Goal: Task Accomplishment & Management: Manage account settings

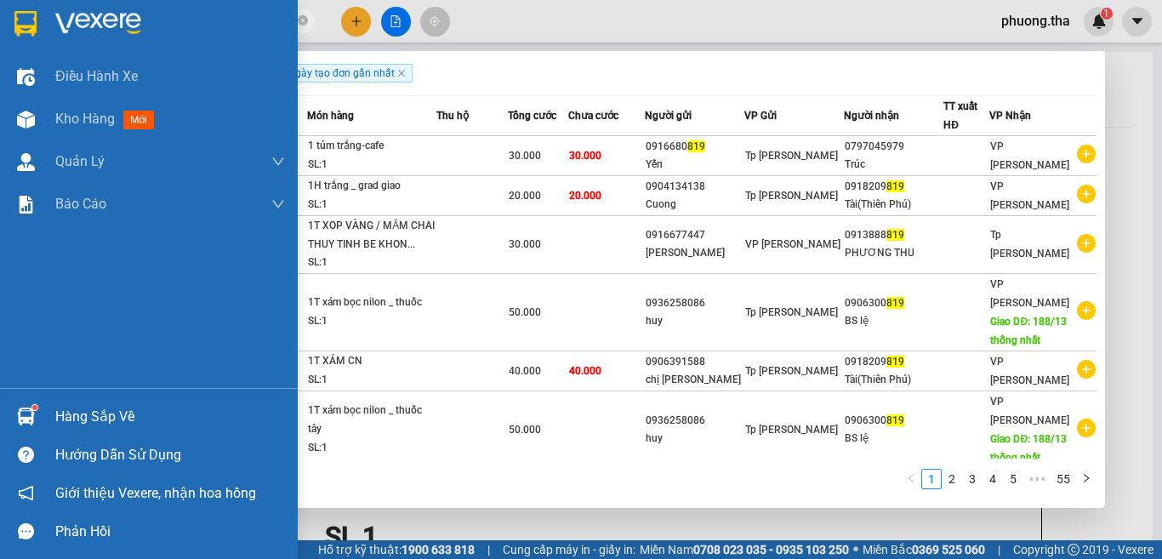
click at [7, 70] on section "Kết quả tìm kiếm ( 549 ) Bộ lọc Ngày tạo đơn gần nhất Mã ĐH Trạng thái Món hàng…" at bounding box center [581, 279] width 1162 height 559
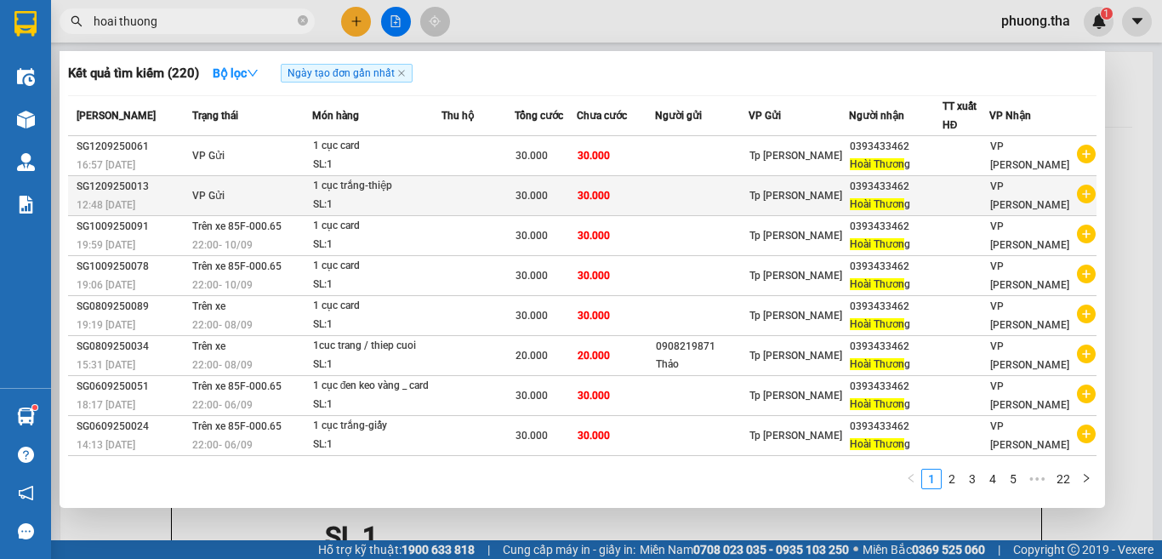
drag, startPoint x: 128, startPoint y: 30, endPoint x: 624, endPoint y: 190, distance: 521.9
click at [72, 30] on span "hoai thuong" at bounding box center [187, 22] width 255 height 26
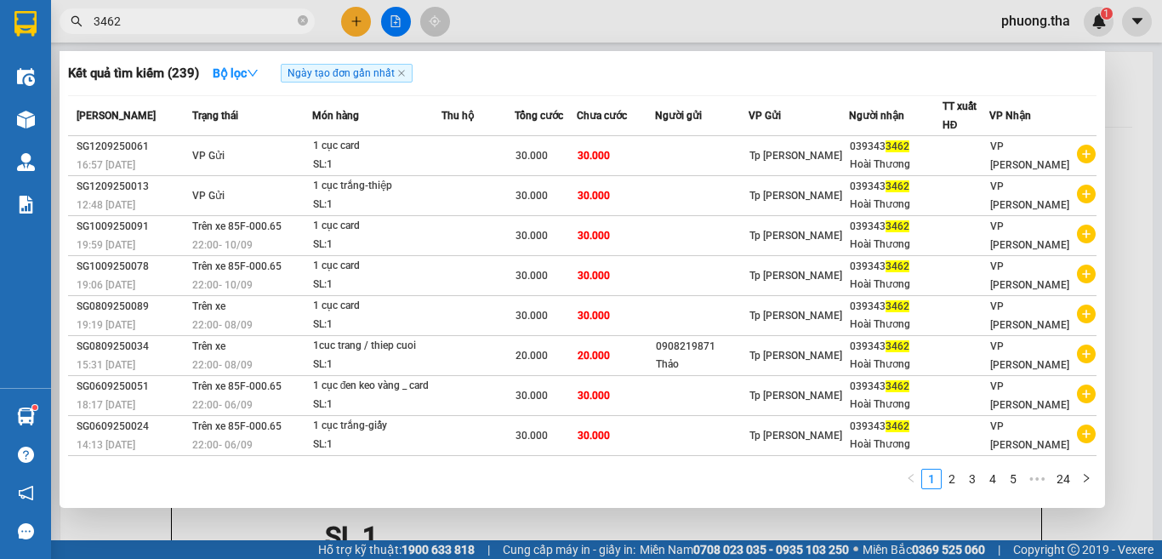
type input "3462"
click at [355, 20] on div at bounding box center [581, 279] width 1162 height 559
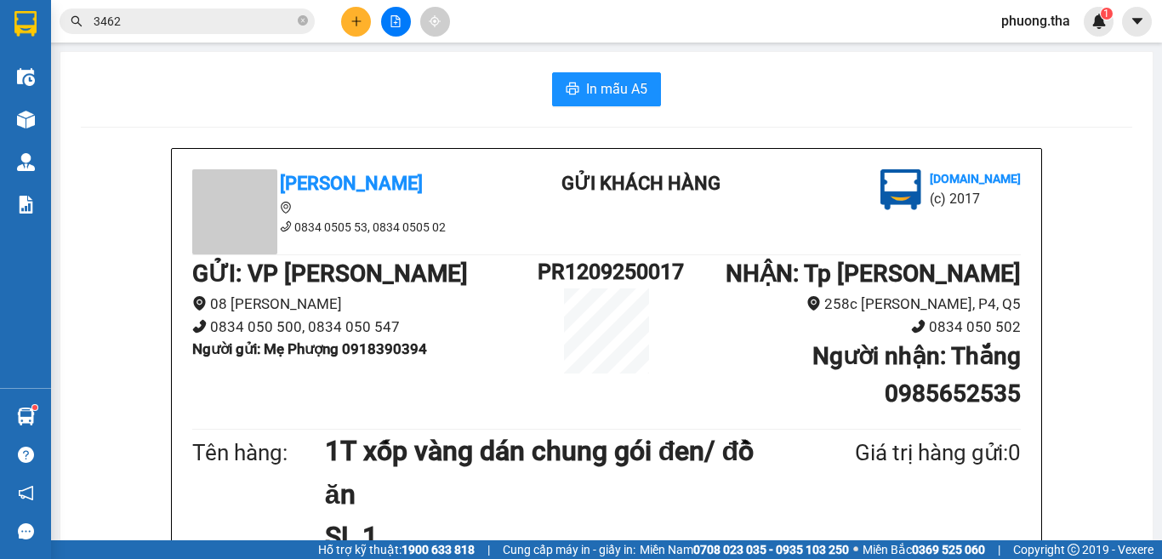
click at [355, 20] on icon "plus" at bounding box center [356, 21] width 12 height 12
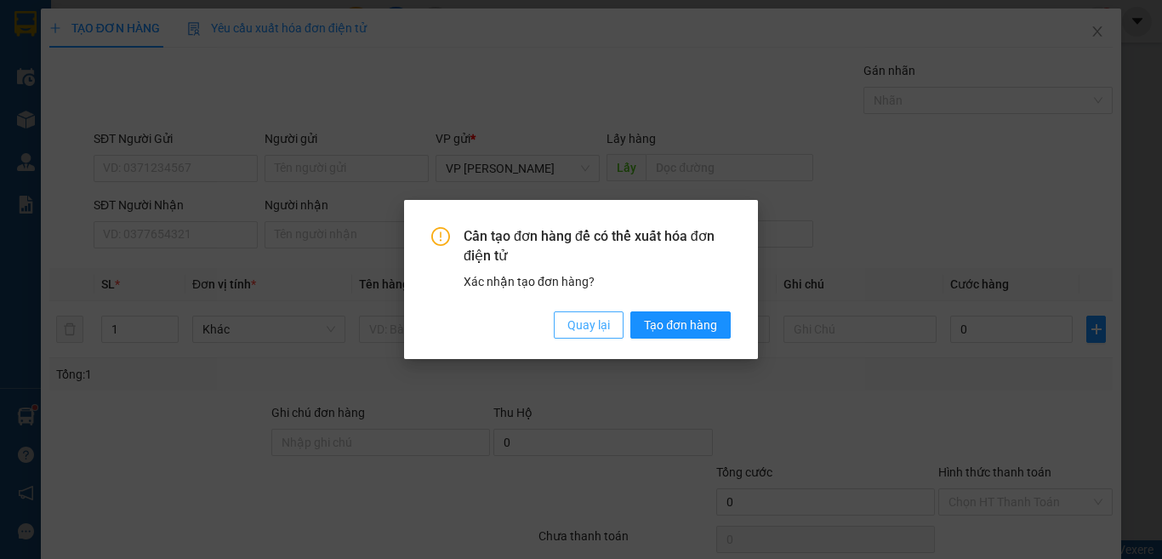
click at [567, 324] on span "Quay lại" at bounding box center [588, 325] width 43 height 19
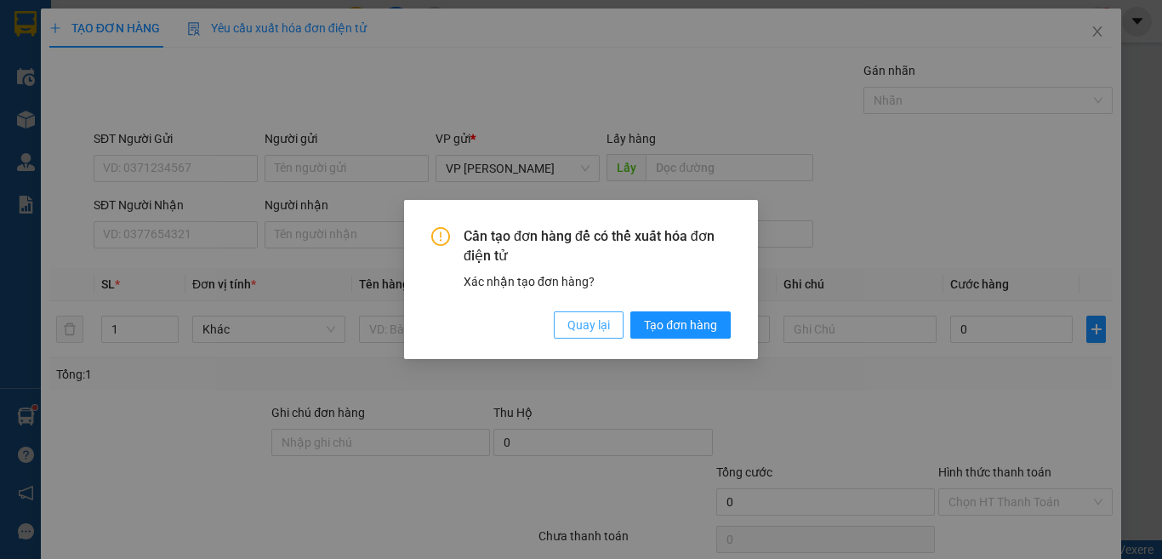
drag, startPoint x: 583, startPoint y: 327, endPoint x: 355, endPoint y: 229, distance: 248.1
click at [579, 327] on span "Quay lại" at bounding box center [588, 325] width 43 height 19
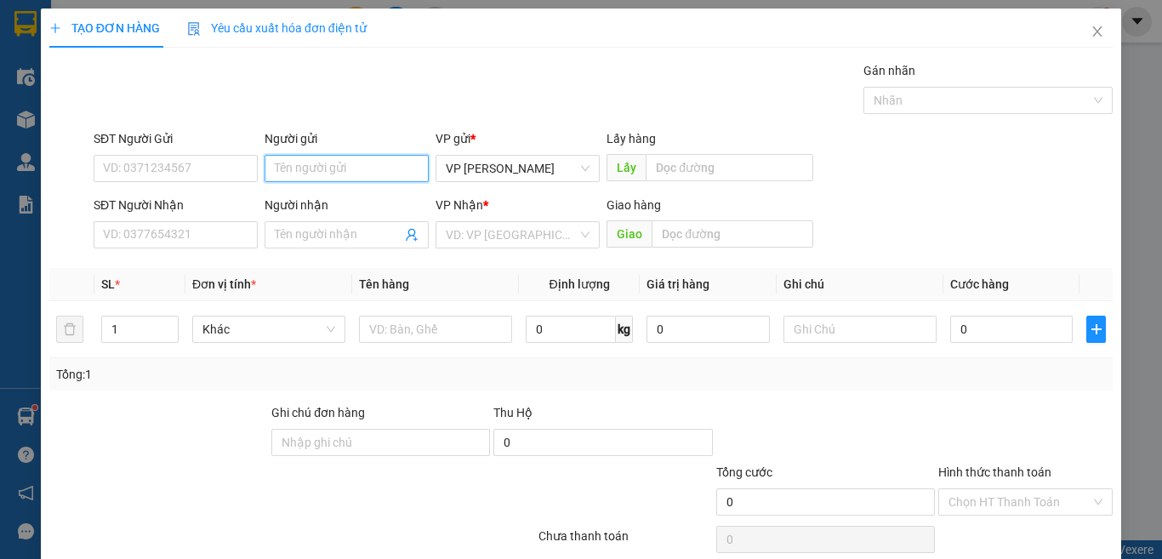
click at [305, 165] on input "Người gửi" at bounding box center [347, 168] width 164 height 27
paste input "ê"
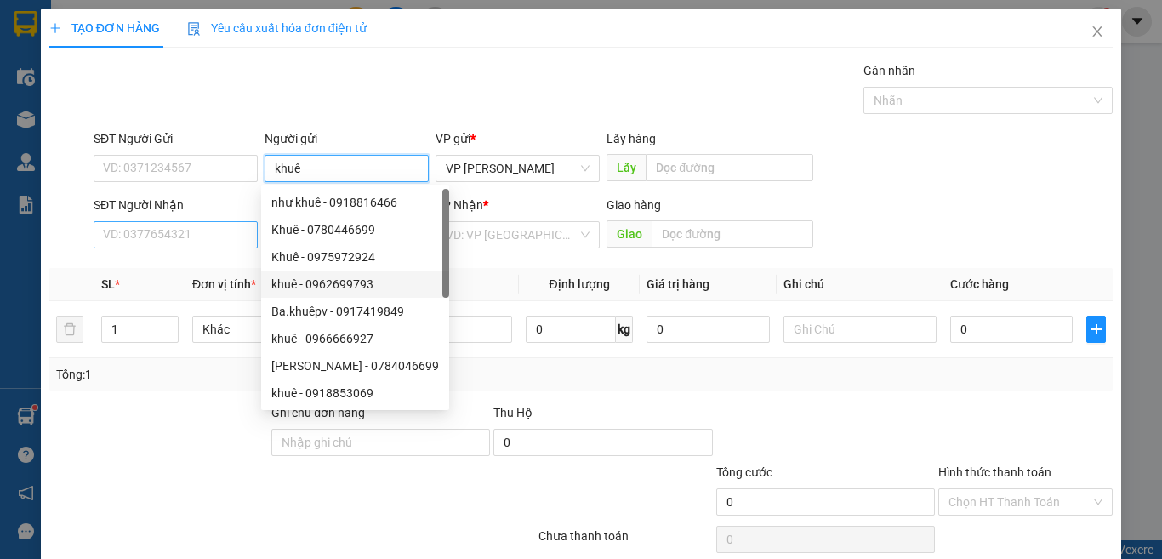
type input "khuê"
click at [188, 242] on input "SĐT Người Nhận" at bounding box center [176, 234] width 164 height 27
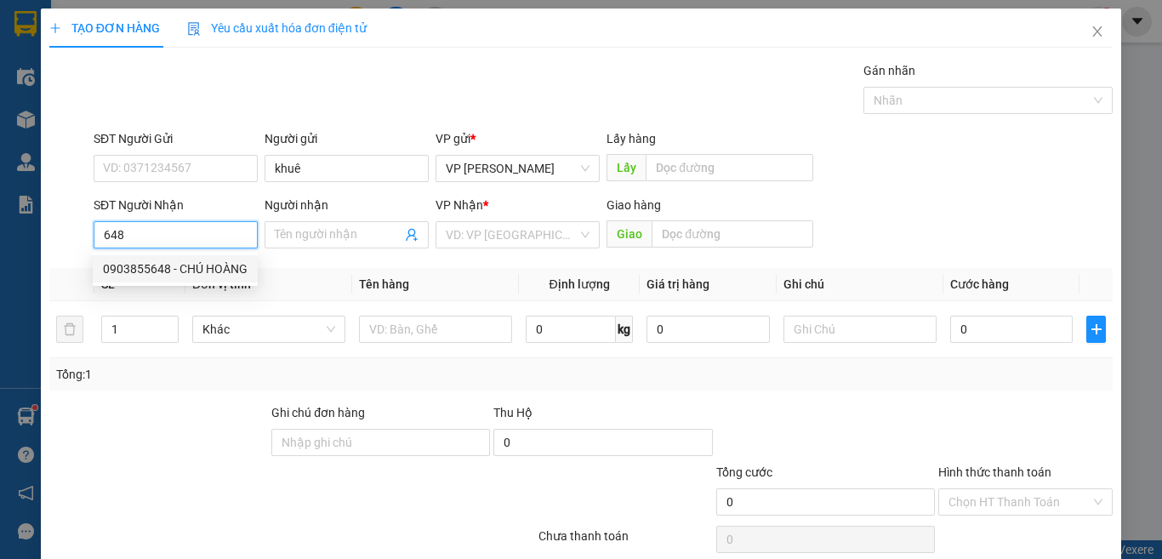
click at [223, 271] on div "0903855648 - CHÚ HOÀNG" at bounding box center [175, 268] width 145 height 19
type input "0903855648"
type input "CHÚ HOÀNG"
type input "0903855648"
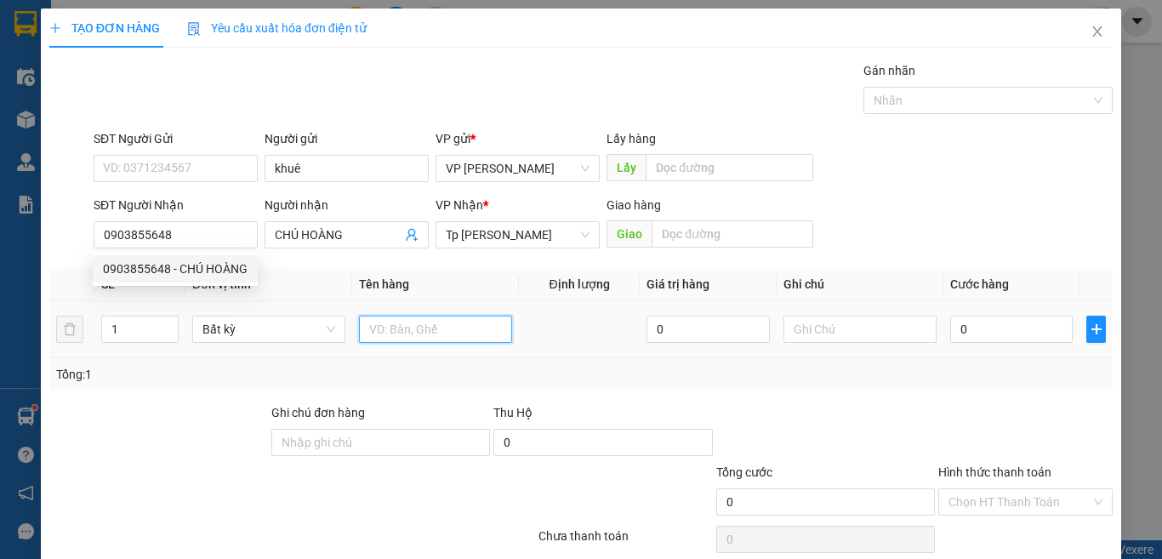
click at [427, 333] on input "text" at bounding box center [435, 329] width 153 height 27
paste input "óp"
paste input "ốp"
paste input "ắng"
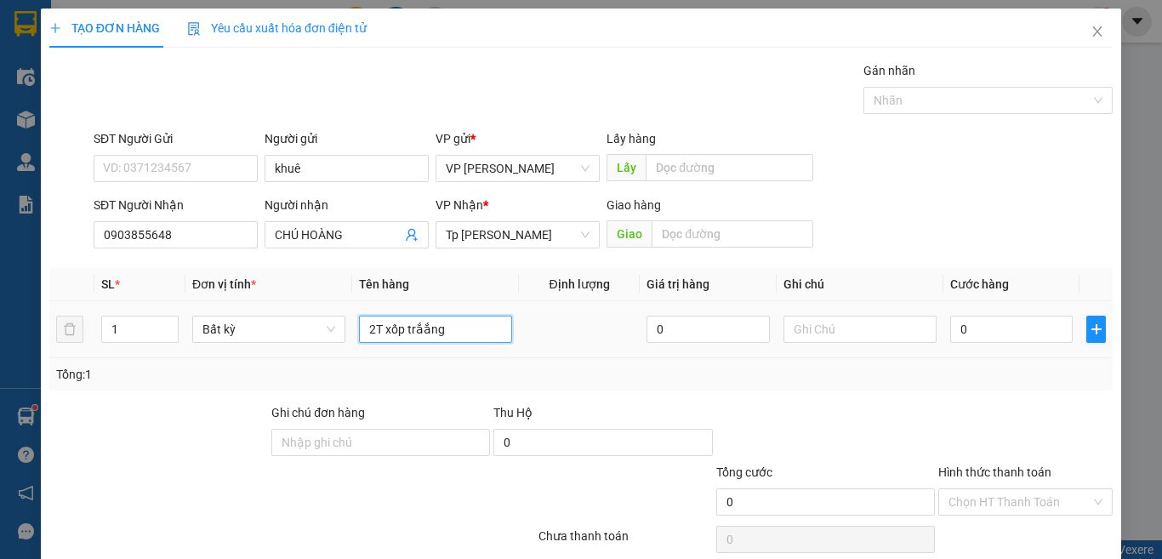
drag, startPoint x: 447, startPoint y: 327, endPoint x: 414, endPoint y: 328, distance: 32.4
click at [414, 328] on input "2T xốp trắắng" at bounding box center [435, 329] width 153 height 27
paste input "ắng"
type input "2T xốp trắng"
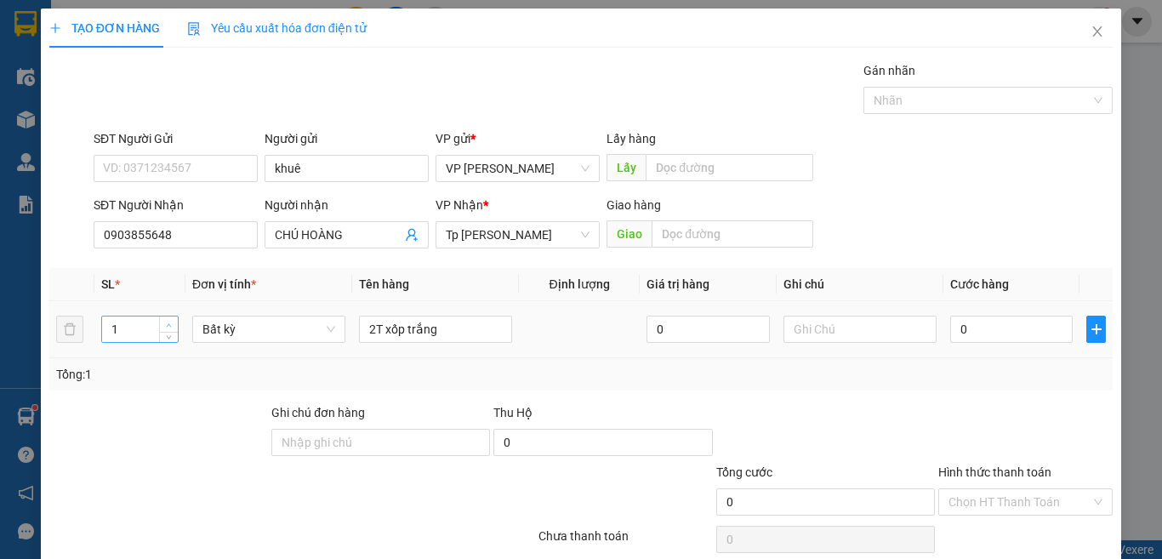
type input "2"
click at [166, 320] on span "up" at bounding box center [169, 325] width 10 height 10
click at [485, 332] on input "2T xốp trắng" at bounding box center [435, 329] width 153 height 27
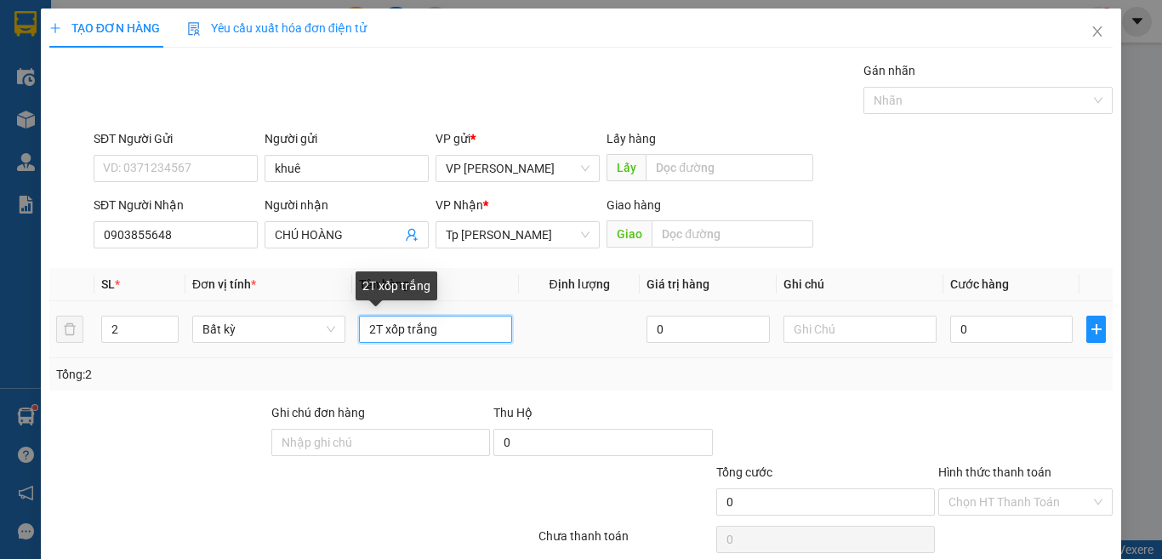
drag, startPoint x: 359, startPoint y: 322, endPoint x: 369, endPoint y: 319, distance: 10.8
click at [369, 319] on input "2T xốp trắng" at bounding box center [435, 329] width 153 height 27
click at [475, 337] on input "1T xốp trắng" at bounding box center [435, 329] width 153 height 27
type input "1T xốp trắng + 1BTT 70k"
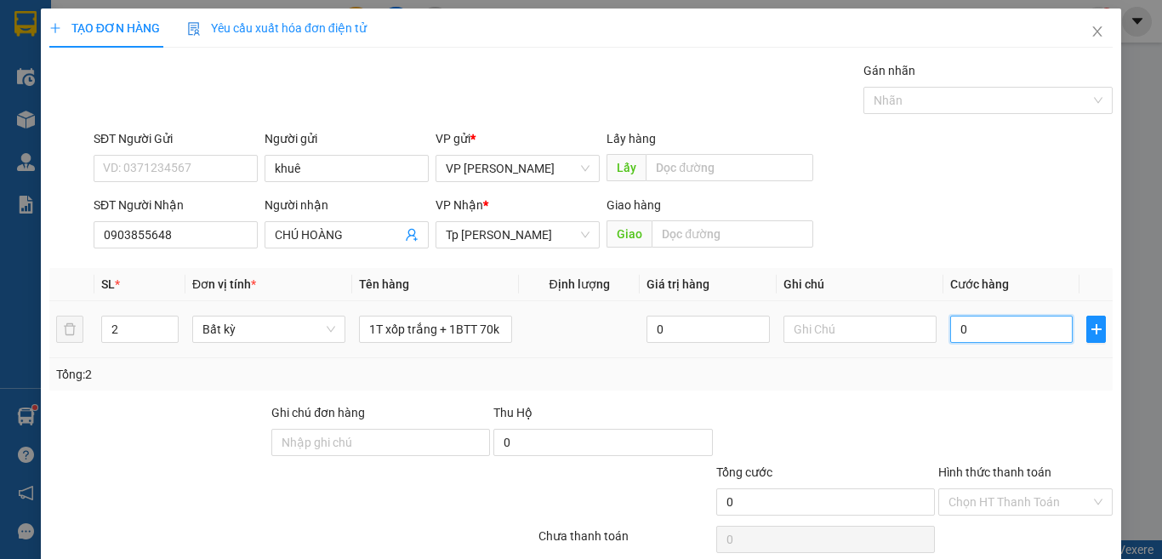
click at [990, 335] on input "0" at bounding box center [1011, 329] width 122 height 27
type input "3"
type input "30"
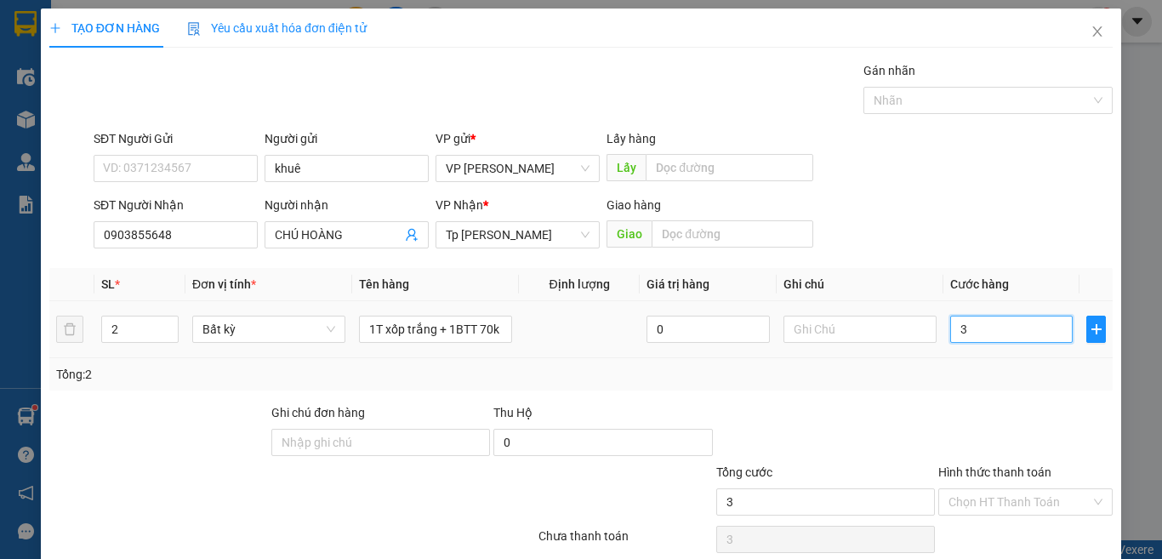
type input "30"
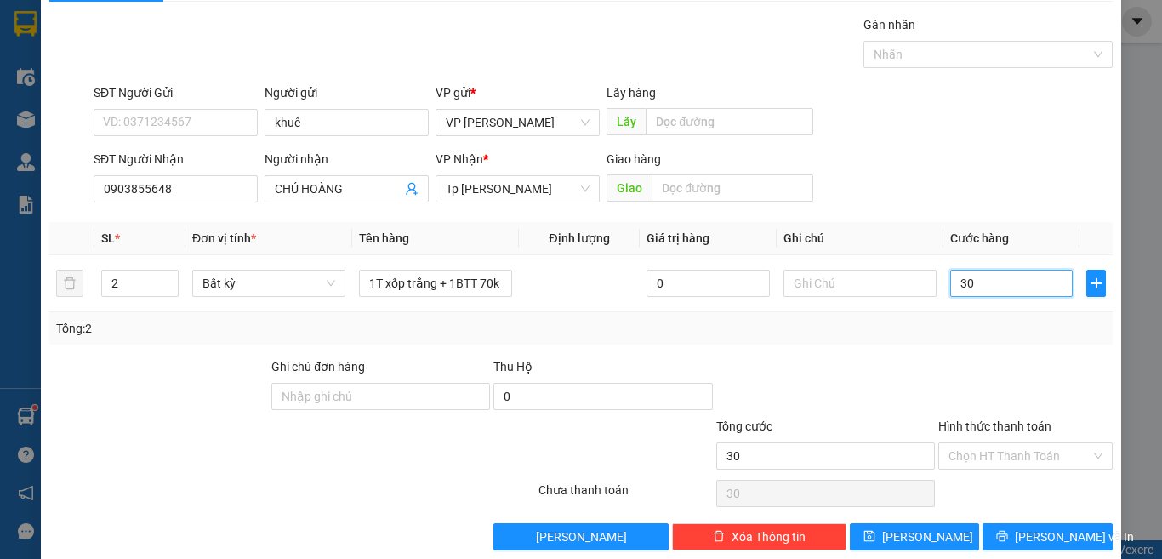
scroll to position [71, 0]
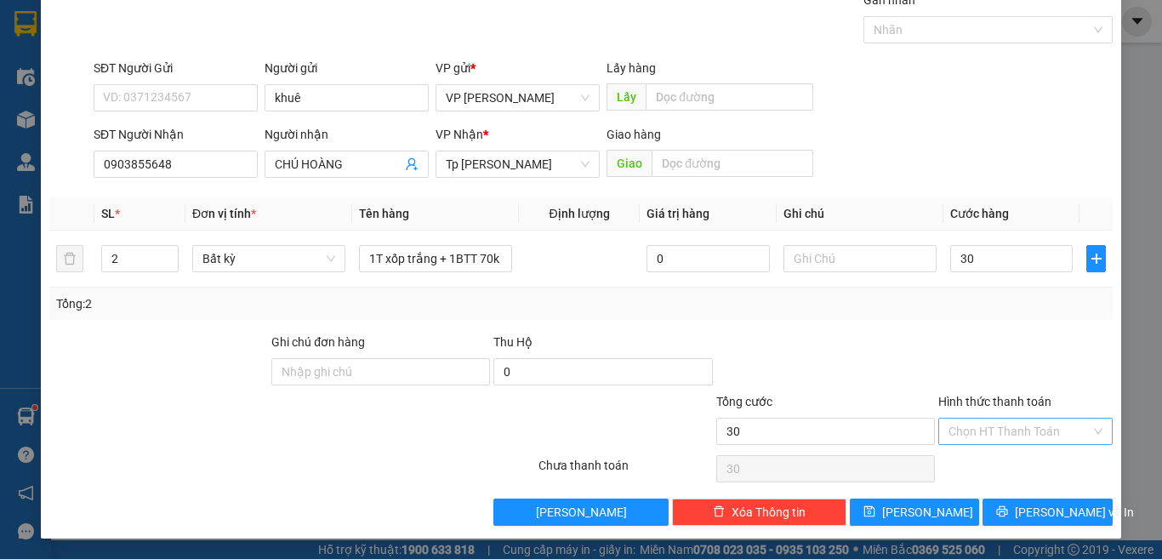
type input "30.000"
click at [1034, 427] on input "Hình thức thanh toán" at bounding box center [1019, 432] width 142 height 26
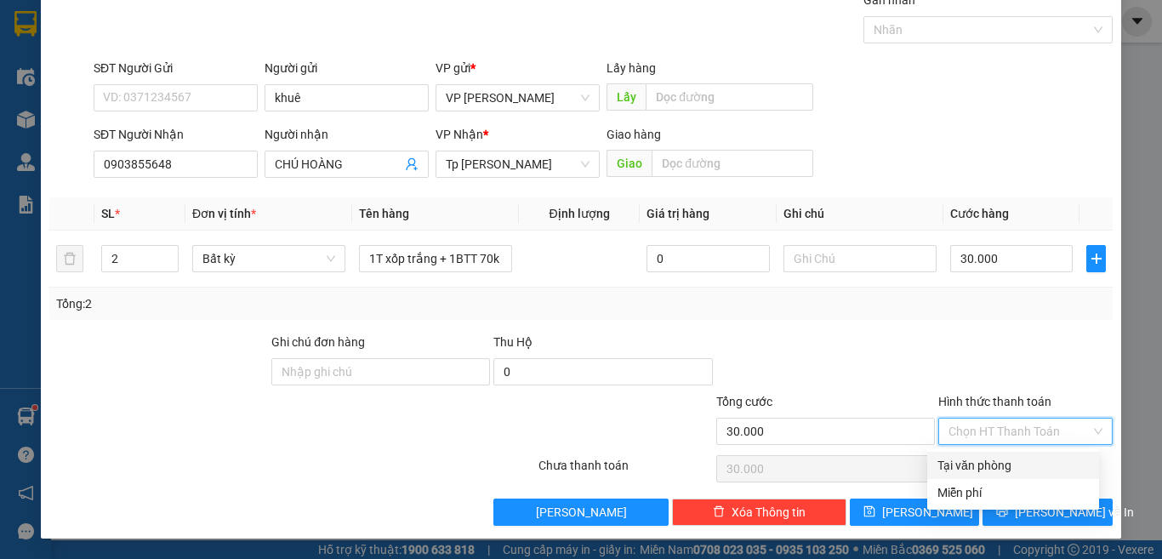
drag, startPoint x: 1030, startPoint y: 467, endPoint x: 1010, endPoint y: 467, distance: 20.4
click at [1028, 467] on div "Tại văn phòng" at bounding box center [1012, 465] width 151 height 19
type input "0"
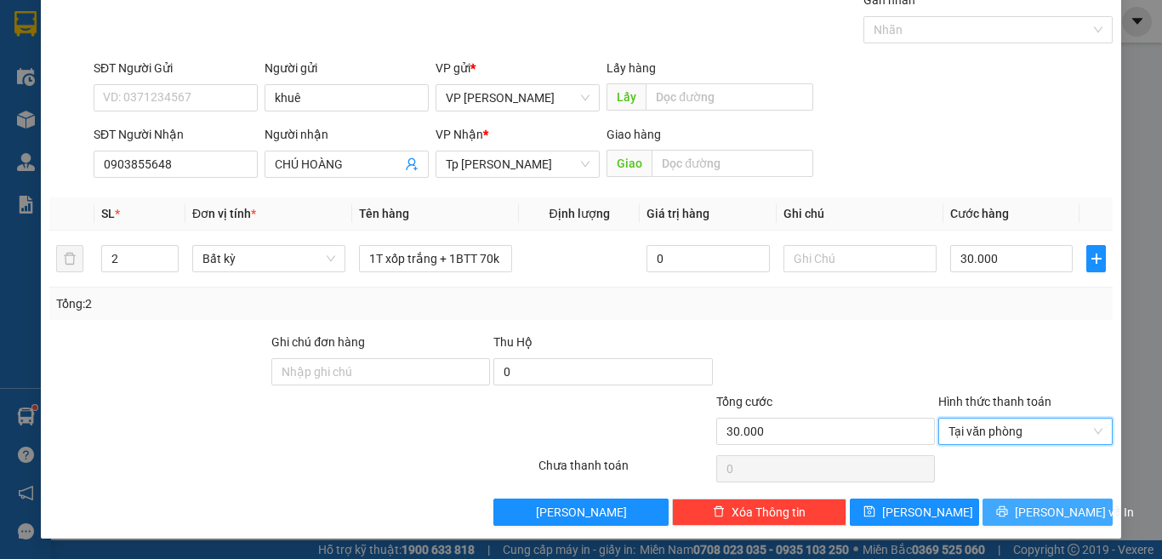
drag, startPoint x: 1021, startPoint y: 502, endPoint x: 983, endPoint y: 515, distance: 39.8
click at [1021, 503] on span "[PERSON_NAME] và In" at bounding box center [1074, 512] width 119 height 19
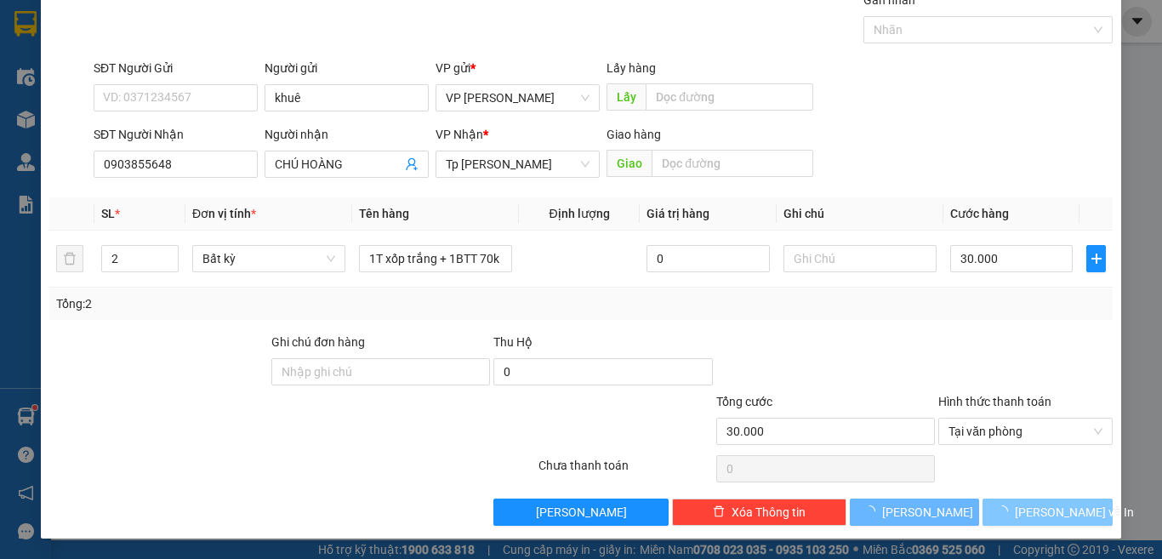
scroll to position [25, 0]
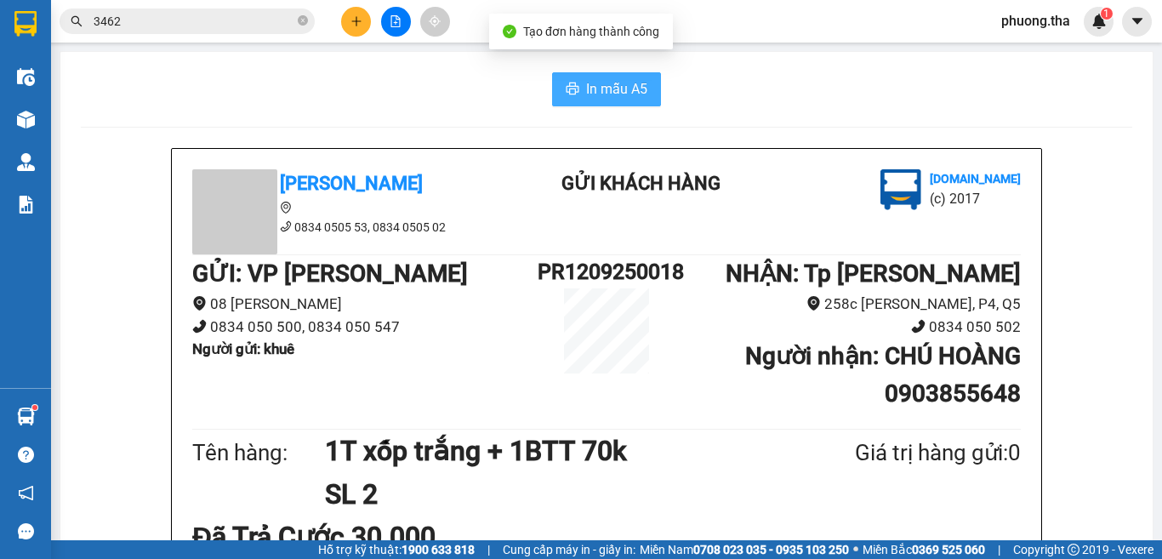
click at [613, 85] on span "In mẫu A5" at bounding box center [616, 88] width 61 height 21
click at [447, 77] on div "In mẫu A5" at bounding box center [606, 89] width 1051 height 34
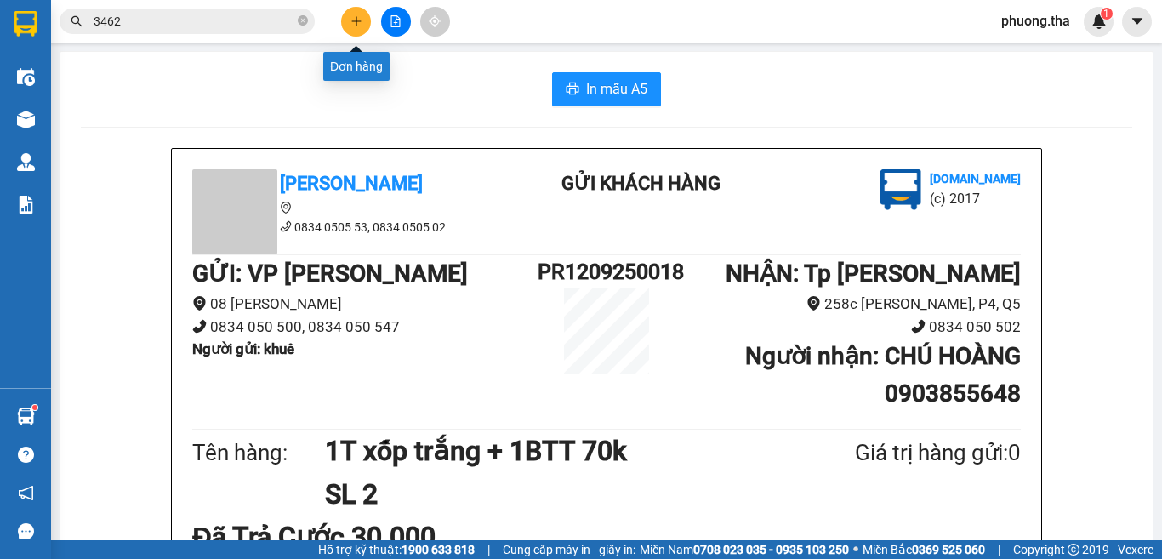
click at [356, 23] on icon "plus" at bounding box center [356, 21] width 12 height 12
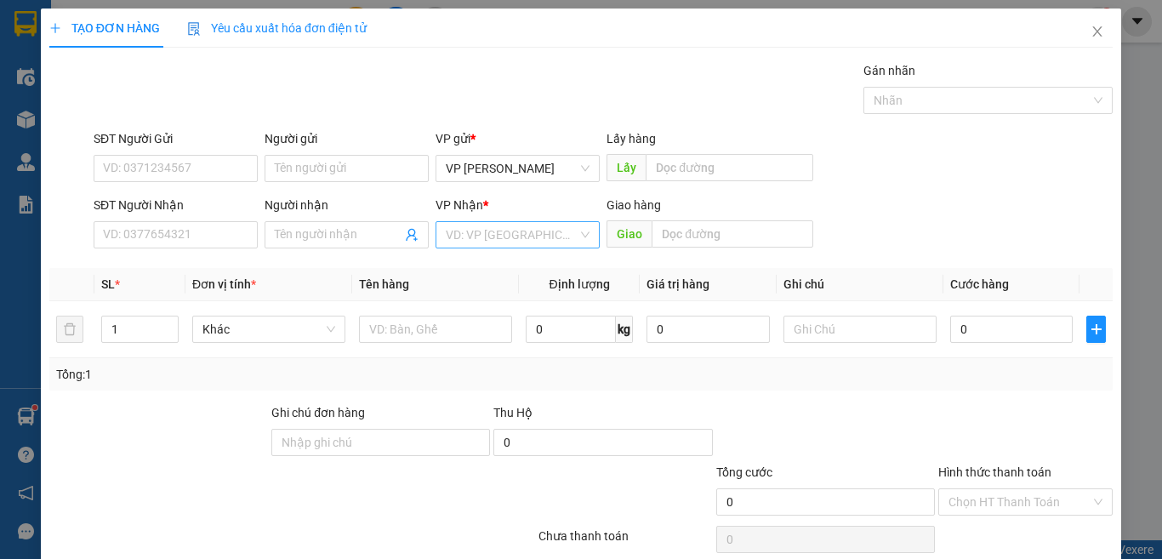
click at [522, 241] on input "search" at bounding box center [512, 235] width 132 height 26
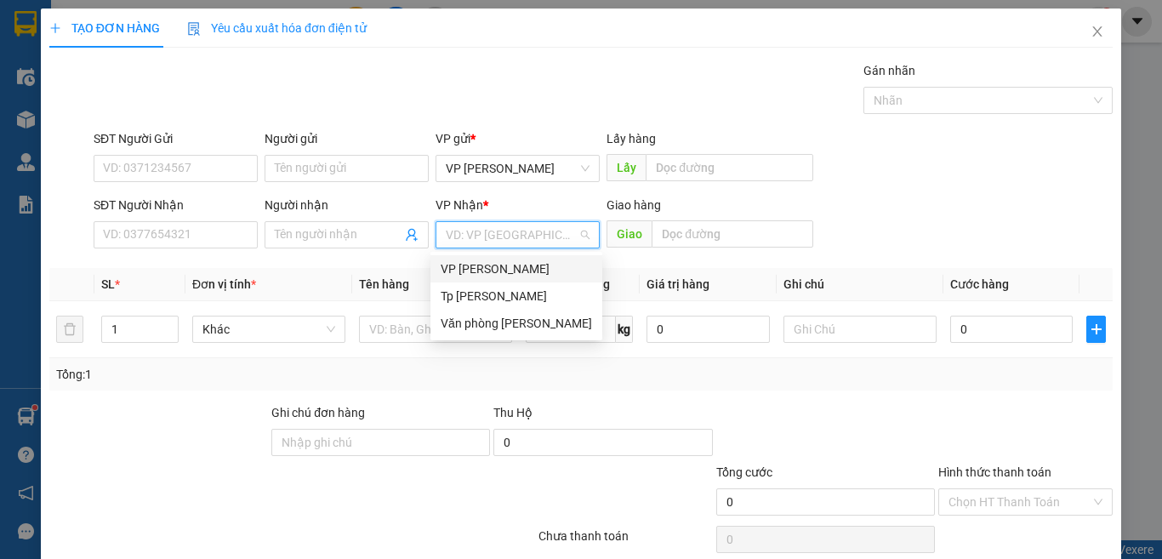
click at [491, 266] on div "VP [PERSON_NAME]" at bounding box center [516, 268] width 151 height 19
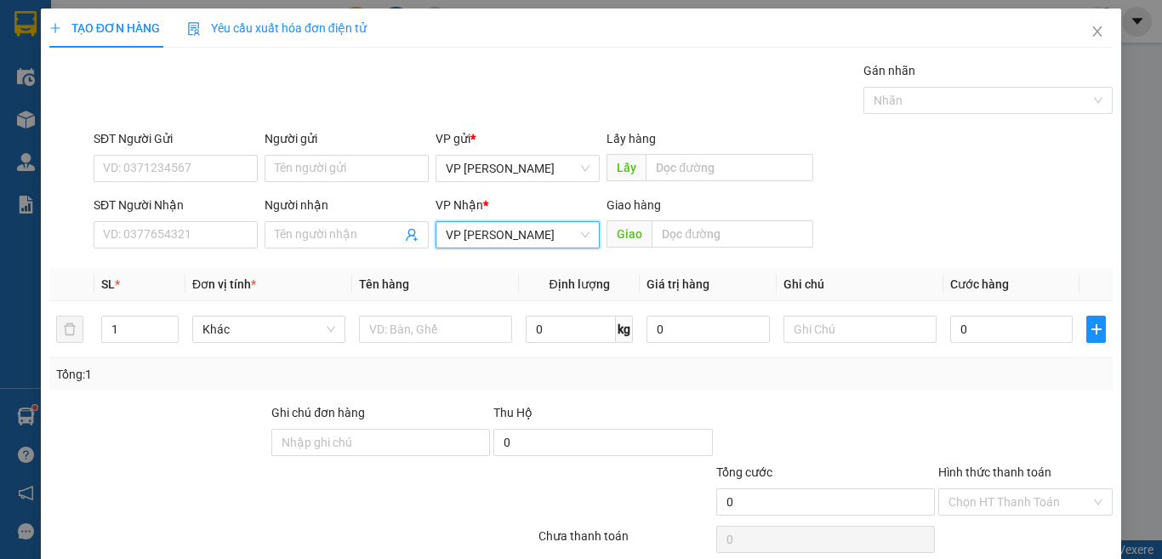
click at [495, 231] on span "VP [PERSON_NAME]" at bounding box center [518, 235] width 144 height 26
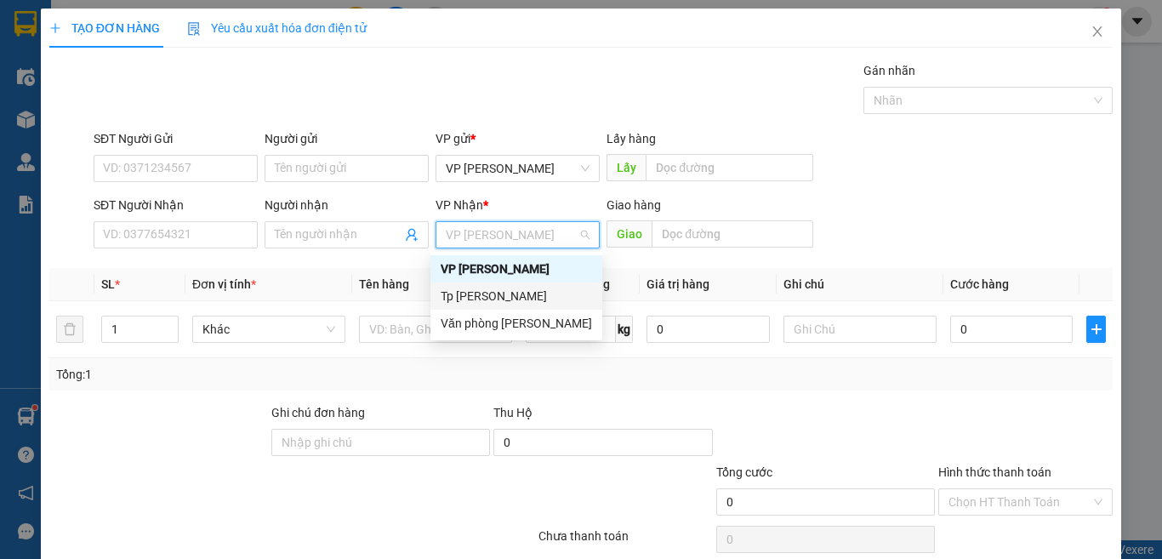
click at [477, 302] on div "Tp [PERSON_NAME]" at bounding box center [516, 296] width 151 height 19
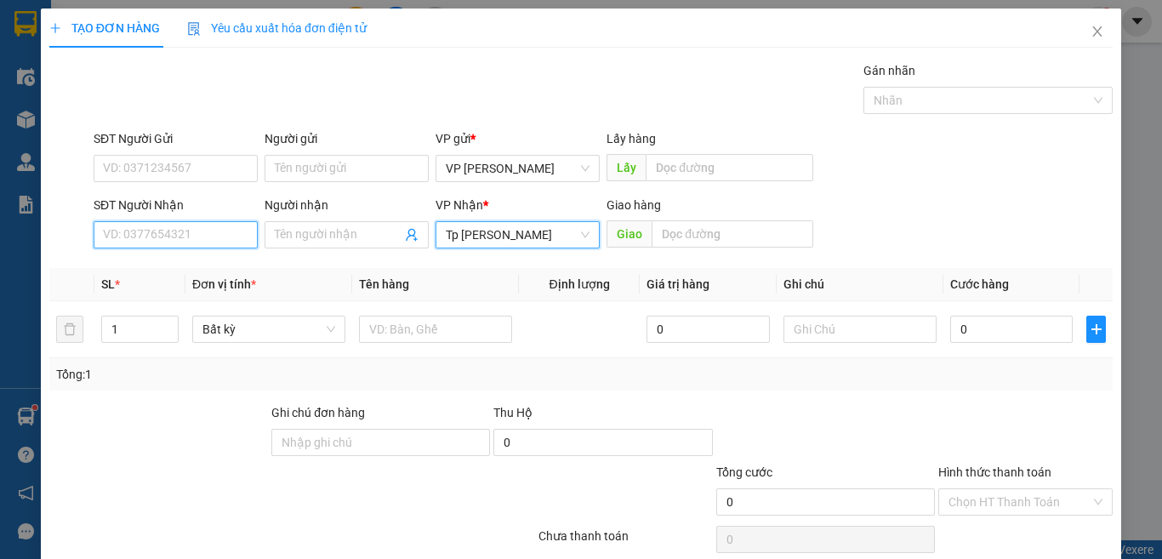
click at [202, 236] on input "SĐT Người Nhận" at bounding box center [176, 234] width 164 height 27
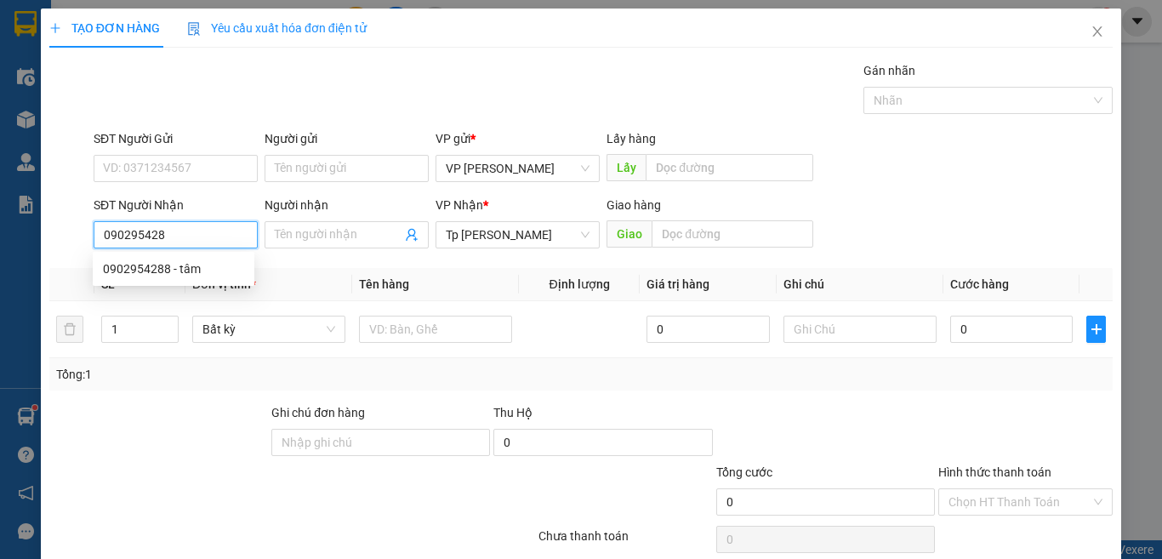
type input "0902954288"
click at [228, 265] on div "0902954288 - tâm" at bounding box center [173, 268] width 141 height 19
type input "tâm"
type input "0902954288"
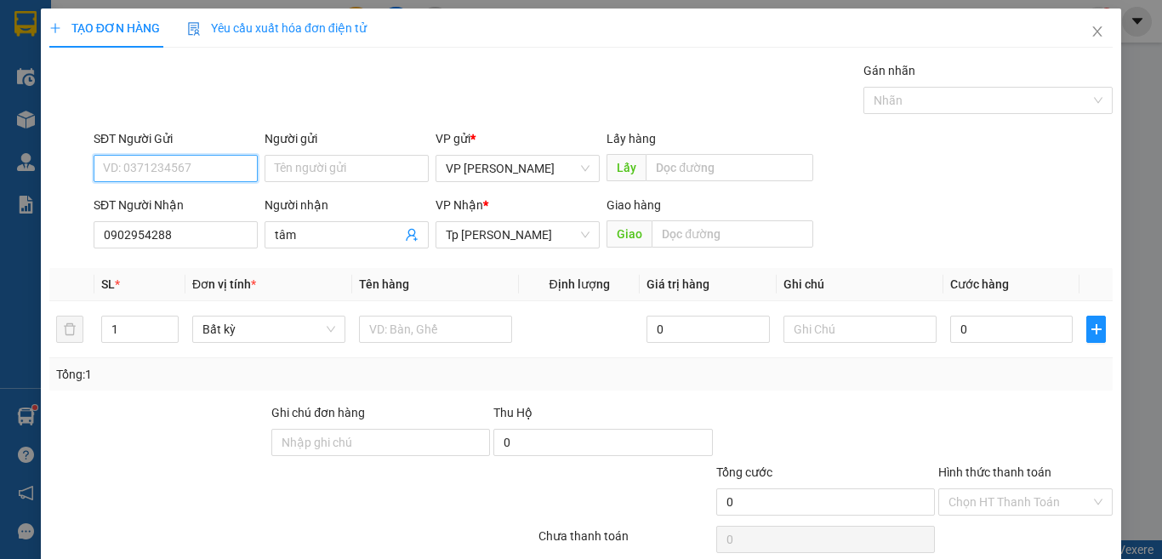
click at [164, 162] on input "SĐT Người Gửi" at bounding box center [176, 168] width 164 height 27
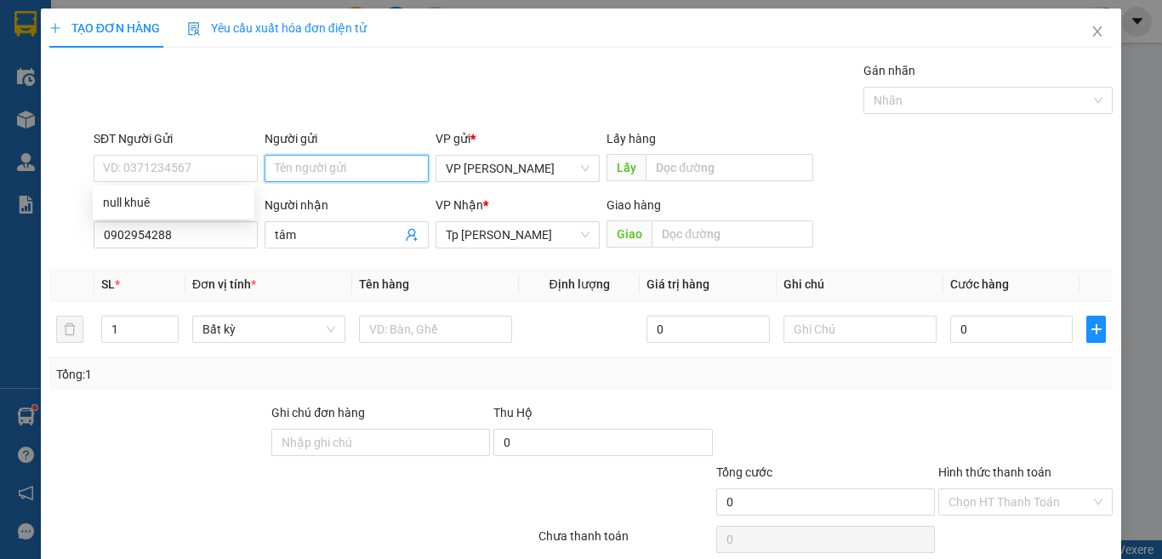
click at [285, 162] on input "Người gửi" at bounding box center [347, 168] width 164 height 27
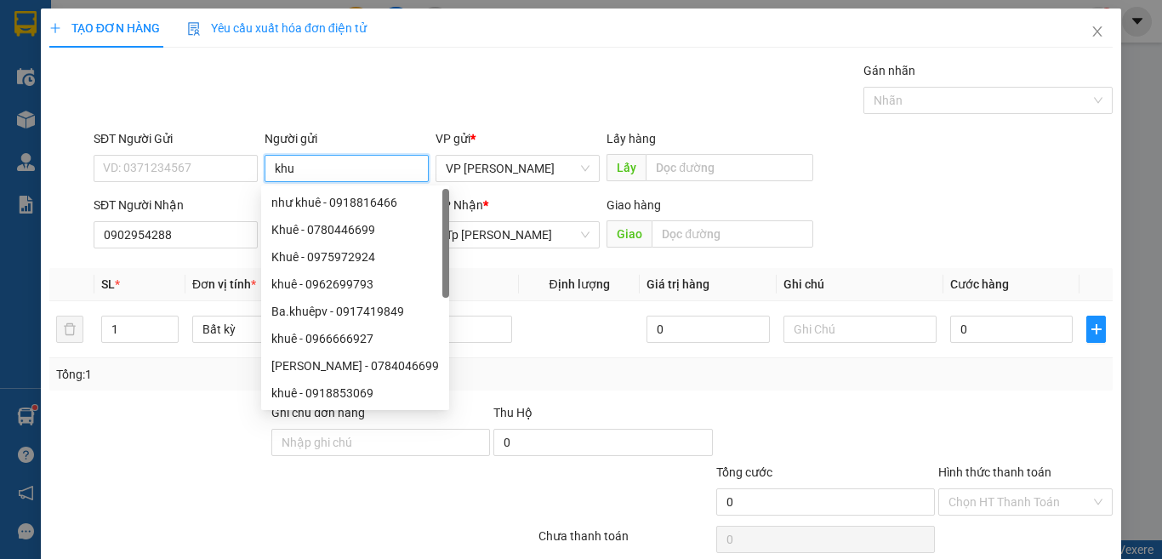
paste input "ê"
type input "khuê"
click at [496, 336] on input "text" at bounding box center [435, 329] width 153 height 27
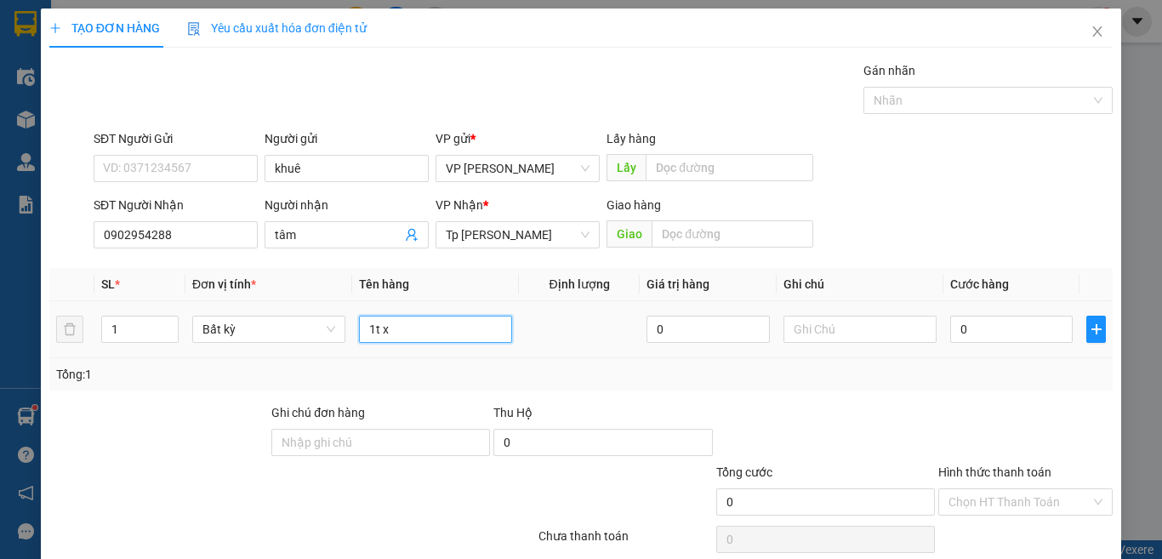
paste input "ôp"
paste input "ốp"
paste input "ắng"
type input "1t xốp trắng"
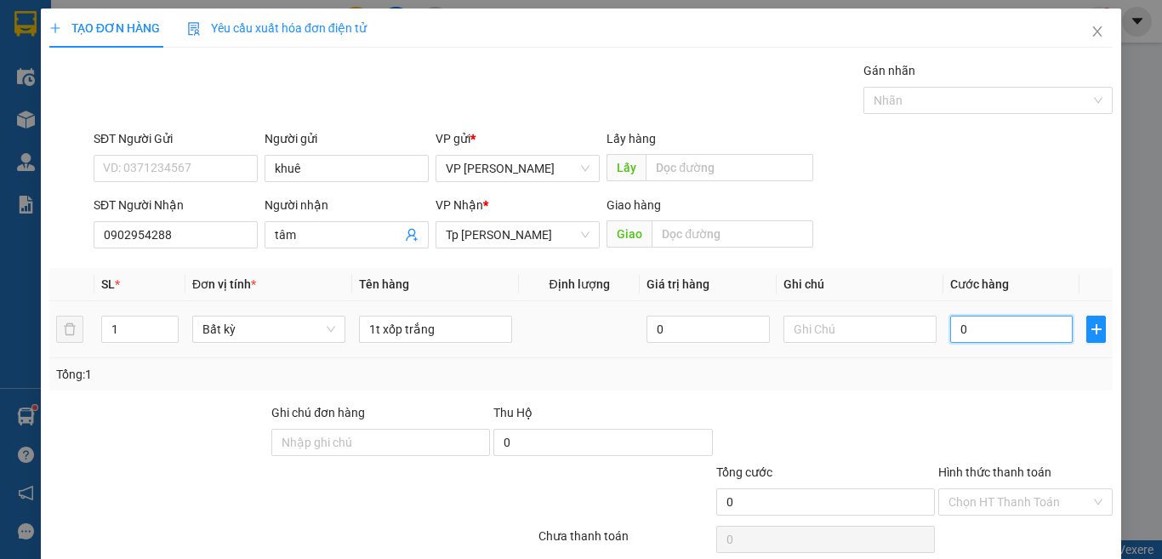
click at [960, 325] on input "0" at bounding box center [1011, 329] width 122 height 27
type input "4"
type input "40"
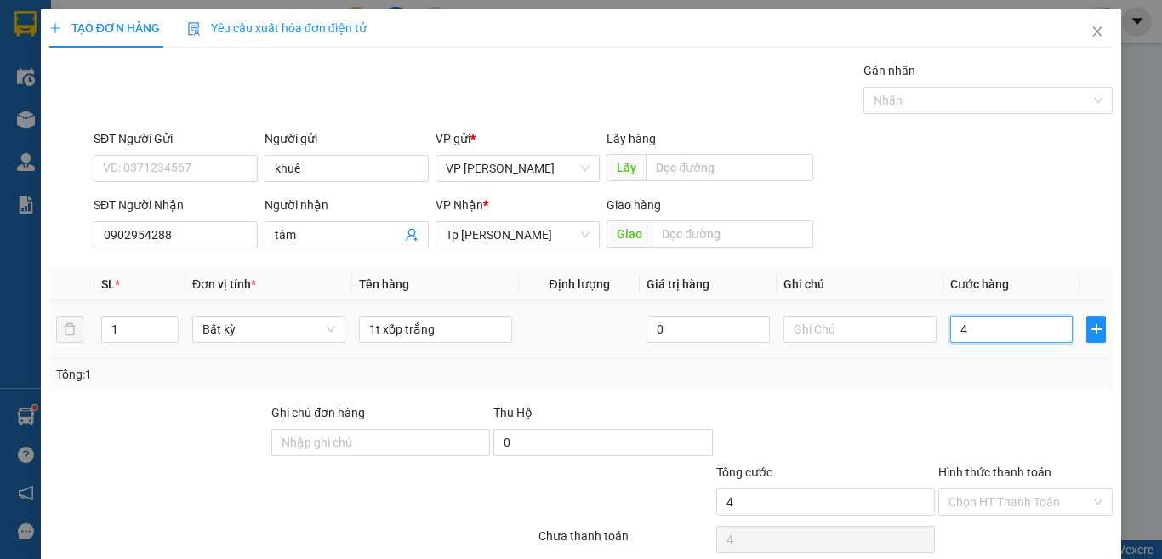
type input "40"
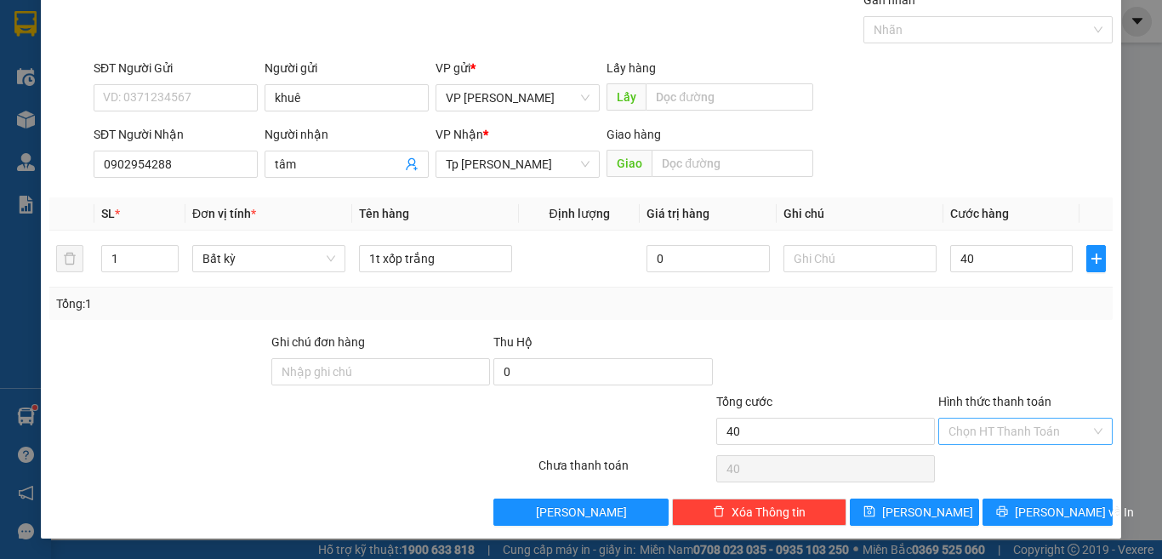
type input "40.000"
click at [1014, 429] on input "Hình thức thanh toán" at bounding box center [1019, 432] width 142 height 26
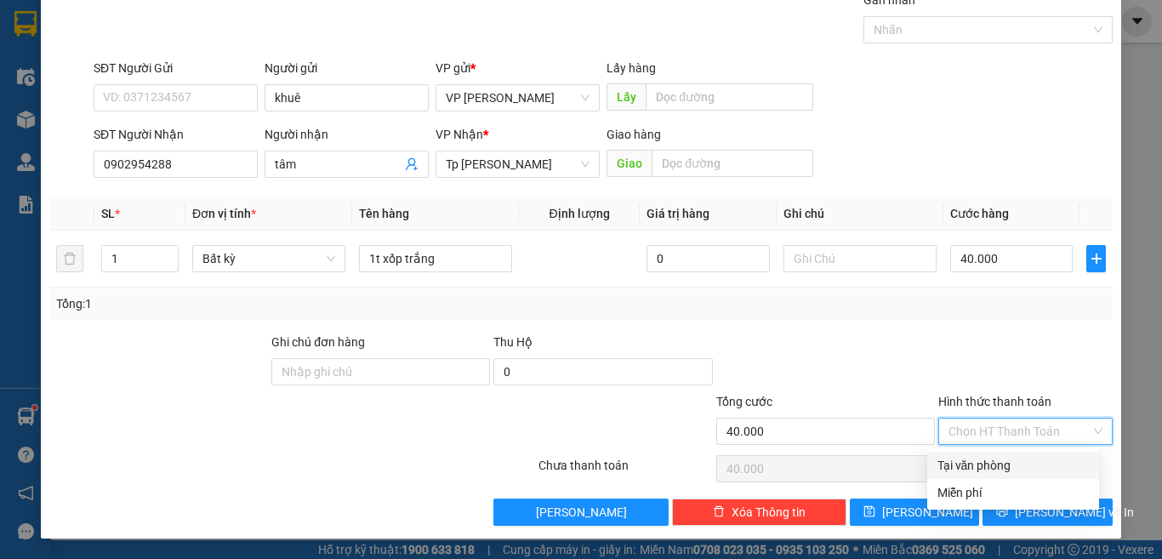
drag, startPoint x: 1011, startPoint y: 463, endPoint x: 1011, endPoint y: 498, distance: 35.7
click at [1011, 463] on div "Tại văn phòng" at bounding box center [1012, 465] width 151 height 19
type input "0"
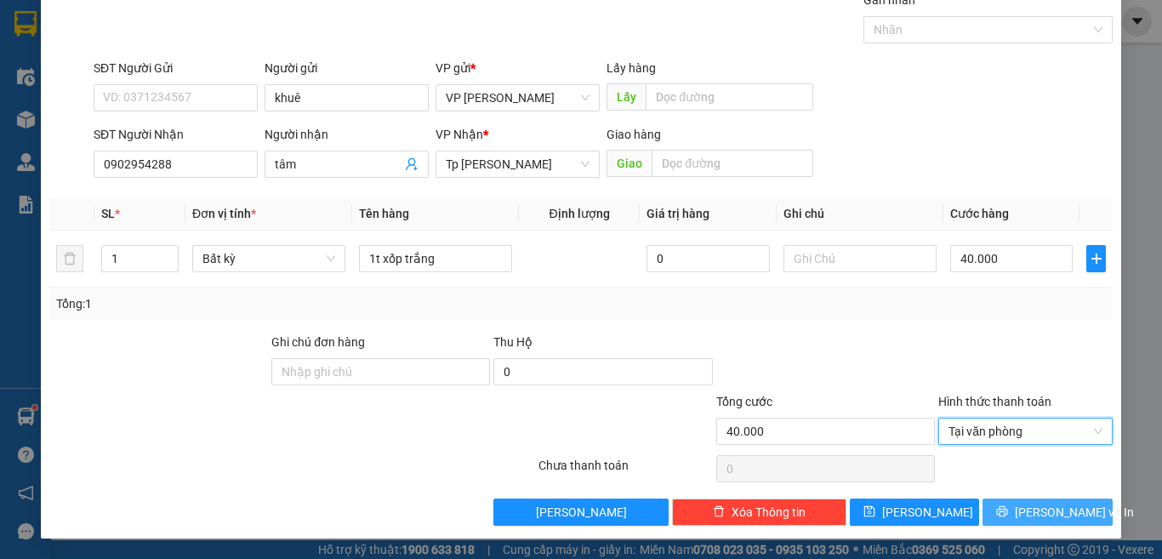
click at [1012, 499] on button "[PERSON_NAME] và In" at bounding box center [1047, 511] width 130 height 27
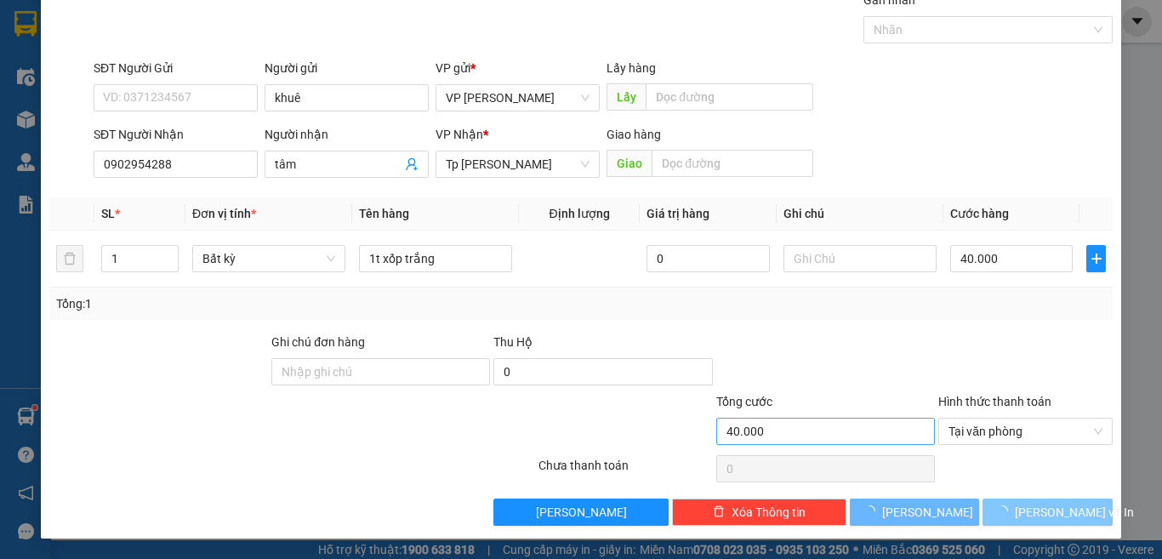
scroll to position [16, 0]
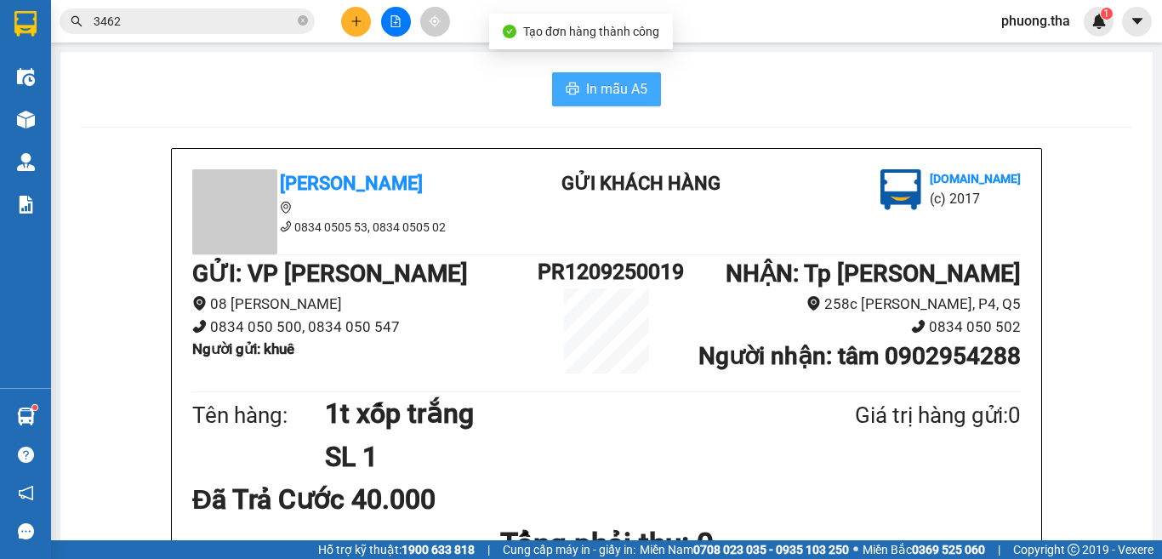
click at [586, 93] on span "In mẫu A5" at bounding box center [616, 88] width 61 height 21
click at [578, 92] on button "In mẫu A5" at bounding box center [606, 89] width 109 height 34
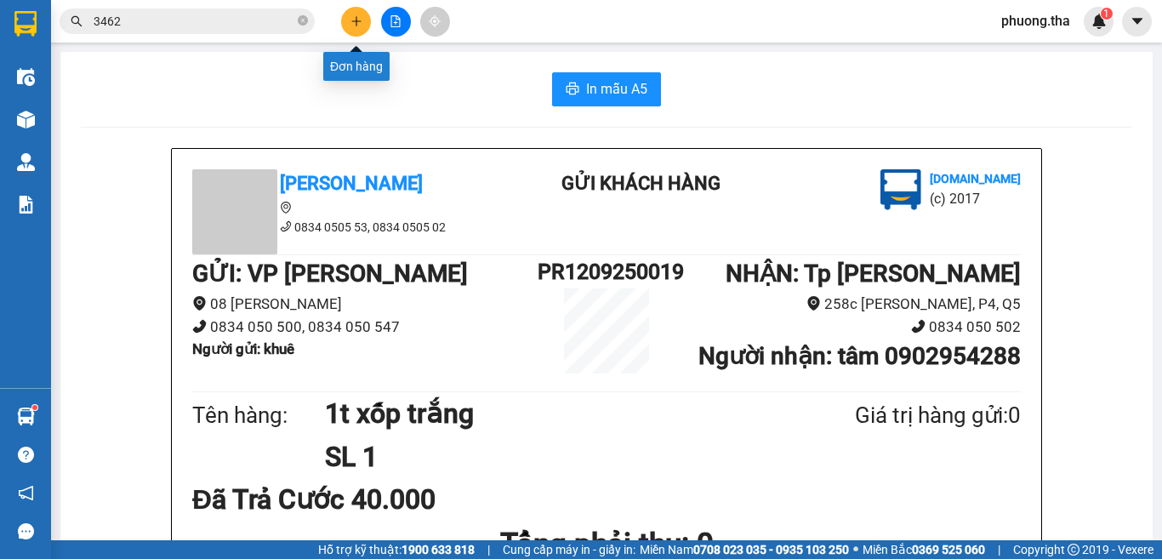
click at [359, 26] on icon "plus" at bounding box center [356, 21] width 12 height 12
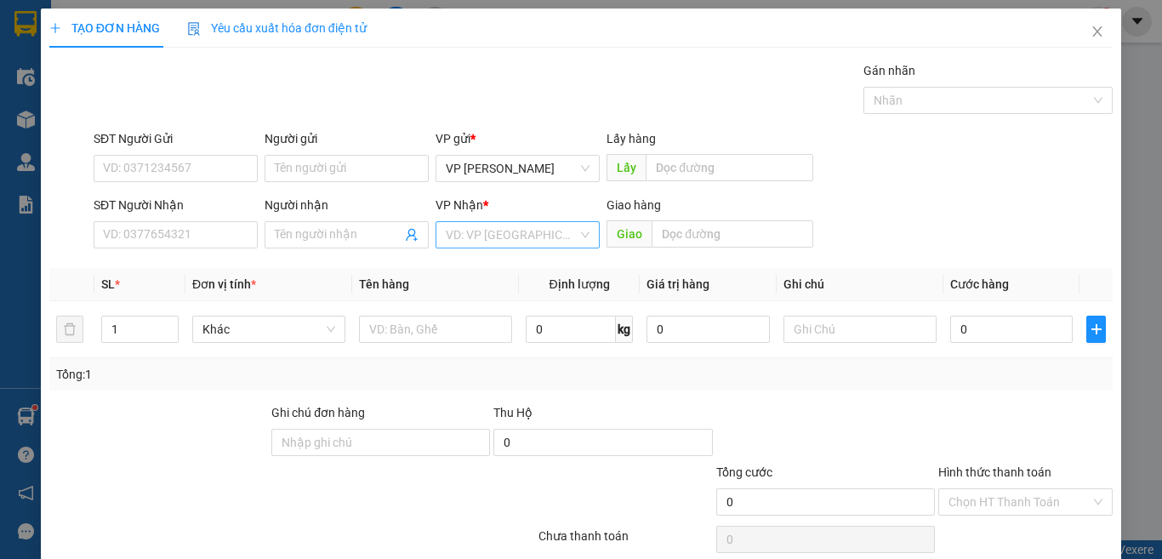
click at [464, 235] on input "search" at bounding box center [512, 235] width 132 height 26
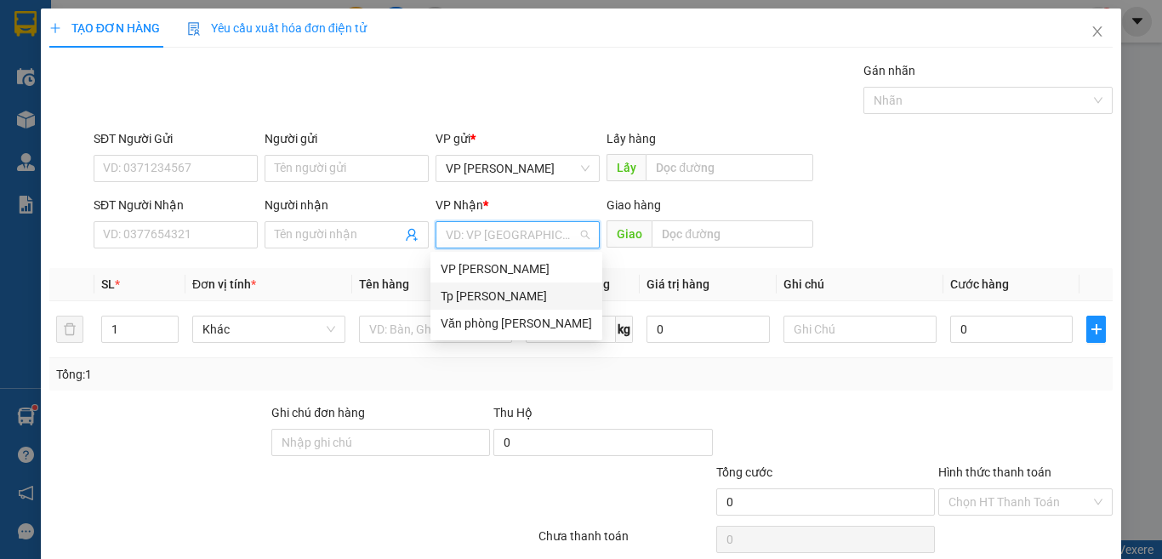
click at [494, 299] on div "Tp [PERSON_NAME]" at bounding box center [516, 296] width 151 height 19
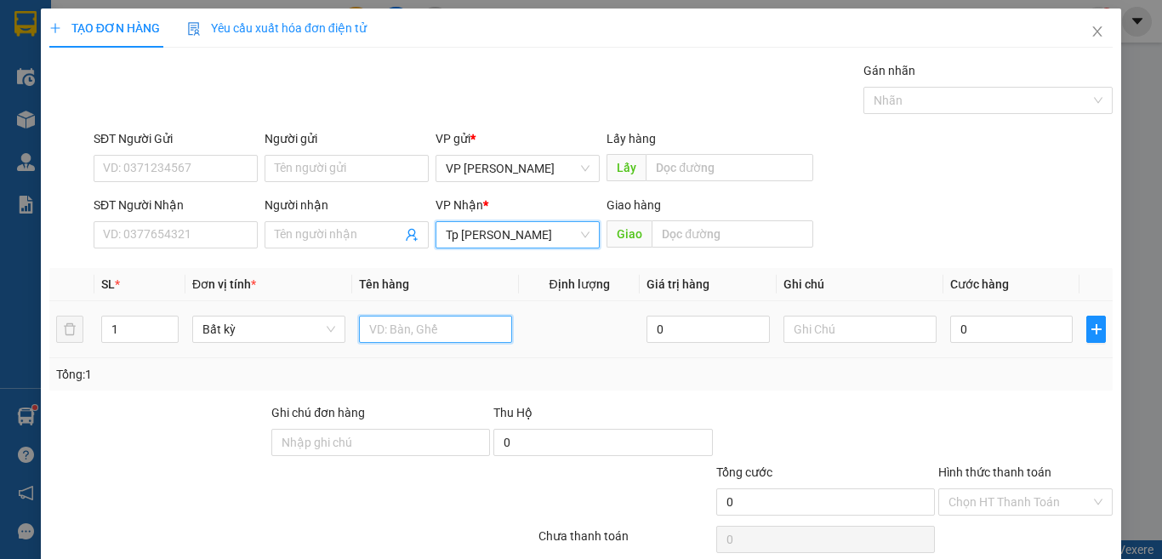
click at [453, 328] on input "text" at bounding box center [435, 329] width 153 height 27
paste input "óp"
paste input "ốp"
paste input "án"
paste input "ắng"
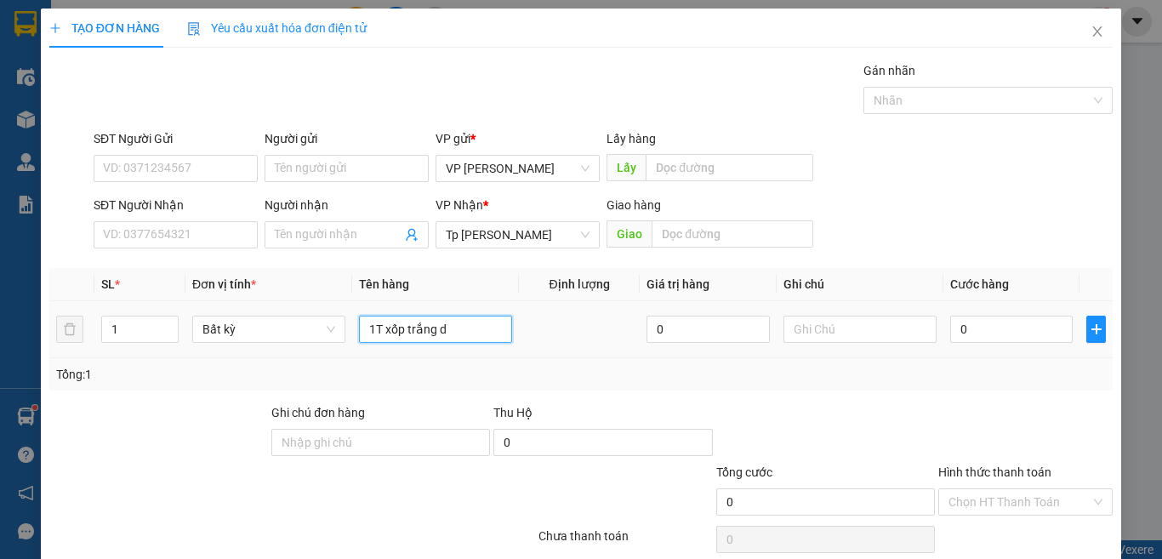
paste input "ẹp"
type input "1T xốp trắng dẹp"
drag, startPoint x: 1001, startPoint y: 331, endPoint x: 624, endPoint y: 12, distance: 493.7
click at [1000, 331] on input "0" at bounding box center [1011, 329] width 122 height 27
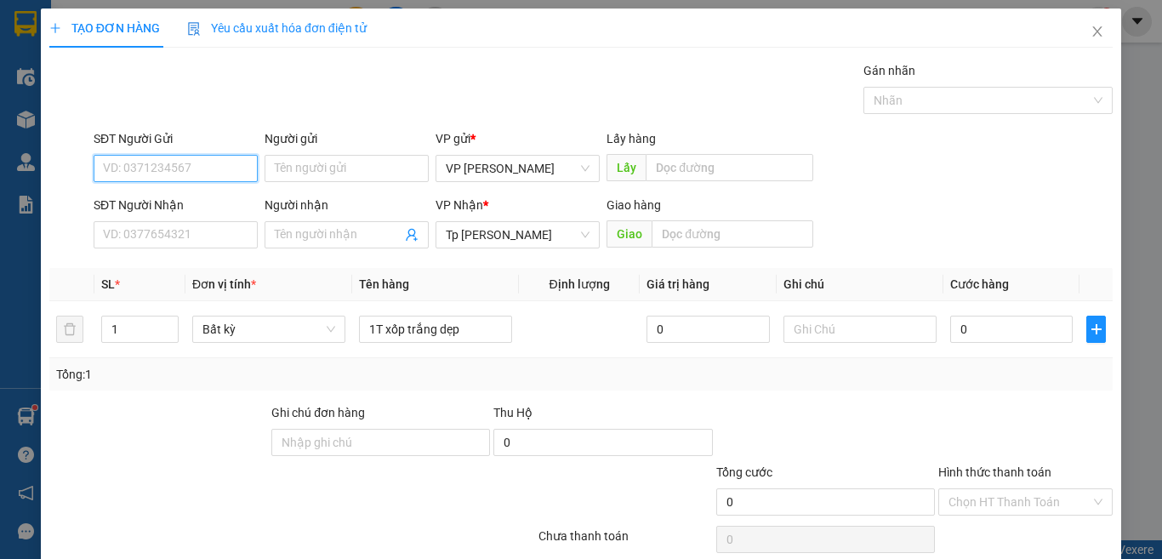
drag, startPoint x: 224, startPoint y: 163, endPoint x: 765, endPoint y: 299, distance: 557.9
click at [223, 163] on input "SĐT Người Gửi" at bounding box center [176, 168] width 164 height 27
click at [977, 333] on input "0" at bounding box center [1011, 329] width 122 height 27
type input "4"
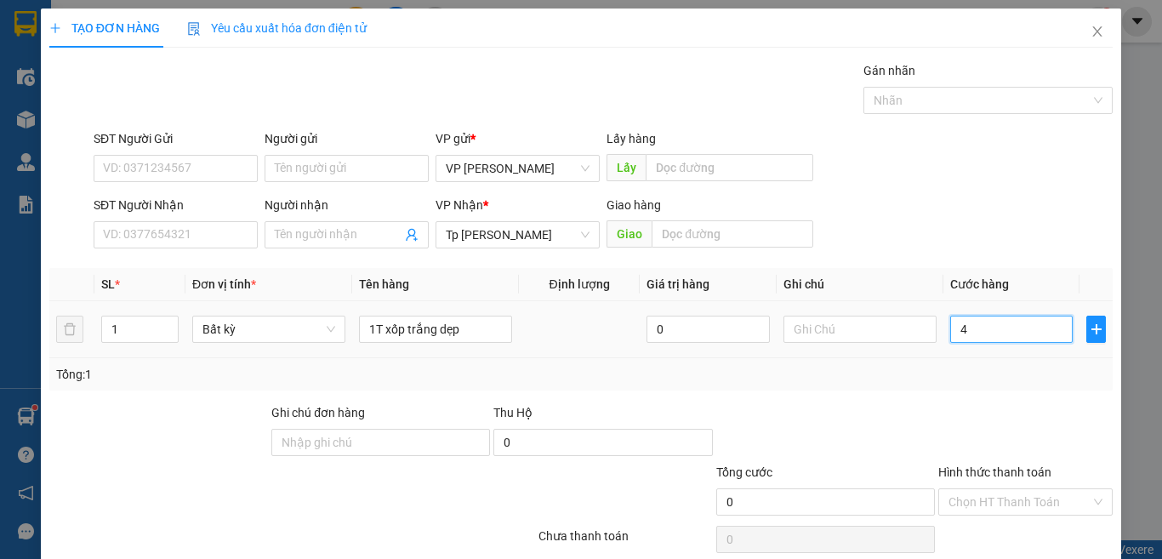
type input "4"
type input "40"
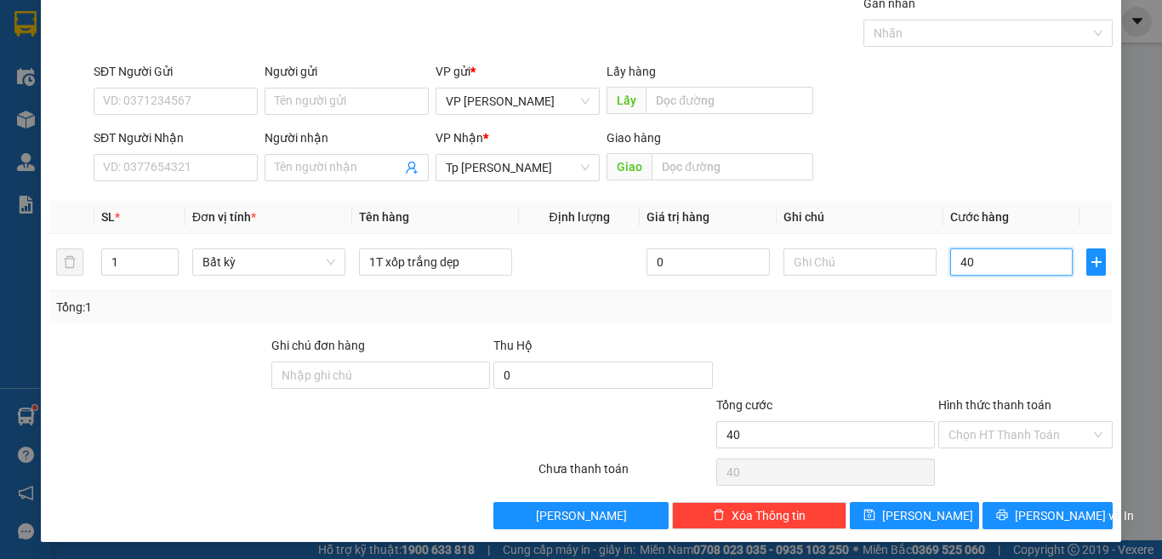
scroll to position [71, 0]
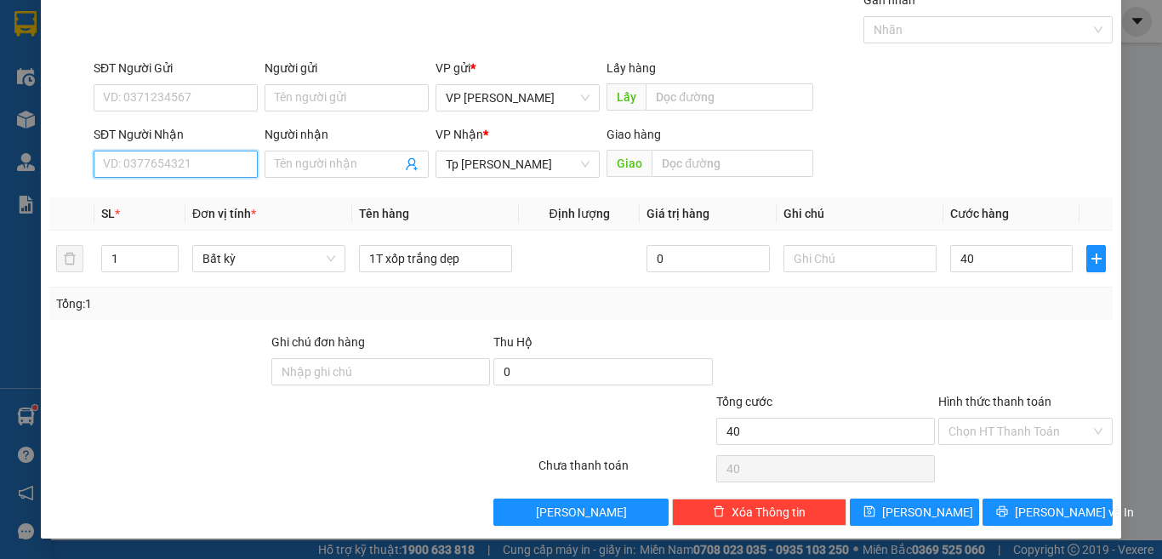
type input "40.000"
click at [176, 170] on input "SĐT Người Nhận" at bounding box center [176, 164] width 164 height 27
type input "0987851997"
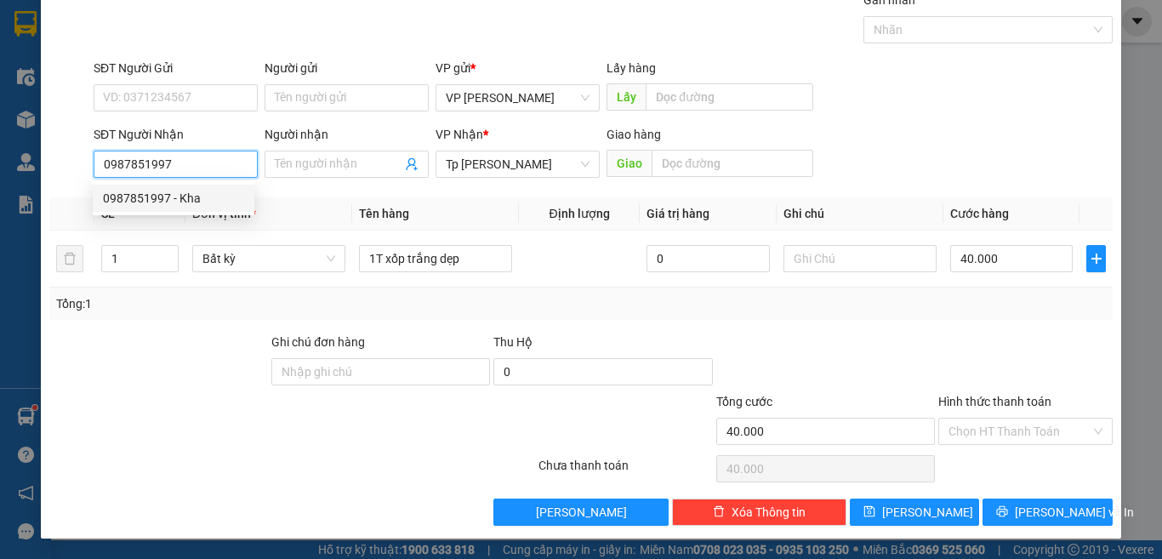
click at [145, 202] on div "0987851997 - Kha" at bounding box center [173, 198] width 141 height 19
type input "Kha"
type input "0987851997"
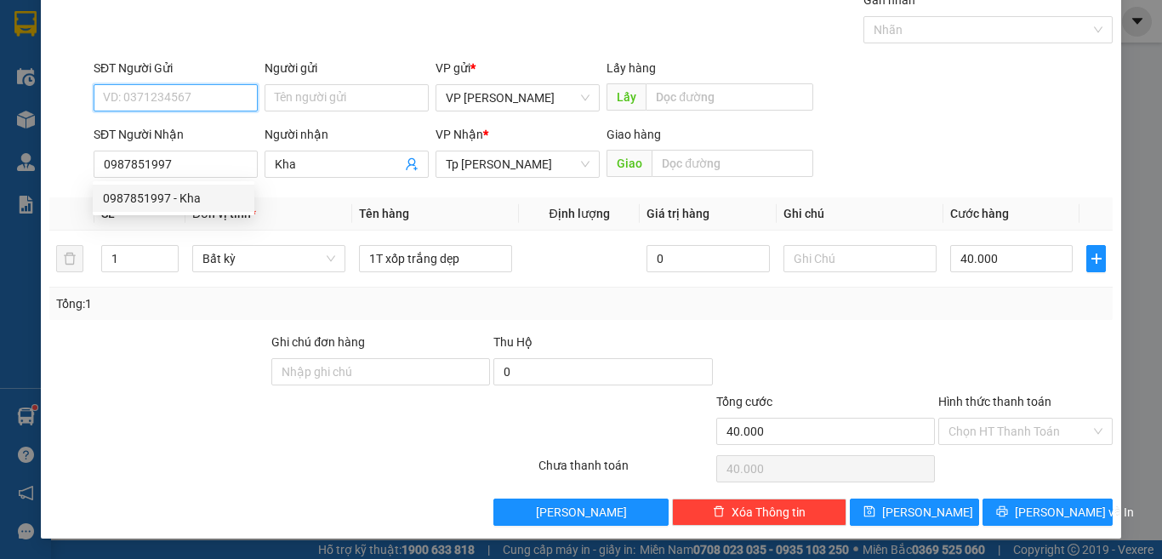
click at [193, 94] on input "SĐT Người Gửi" at bounding box center [176, 97] width 164 height 27
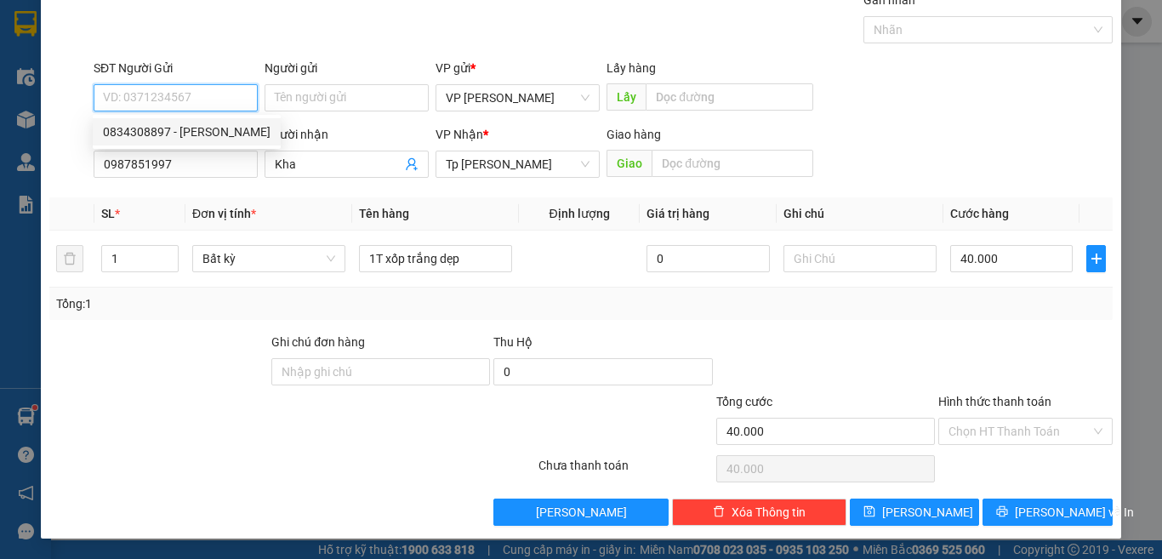
click at [184, 135] on div "0834308897 - [PERSON_NAME]" at bounding box center [187, 131] width 168 height 19
type input "0834308897"
type input "hằng"
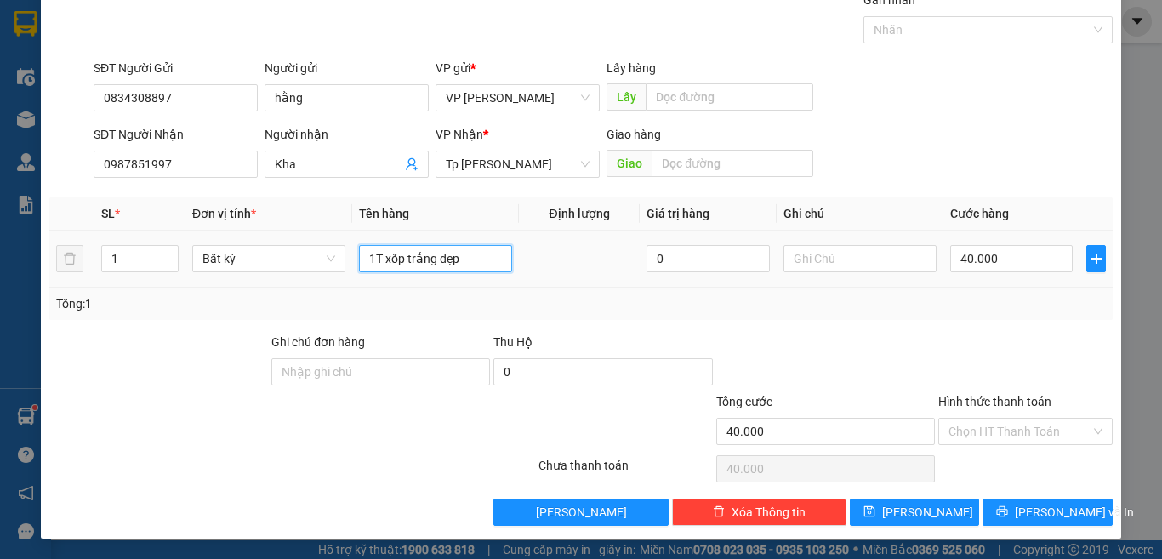
click at [468, 263] on input "1T xốp trắng dẹp" at bounding box center [435, 258] width 153 height 27
paste input "đ"
paste input "ô"
paste input "ồ"
paste input "đ"
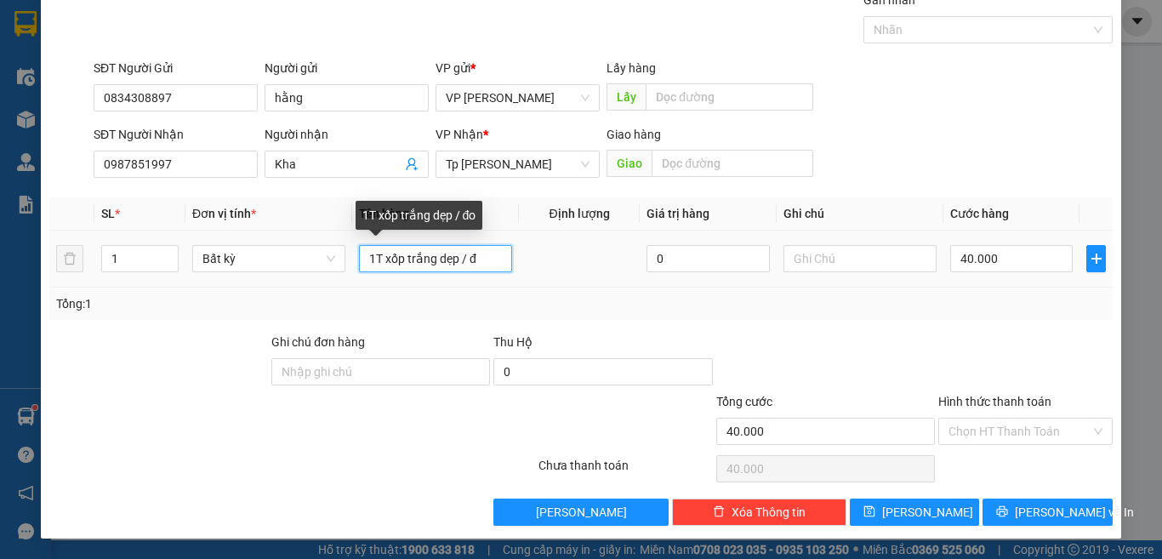
paste input "ô"
paste input "ồ"
paste input "ă"
type input "1T xốp trắng dẹp / đồ ăn"
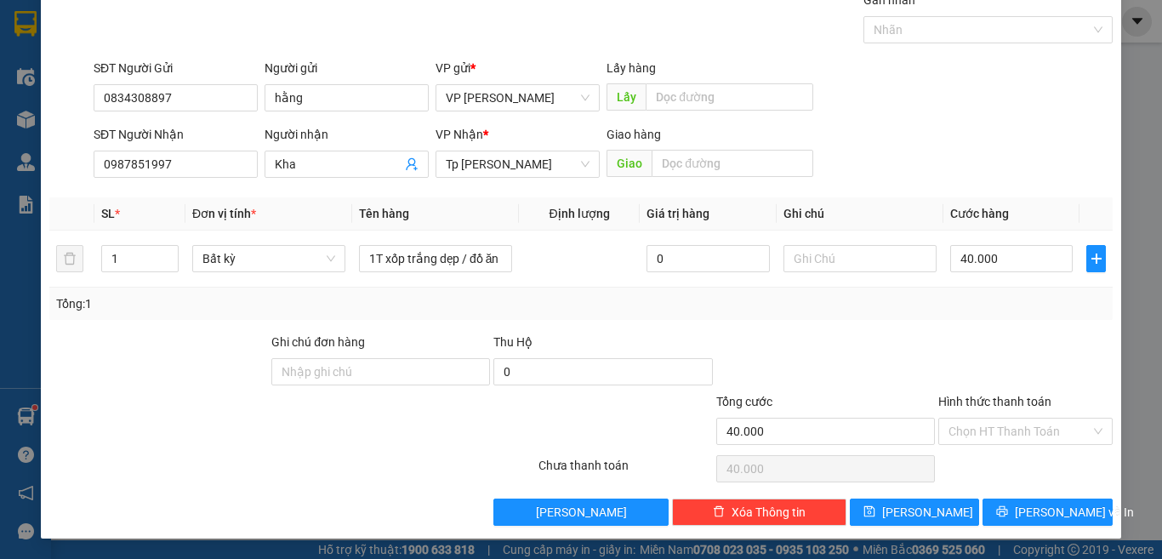
click at [1039, 317] on div "Tổng: 1" at bounding box center [580, 304] width 1063 height 32
click at [1037, 424] on input "Hình thức thanh toán" at bounding box center [1019, 432] width 142 height 26
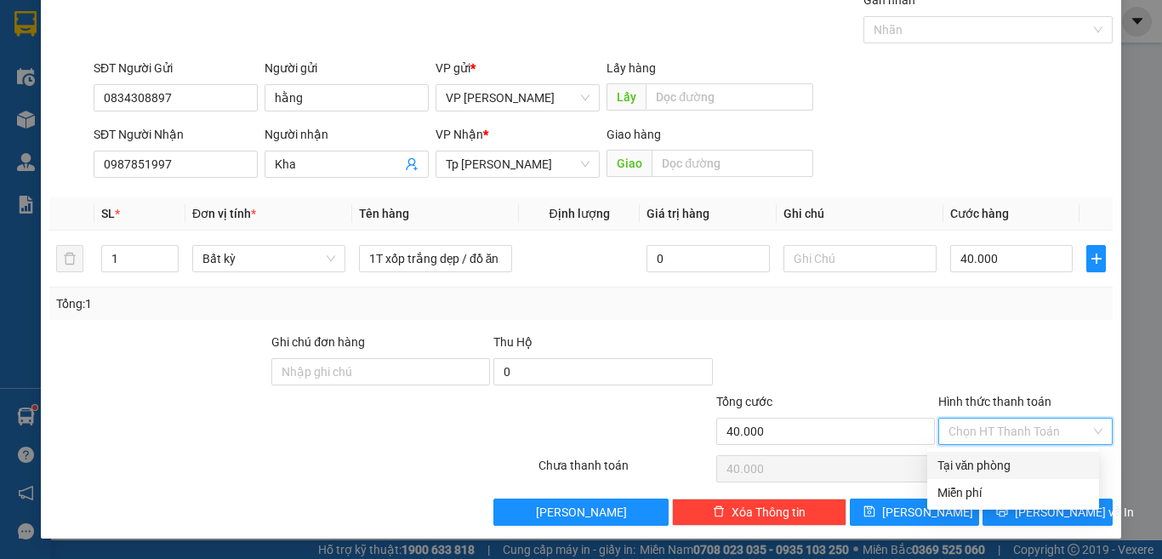
drag, startPoint x: 1014, startPoint y: 458, endPoint x: 968, endPoint y: 458, distance: 45.9
click at [1012, 458] on div "Tại văn phòng" at bounding box center [1012, 465] width 151 height 19
type input "0"
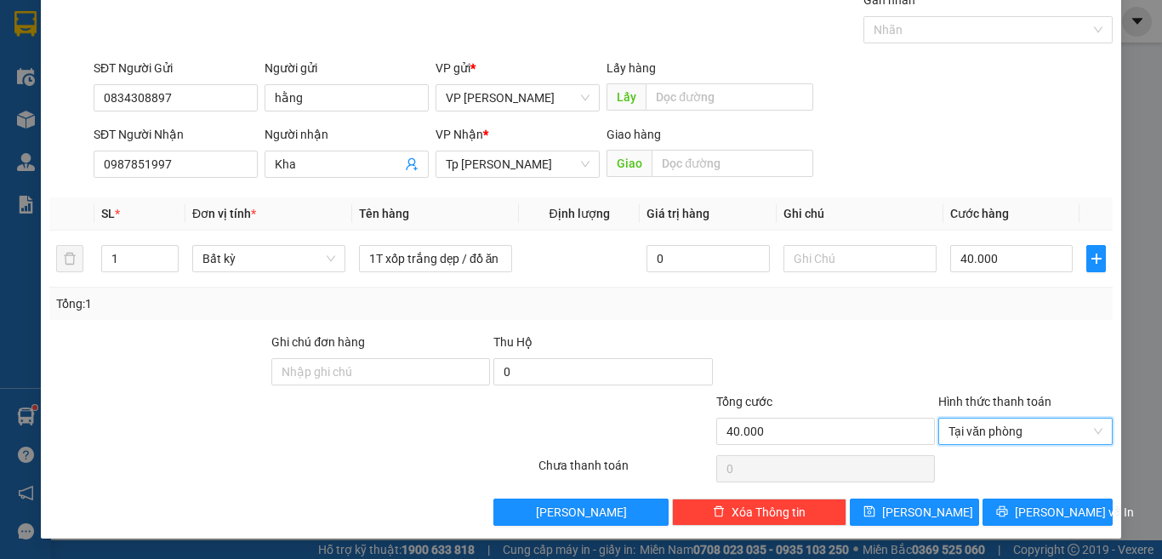
click at [898, 362] on div at bounding box center [826, 363] width 222 height 60
click at [1028, 518] on span "[PERSON_NAME] và In" at bounding box center [1074, 512] width 119 height 19
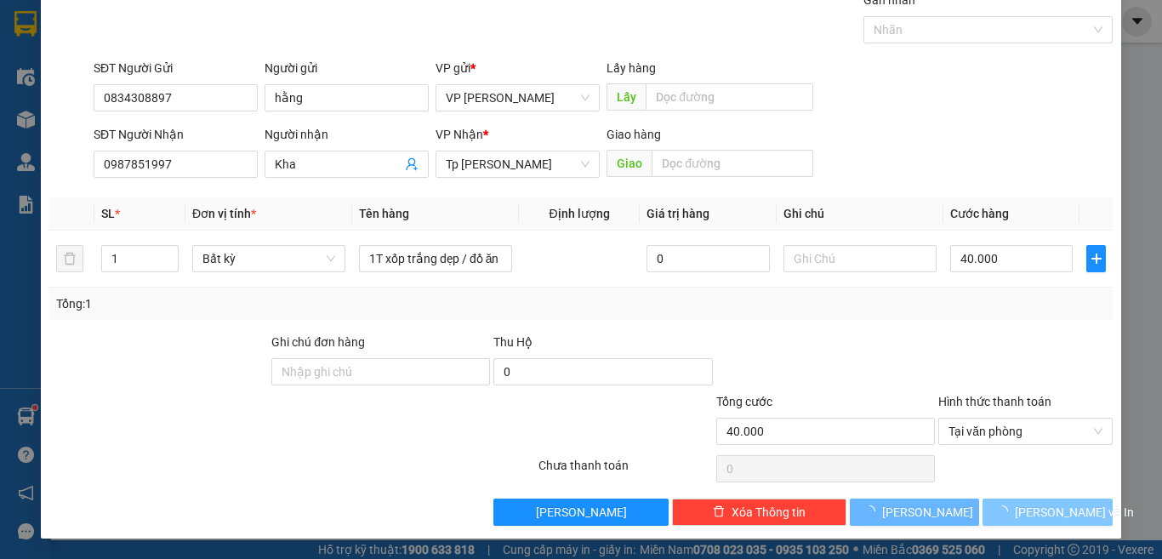
scroll to position [24, 0]
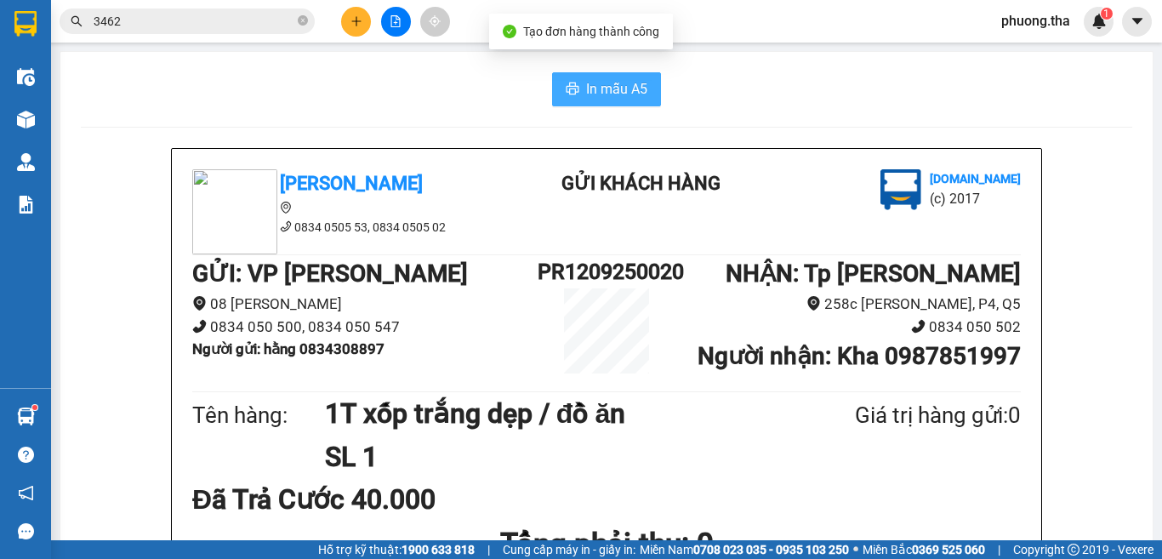
click at [608, 102] on button "In mẫu A5" at bounding box center [606, 89] width 109 height 34
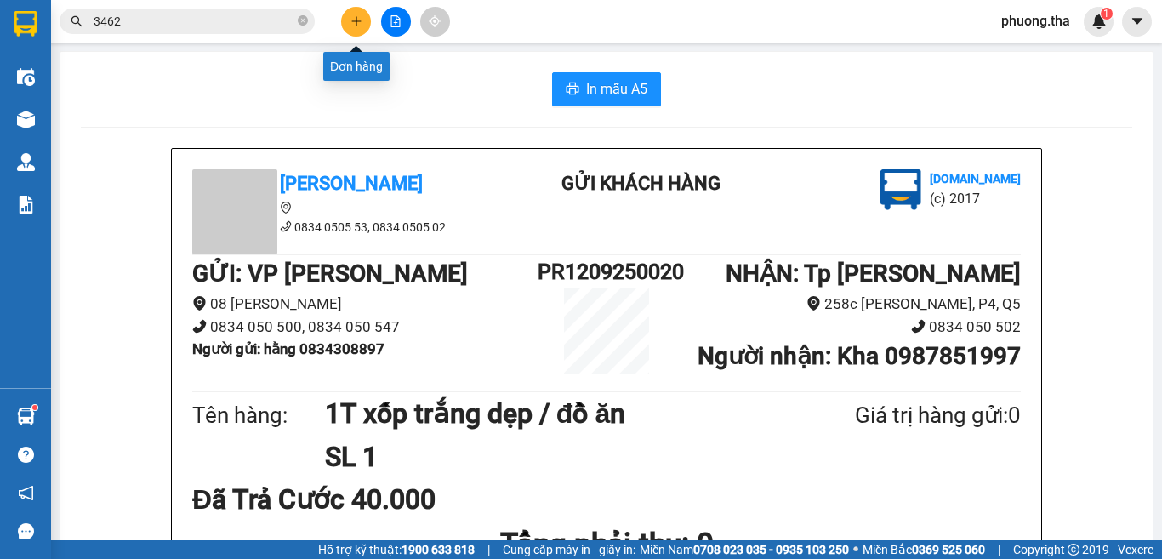
click at [362, 26] on button at bounding box center [356, 22] width 30 height 30
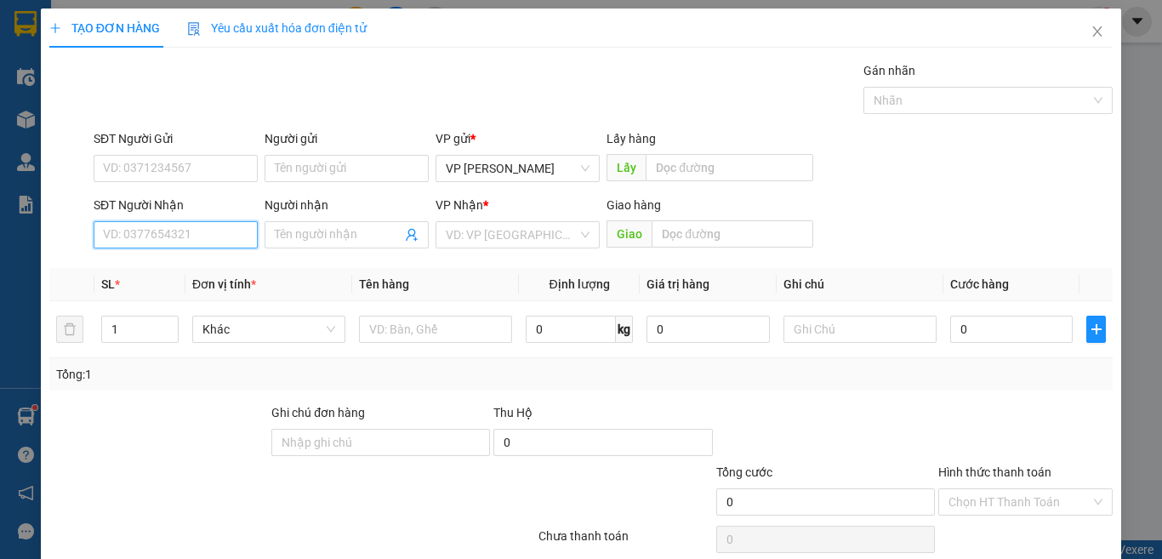
click at [218, 240] on input "SĐT Người Nhận" at bounding box center [176, 234] width 164 height 27
type input "903"
drag, startPoint x: 105, startPoint y: 246, endPoint x: 83, endPoint y: 246, distance: 22.1
click at [83, 246] on div "SĐT Người Nhận 903 903 Người nhận Tên người nhận VP Nhận * VD: VP Sài Gòn Giao …" at bounding box center [581, 226] width 1067 height 60
type input "0908465790"
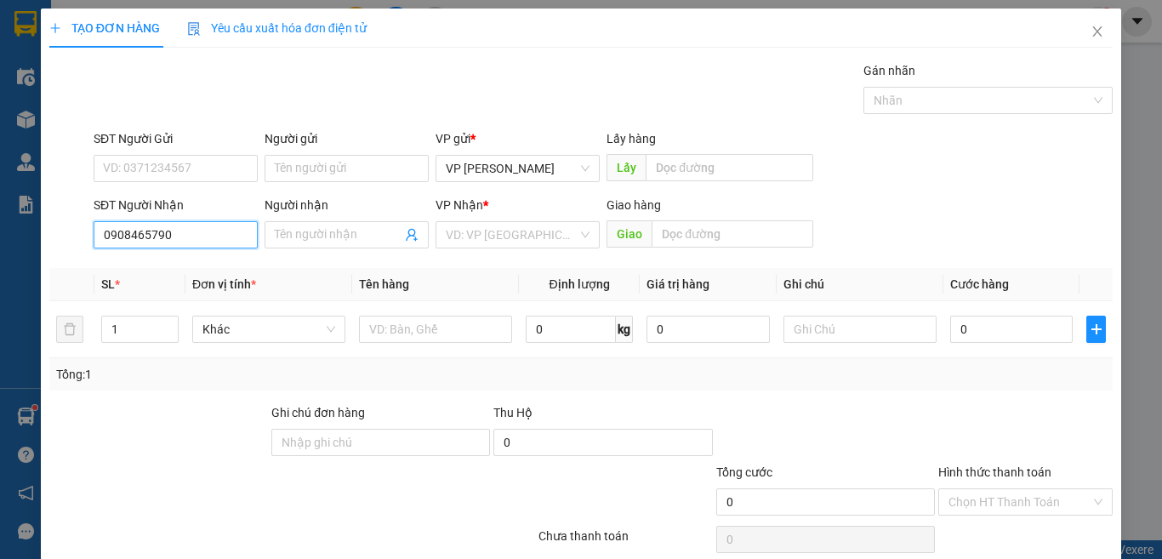
click at [204, 234] on input "0908465790" at bounding box center [176, 234] width 164 height 27
drag, startPoint x: 180, startPoint y: 263, endPoint x: 168, endPoint y: 186, distance: 77.5
click at [179, 259] on div "0908465790 - út" at bounding box center [173, 268] width 141 height 19
type input "út"
type input "0908465790"
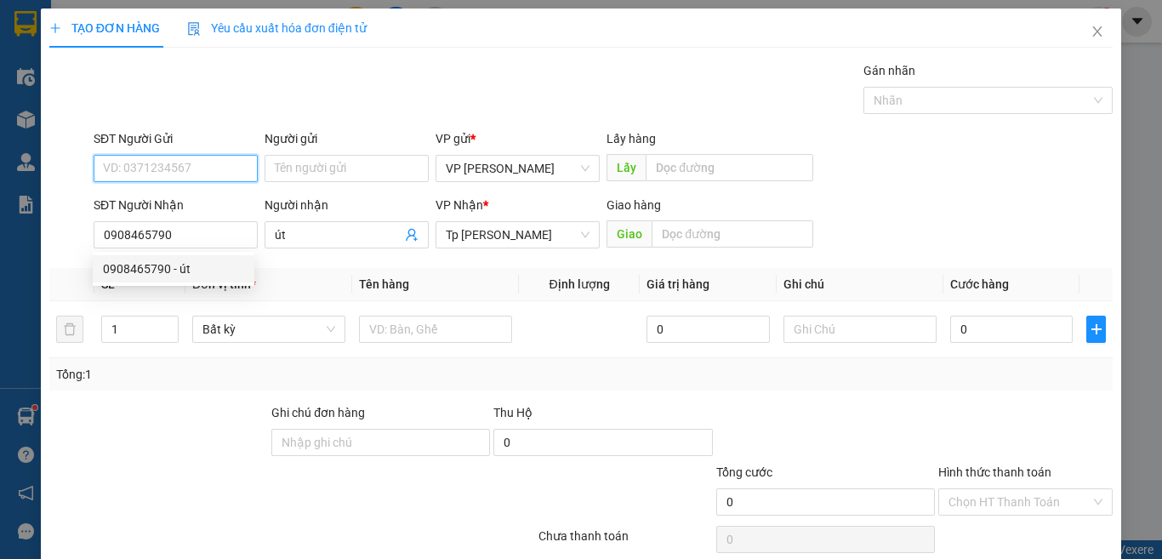
click at [179, 173] on input "SĐT Người Gửi" at bounding box center [176, 168] width 164 height 27
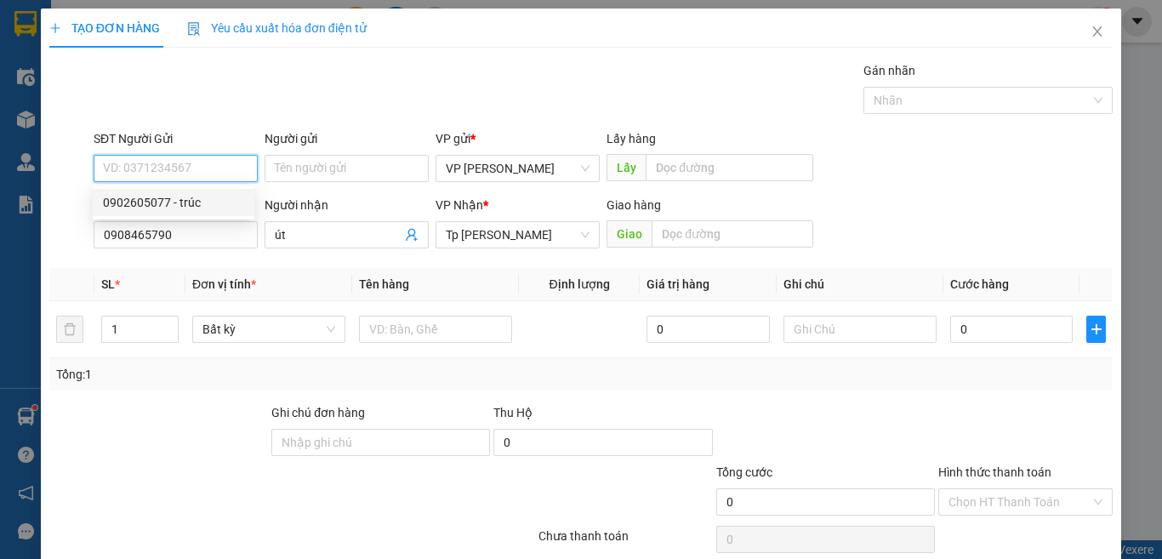
click at [185, 202] on div "0902605077 - trúc" at bounding box center [173, 202] width 141 height 19
type input "0902605077"
type input "trúc"
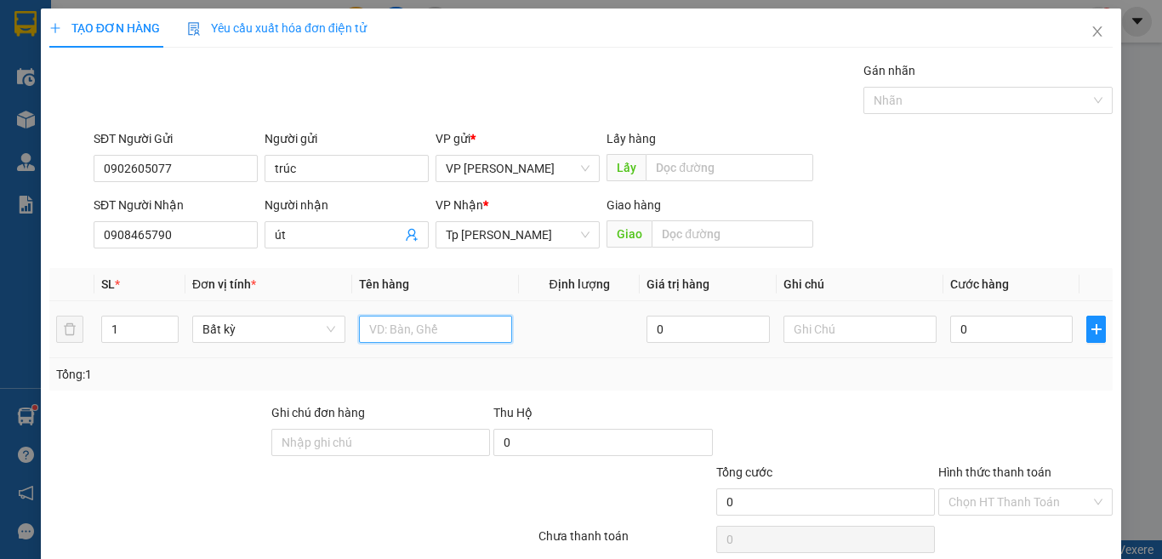
click at [426, 329] on input "text" at bounding box center [435, 329] width 153 height 27
paste input "ôp"
paste input "ộp"
paste input "á"
type input "1 hộp xám"
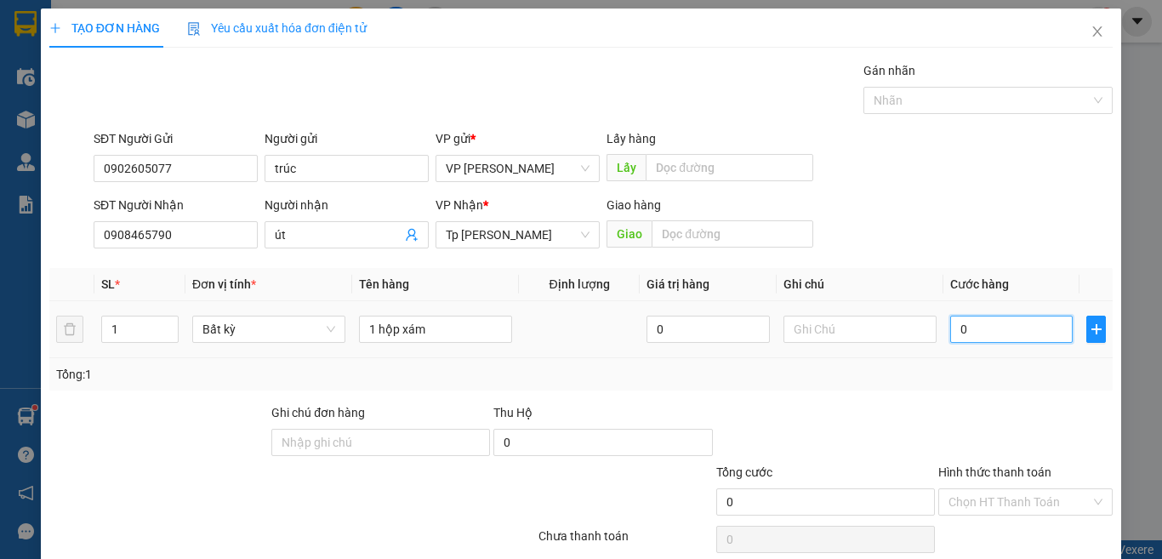
click at [1000, 323] on input "0" at bounding box center [1011, 329] width 122 height 27
type input "3"
type input "30"
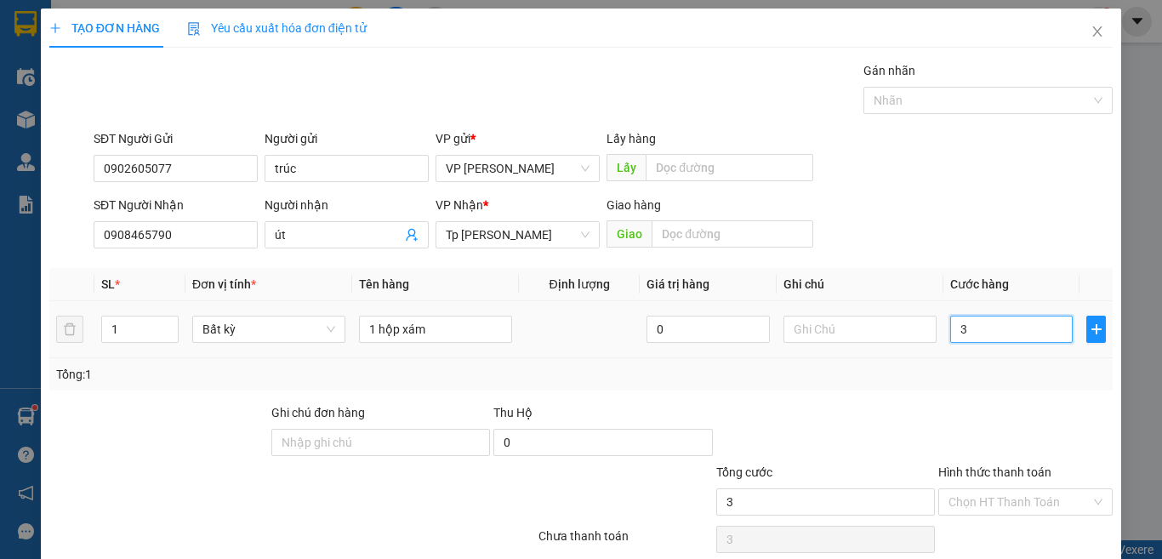
type input "30"
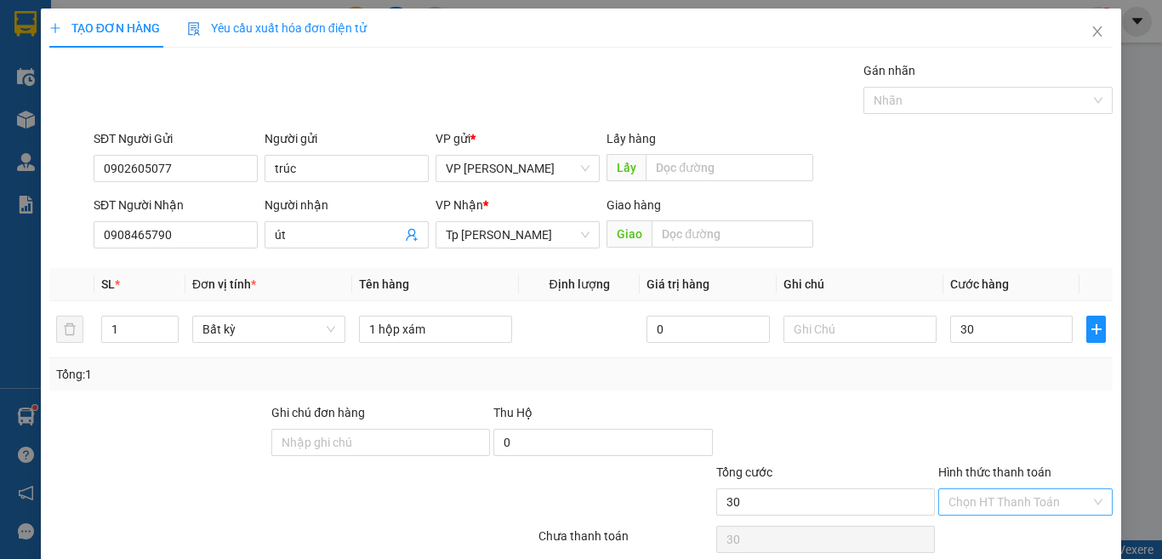
click at [992, 489] on input "Hình thức thanh toán" at bounding box center [1019, 502] width 142 height 26
click at [986, 527] on div "Tại văn phòng" at bounding box center [1012, 536] width 151 height 19
drag, startPoint x: 931, startPoint y: 362, endPoint x: 970, endPoint y: 477, distance: 121.9
click at [937, 403] on div at bounding box center [1026, 433] width 178 height 60
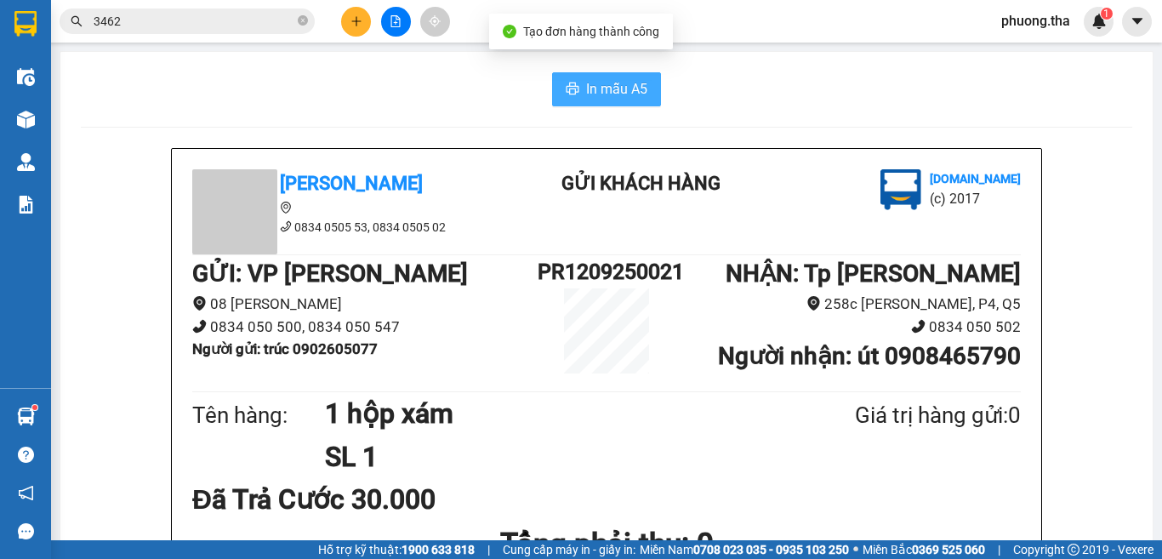
click at [601, 91] on span "In mẫu A5" at bounding box center [616, 88] width 61 height 21
drag, startPoint x: 607, startPoint y: 91, endPoint x: 355, endPoint y: 27, distance: 260.6
click at [355, 27] on button at bounding box center [356, 22] width 30 height 30
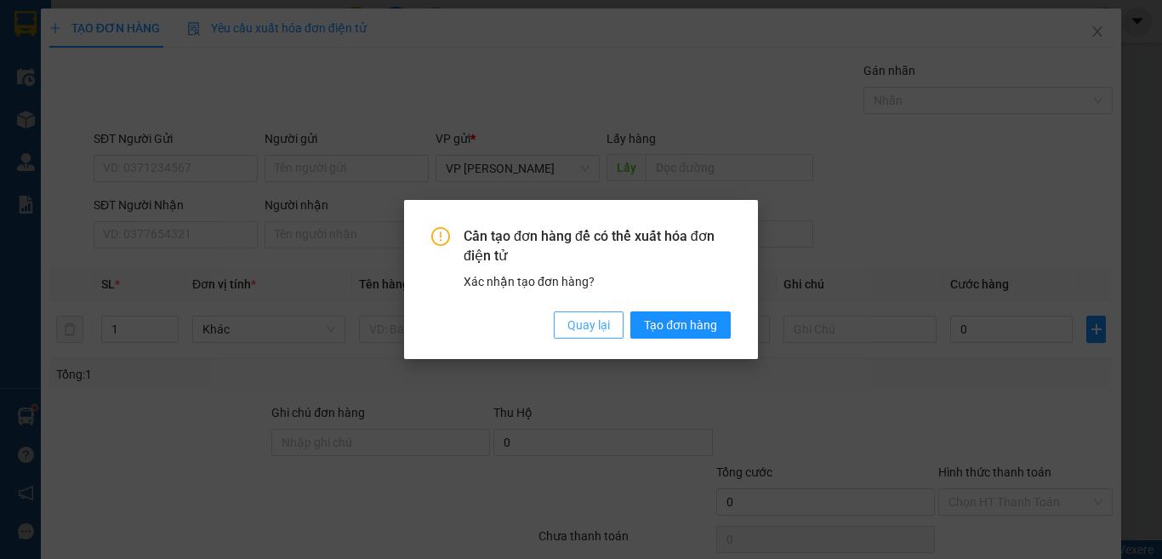
click at [578, 327] on span "Quay lại" at bounding box center [588, 325] width 43 height 19
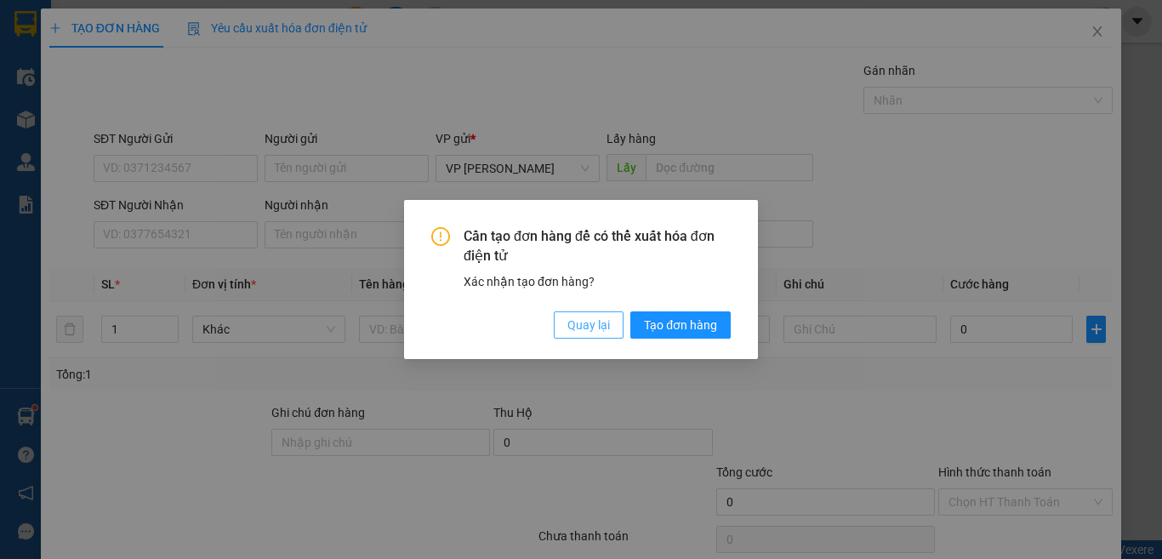
click at [578, 327] on span "Quay lại" at bounding box center [588, 325] width 43 height 19
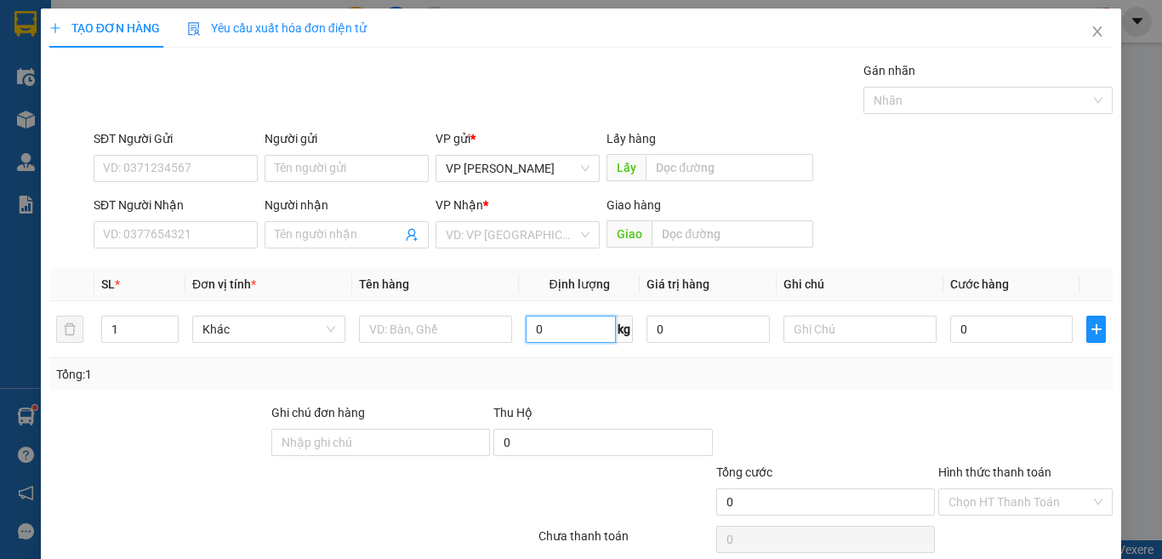
click at [578, 327] on input "0" at bounding box center [571, 329] width 90 height 27
click at [208, 238] on input "SĐT Người Nhận" at bounding box center [176, 234] width 164 height 27
click at [183, 244] on input "930" at bounding box center [176, 234] width 164 height 27
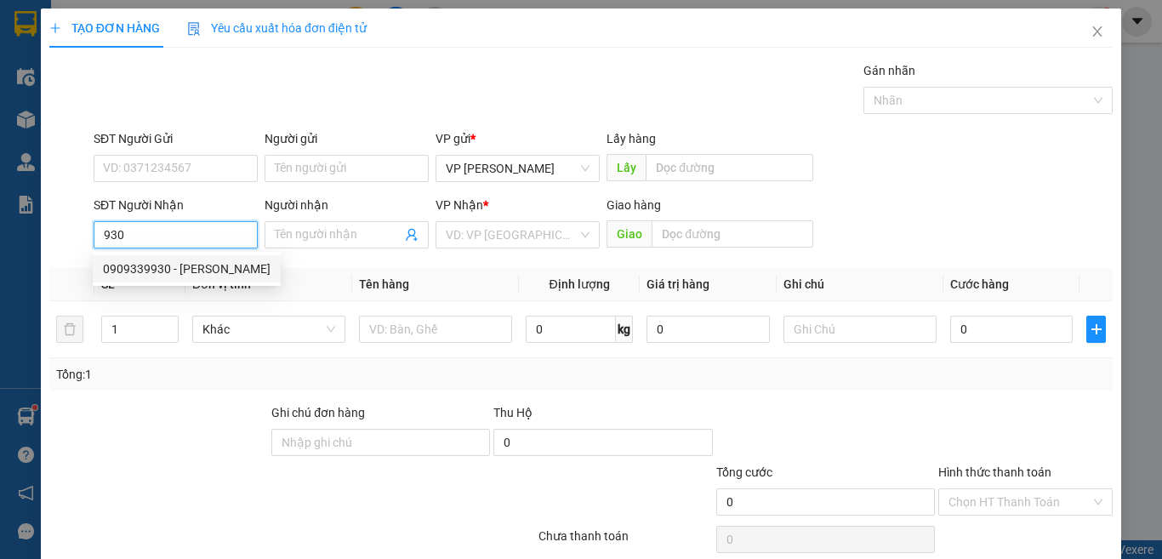
click at [143, 265] on div "0909339930 - [PERSON_NAME]" at bounding box center [187, 268] width 168 height 19
type input "0909339930"
type input "anh huy"
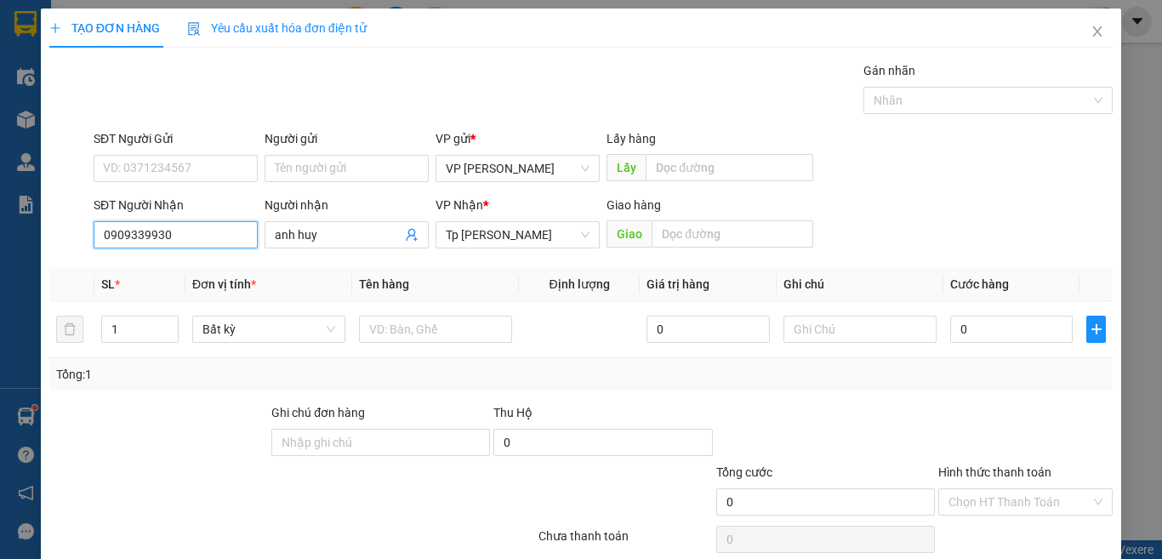
drag, startPoint x: 185, startPoint y: 236, endPoint x: 0, endPoint y: 236, distance: 184.6
click at [0, 236] on div "TẠO ĐƠN HÀNG Yêu cầu xuất hóa đơn điện tử Transit Pickup Surcharge Ids Transit …" at bounding box center [581, 279] width 1162 height 559
click at [198, 261] on div "0387018903 - thắng" at bounding box center [173, 268] width 141 height 19
type input "0387018903"
type input "thắng"
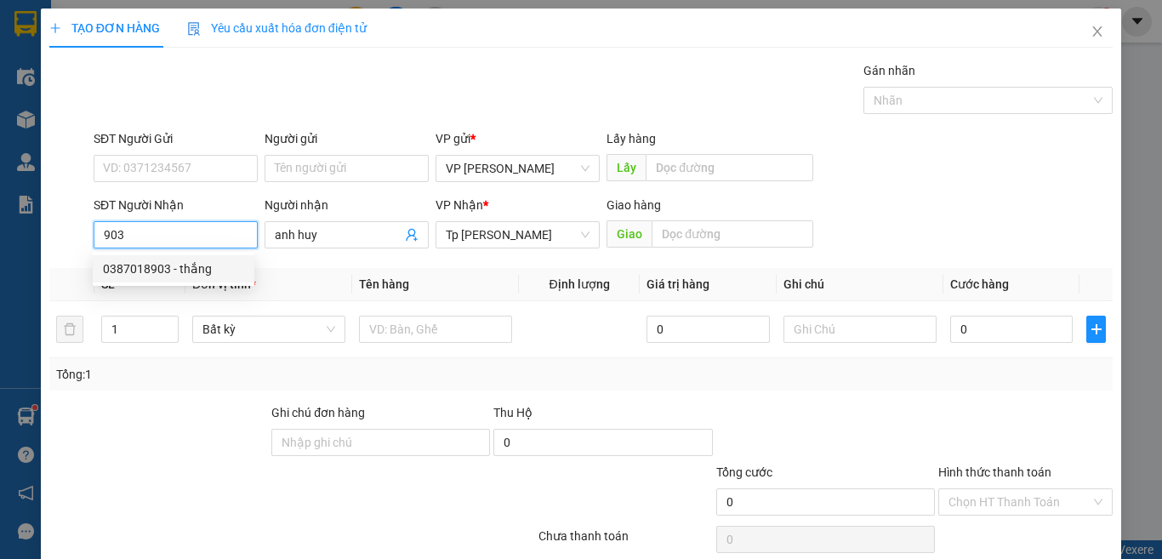
type input "BẢO CHÁNH XUÂN LỘC- ĐN"
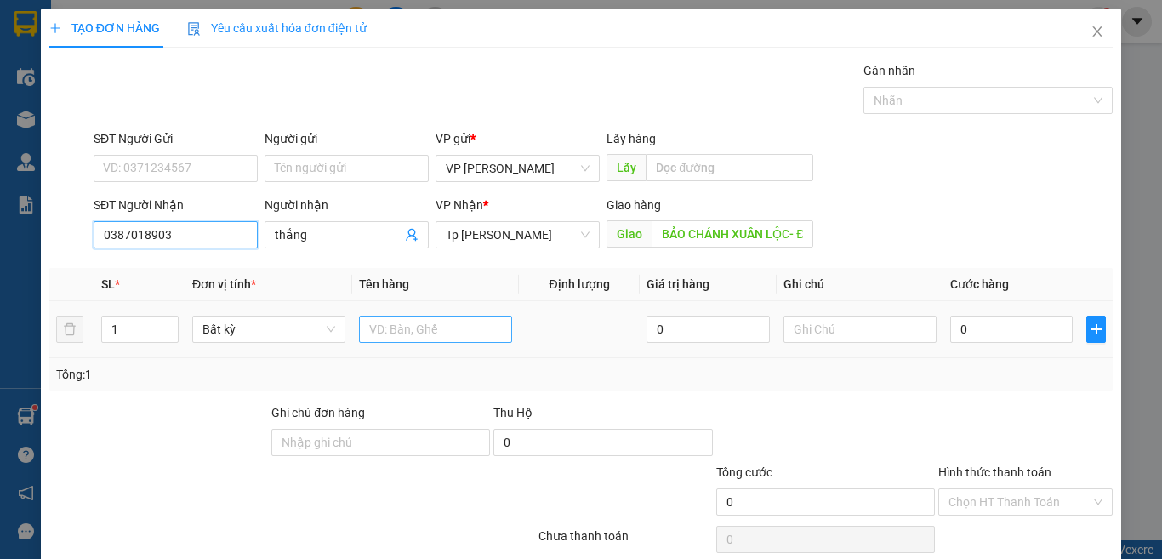
type input "0387018903"
click at [457, 327] on input "text" at bounding box center [435, 329] width 153 height 27
paste input "àn"
type input "2 bao hành"
click at [166, 322] on icon "up" at bounding box center [169, 325] width 6 height 6
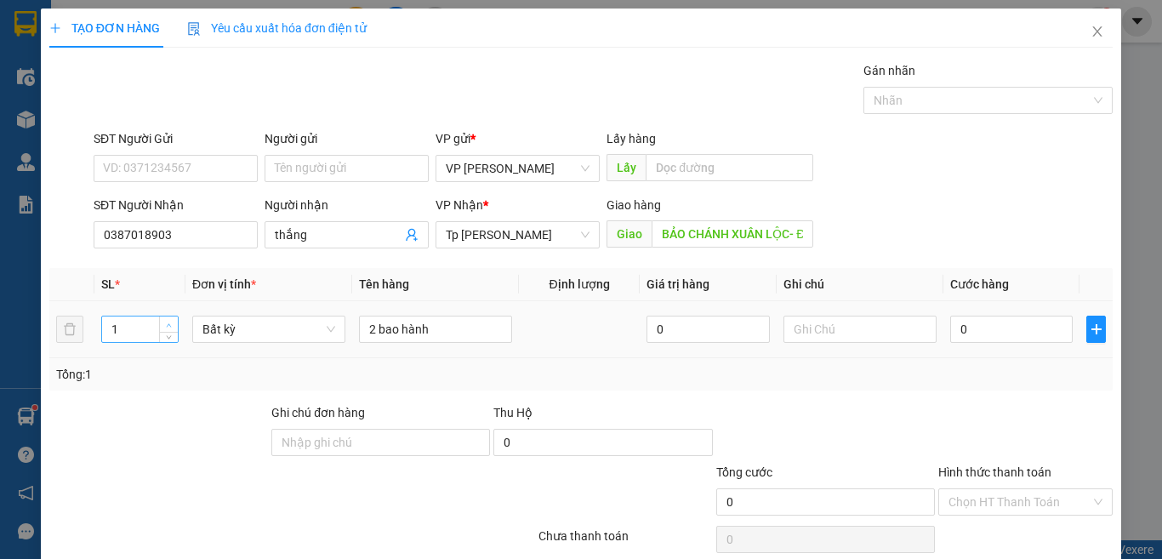
type input "2"
click at [1001, 322] on input "0" at bounding box center [1011, 329] width 122 height 27
type input "1"
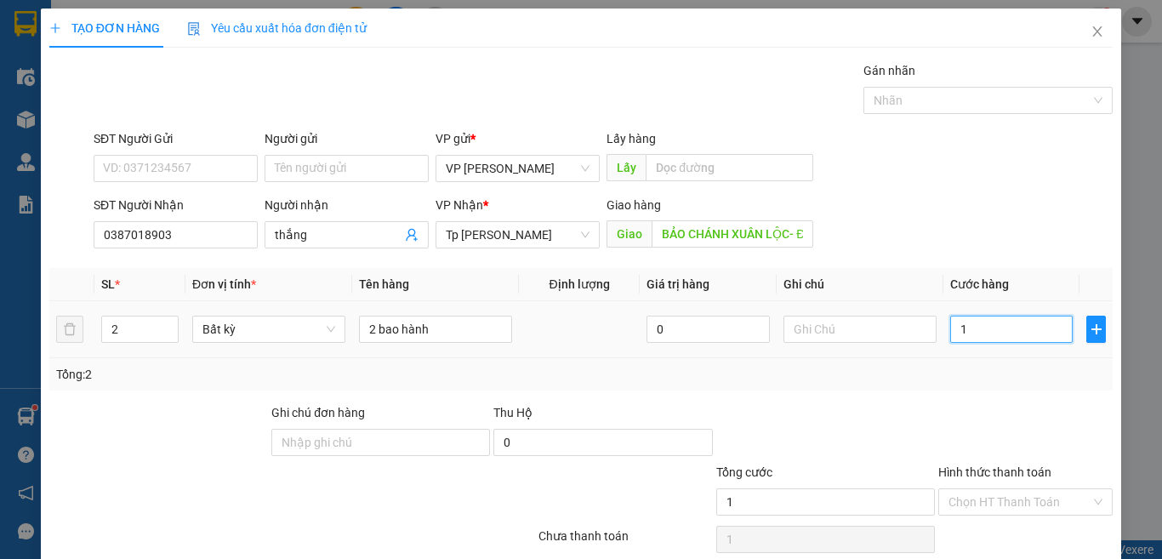
type input "14"
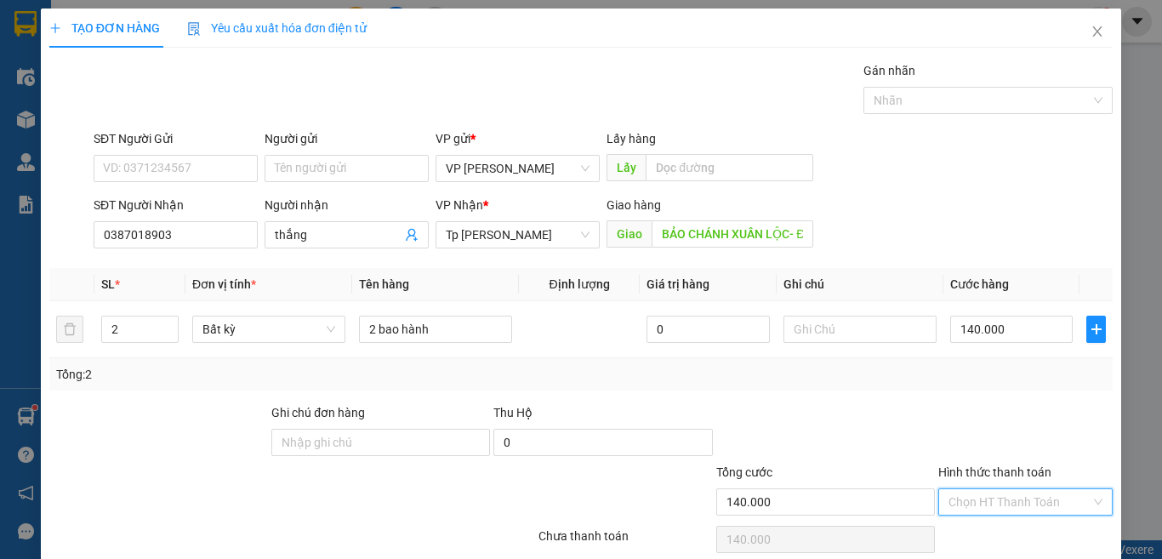
click at [1040, 489] on input "Hình thức thanh toán" at bounding box center [1019, 502] width 142 height 26
click at [991, 527] on div "Tại văn phòng" at bounding box center [1012, 536] width 151 height 19
click at [1008, 497] on div "Transit Pickup Surcharge Ids Transit Deliver Surcharge Ids Transit Deliver Surc…" at bounding box center [580, 328] width 1063 height 535
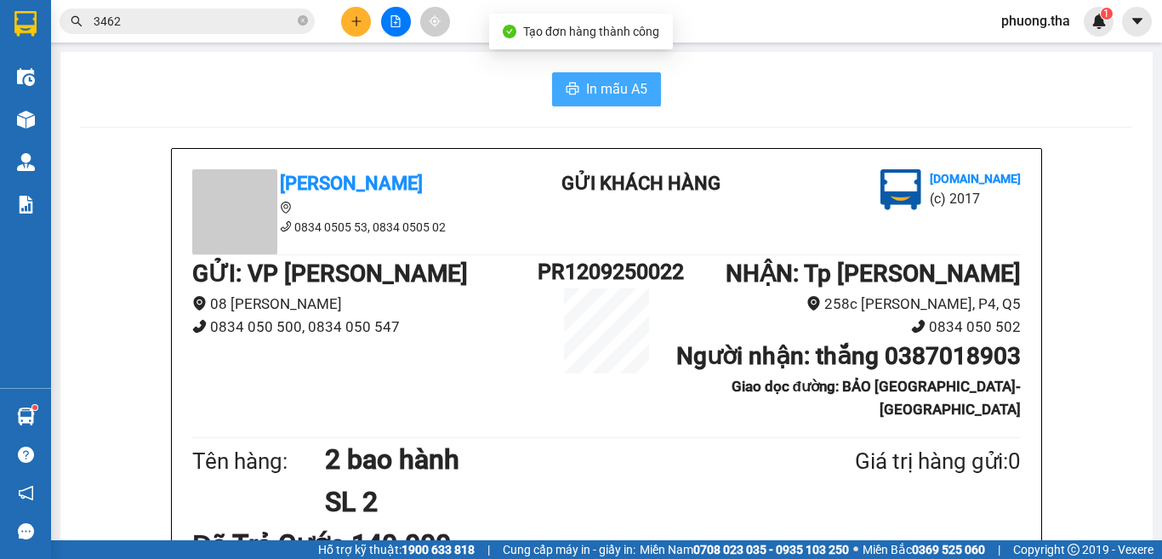
click at [592, 81] on span "In mẫu A5" at bounding box center [616, 88] width 61 height 21
drag, startPoint x: 881, startPoint y: 393, endPoint x: 1013, endPoint y: 393, distance: 131.8
click at [1013, 370] on b "Người nhận : thắng 0387018903" at bounding box center [848, 356] width 345 height 28
click at [355, 28] on button at bounding box center [356, 22] width 30 height 30
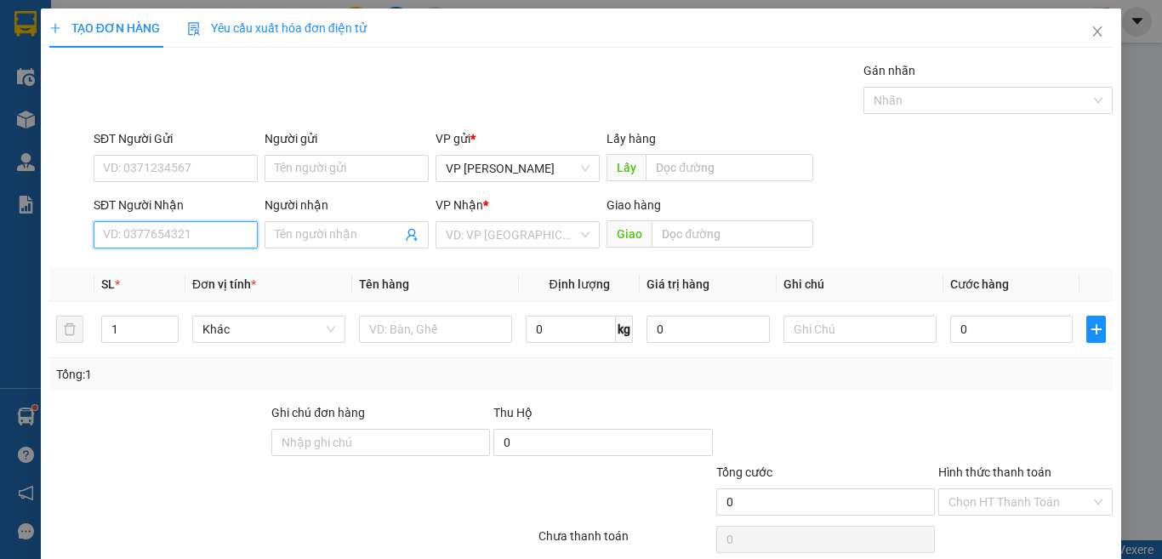
click at [202, 234] on input "SĐT Người Nhận" at bounding box center [176, 234] width 164 height 27
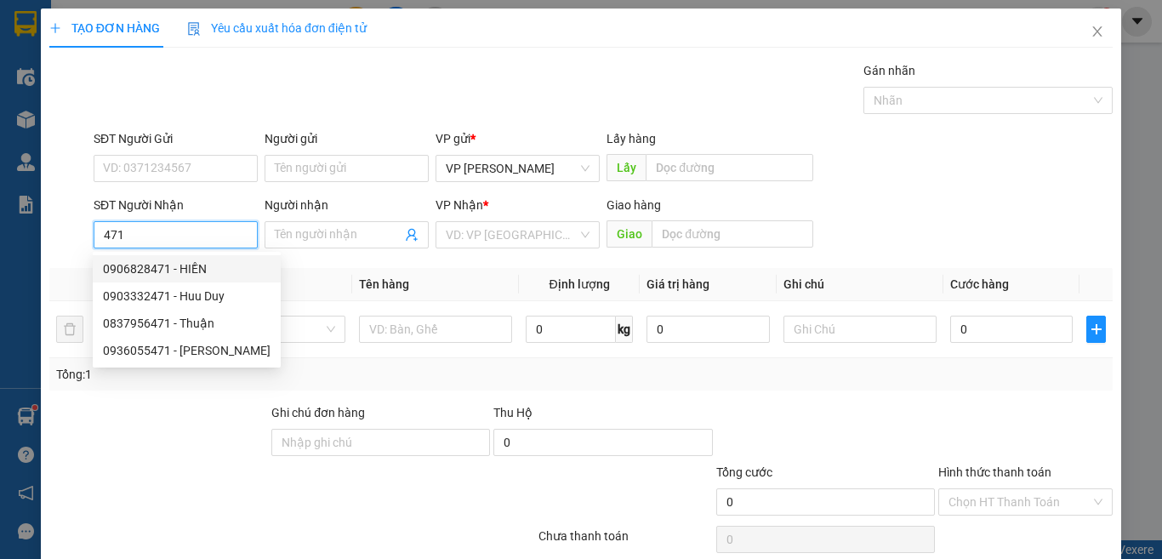
click at [162, 265] on div "0906828471 - HIỀN" at bounding box center [187, 268] width 168 height 19
type input "0906828471"
type input "HIỀN"
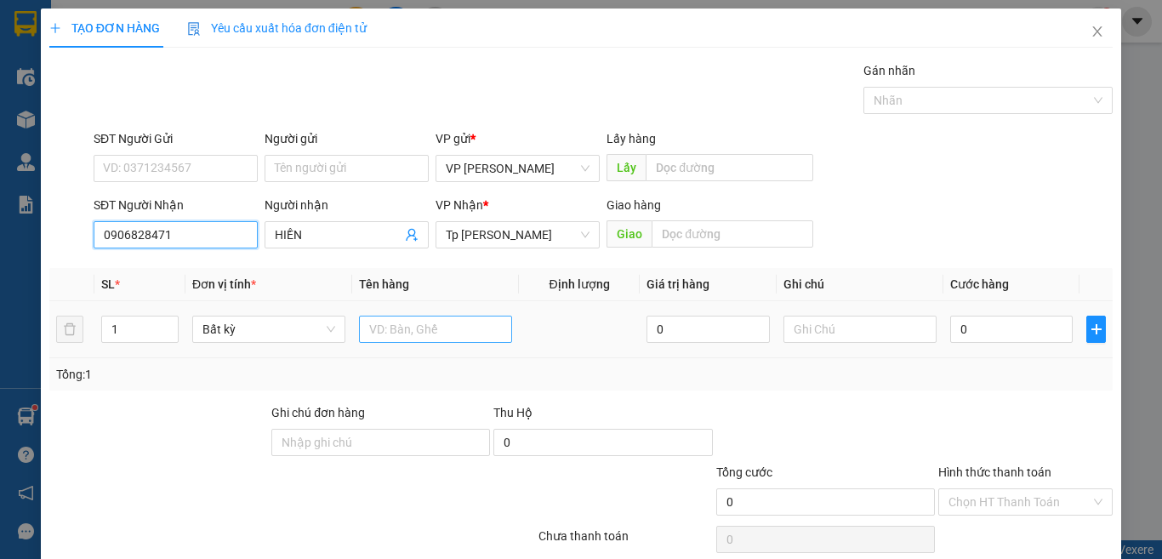
type input "0906828471"
click at [372, 328] on input "text" at bounding box center [435, 329] width 153 height 27
paste input "ám"
paste input "ả"
type input "1T xám chả"
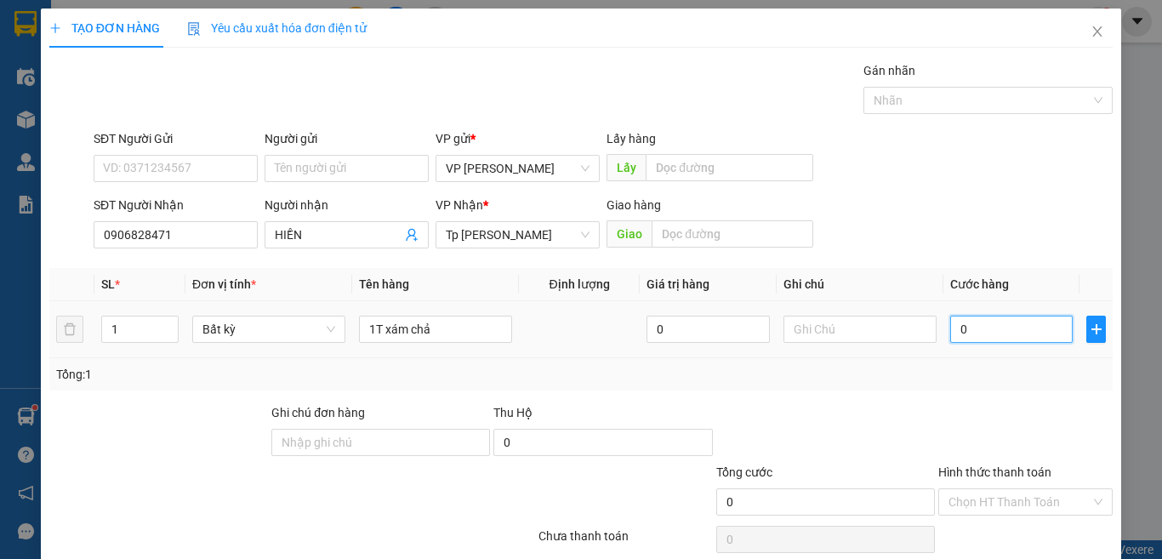
click at [970, 330] on input "0" at bounding box center [1011, 329] width 122 height 27
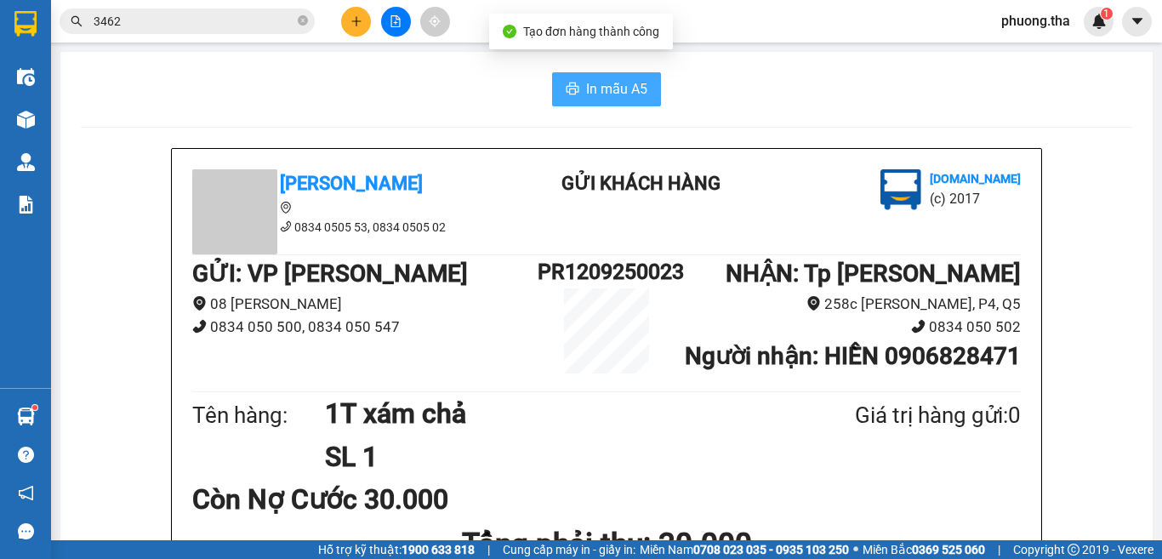
click at [616, 98] on span "In mẫu A5" at bounding box center [616, 88] width 61 height 21
click at [356, 20] on icon "plus" at bounding box center [356, 21] width 12 height 12
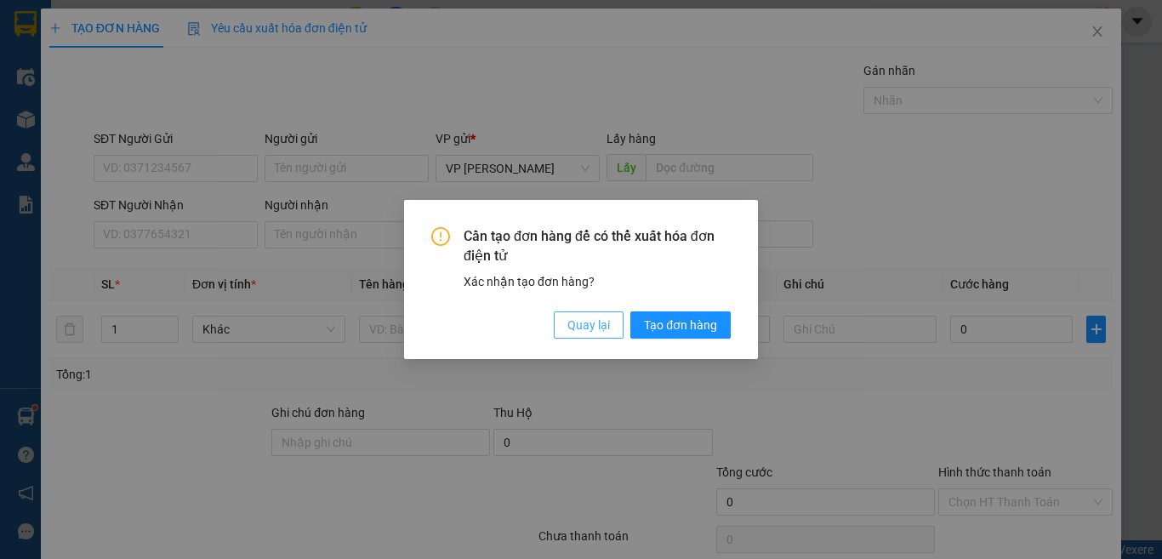
click at [586, 329] on span "Quay lại" at bounding box center [588, 325] width 43 height 19
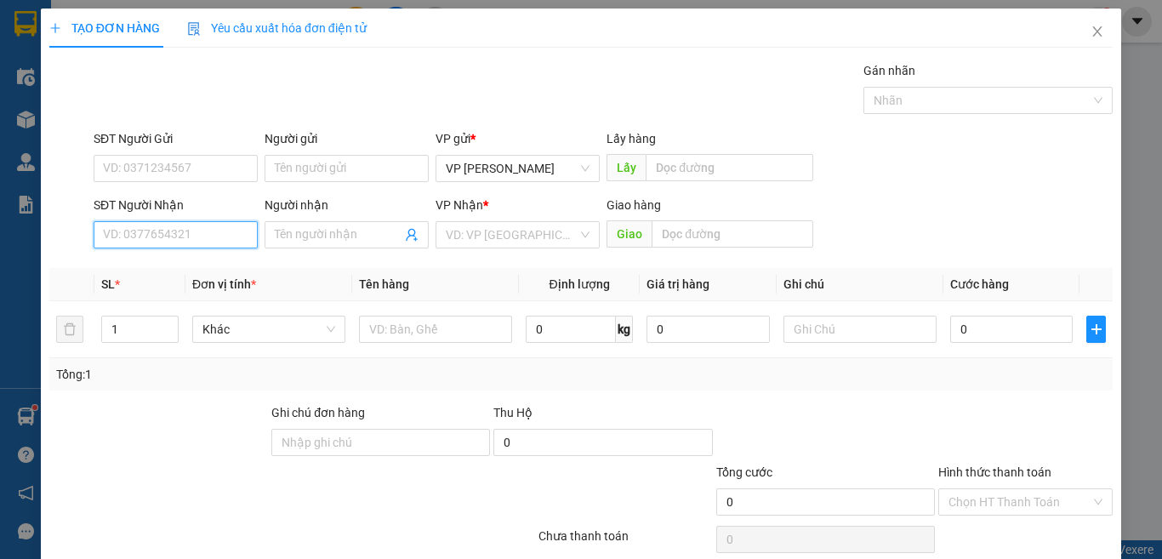
click at [222, 237] on input "SĐT Người Nhận" at bounding box center [176, 234] width 164 height 27
drag, startPoint x: 214, startPoint y: 261, endPoint x: 169, endPoint y: 170, distance: 101.6
click at [211, 259] on div "0907667172 - chí" at bounding box center [173, 268] width 141 height 19
type input "0907667172"
type input "chí"
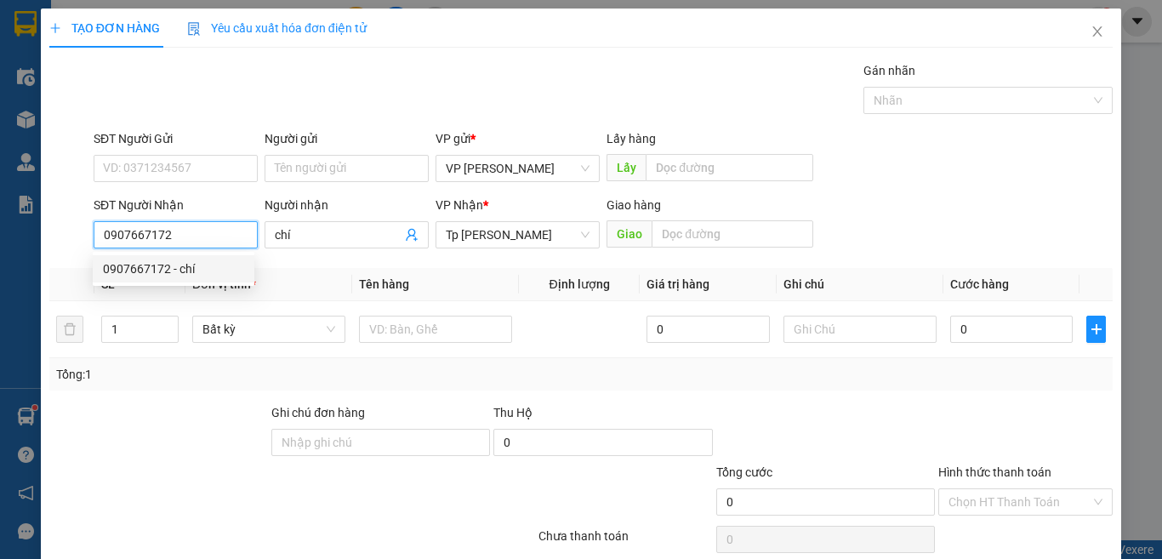
type input "0907667172"
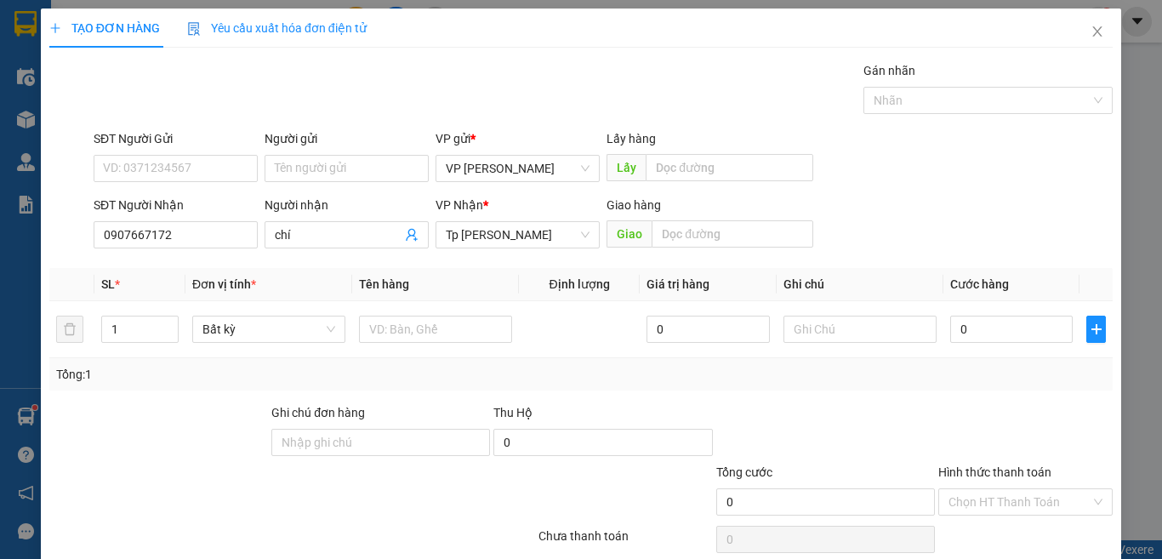
click at [191, 150] on div "SĐT Người Gửi" at bounding box center [176, 142] width 164 height 26
drag, startPoint x: 202, startPoint y: 178, endPoint x: 191, endPoint y: 182, distance: 11.1
click at [192, 182] on div "SĐT Người Gửi VD: 0371234567" at bounding box center [176, 159] width 164 height 60
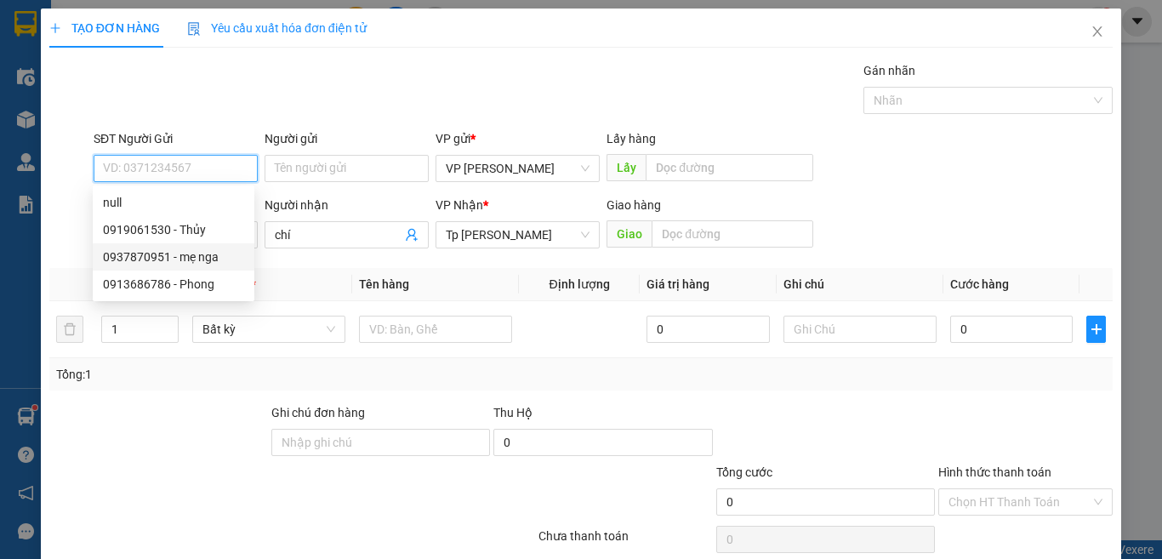
click at [224, 250] on div "0937870951 - mẹ nga" at bounding box center [173, 257] width 141 height 19
type input "0937870951"
type input "mẹ nga"
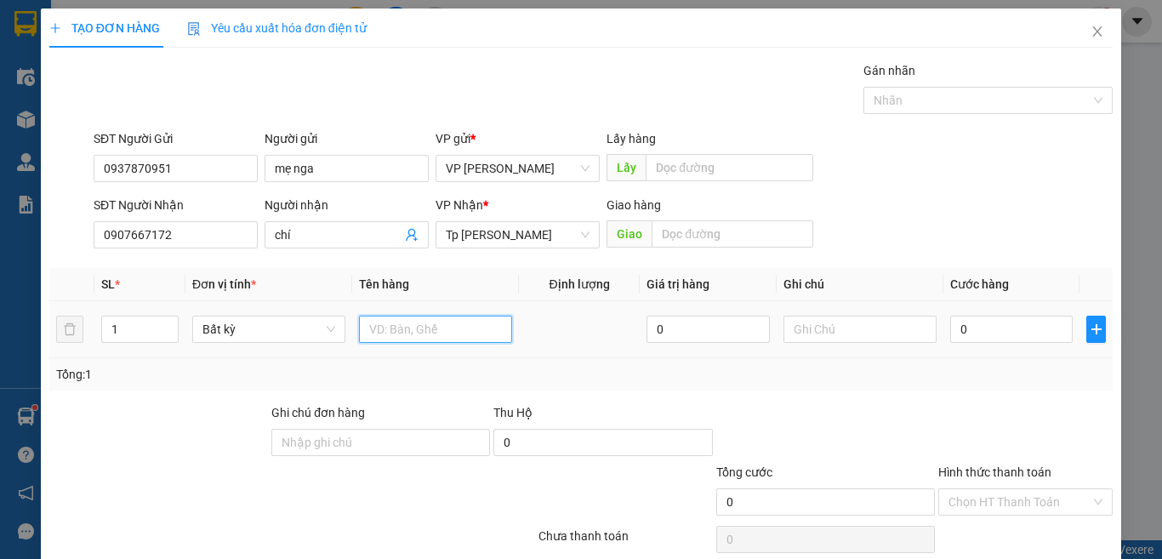
click at [384, 323] on input "text" at bounding box center [435, 329] width 153 height 27
paste input "ám"
paste input "đ"
paste input "ò"
paste input "ồ"
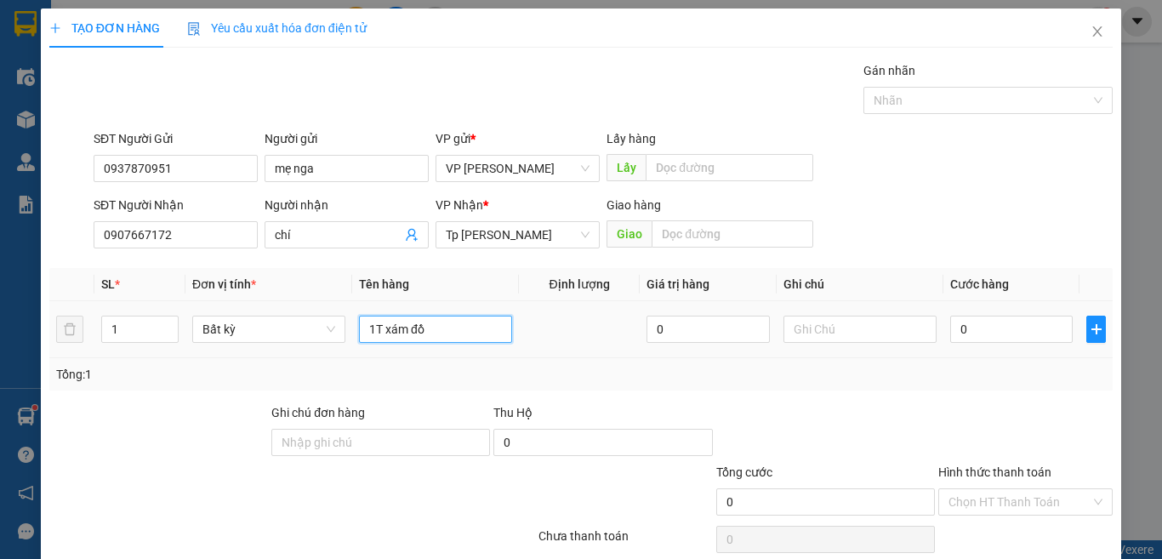
paste input "ă"
type input "1T xám đồ ăn"
click at [991, 317] on input "0" at bounding box center [1011, 329] width 122 height 27
type input "3"
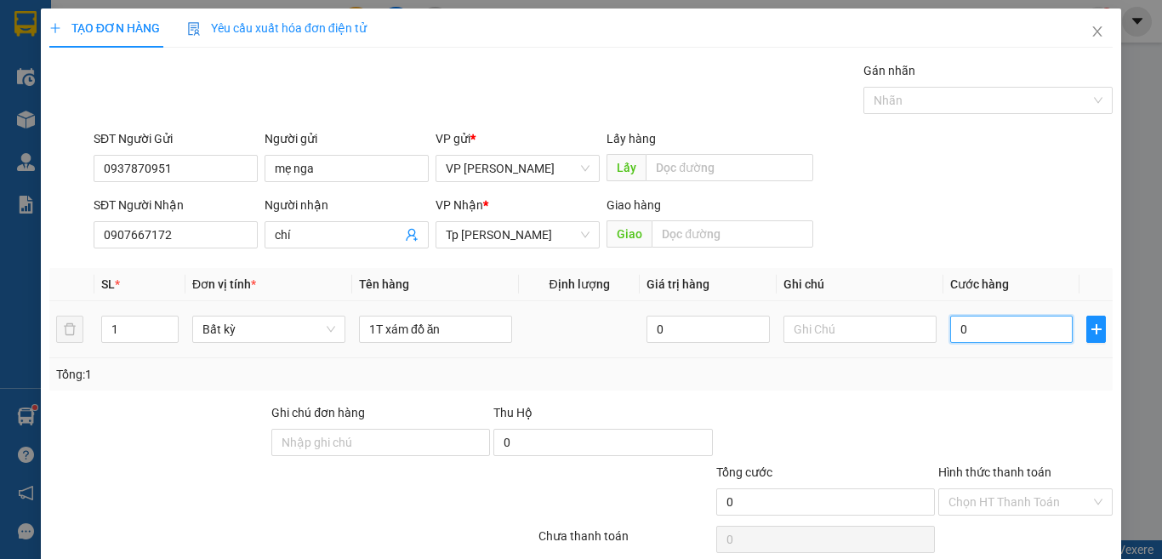
type input "3"
type input "30"
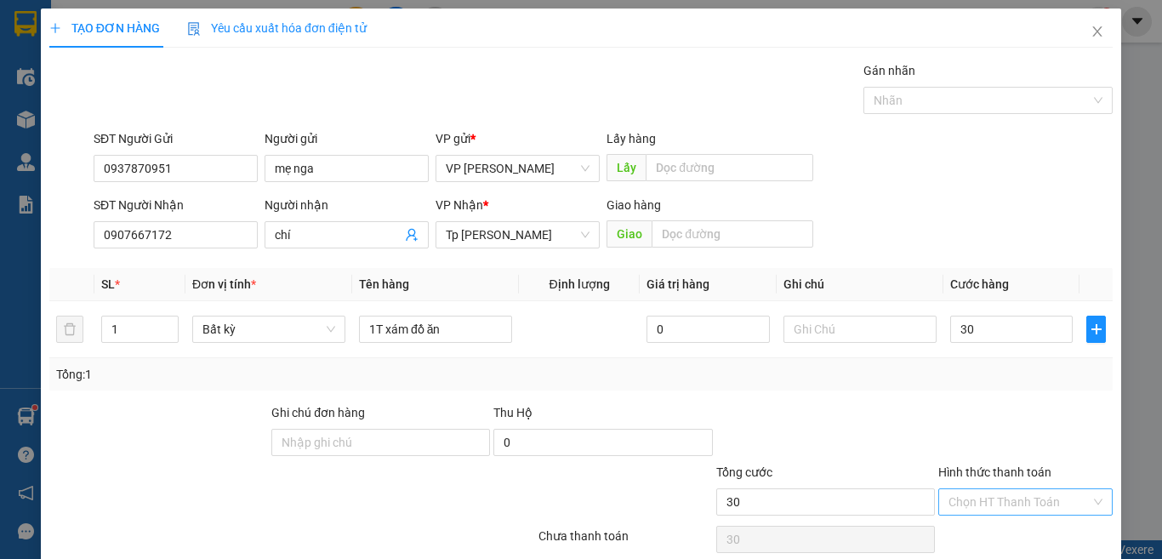
click at [1039, 489] on input "Hình thức thanh toán" at bounding box center [1019, 502] width 142 height 26
drag, startPoint x: 1013, startPoint y: 465, endPoint x: 1010, endPoint y: 488, distance: 23.2
click at [1013, 527] on div "Tại văn phòng" at bounding box center [1012, 536] width 151 height 19
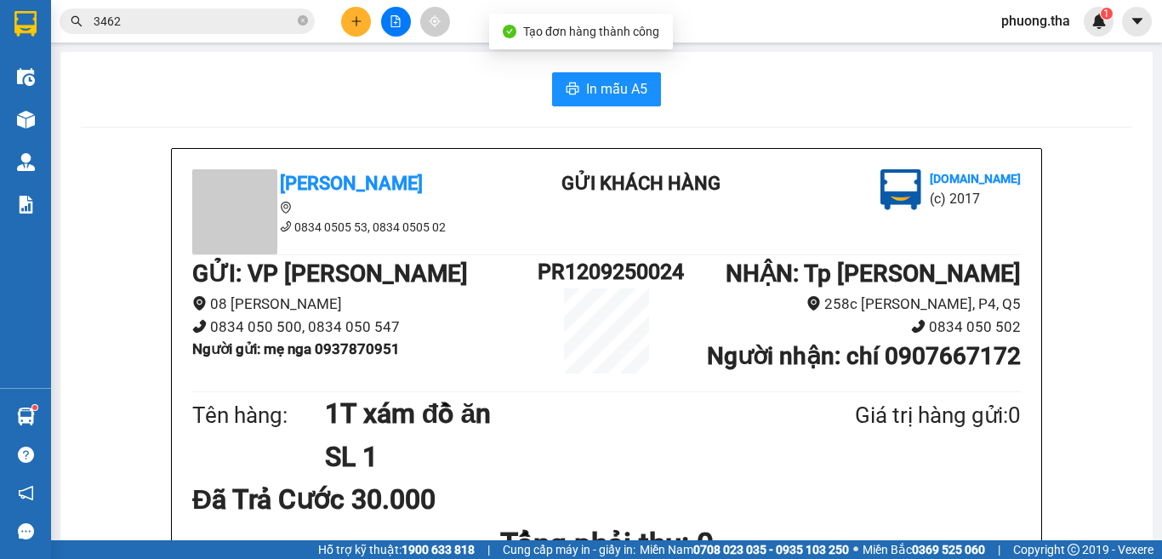
click at [571, 101] on button "In mẫu A5" at bounding box center [606, 89] width 109 height 34
click at [358, 21] on icon "plus" at bounding box center [356, 21] width 12 height 12
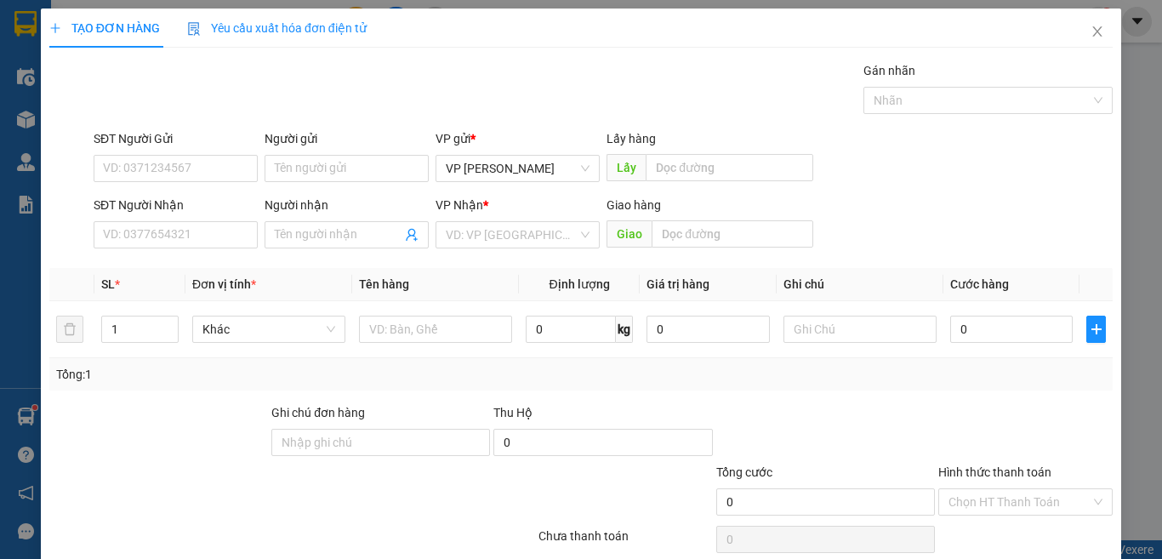
drag, startPoint x: 538, startPoint y: 220, endPoint x: 525, endPoint y: 249, distance: 32.0
click at [535, 221] on div "VP Nhận * VD: VP [GEOGRAPHIC_DATA]" at bounding box center [518, 226] width 164 height 60
click at [501, 242] on input "search" at bounding box center [512, 235] width 132 height 26
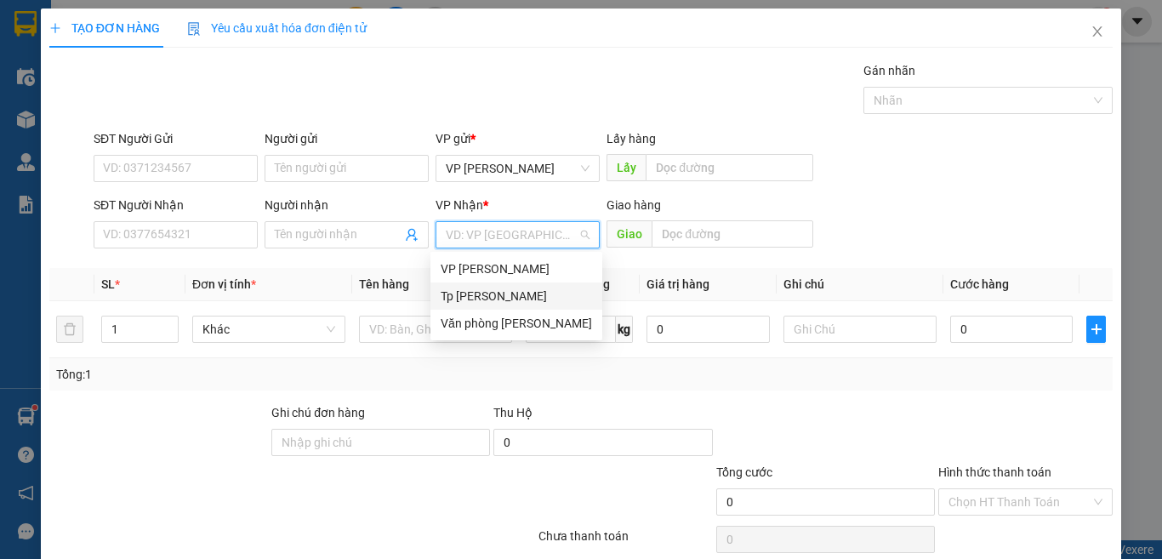
click at [478, 293] on div "Tp [PERSON_NAME]" at bounding box center [516, 296] width 151 height 19
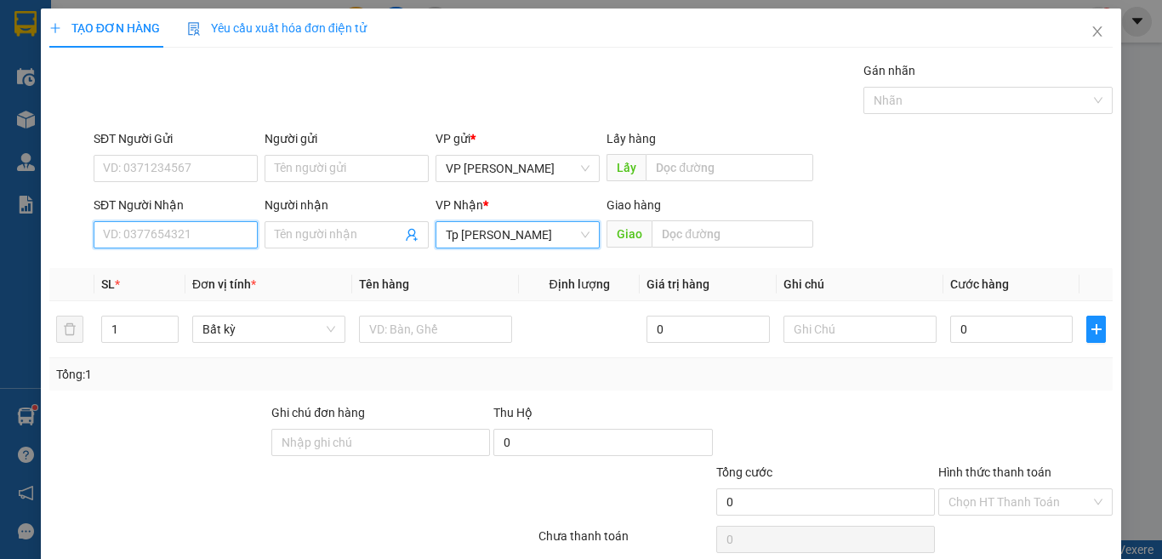
click at [175, 239] on input "SĐT Người Nhận" at bounding box center [176, 234] width 164 height 27
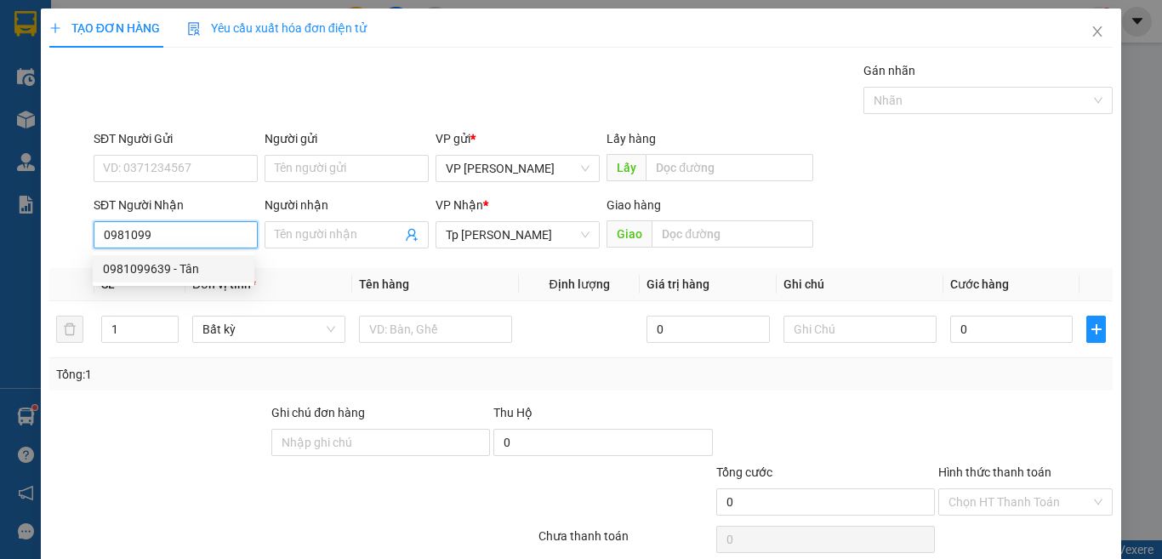
click at [128, 276] on div "0981099639 - Tân" at bounding box center [173, 268] width 141 height 19
type input "0981099639"
type input "Tân"
type input "0981099639"
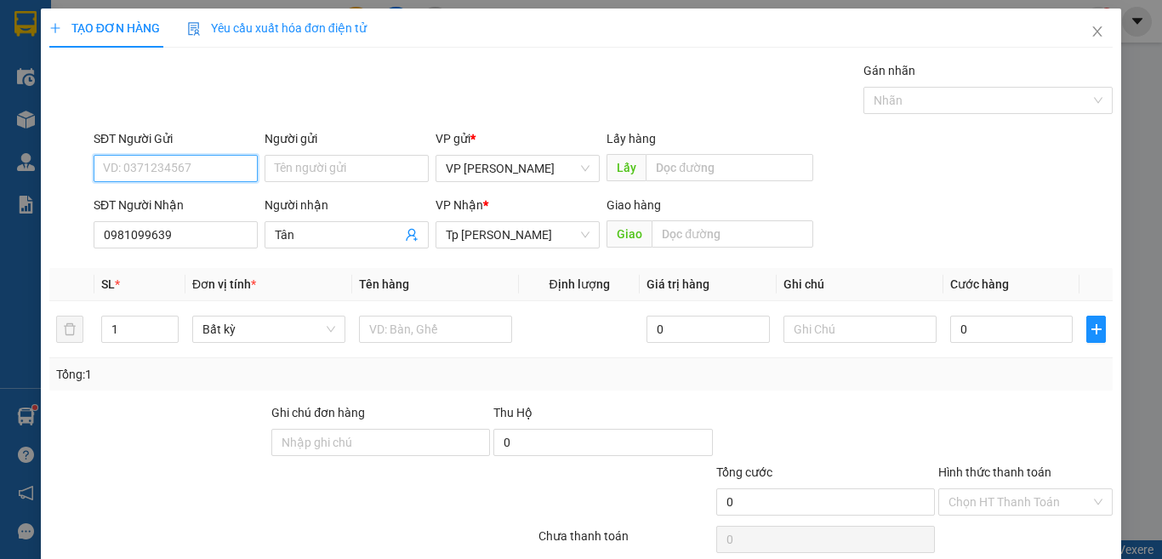
click at [220, 166] on input "SĐT Người Gửi" at bounding box center [176, 168] width 164 height 27
click at [202, 195] on div "0938553536 - Mai" at bounding box center [173, 202] width 141 height 19
type input "0938553536"
type input "Mai"
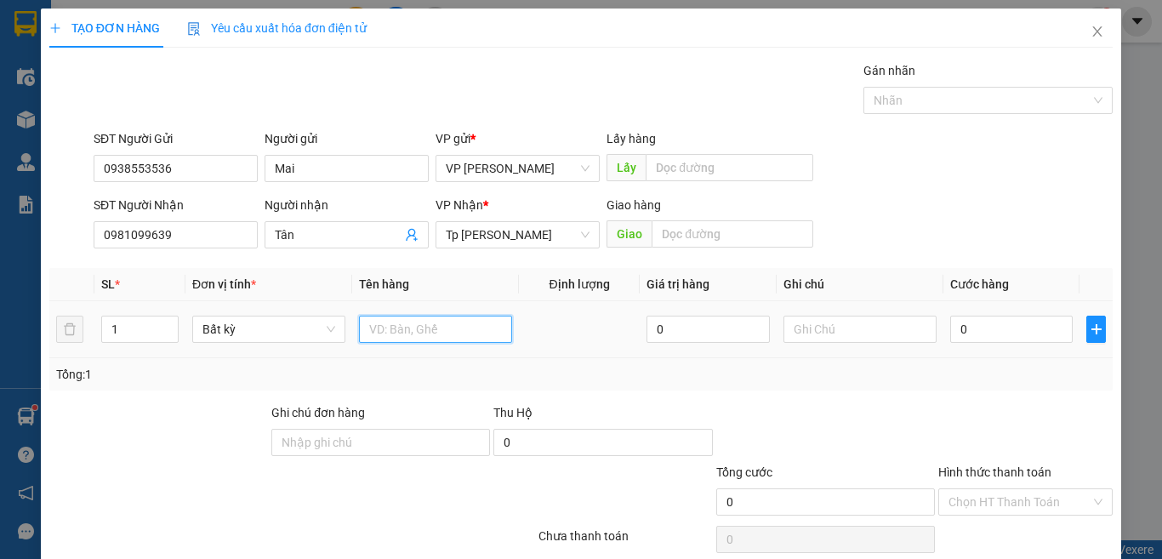
click at [412, 327] on input "text" at bounding box center [435, 329] width 153 height 27
paste input "óp"
paste input "ốp"
paste input "àn"
paste input "án"
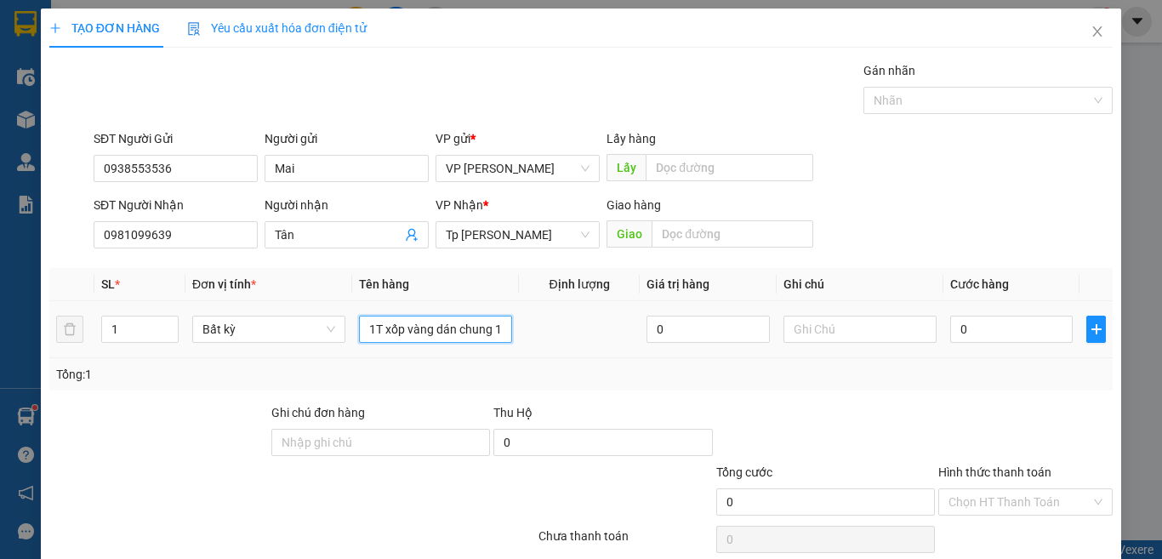
paste input "đ"
paste input "ò"
type input "1T xốp vàng dán chung 1bi xanh đò"
click at [983, 335] on input "0" at bounding box center [1011, 329] width 122 height 27
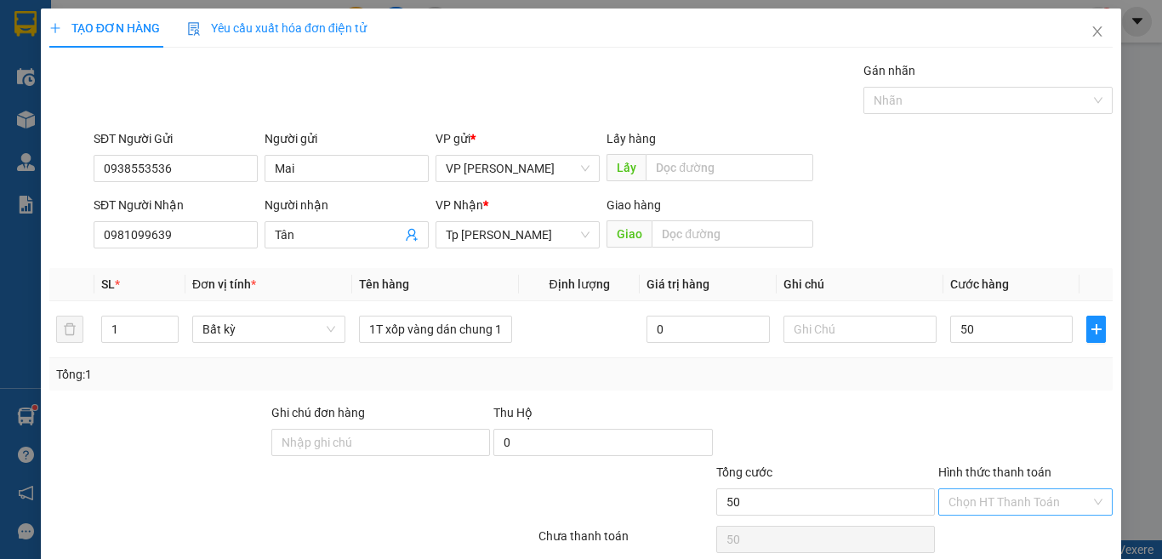
click at [1065, 489] on input "Hình thức thanh toán" at bounding box center [1019, 502] width 142 height 26
click at [1015, 527] on div "Tại văn phòng" at bounding box center [1012, 536] width 151 height 19
drag, startPoint x: 1020, startPoint y: 504, endPoint x: 986, endPoint y: 531, distance: 43.0
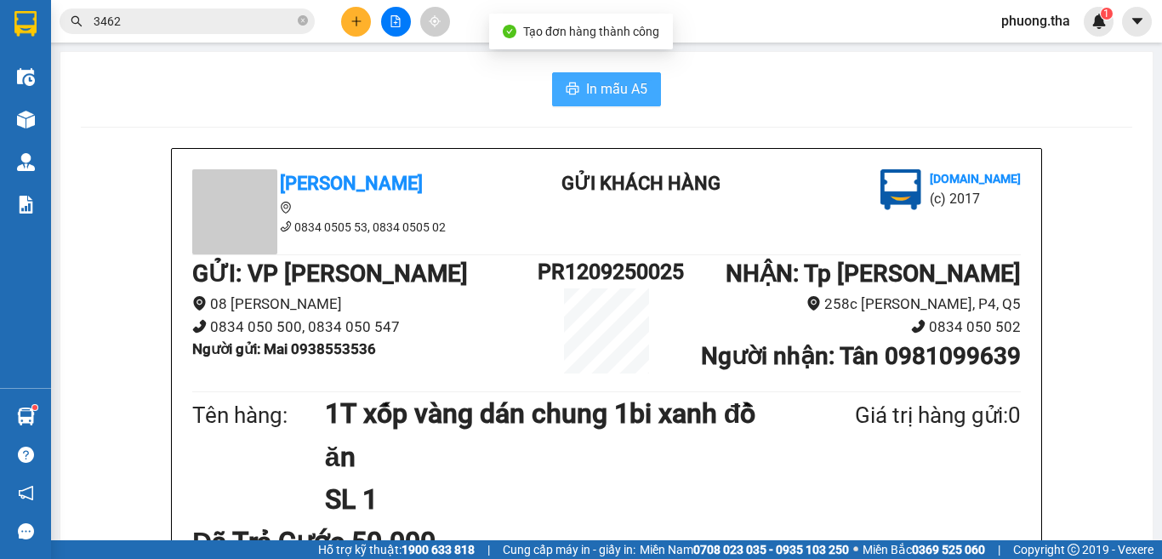
click at [586, 82] on span "In mẫu A5" at bounding box center [616, 88] width 61 height 21
click at [356, 8] on button at bounding box center [356, 22] width 30 height 30
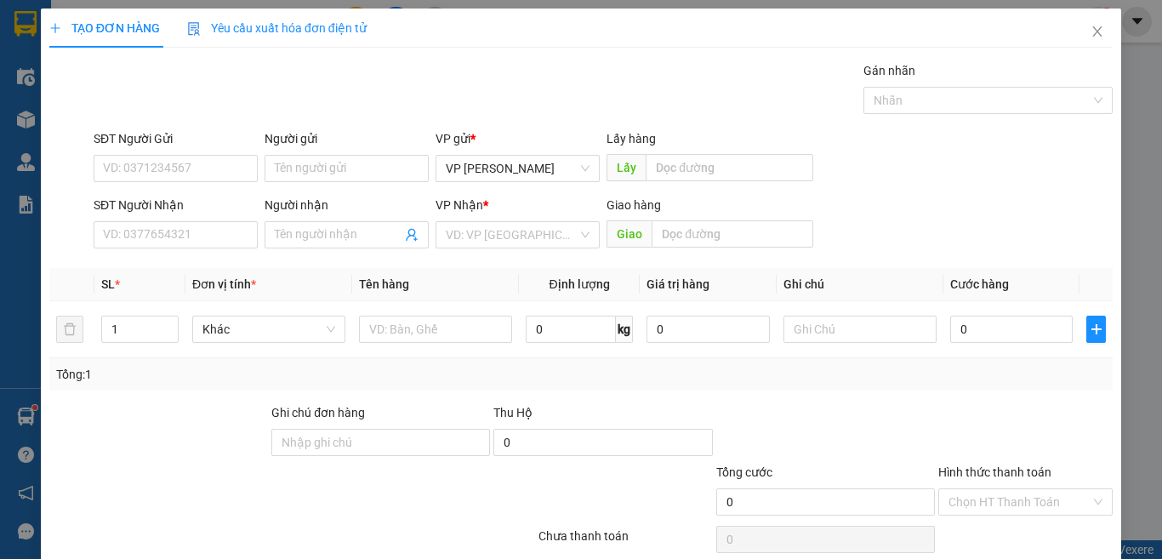
click at [328, 151] on div "Người gửi" at bounding box center [347, 142] width 164 height 26
click at [340, 157] on input "Người gửi" at bounding box center [347, 168] width 164 height 27
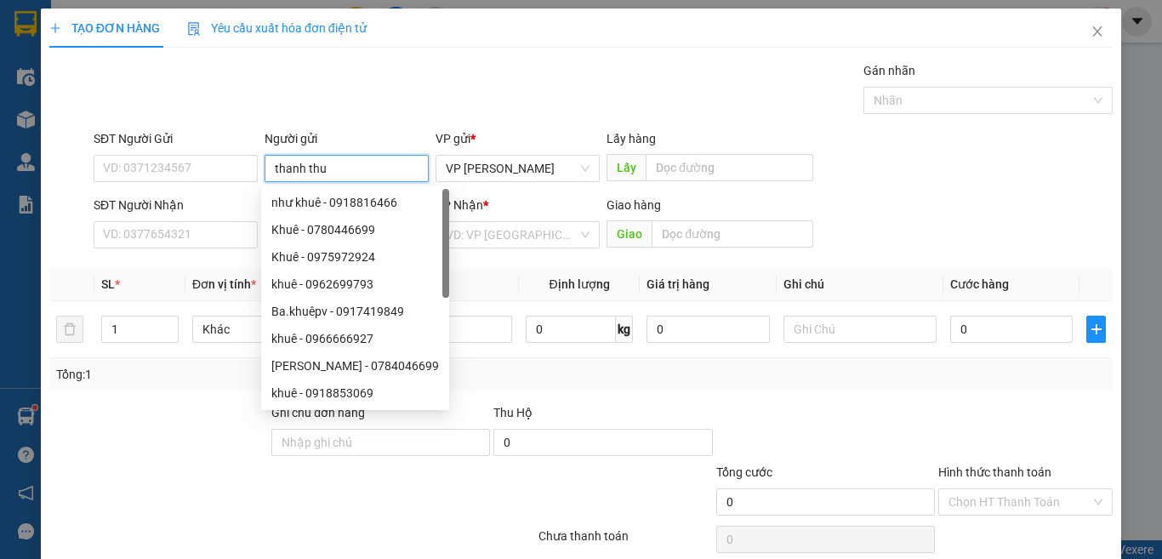
paste input "ê"
paste input "ế"
type input "thanh thuế"
click at [538, 233] on input "search" at bounding box center [512, 235] width 132 height 26
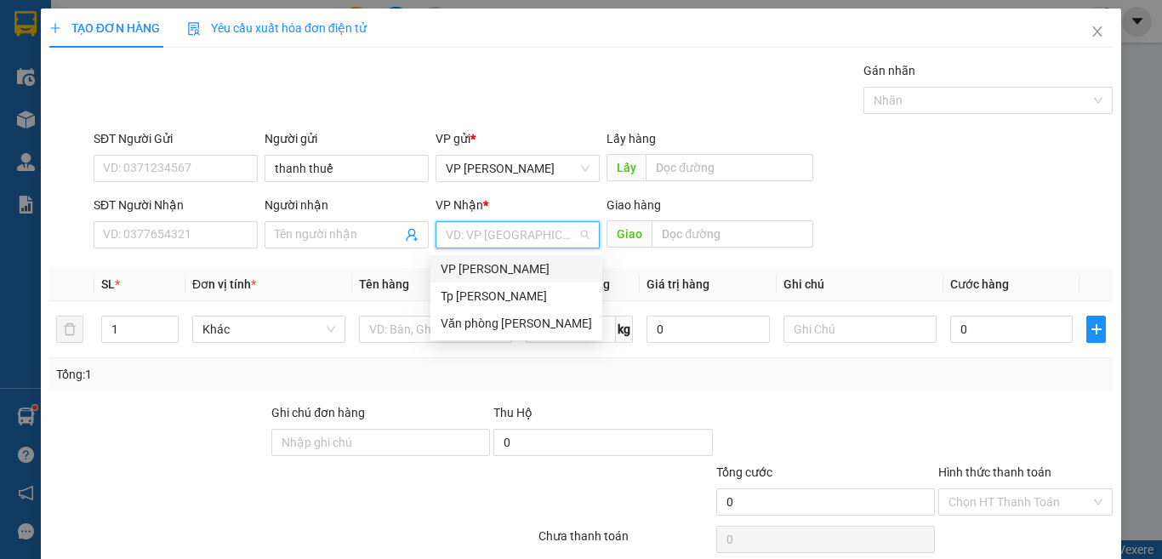
click at [487, 273] on div "VP [PERSON_NAME]" at bounding box center [516, 268] width 151 height 19
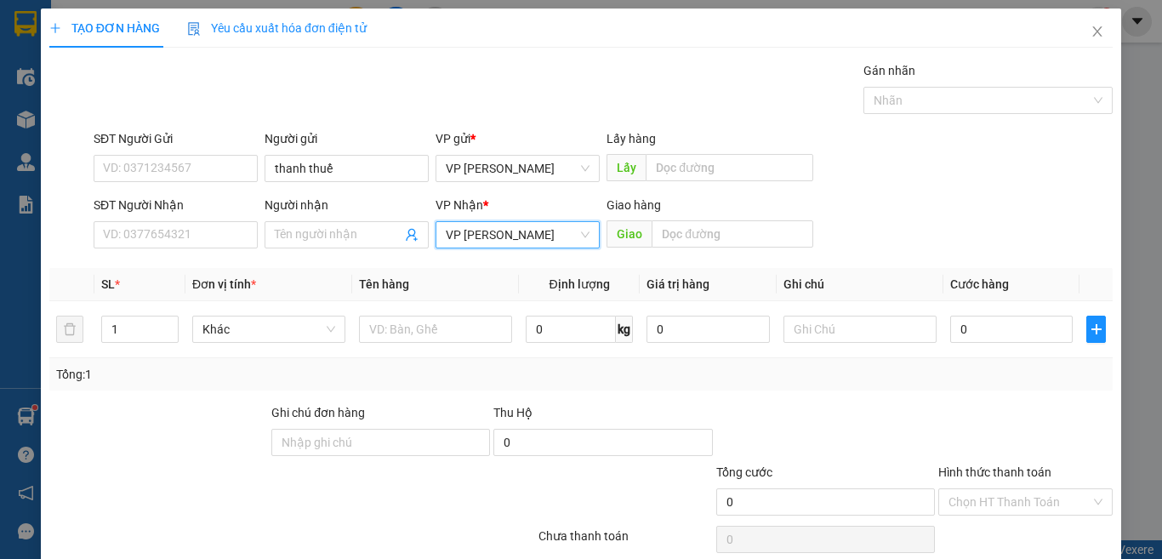
click at [480, 235] on span "VP [PERSON_NAME]" at bounding box center [518, 235] width 144 height 26
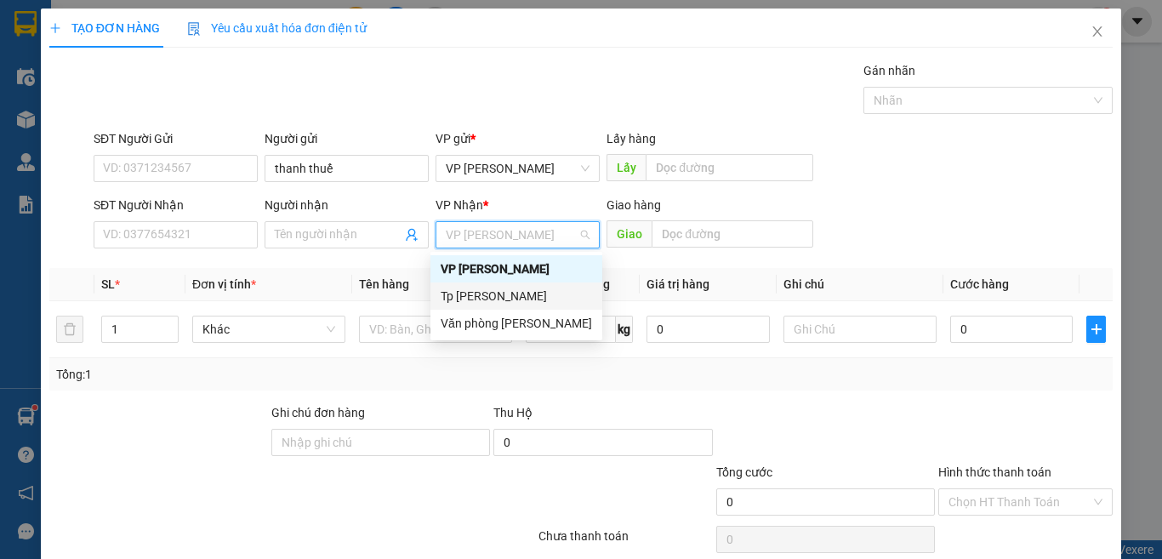
drag, startPoint x: 487, startPoint y: 291, endPoint x: 350, endPoint y: 287, distance: 136.2
click at [480, 293] on div "Tp [PERSON_NAME]" at bounding box center [516, 296] width 151 height 19
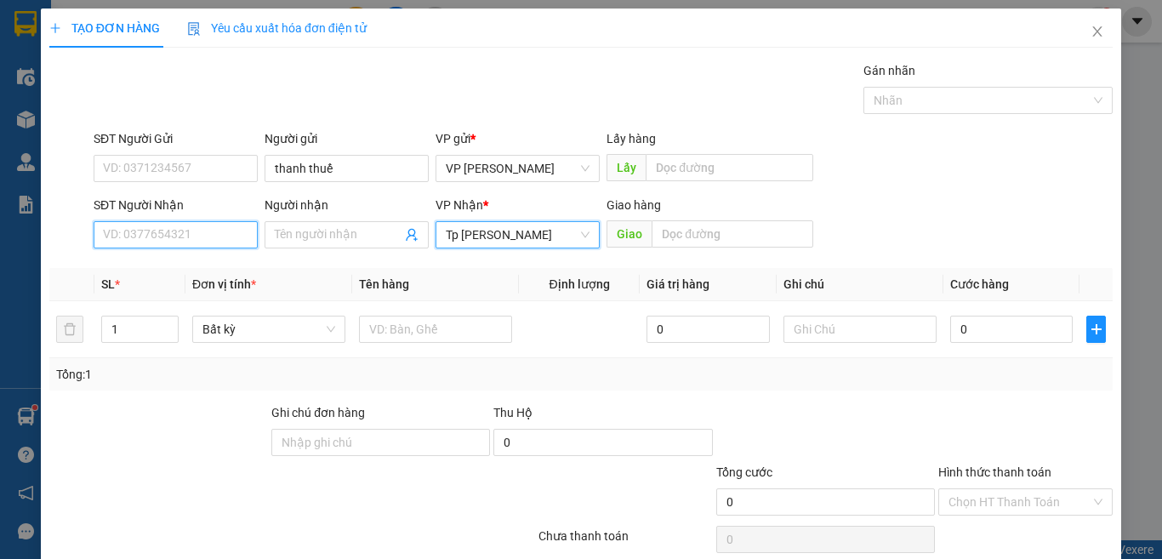
click at [212, 234] on input "SĐT Người Nhận" at bounding box center [176, 234] width 164 height 27
type input "0977484081"
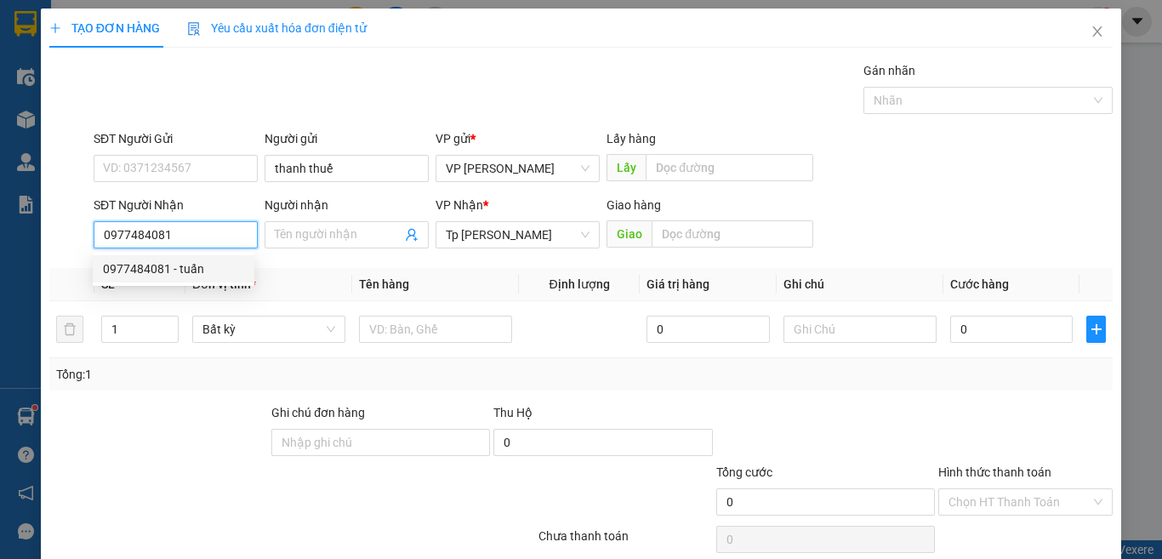
click at [204, 276] on div "0977484081 - tuấn" at bounding box center [173, 268] width 141 height 19
type input "tuấn"
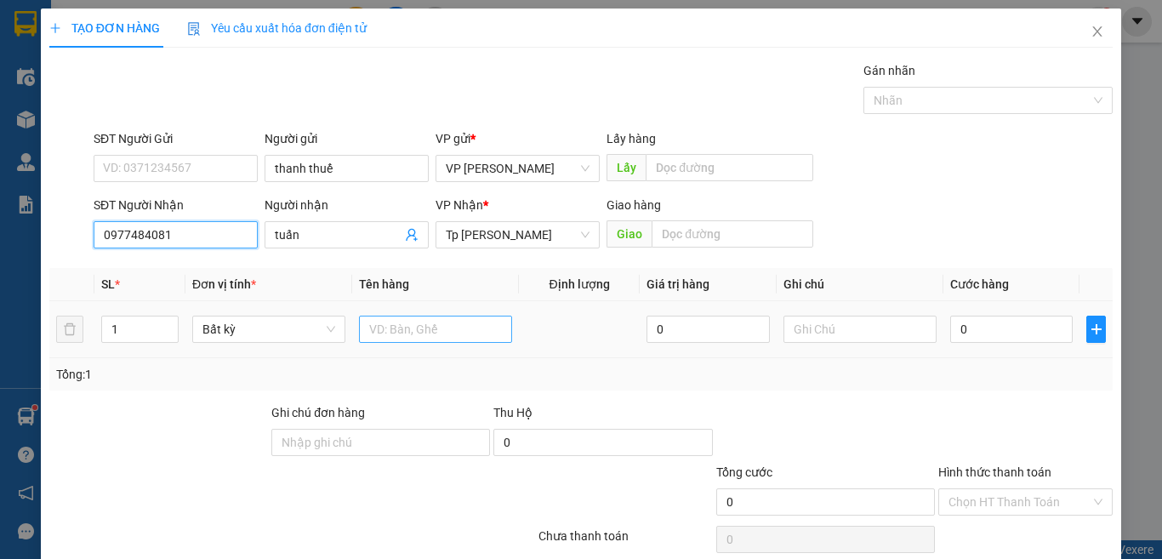
type input "0977484081"
click at [382, 320] on input "text" at bounding box center [435, 329] width 153 height 27
type input "2 bao xanh"
drag, startPoint x: 108, startPoint y: 338, endPoint x: 55, endPoint y: 346, distance: 53.4
click at [55, 346] on tr "1 Bất kỳ 2 bao xanh 0 0" at bounding box center [580, 329] width 1063 height 57
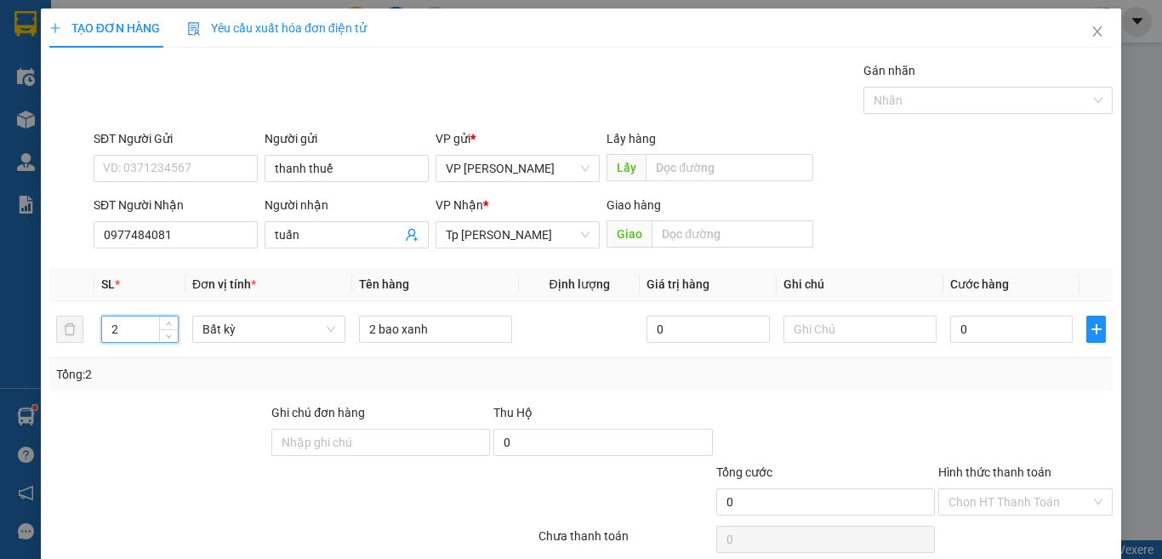
type input "2"
click at [322, 382] on div "Tổng: 2" at bounding box center [253, 374] width 394 height 19
click at [980, 333] on input "0" at bounding box center [1011, 329] width 122 height 27
type input "1"
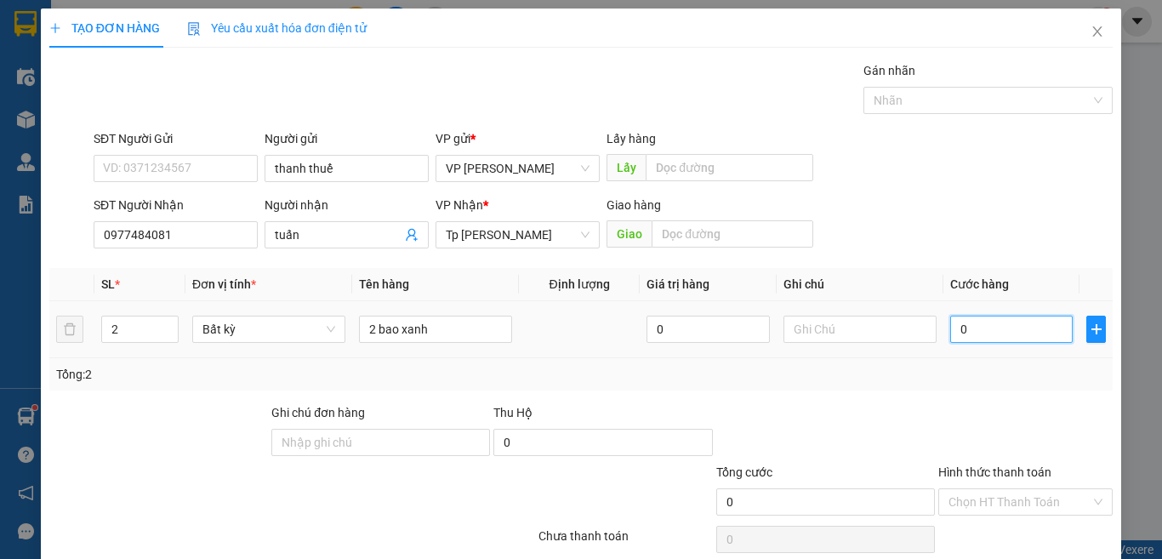
type input "1"
type input "12"
type input "120"
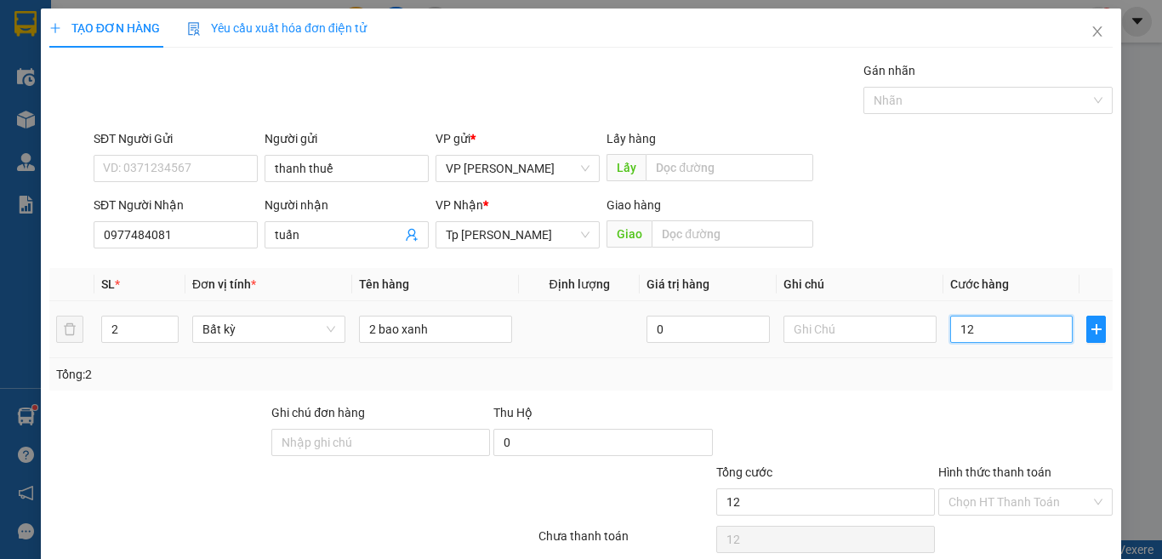
type input "120"
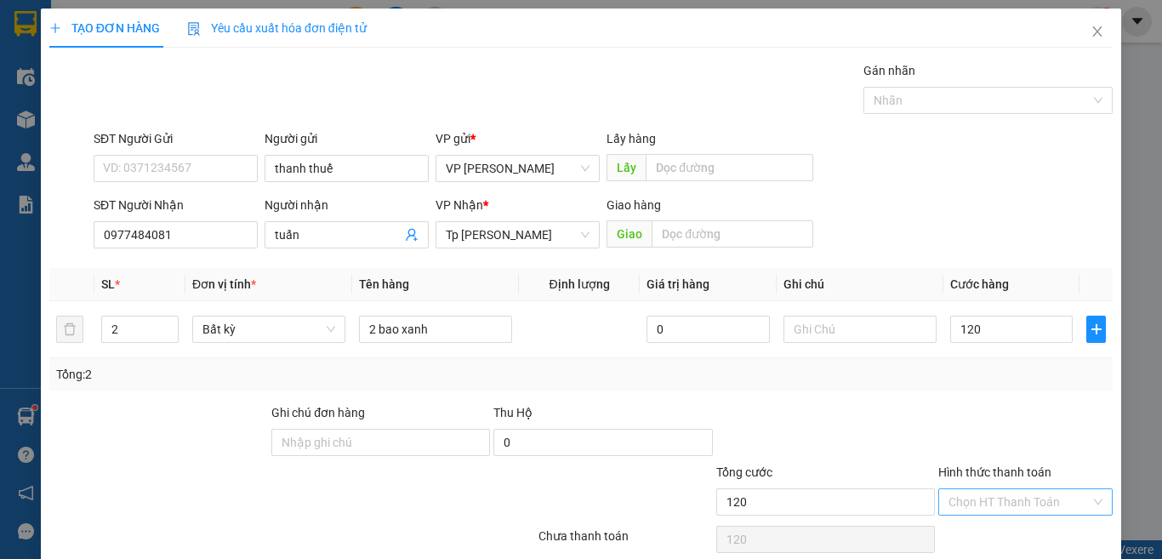
type input "120.000"
click at [995, 489] on input "Hình thức thanh toán" at bounding box center [1019, 502] width 142 height 26
click at [991, 527] on div "Tại văn phòng" at bounding box center [1012, 536] width 151 height 19
type input "0"
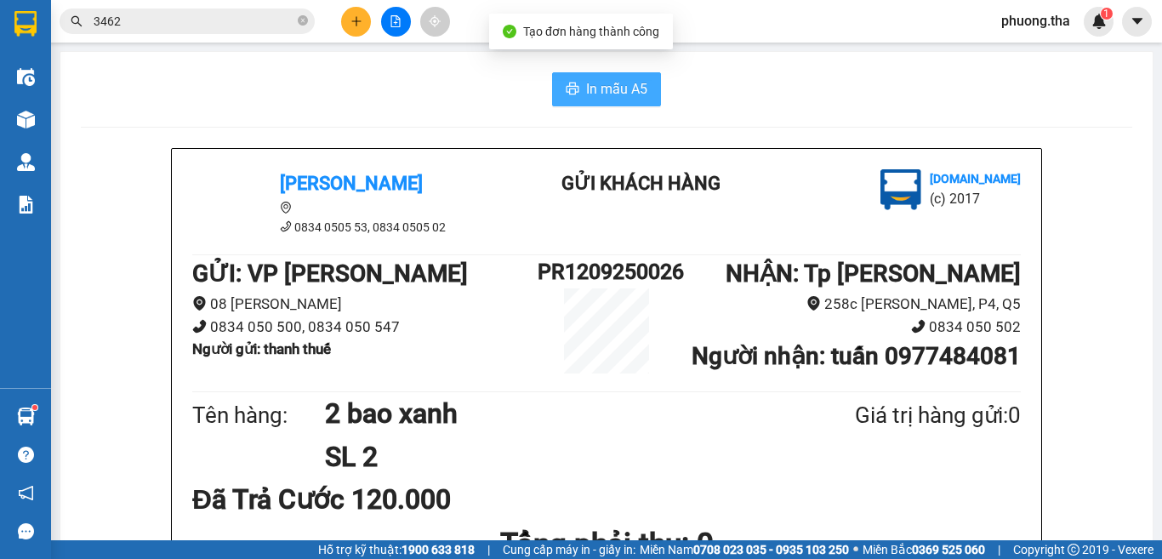
click at [644, 89] on button "In mẫu A5" at bounding box center [606, 89] width 109 height 34
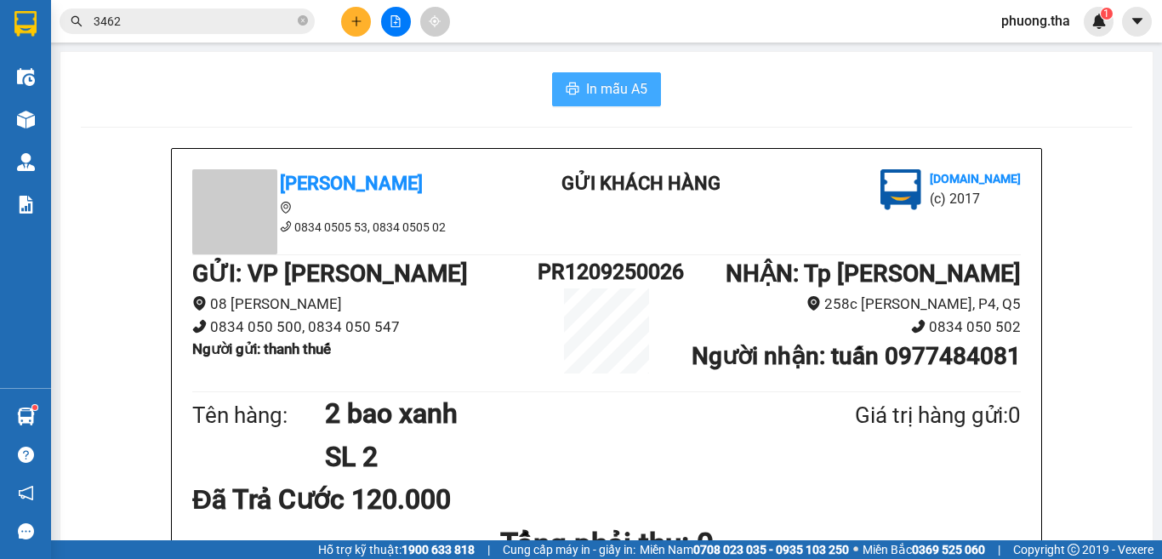
click at [633, 90] on span "In mẫu A5" at bounding box center [616, 88] width 61 height 21
click at [350, 20] on icon "plus" at bounding box center [356, 21] width 12 height 12
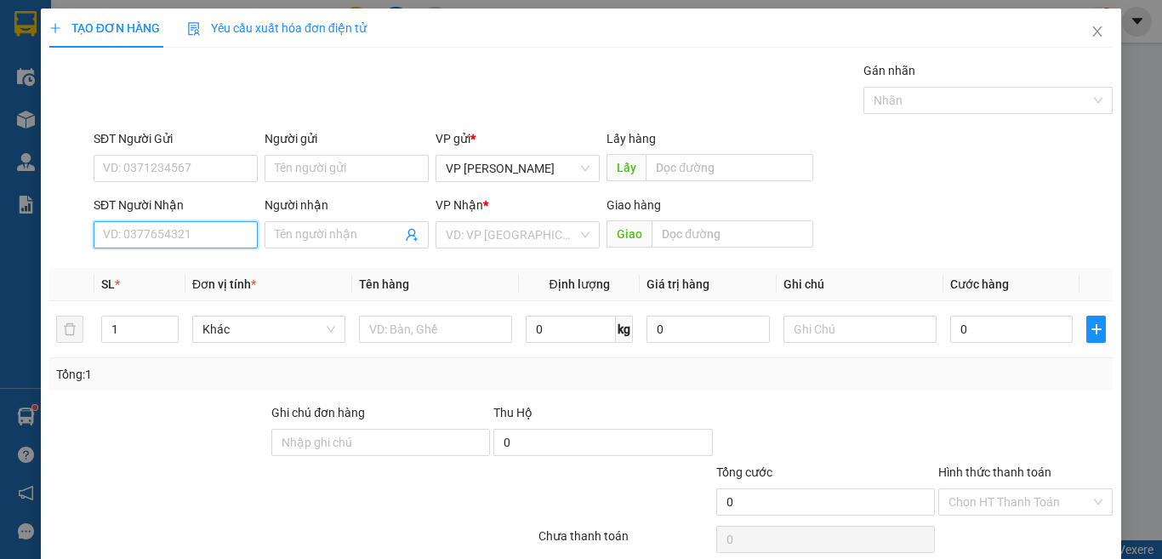
click at [207, 226] on input "SĐT Người Nhận" at bounding box center [176, 234] width 164 height 27
click at [185, 270] on div "0827740004 - khánh" at bounding box center [173, 268] width 141 height 19
type input "0827740004"
type input "khánh"
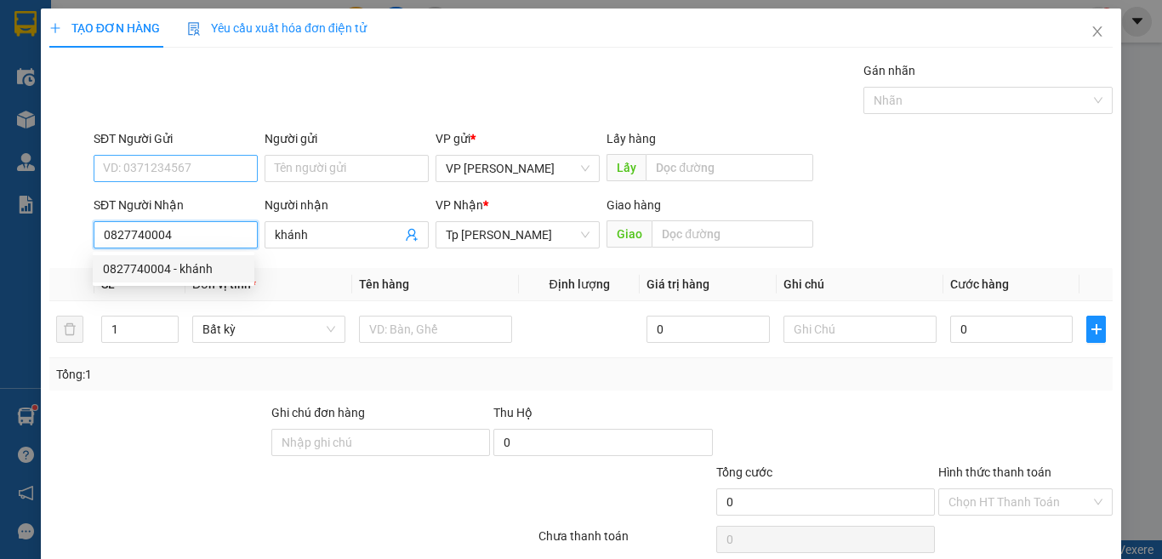
type input "0827740004"
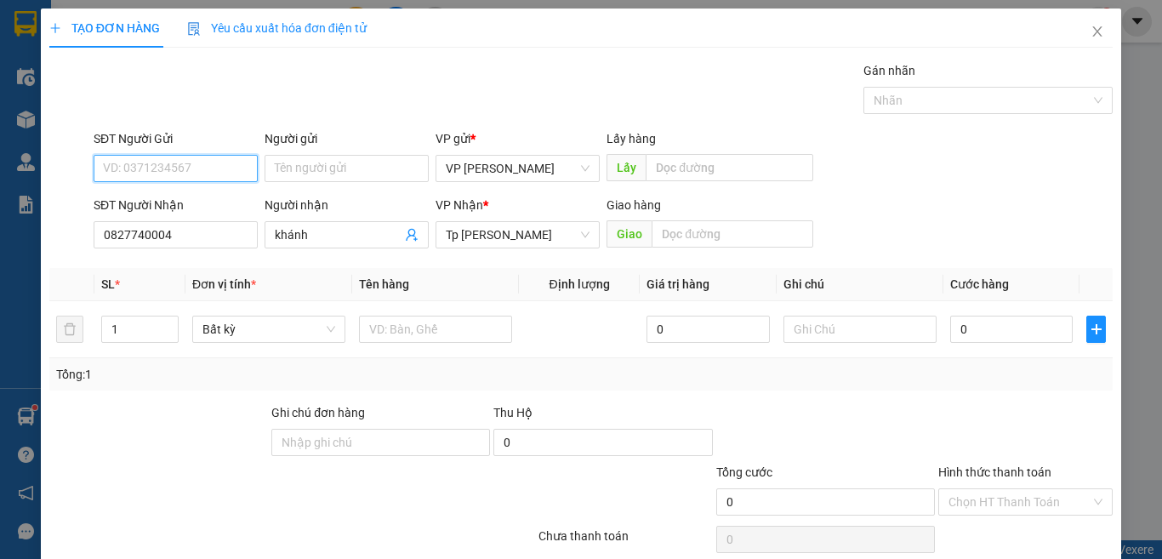
click at [184, 165] on input "SĐT Người Gửi" at bounding box center [176, 168] width 164 height 27
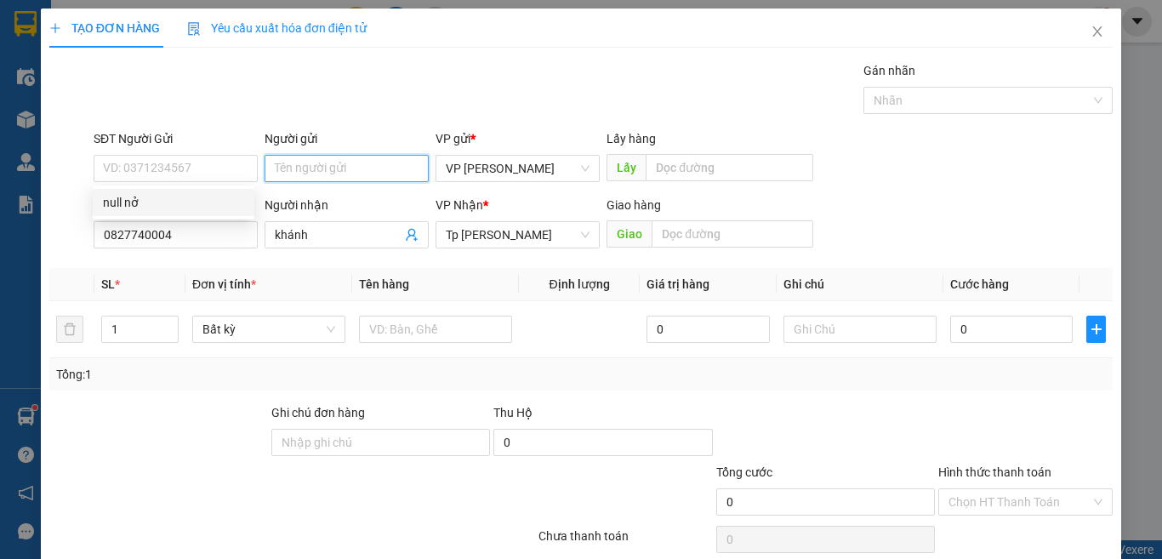
click at [309, 163] on input "Người gửi" at bounding box center [347, 168] width 164 height 27
paste input "ô"
paste input "ổ"
paste input "ở"
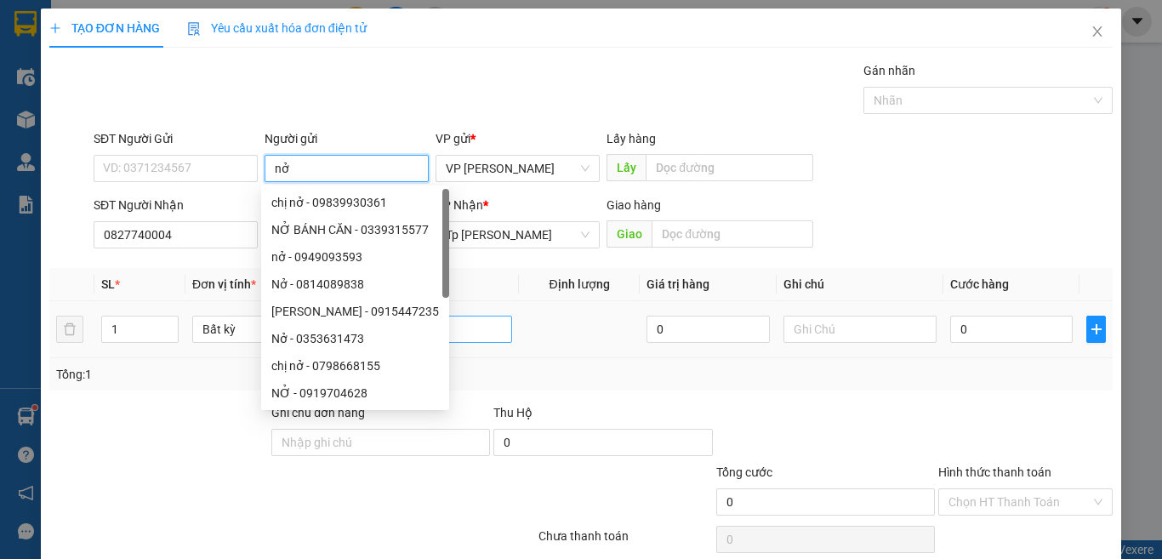
type input "nở"
click at [452, 316] on input "text" at bounding box center [435, 329] width 153 height 27
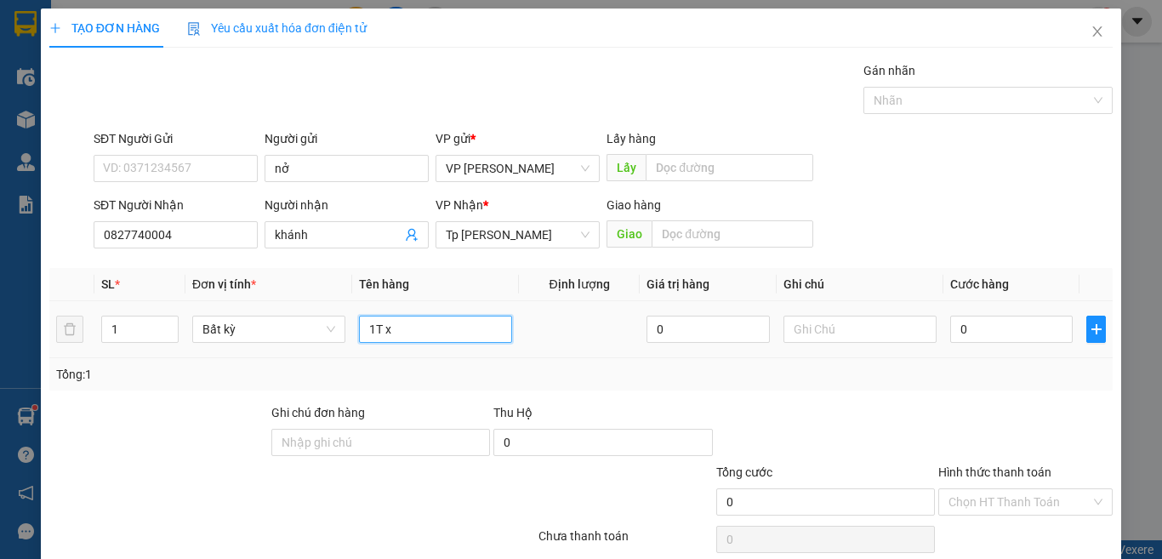
paste input "ốp"
paste input "án"
paste input "ắng"
paste input "đ"
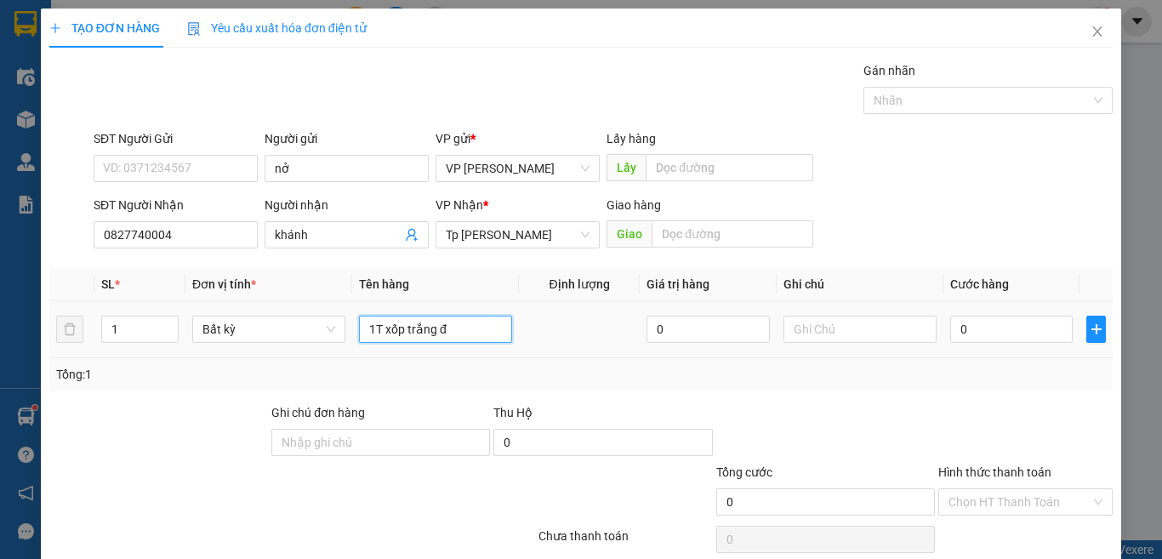
paste input "ò"
paste input "ồ"
paste input "ă"
type input "1T xốp trắng đồ ăn"
click at [1008, 323] on input "0" at bounding box center [1011, 329] width 122 height 27
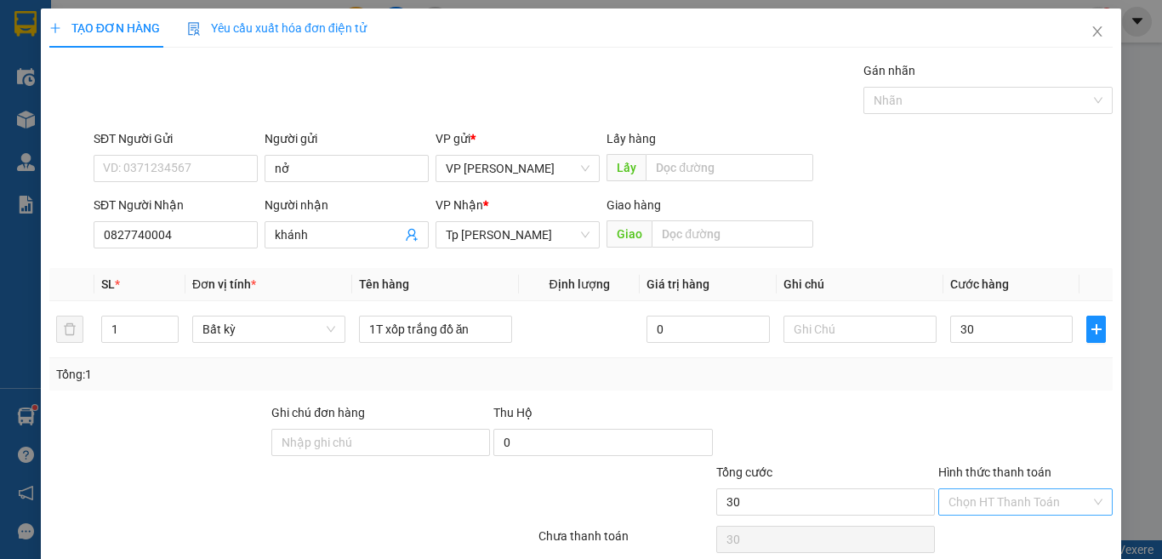
click at [996, 489] on input "Hình thức thanh toán" at bounding box center [1019, 502] width 142 height 26
click at [988, 527] on div "Tại văn phòng" at bounding box center [1012, 536] width 151 height 19
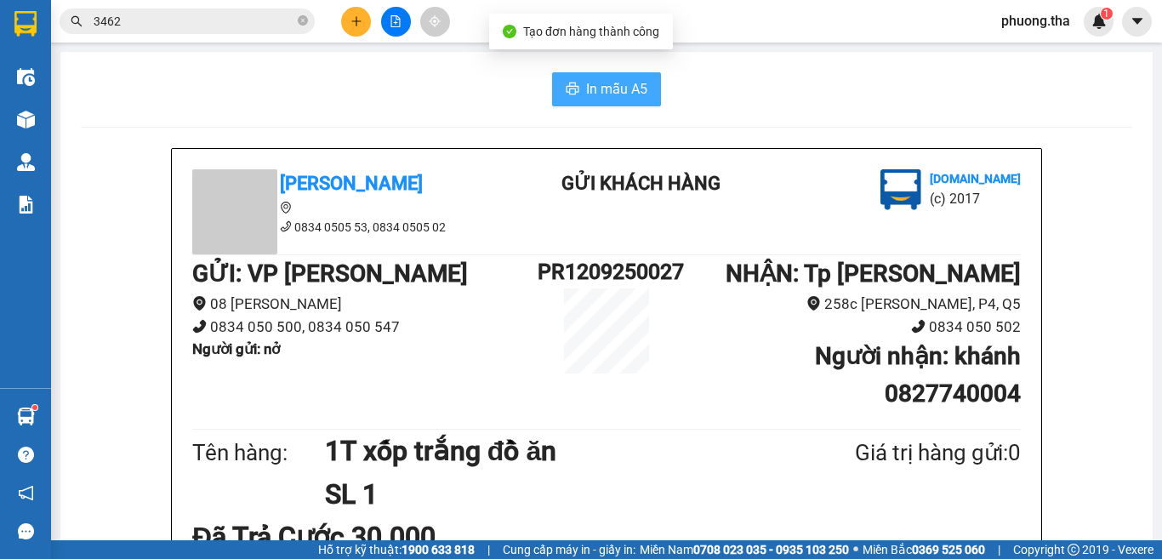
click at [613, 86] on span "In mẫu A5" at bounding box center [616, 88] width 61 height 21
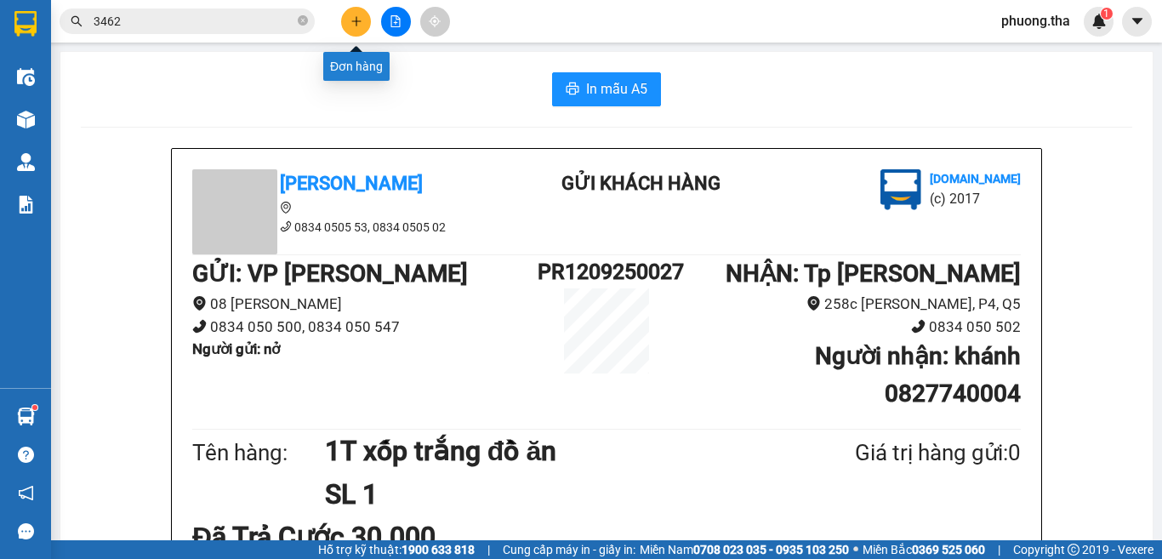
click at [358, 20] on icon "plus" at bounding box center [356, 21] width 12 height 12
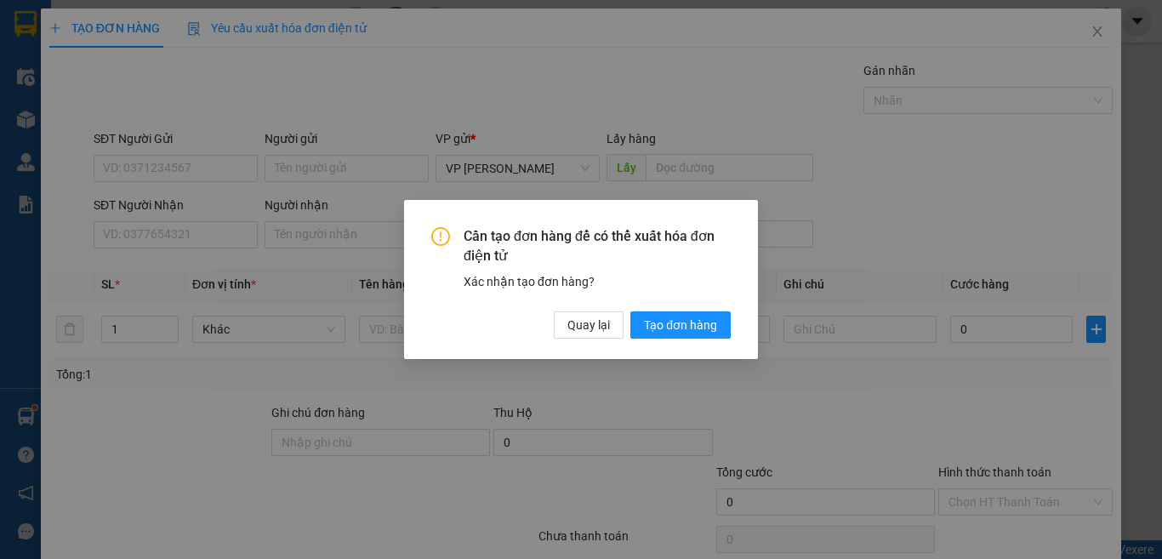
click at [452, 82] on div "Cần tạo đơn hàng để có thể xuất hóa đơn điện tử Xác nhận tạo đơn hàng? Quay lại…" at bounding box center [581, 279] width 1162 height 559
click at [589, 322] on span "Quay lại" at bounding box center [588, 325] width 43 height 19
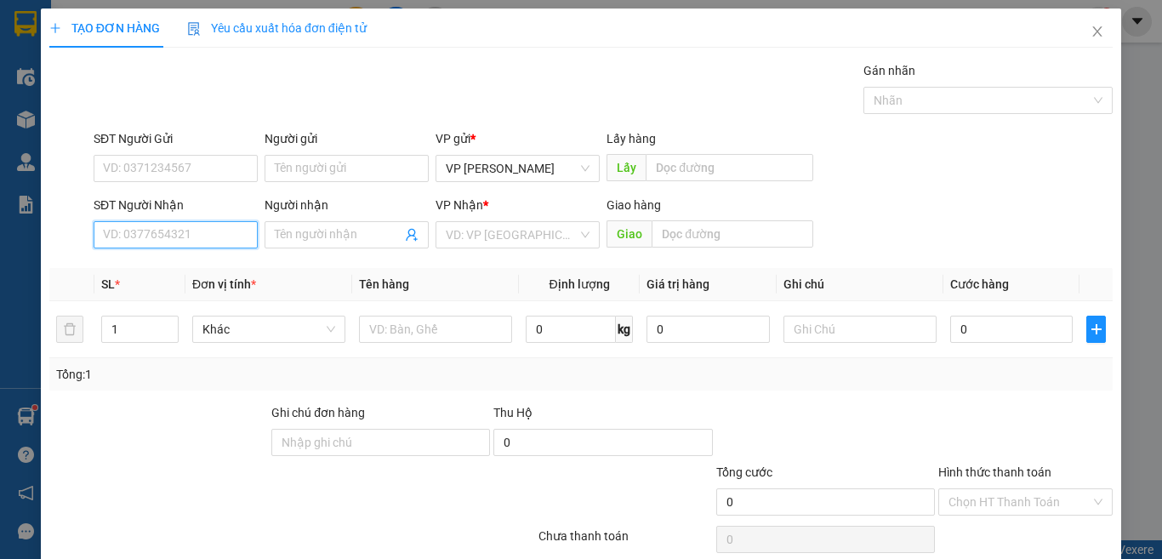
click at [223, 246] on input "SĐT Người Nhận" at bounding box center [176, 234] width 164 height 27
click at [206, 271] on div "0931226982 - lab PT" at bounding box center [173, 268] width 141 height 19
type input "0931226982"
type input "lab PT"
type input "0931226982"
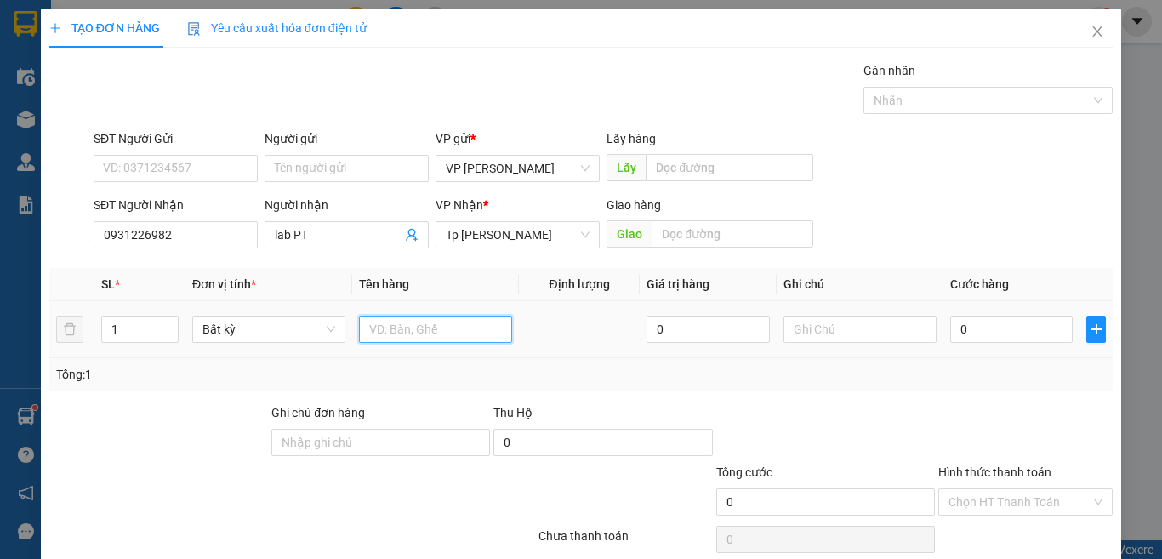
click at [378, 327] on input "text" at bounding box center [435, 329] width 153 height 27
paste input "ôp"
paste input "ộp"
paste input "án"
paste input "ắng"
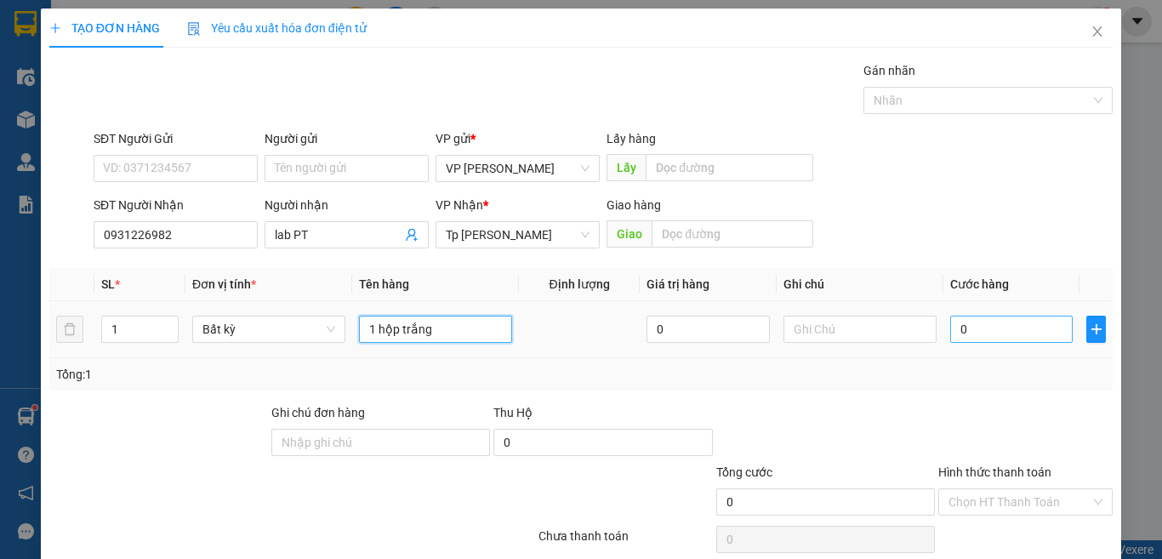
type input "1 hộp trắng"
click at [1014, 339] on input "0" at bounding box center [1011, 329] width 122 height 27
type input "3"
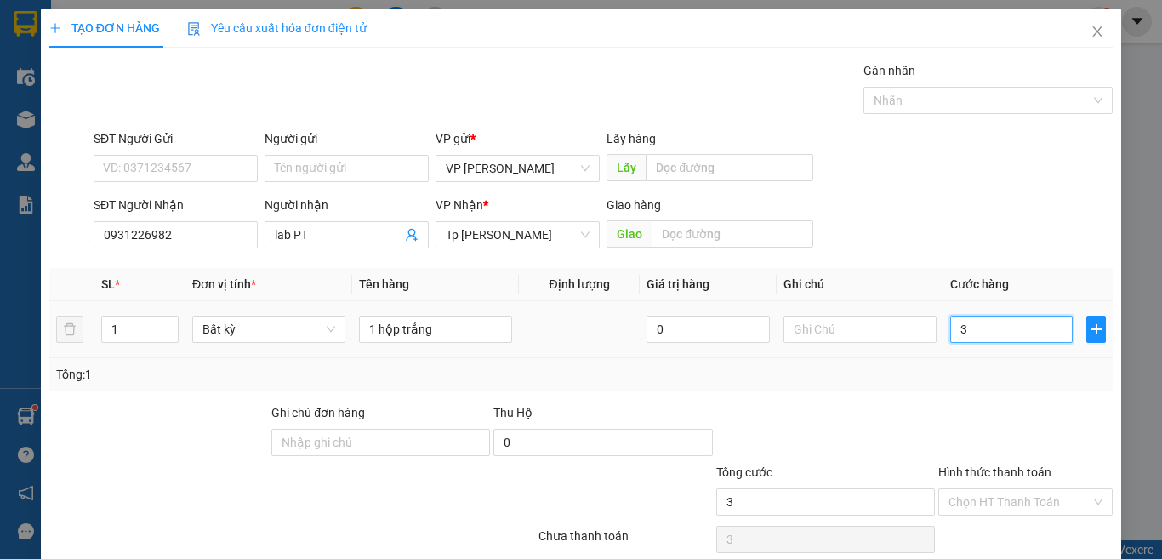
type input "30"
drag, startPoint x: 928, startPoint y: 433, endPoint x: 956, endPoint y: 436, distance: 28.3
click at [938, 488] on div "Chọn HT Thanh Toán" at bounding box center [1025, 501] width 174 height 27
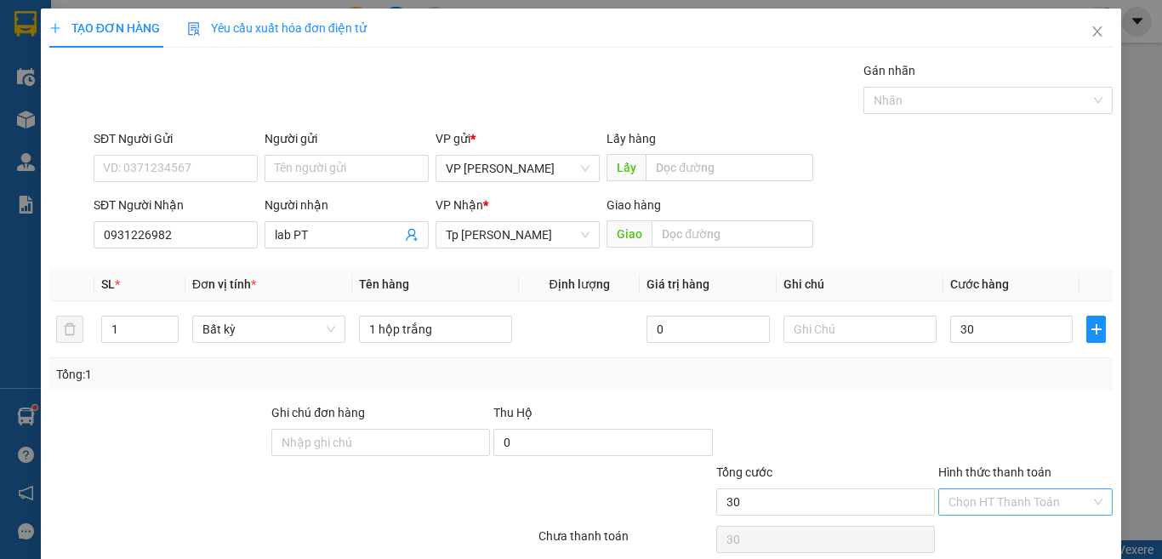
type input "30.000"
click at [962, 489] on input "Hình thức thanh toán" at bounding box center [1019, 502] width 142 height 26
click at [985, 527] on div "Tại văn phòng" at bounding box center [1012, 536] width 151 height 19
type input "0"
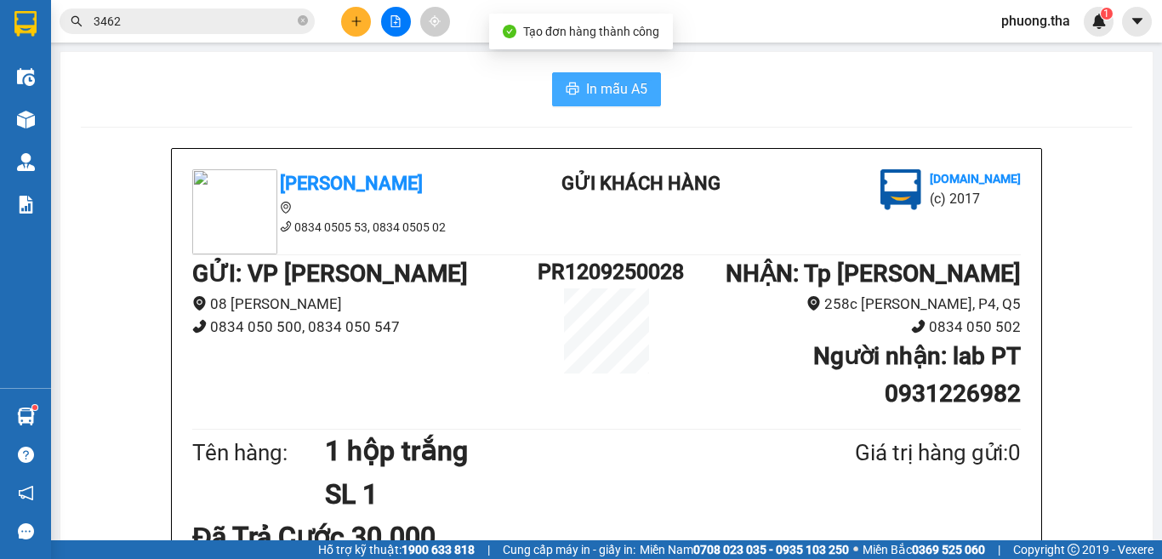
click at [586, 101] on button "In mẫu A5" at bounding box center [606, 89] width 109 height 34
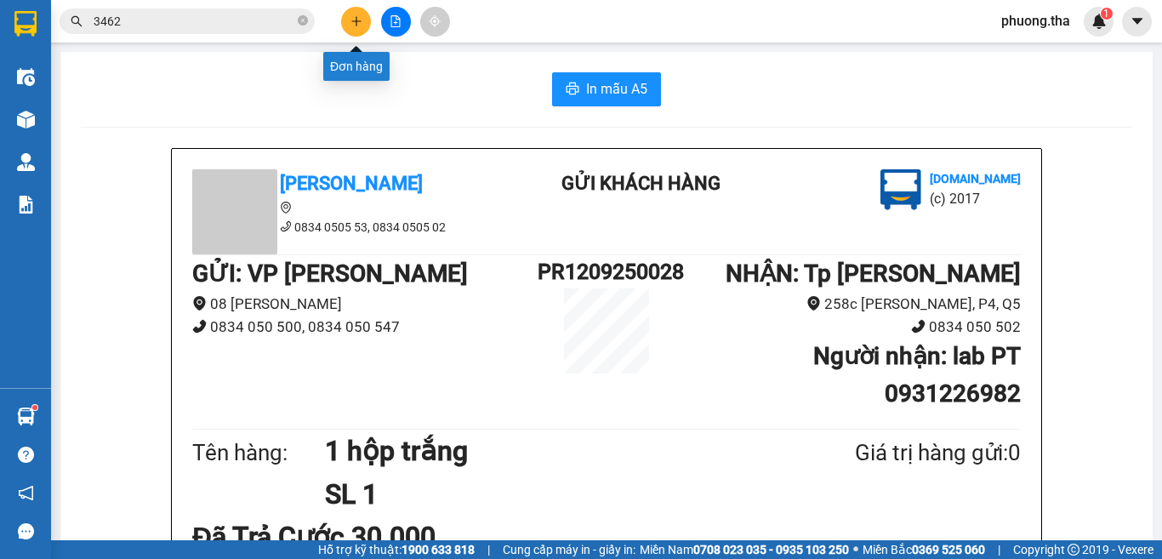
click at [356, 26] on button at bounding box center [356, 22] width 30 height 30
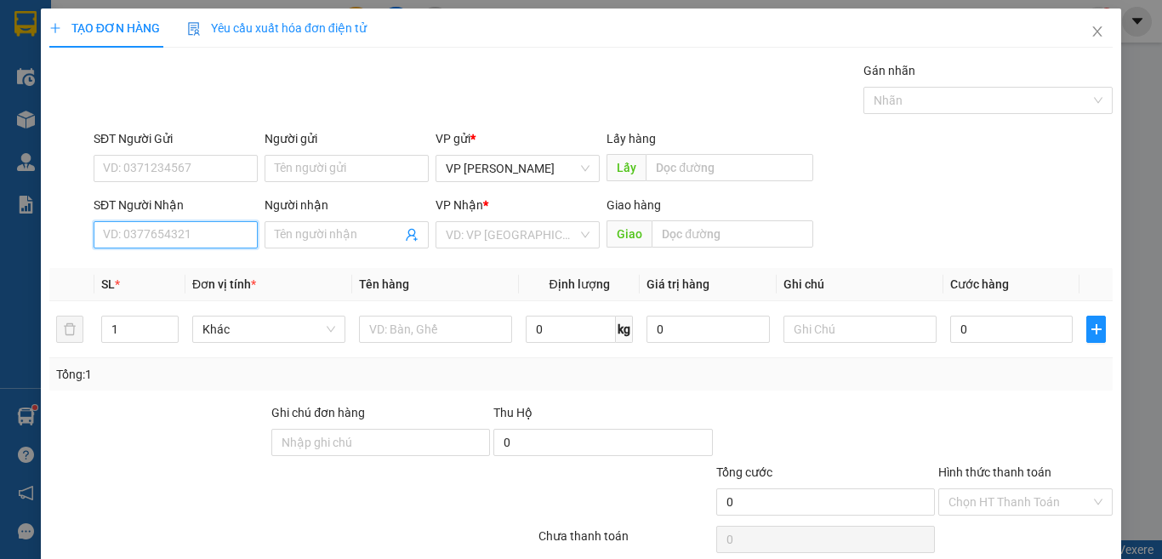
click at [186, 242] on input "SĐT Người Nhận" at bounding box center [176, 234] width 164 height 27
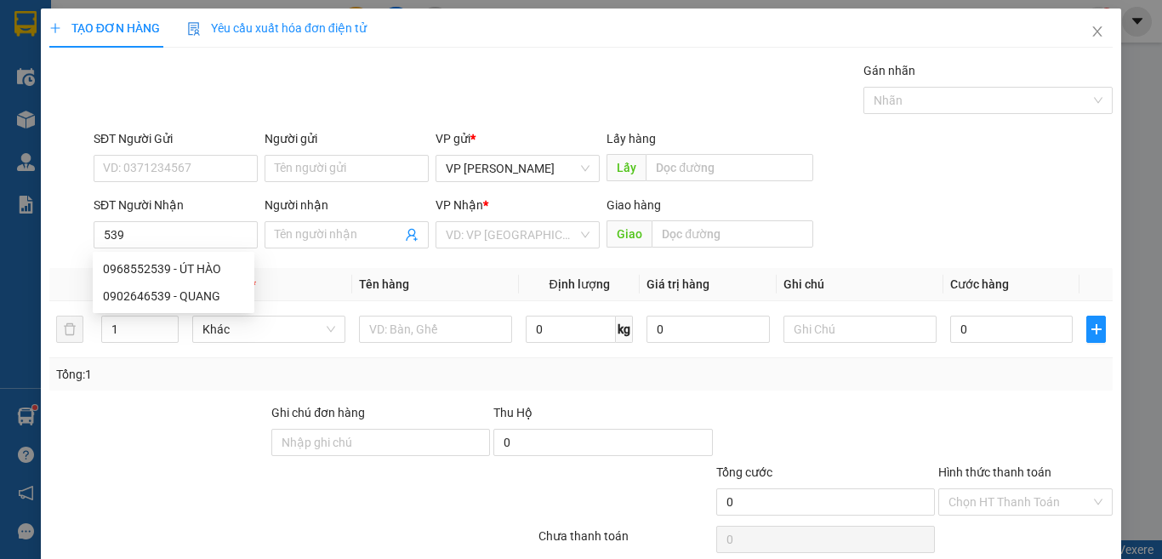
click at [168, 219] on div "SĐT Người Nhận" at bounding box center [176, 209] width 164 height 26
click at [185, 274] on th "Đơn vị tính *" at bounding box center [268, 284] width 167 height 33
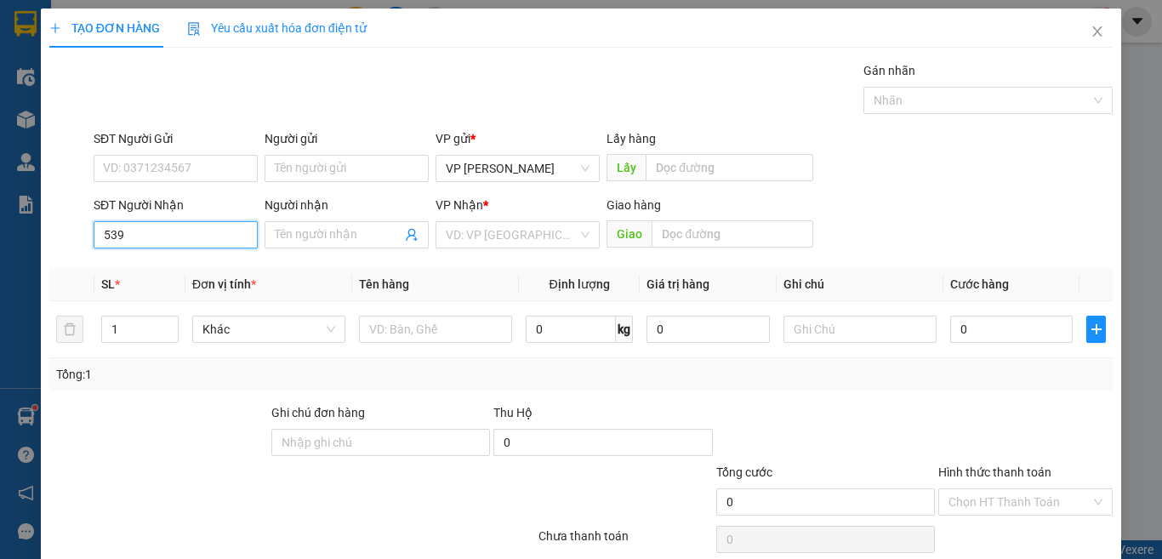
click at [140, 231] on input "539" at bounding box center [176, 234] width 164 height 27
click at [184, 271] on div "0968552539 - ÚT HÀO" at bounding box center [173, 268] width 141 height 19
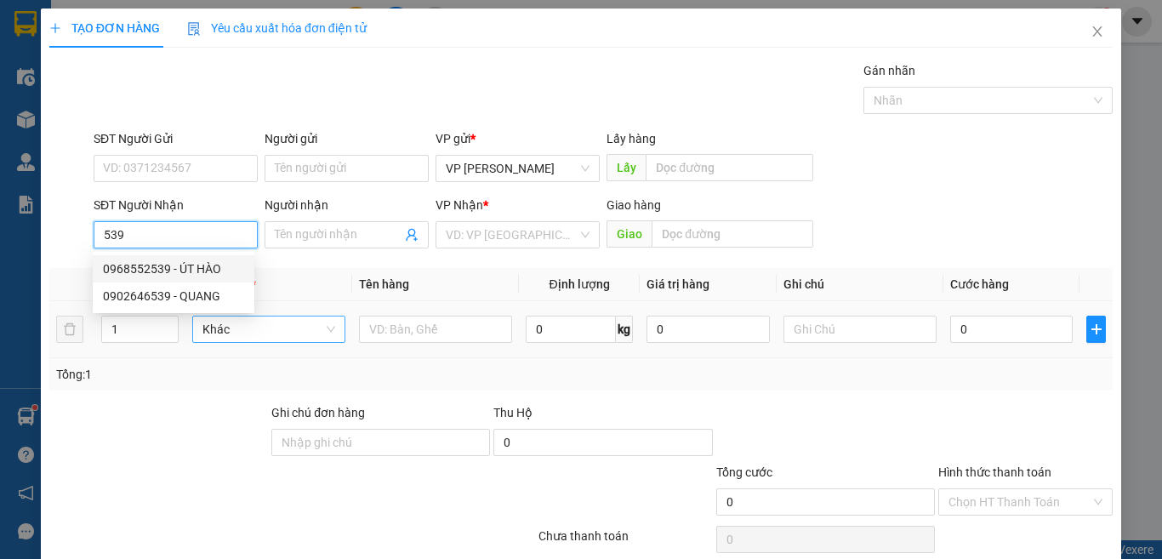
type input "0968552539"
type input "ÚT HÀO"
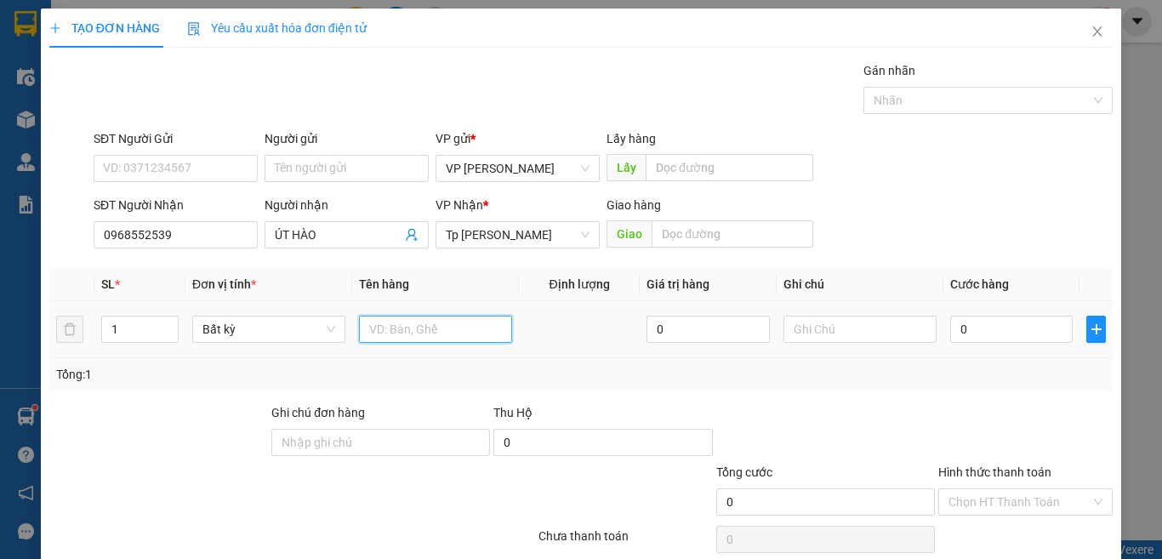
click at [384, 316] on input "text" at bounding box center [435, 329] width 153 height 27
paste input "ăm"
paste input "ắm"
paste input "óp"
paste input "ốp"
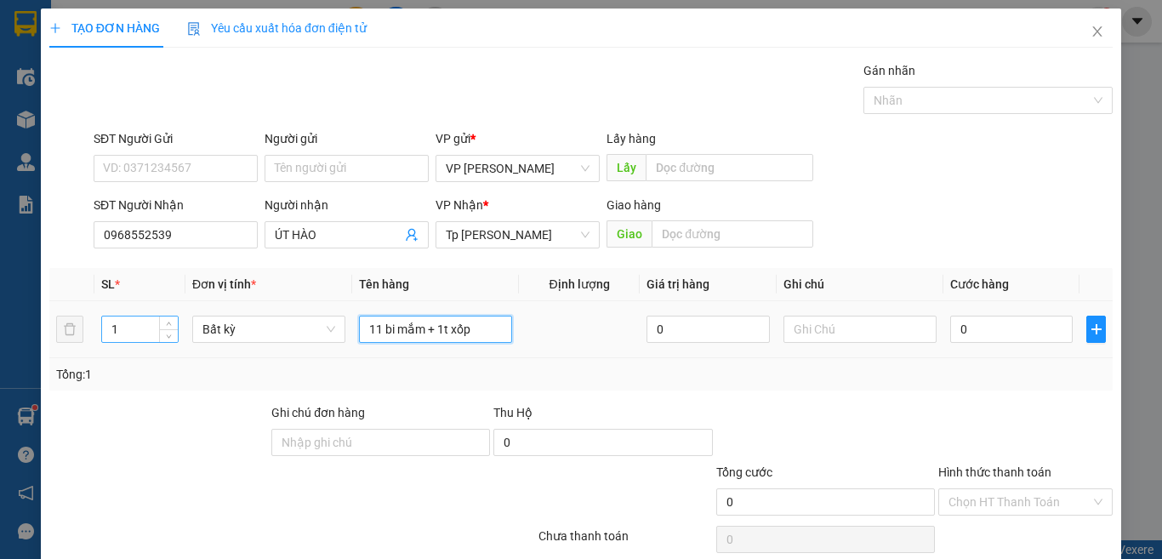
type input "11 bi mắm + 1t xốp"
click at [109, 333] on input "1" at bounding box center [140, 329] width 76 height 26
click at [119, 333] on input "1" at bounding box center [140, 329] width 76 height 26
type input "12"
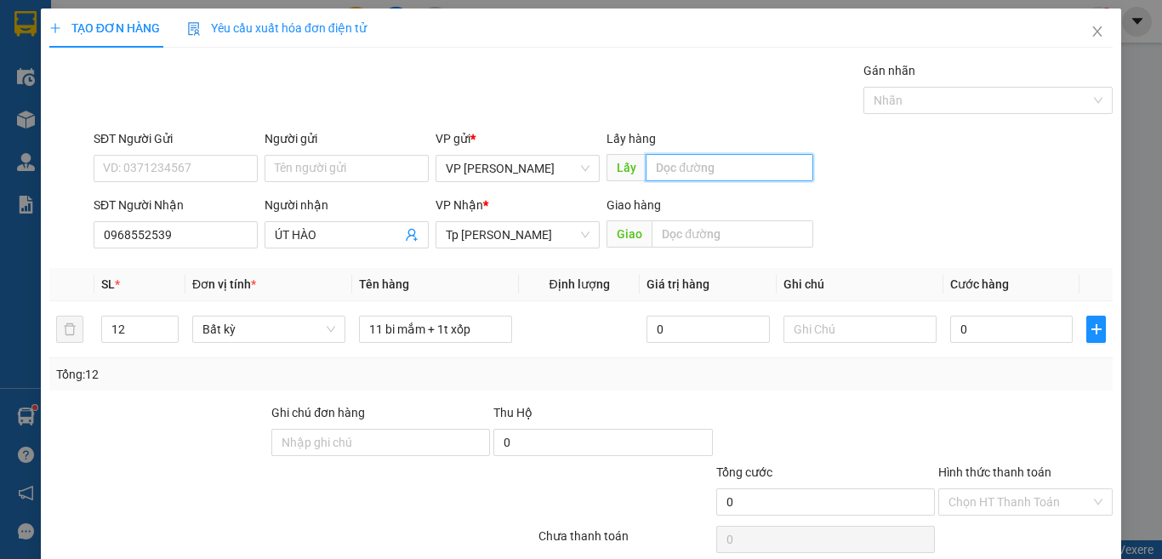
click at [690, 165] on input "text" at bounding box center [730, 167] width 168 height 27
paste input "ư"
paste input "ữ"
type input "trung nữ 1"
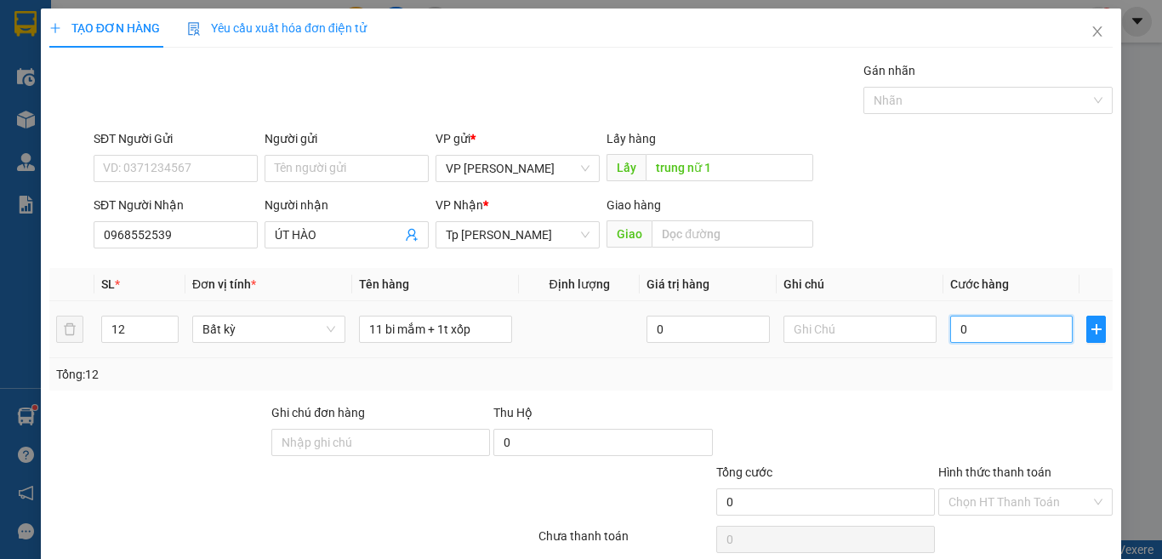
click at [954, 330] on input "0" at bounding box center [1011, 329] width 122 height 27
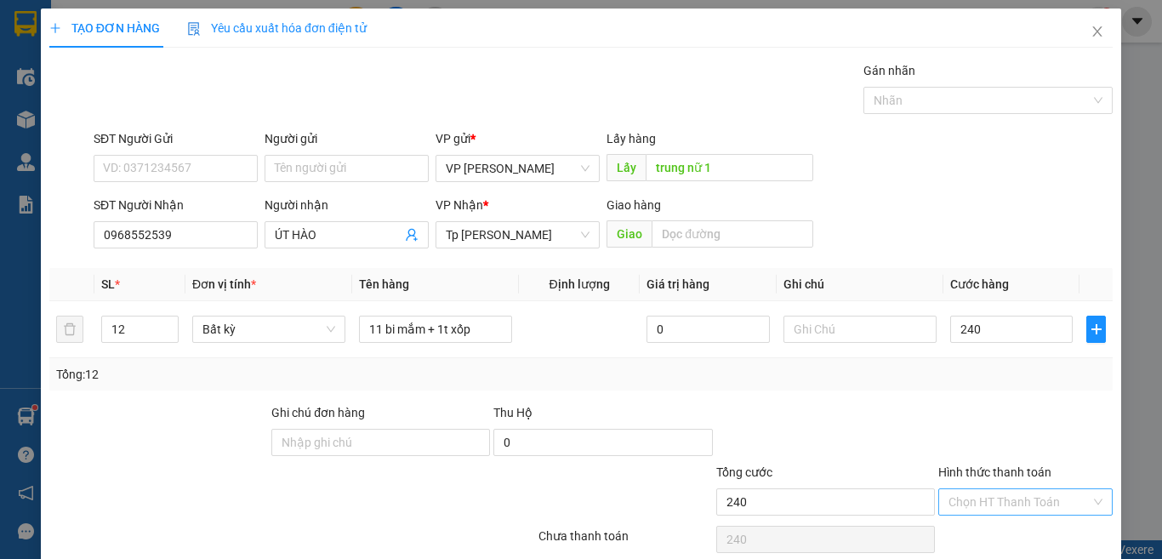
click at [988, 489] on input "Hình thức thanh toán" at bounding box center [1019, 502] width 142 height 26
click at [976, 527] on div "Tại văn phòng" at bounding box center [1012, 536] width 151 height 19
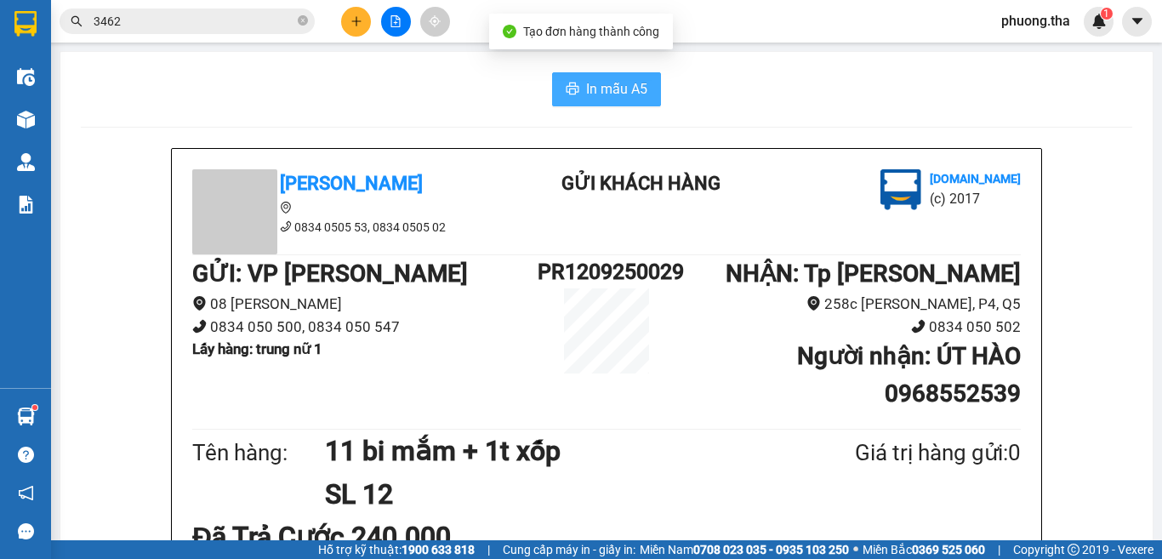
click at [604, 98] on span "In mẫu A5" at bounding box center [616, 88] width 61 height 21
click at [364, 22] on button at bounding box center [356, 22] width 30 height 30
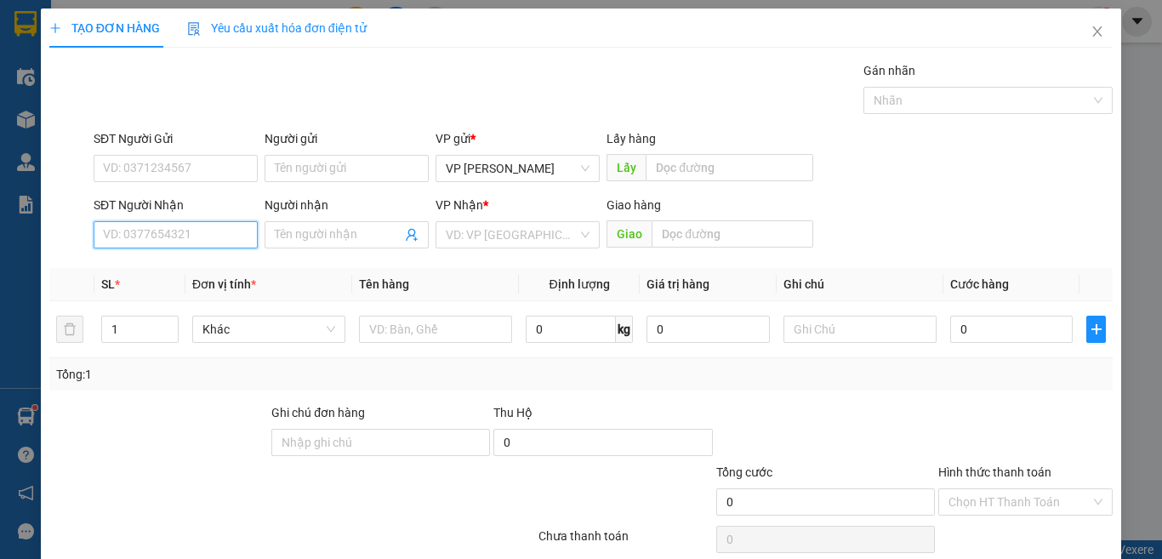
click at [191, 246] on input "SĐT Người Nhận" at bounding box center [176, 234] width 164 height 27
click at [196, 271] on div "0902481766 - Trúc" at bounding box center [173, 268] width 141 height 19
type input "0902481766"
type input "Trúc"
type input "0902481766"
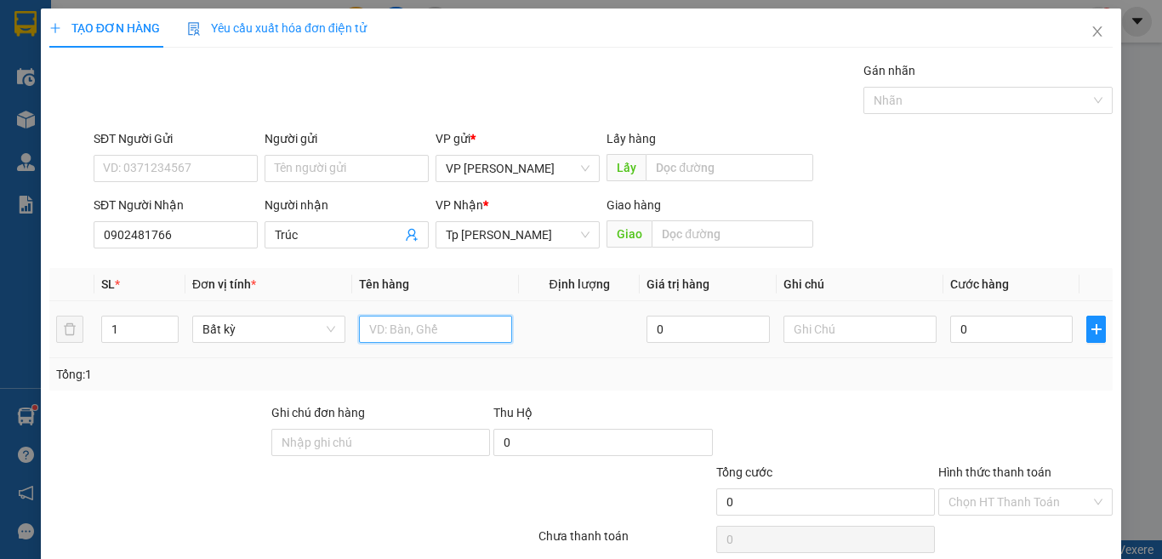
click at [386, 322] on input "text" at bounding box center [435, 329] width 153 height 27
paste input "óp"
paste input "ốp"
type input "2T xốp"
drag, startPoint x: 120, startPoint y: 328, endPoint x: 98, endPoint y: 332, distance: 22.4
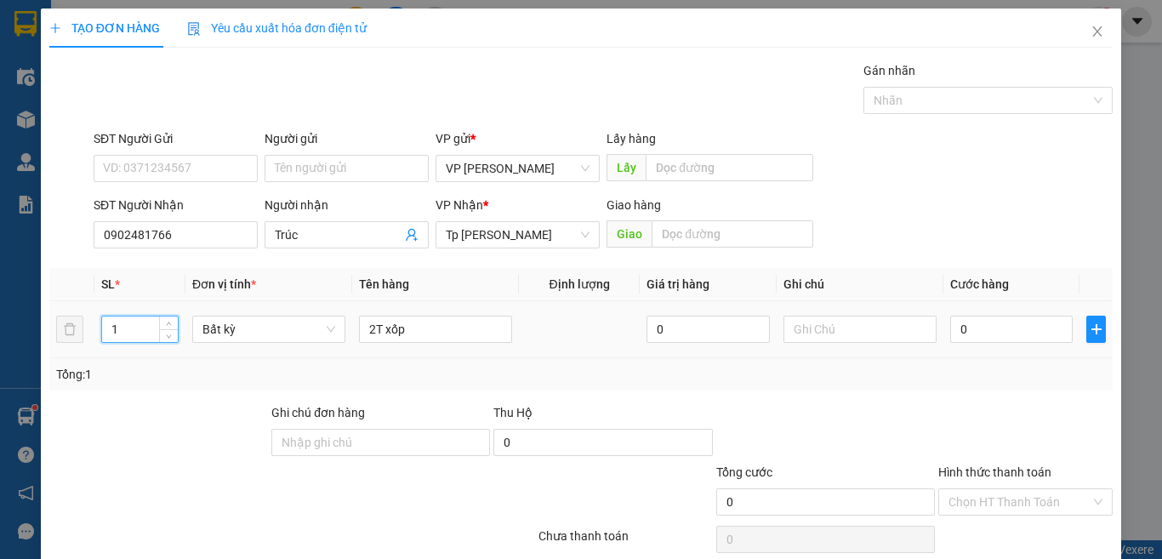
click at [98, 332] on td "1" at bounding box center [139, 329] width 91 height 57
type input "2"
click at [713, 162] on input "text" at bounding box center [730, 167] width 168 height 27
paste input "êt"
paste input "ệt"
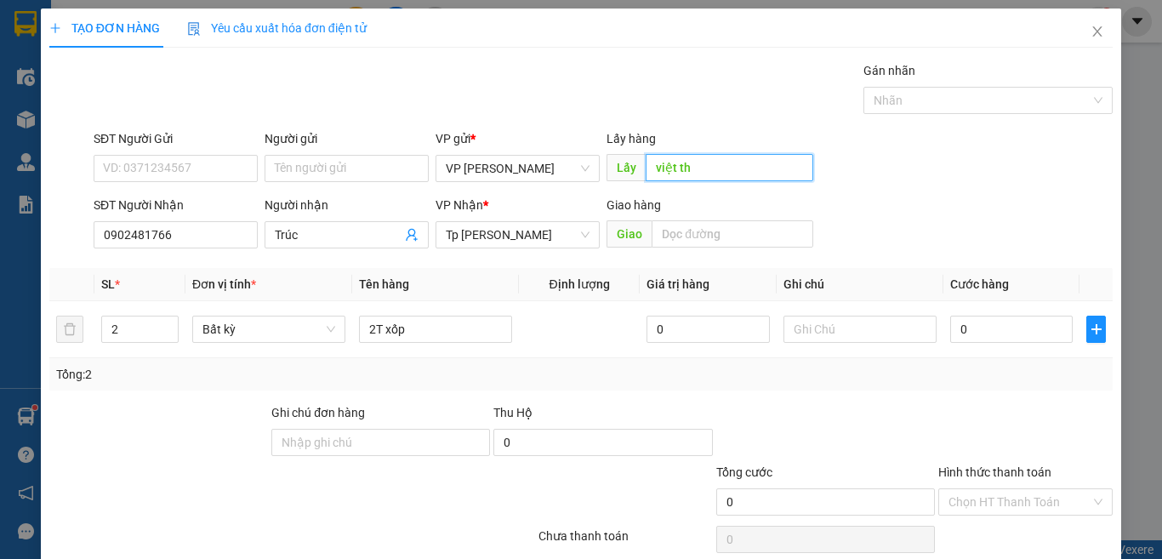
paste input "ảo"
type input "việt thảo"
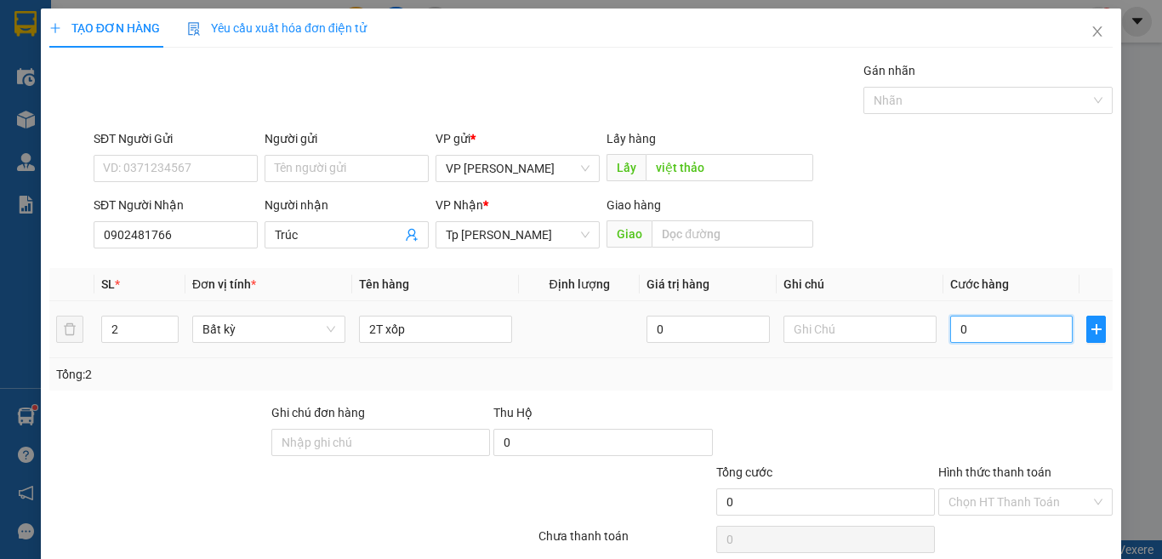
click at [961, 338] on input "0" at bounding box center [1011, 329] width 122 height 27
type input "1"
type input "15"
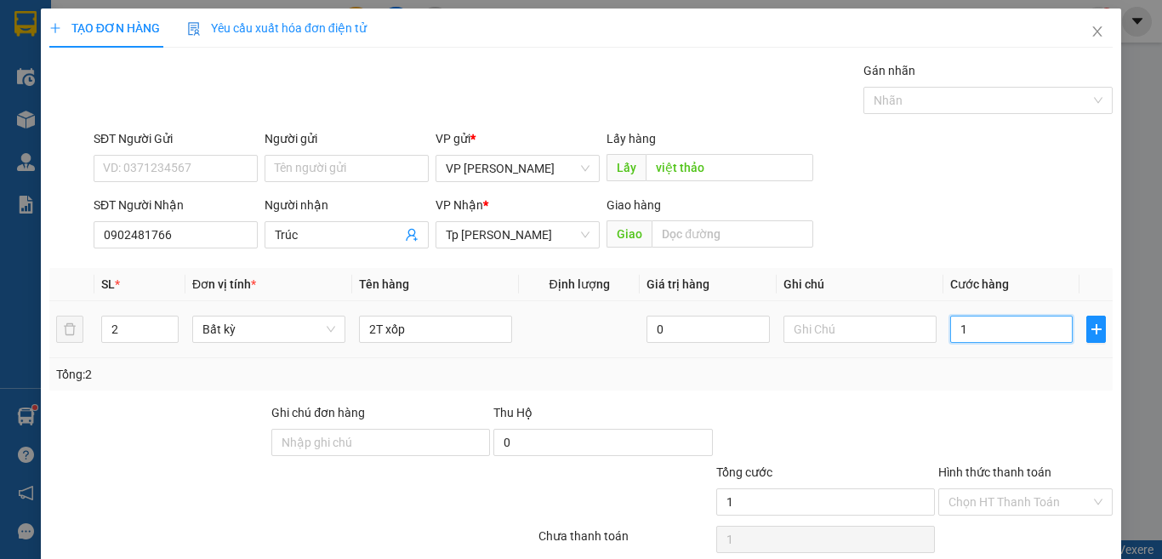
type input "15"
type input "150"
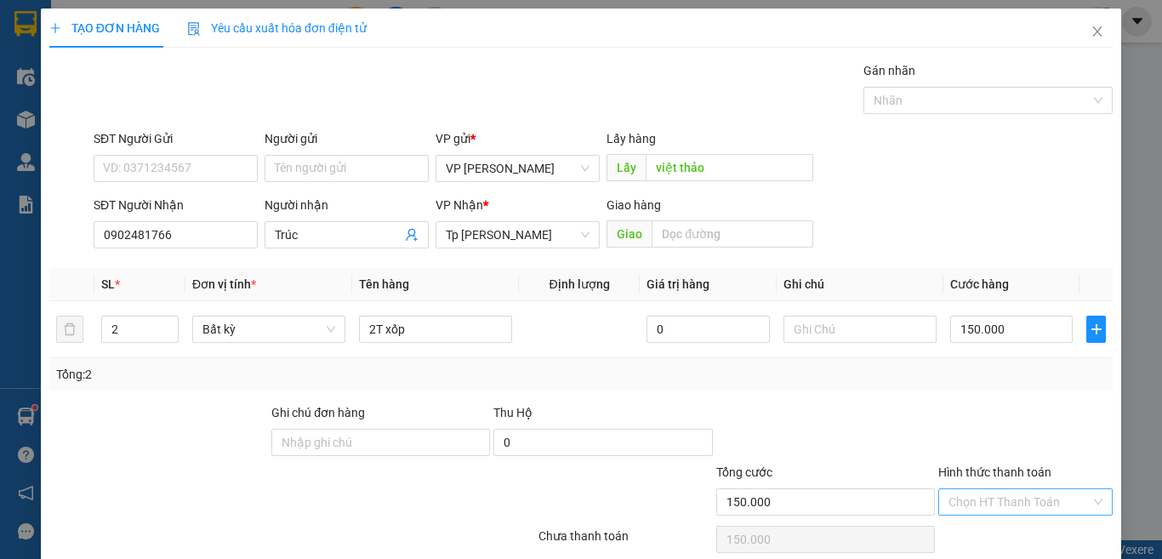
click at [980, 489] on input "Hình thức thanh toán" at bounding box center [1019, 502] width 142 height 26
drag, startPoint x: 976, startPoint y: 464, endPoint x: 982, endPoint y: 482, distance: 19.9
click at [975, 527] on div "Tại văn phòng" at bounding box center [1012, 536] width 151 height 19
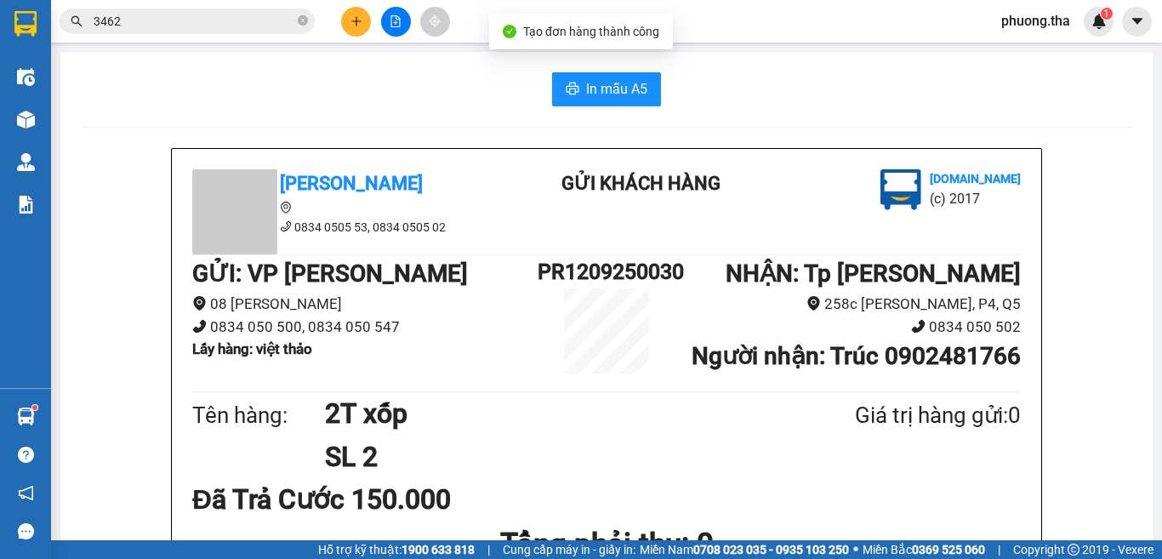
click at [555, 88] on button "In mẫu A5" at bounding box center [606, 89] width 109 height 34
click at [361, 22] on icon "plus" at bounding box center [356, 21] width 12 height 12
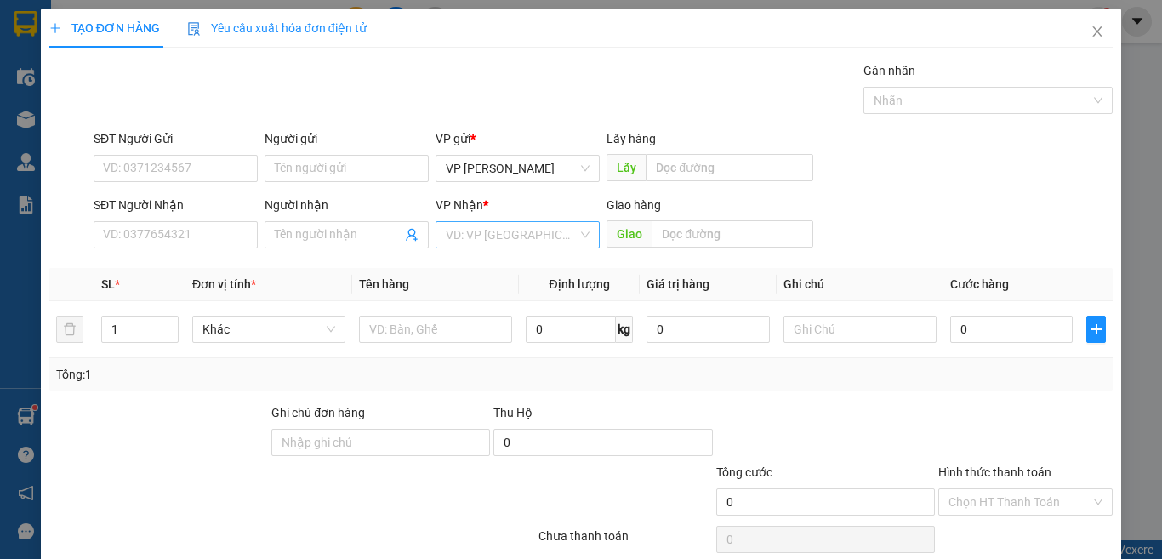
click at [487, 233] on input "search" at bounding box center [512, 235] width 132 height 26
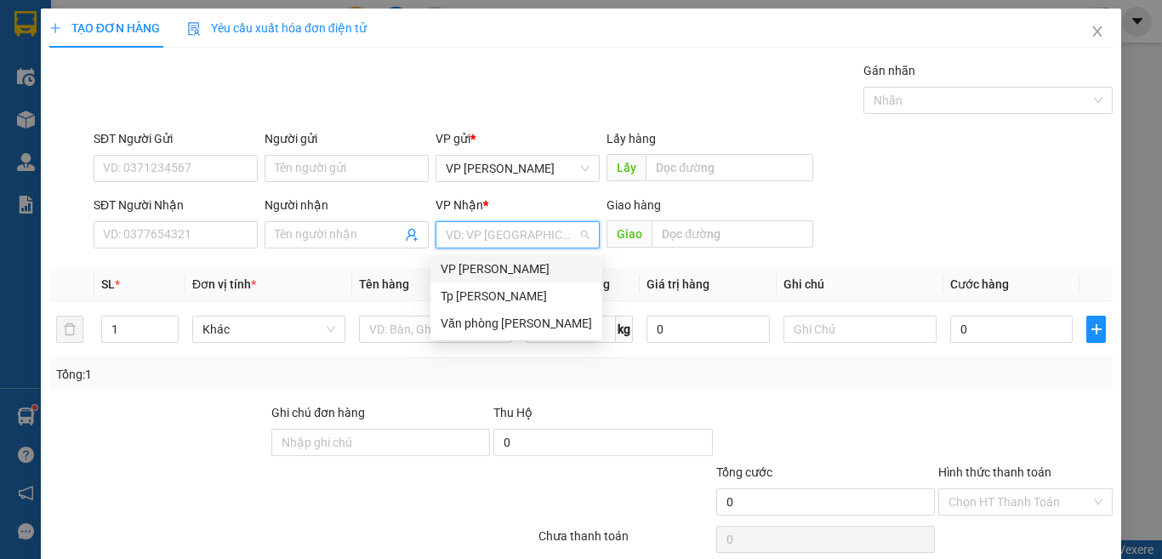
drag, startPoint x: 483, startPoint y: 265, endPoint x: 401, endPoint y: 273, distance: 82.9
click at [480, 267] on div "VP [PERSON_NAME]" at bounding box center [516, 268] width 151 height 19
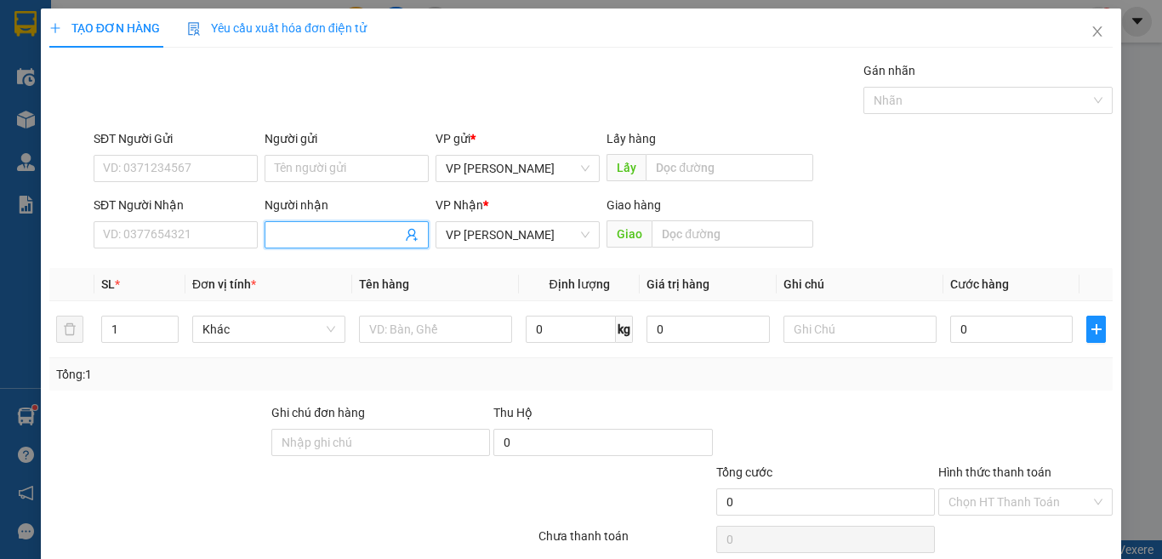
click at [316, 233] on input "Người nhận" at bounding box center [338, 234] width 127 height 19
type input "a ri nha"
click at [408, 334] on input "text" at bounding box center [435, 329] width 153 height 27
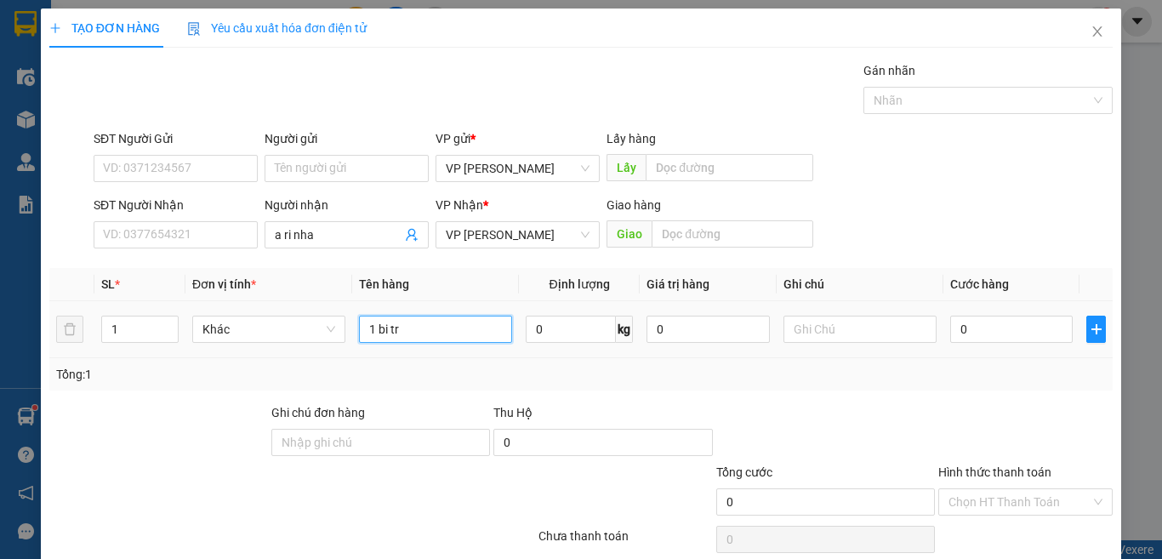
paste input "án"
paste input "ắng"
type input "1 bi trắng QA"
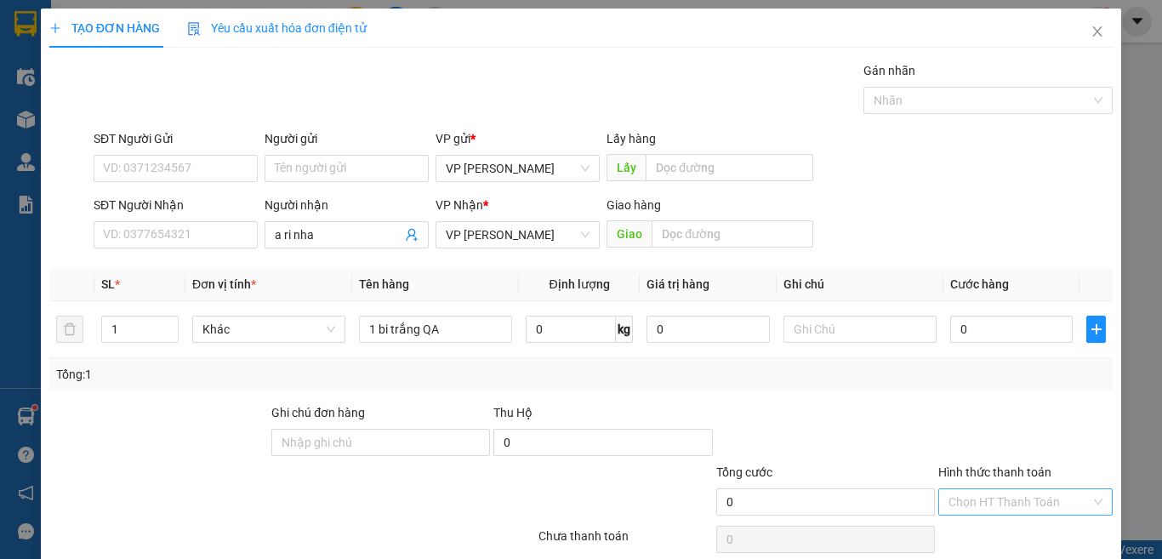
click at [1001, 489] on input "Hình thức thanh toán" at bounding box center [1019, 502] width 142 height 26
click at [999, 554] on div "Miễn phí" at bounding box center [1012, 563] width 151 height 19
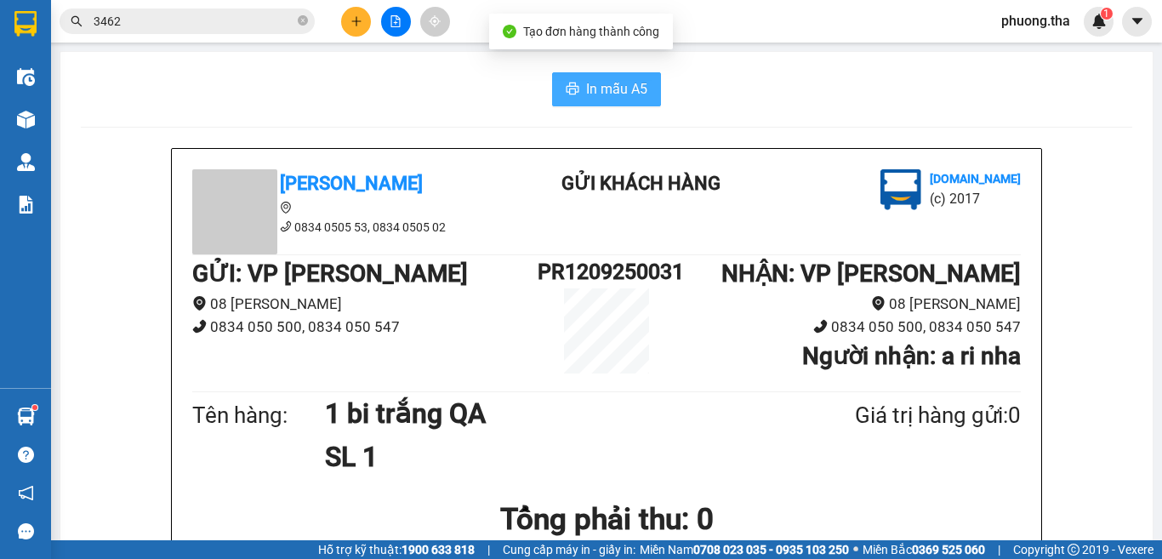
click at [599, 81] on span "In mẫu A5" at bounding box center [616, 88] width 61 height 21
click at [359, 20] on icon "plus" at bounding box center [356, 21] width 12 height 12
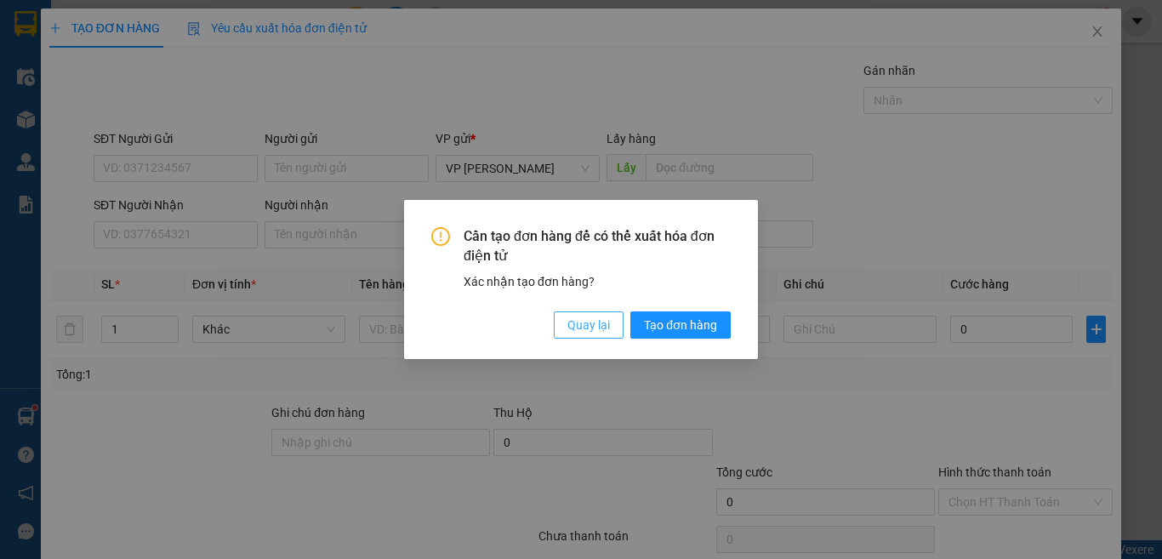
click at [570, 327] on span "Quay lại" at bounding box center [588, 325] width 43 height 19
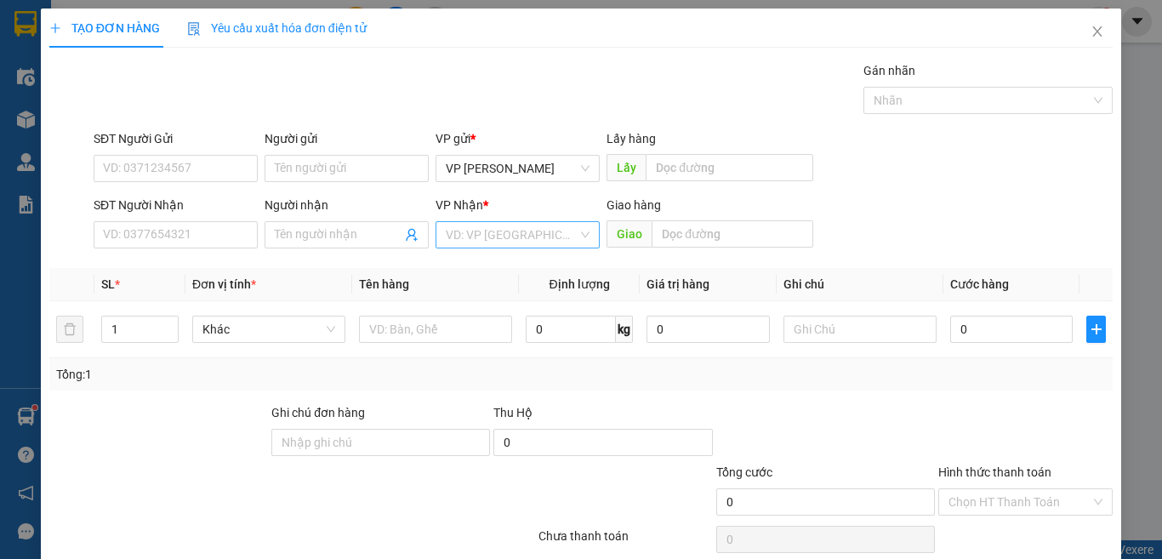
click at [481, 239] on input "search" at bounding box center [512, 235] width 132 height 26
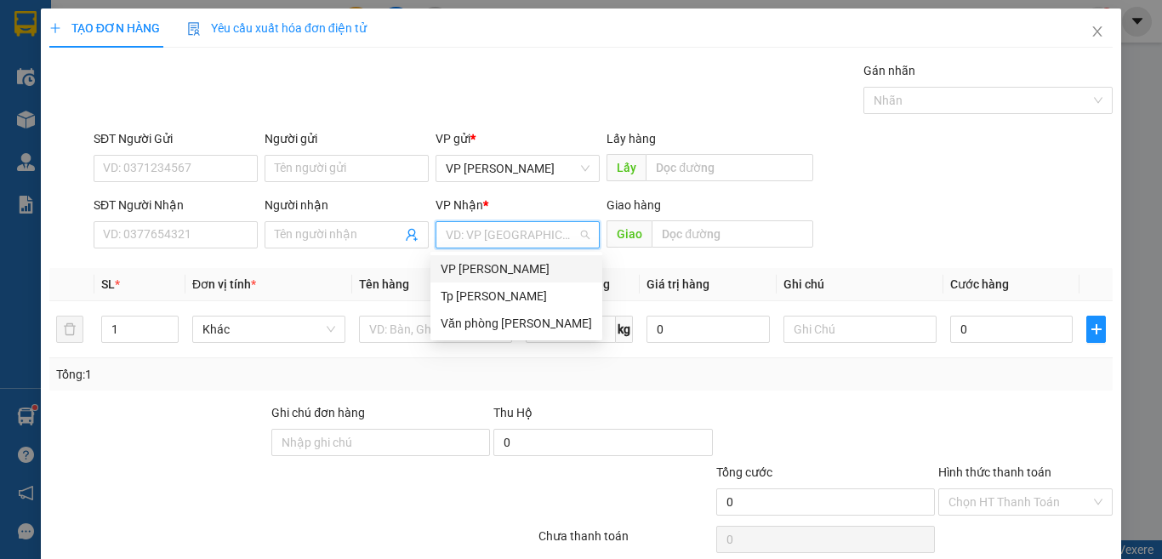
click at [466, 266] on div "VP [PERSON_NAME]" at bounding box center [516, 268] width 151 height 19
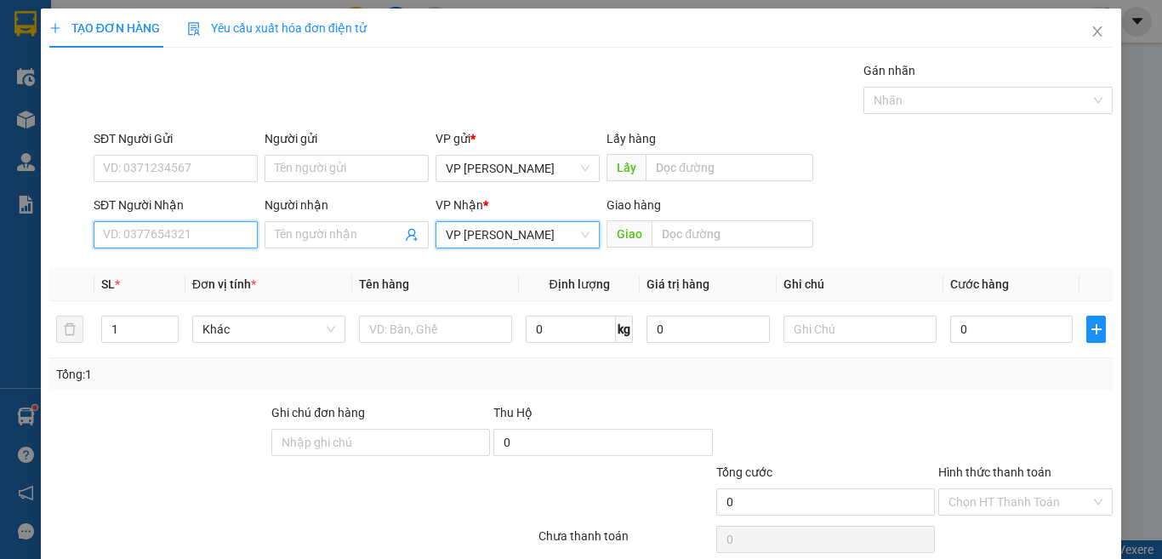
click at [128, 231] on input "SĐT Người Nhận" at bounding box center [176, 234] width 164 height 27
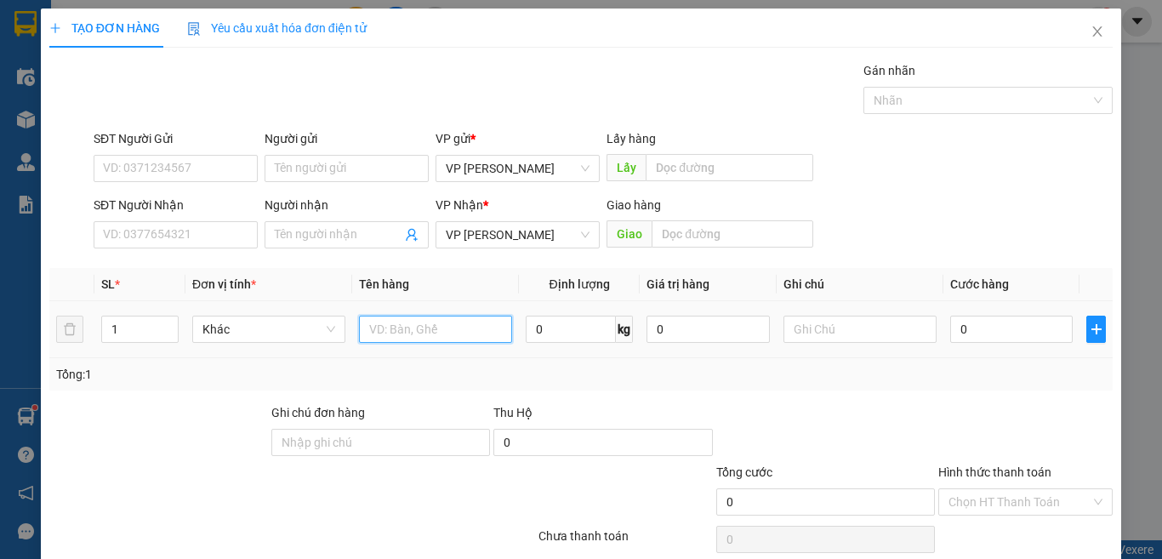
click at [434, 340] on input "text" at bounding box center [435, 329] width 153 height 27
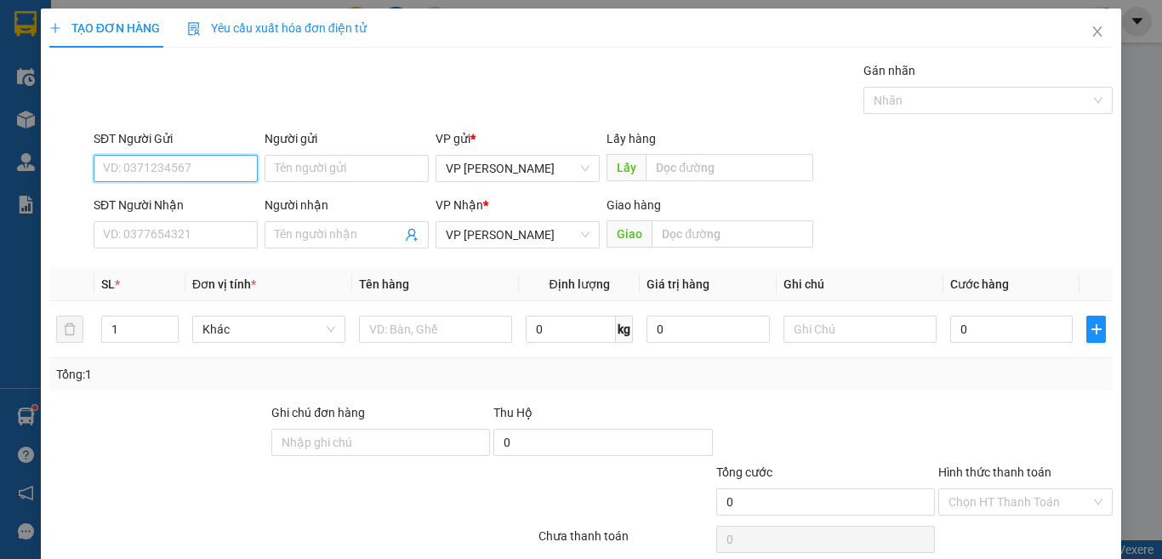
click at [168, 165] on input "SĐT Người Gửi" at bounding box center [176, 168] width 164 height 27
click at [145, 211] on div "0378289559 - giác" at bounding box center [173, 202] width 141 height 19
type input "0378289559"
type input "giác"
type input "0378289559"
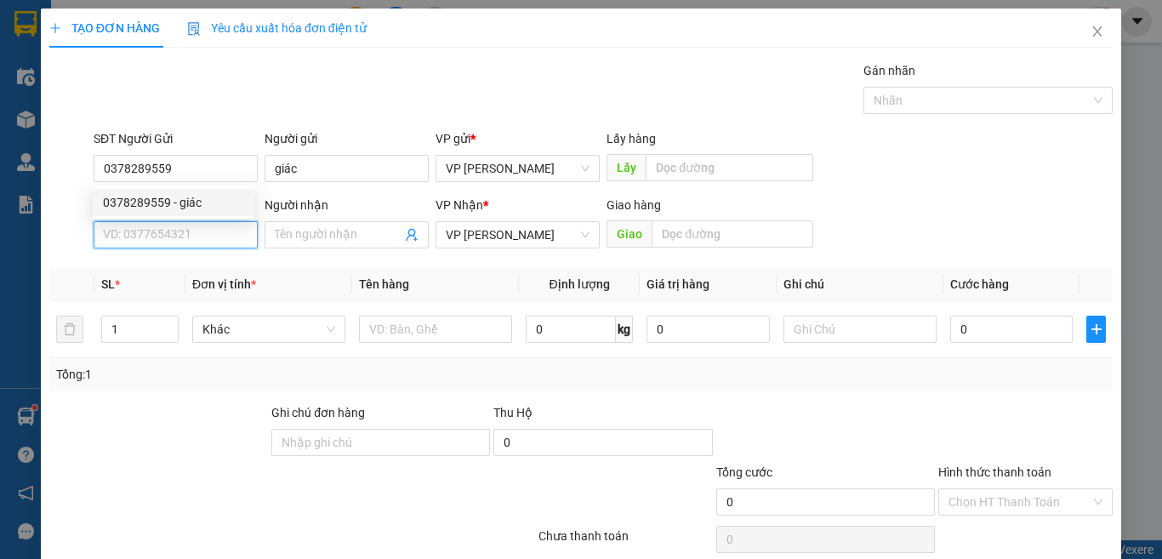
click at [173, 231] on input "SĐT Người Nhận" at bounding box center [176, 234] width 164 height 27
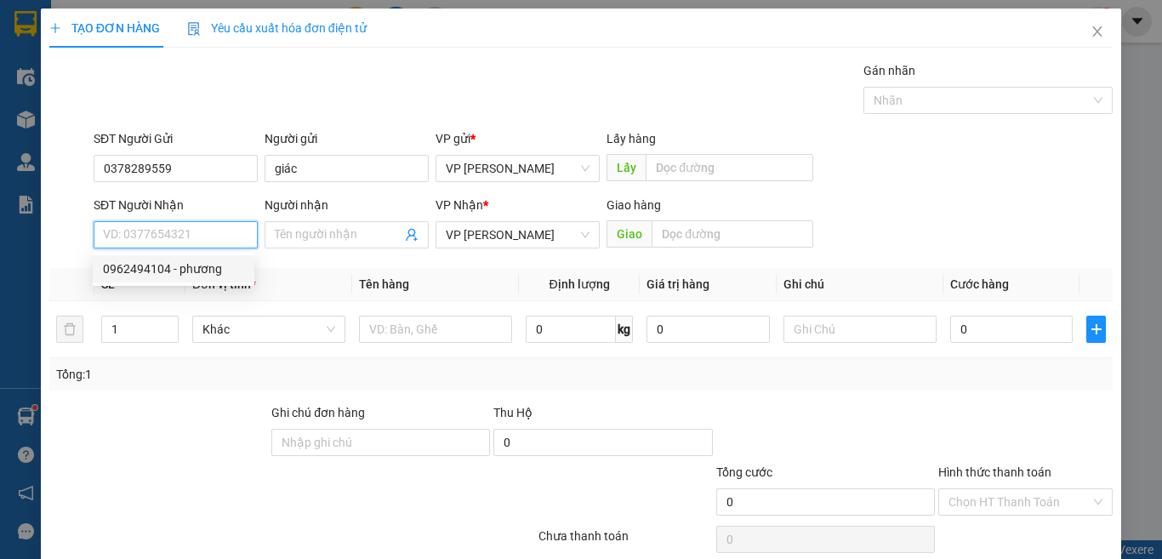
click at [181, 271] on div "0962494104 - phương" at bounding box center [173, 268] width 141 height 19
type input "0962494104"
type input "phương"
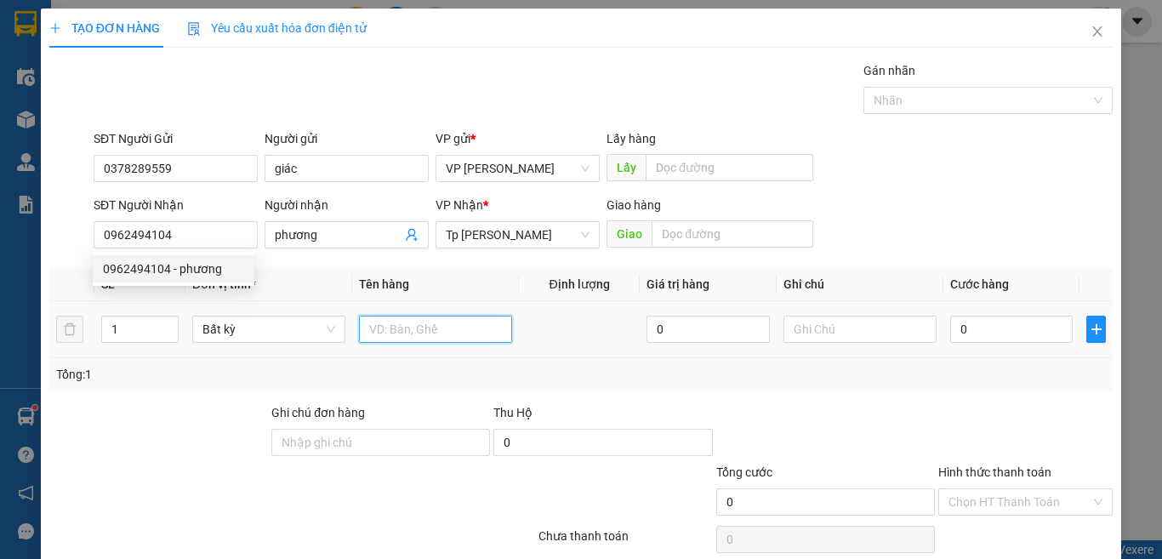
click at [399, 328] on input "text" at bounding box center [435, 329] width 153 height 27
paste input "óp"
paste input "ốp"
paste input "àn"
paste input "án"
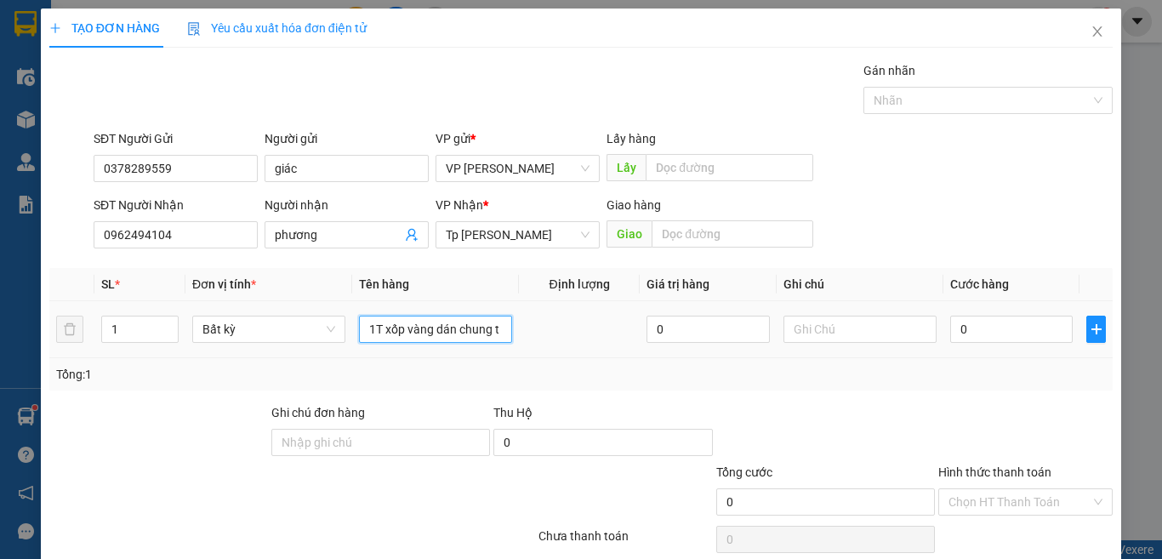
paste input "ài"
paste input "ò"
paste input "đ"
paste input "ò"
paste input "ồ"
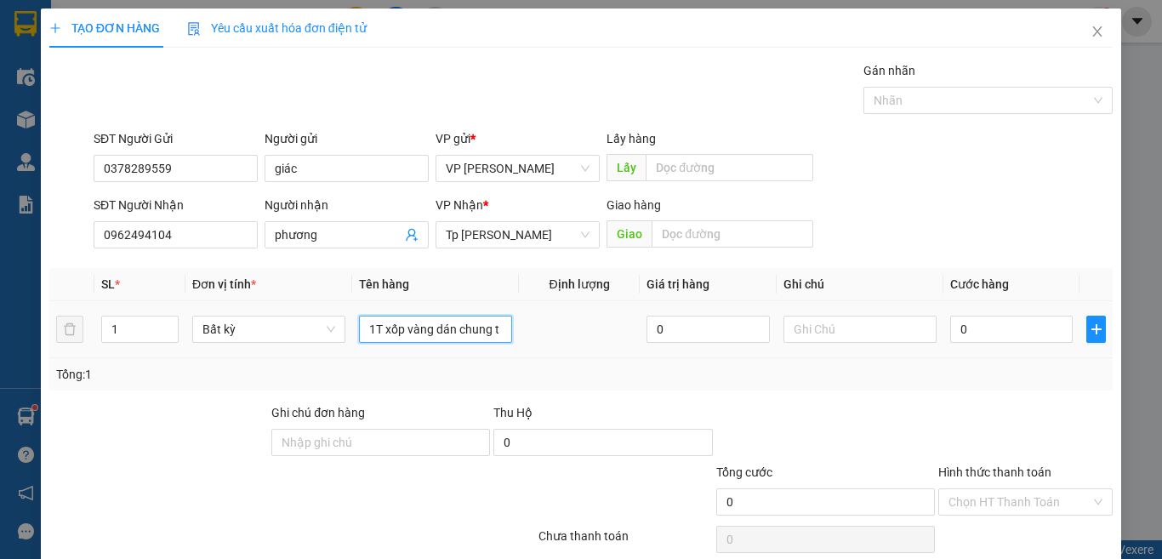
paste input "ă"
type input "1T xốp vàng dán chung t [GEOGRAPHIC_DATA] đồ ăn"
click at [983, 327] on input "0" at bounding box center [1011, 329] width 122 height 27
click at [970, 465] on label "Hình thức thanh toán" at bounding box center [994, 472] width 113 height 14
click at [970, 489] on input "Hình thức thanh toán" at bounding box center [1019, 502] width 142 height 26
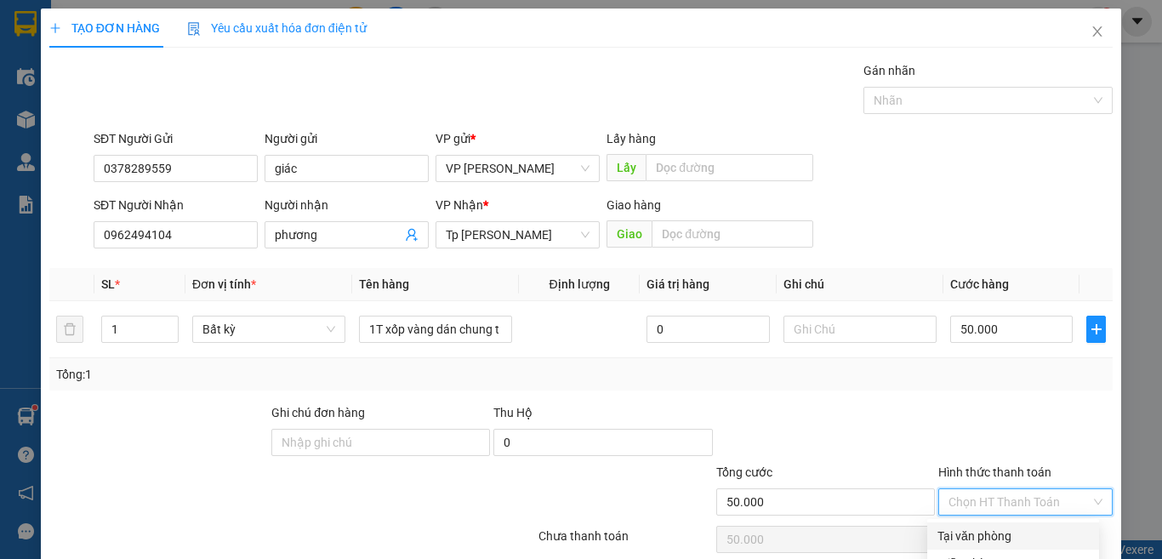
click at [977, 489] on input "Hình thức thanh toán" at bounding box center [1019, 502] width 142 height 26
click at [981, 522] on div "Tại văn phòng" at bounding box center [1013, 535] width 172 height 27
click at [1000, 527] on div "TẠO ĐƠN HÀNG Yêu cầu xuất hóa đơn điện tử Transit Pickup Surcharge Ids Transit …" at bounding box center [581, 309] width 1080 height 601
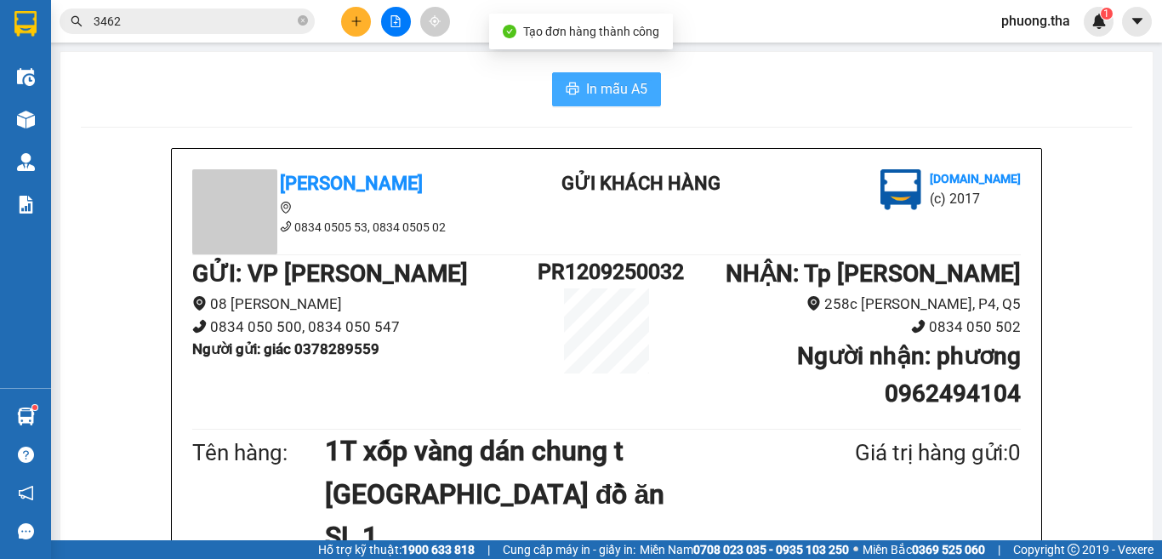
click at [601, 94] on span "In mẫu A5" at bounding box center [616, 88] width 61 height 21
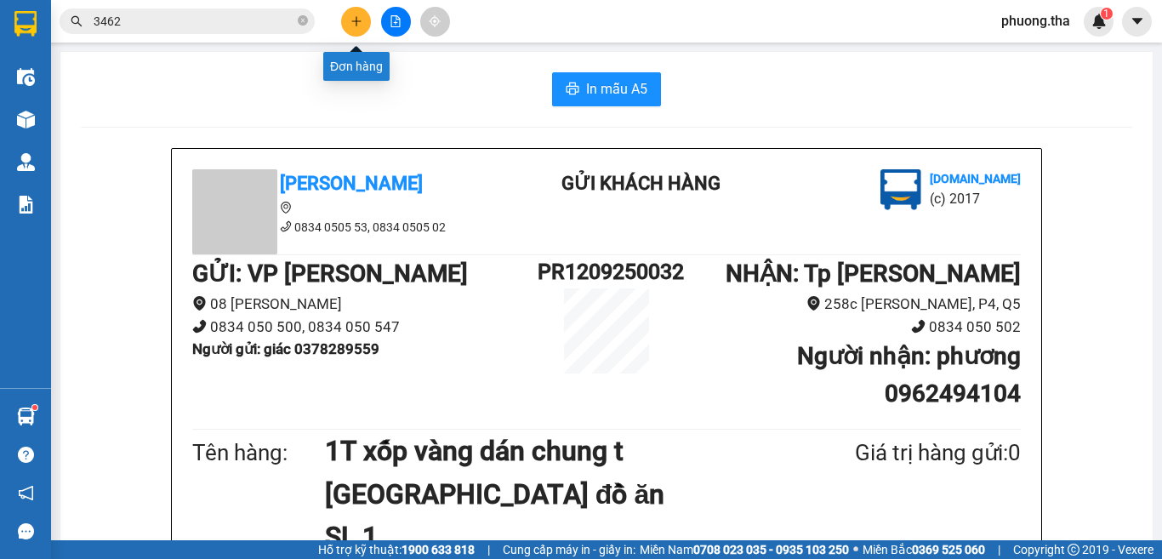
click at [368, 20] on button at bounding box center [356, 22] width 30 height 30
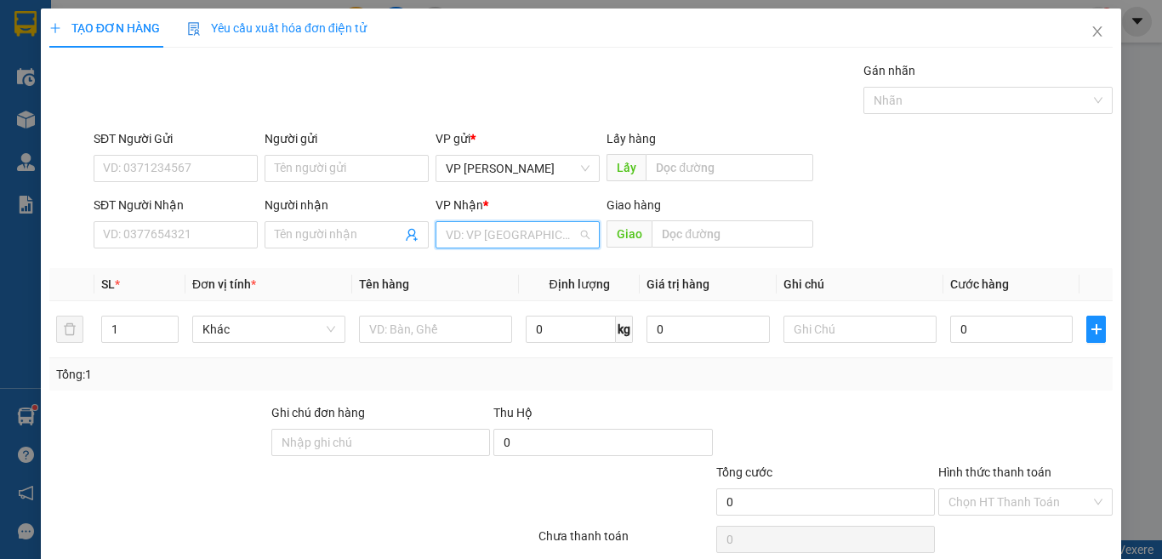
click at [493, 233] on input "search" at bounding box center [512, 235] width 132 height 26
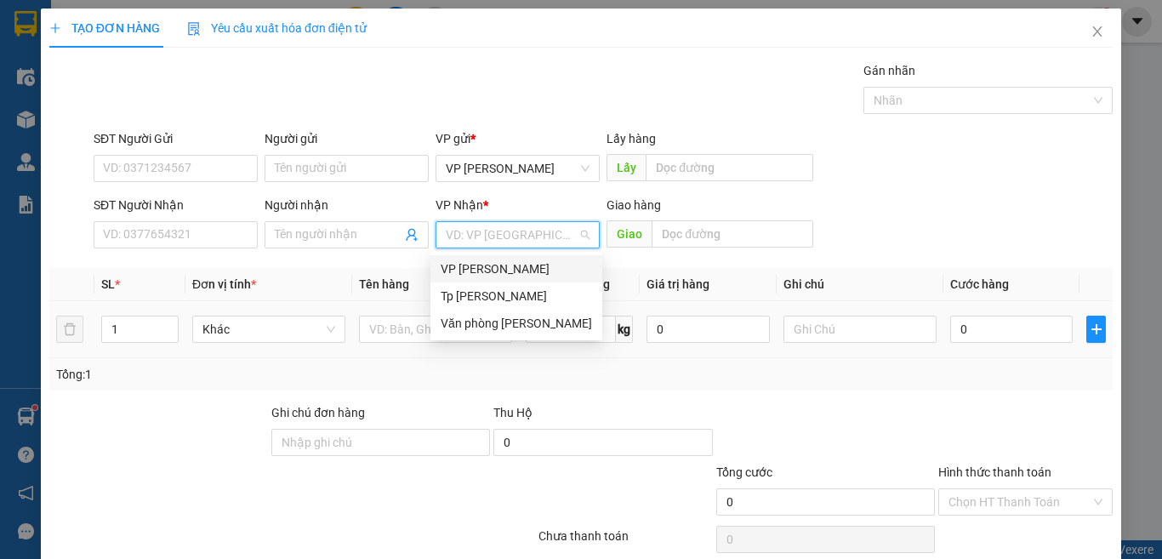
drag, startPoint x: 493, startPoint y: 267, endPoint x: 459, endPoint y: 310, distance: 55.1
click at [492, 268] on div "VP [PERSON_NAME]" at bounding box center [516, 268] width 151 height 19
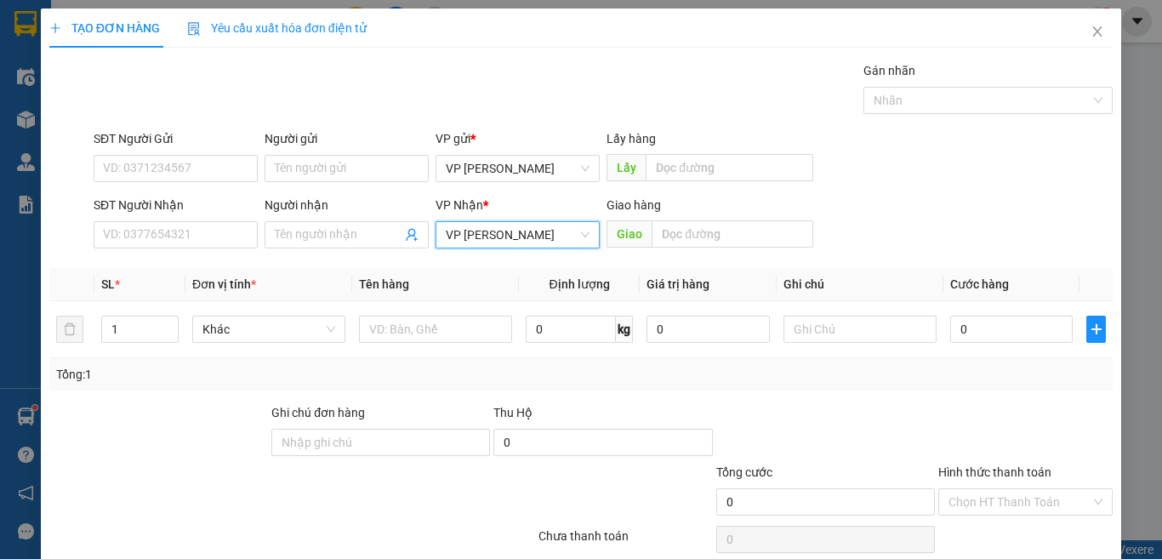
click at [489, 239] on span "VP [PERSON_NAME]" at bounding box center [518, 235] width 144 height 26
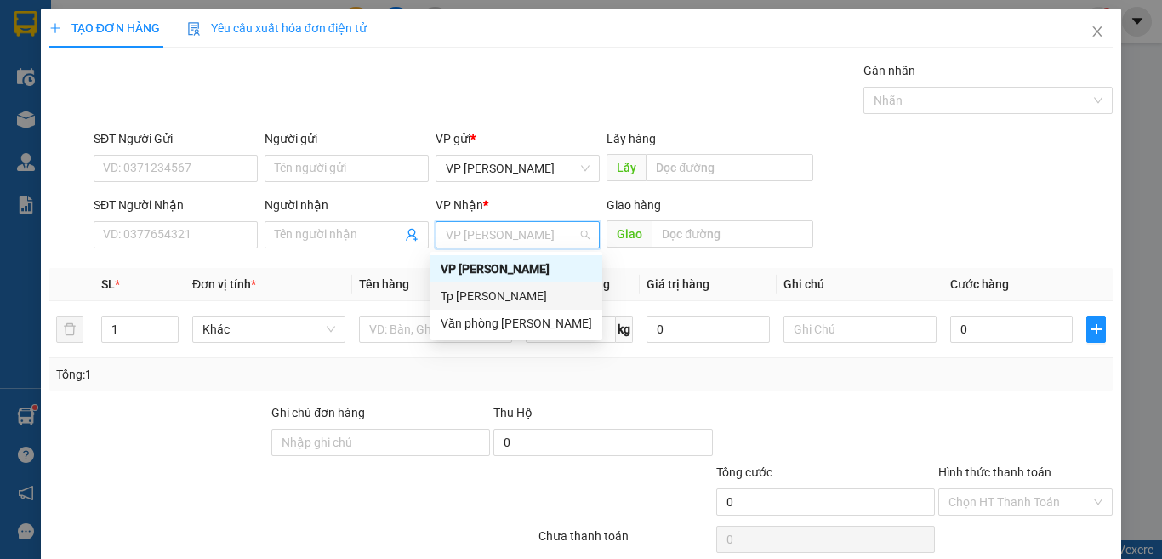
click at [472, 287] on div "Tp [PERSON_NAME]" at bounding box center [516, 296] width 151 height 19
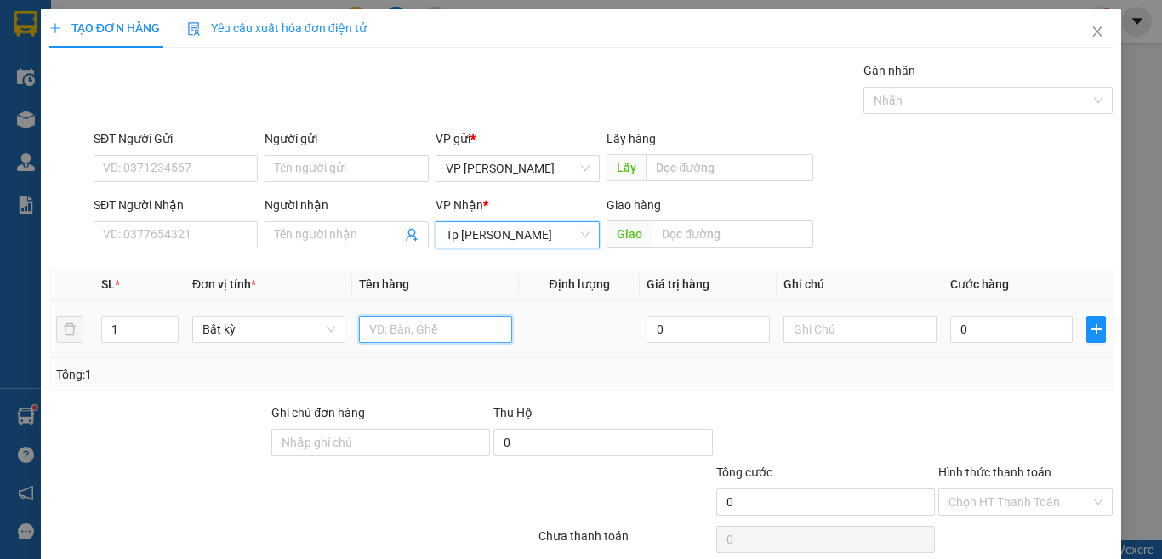
click at [433, 324] on input "text" at bounding box center [435, 329] width 153 height 27
paste input "óp"
paste input "ốp"
paste input "àn"
paste input "đ"
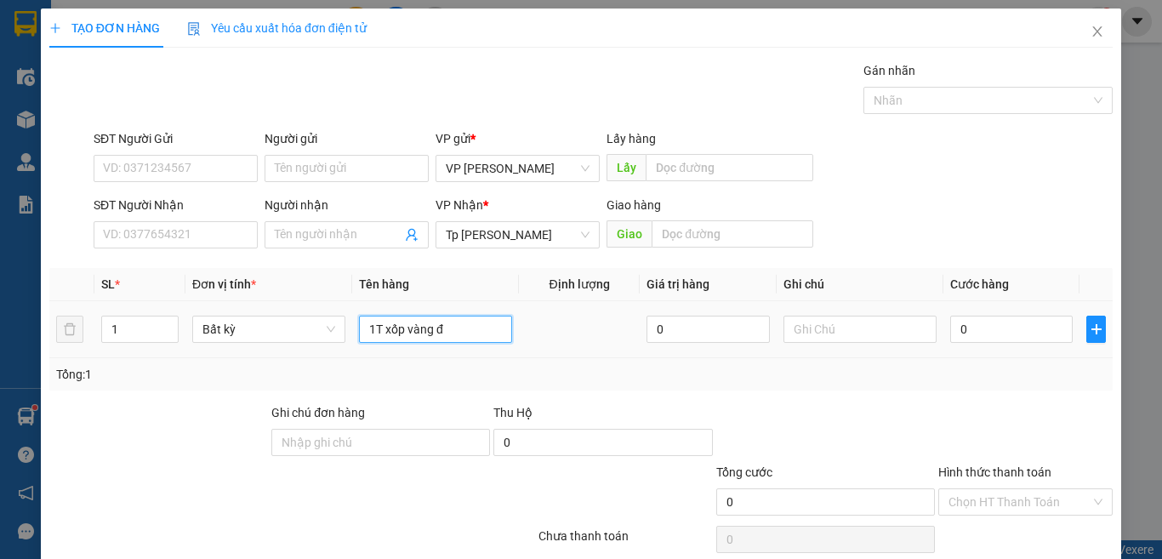
paste input "ò"
paste input "ồ"
paste input "ă"
type input "1T xốp vàng đồ ăn"
click at [983, 323] on input "0" at bounding box center [1011, 329] width 122 height 27
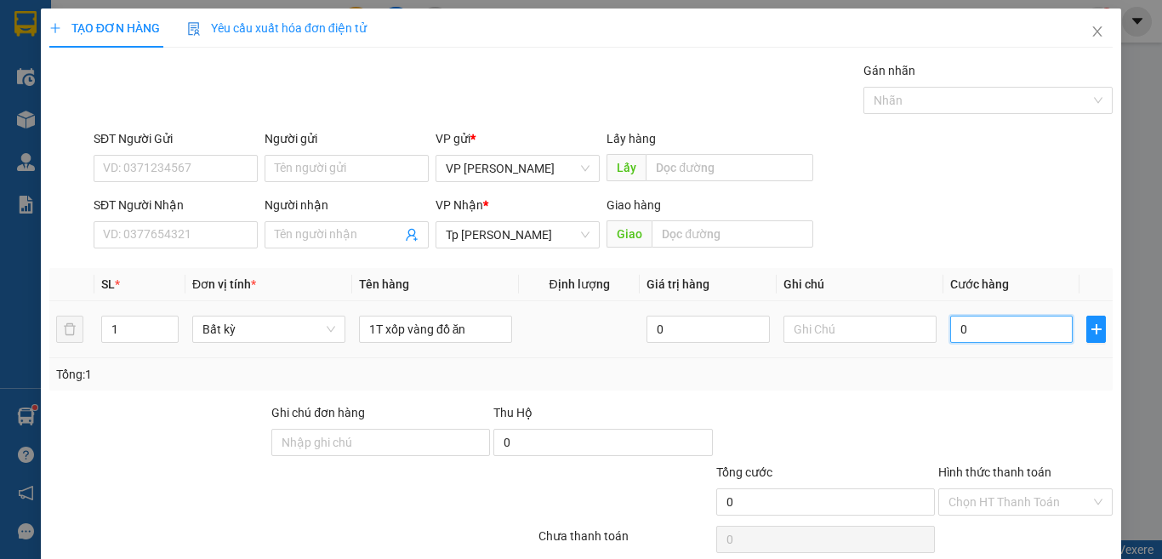
type input "4"
type input "40"
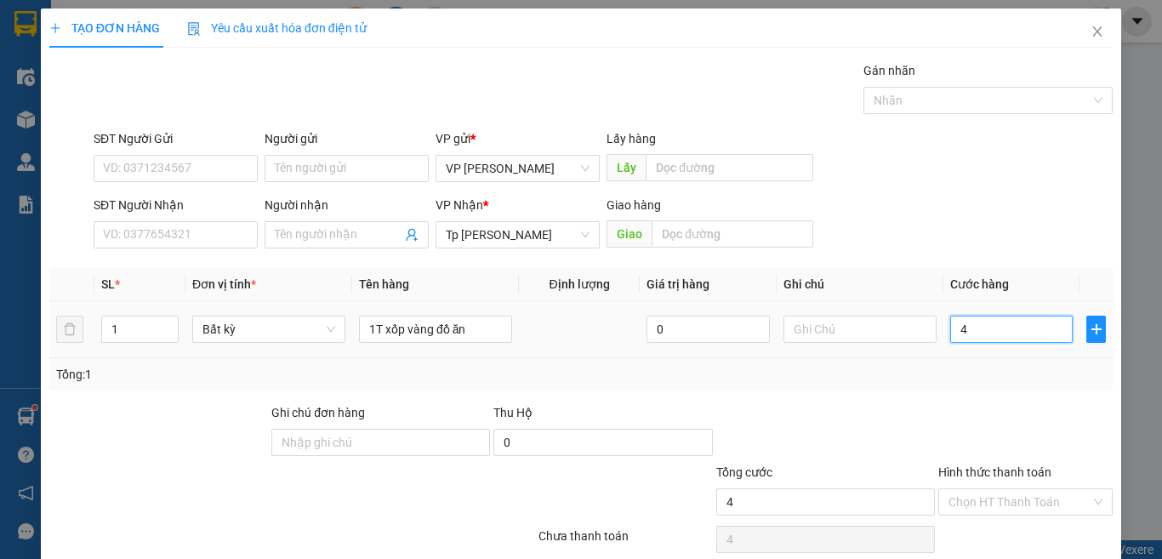
type input "40"
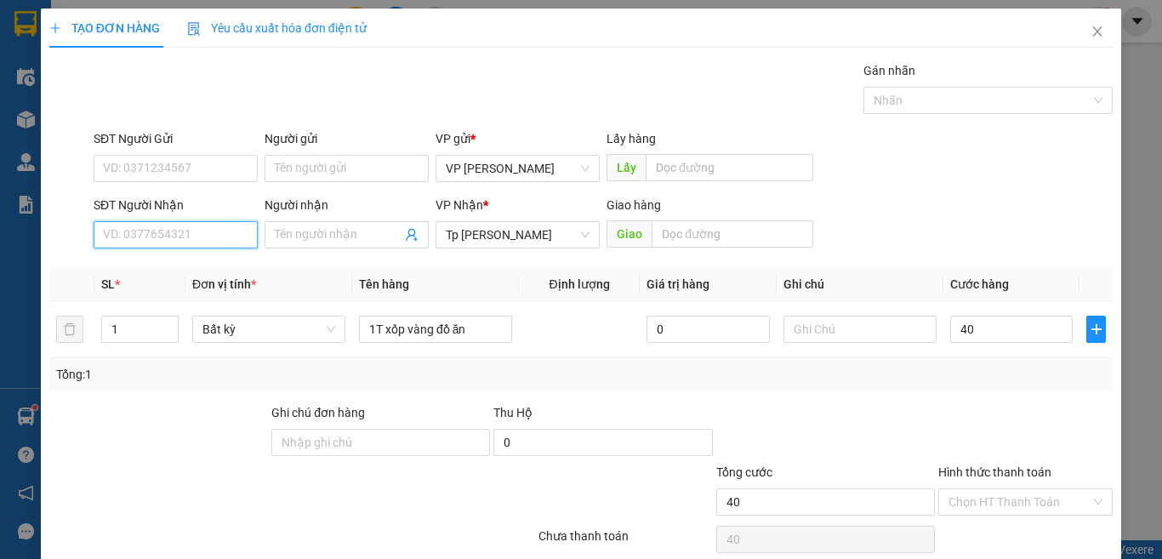
type input "40.000"
click at [157, 233] on input "SĐT Người Nhận" at bounding box center [176, 234] width 164 height 27
type input "0825068718"
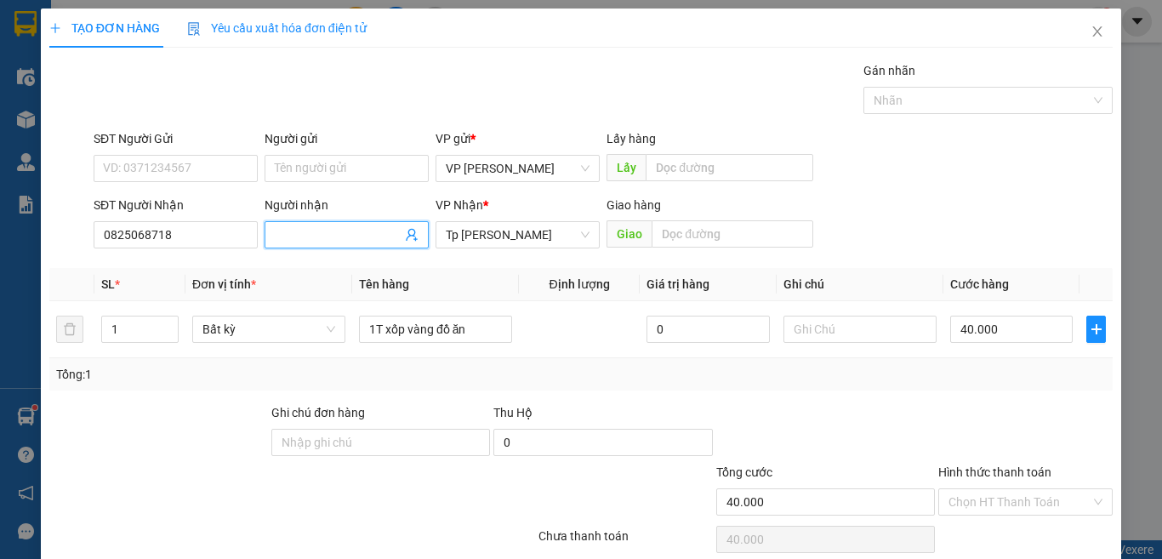
click at [301, 241] on input "Người nhận" at bounding box center [338, 234] width 127 height 19
click at [982, 500] on input "Hình thức thanh toán" at bounding box center [1019, 502] width 142 height 26
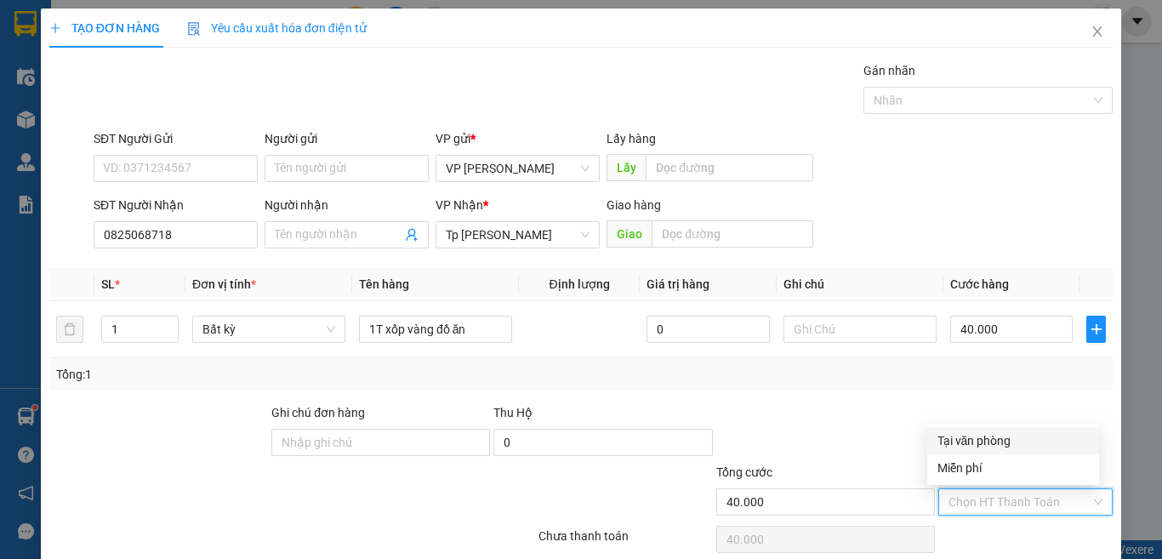
drag, startPoint x: 979, startPoint y: 436, endPoint x: 883, endPoint y: 453, distance: 97.5
click at [974, 437] on div "Tại văn phòng" at bounding box center [1012, 440] width 151 height 19
type input "0"
drag, startPoint x: 832, startPoint y: 399, endPoint x: 589, endPoint y: 379, distance: 243.2
click at [832, 398] on div "Transit Pickup Surcharge Ids Transit Deliver Surcharge Ids Transit Deliver Surc…" at bounding box center [580, 328] width 1063 height 535
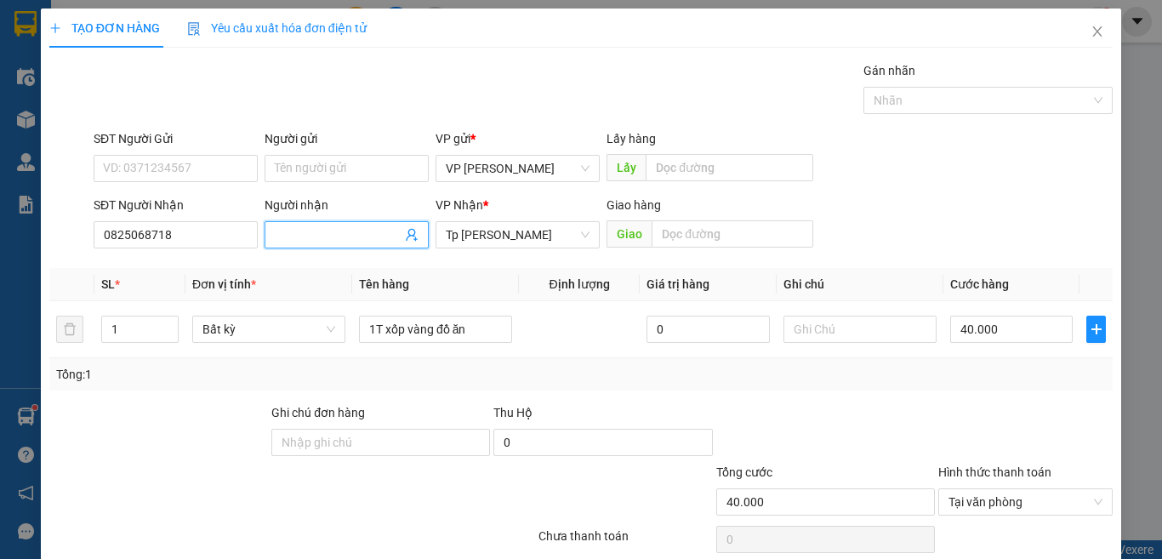
click at [362, 235] on input "Người nhận" at bounding box center [338, 234] width 127 height 19
paste input "ôi"
type input "Khôi"
click at [158, 163] on input "SĐT Người Gửi" at bounding box center [176, 168] width 164 height 27
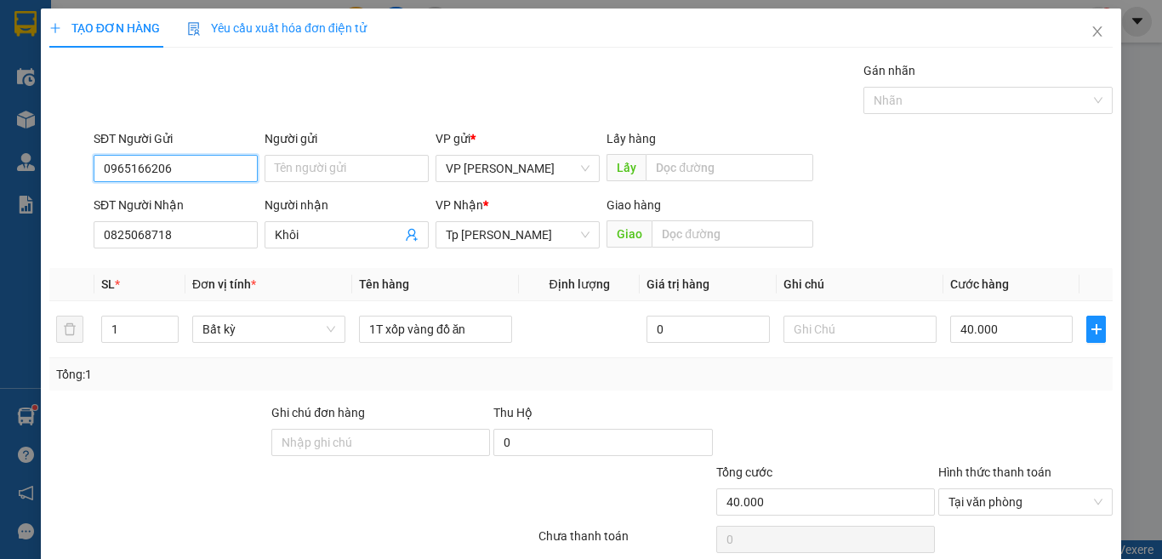
type input "0965166206"
type input "T"
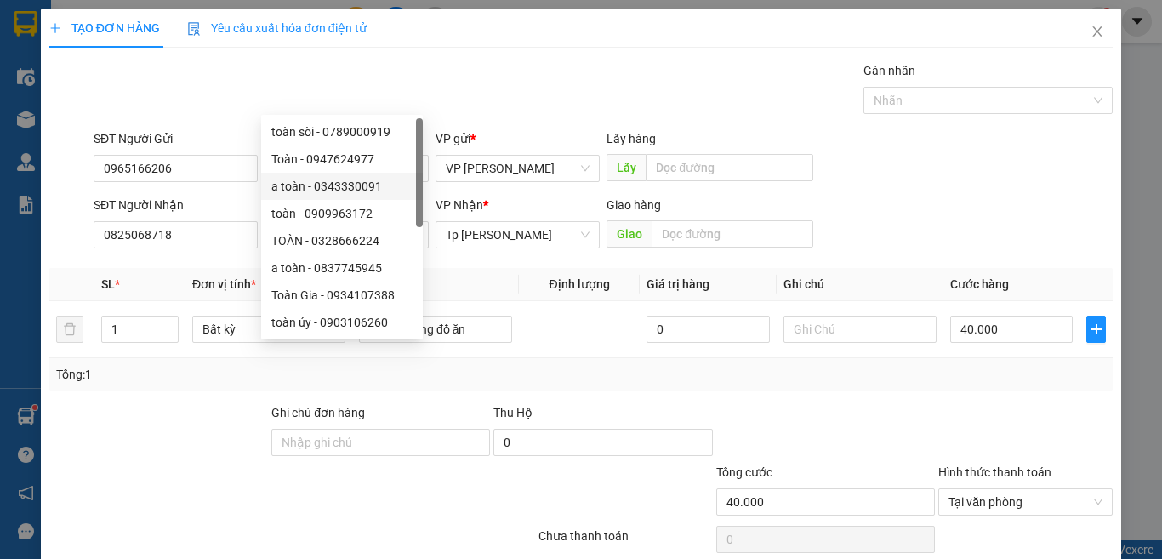
drag, startPoint x: 851, startPoint y: 318, endPoint x: 887, endPoint y: 374, distance: 66.5
click at [851, 358] on div "Tổng: 1" at bounding box center [580, 374] width 1063 height 32
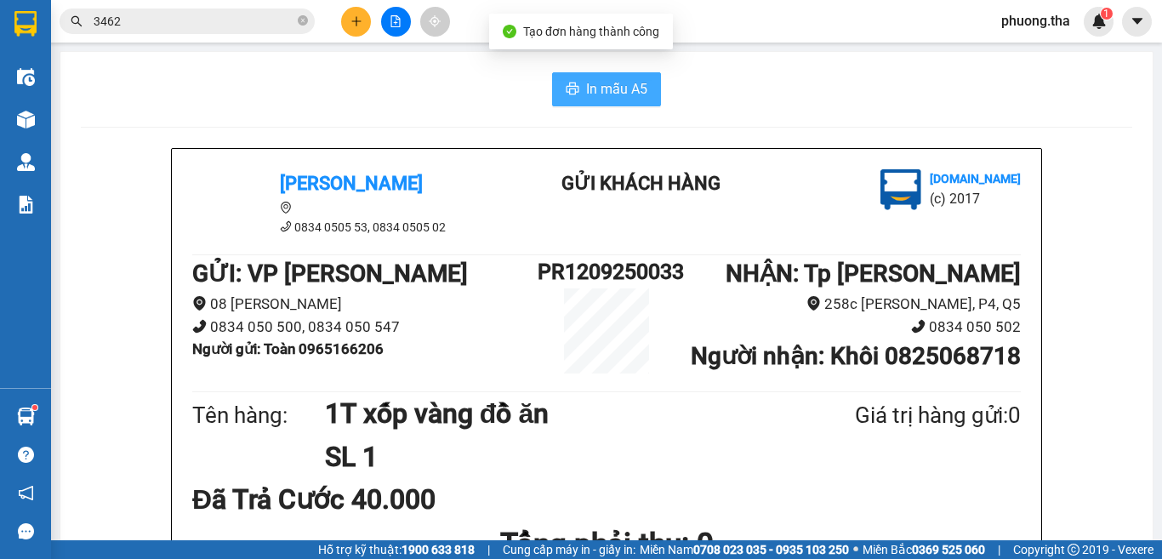
click at [566, 83] on icon "printer" at bounding box center [573, 89] width 14 height 14
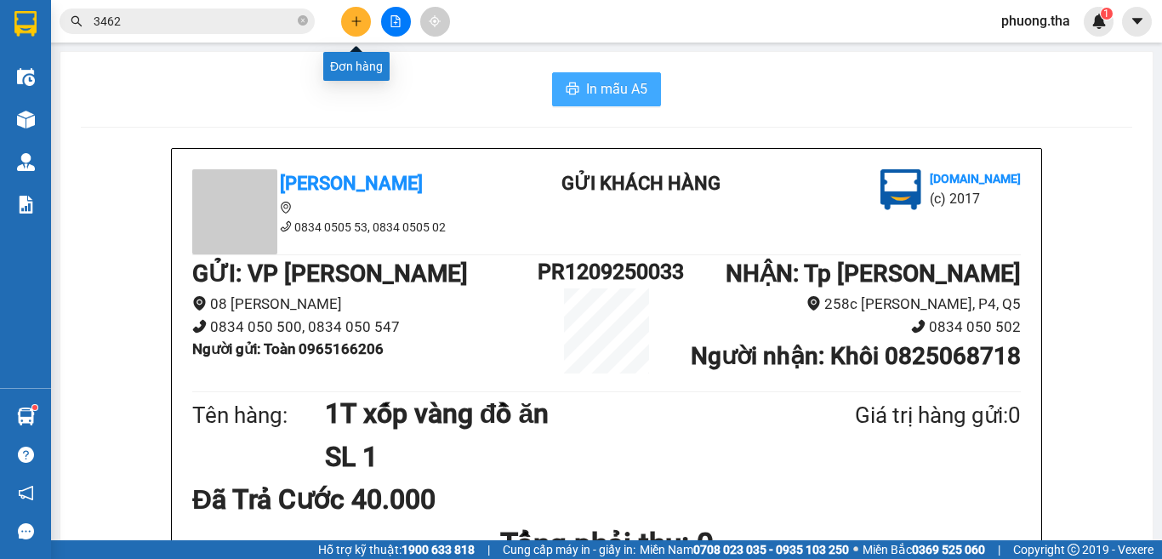
click at [344, 22] on button at bounding box center [356, 22] width 30 height 30
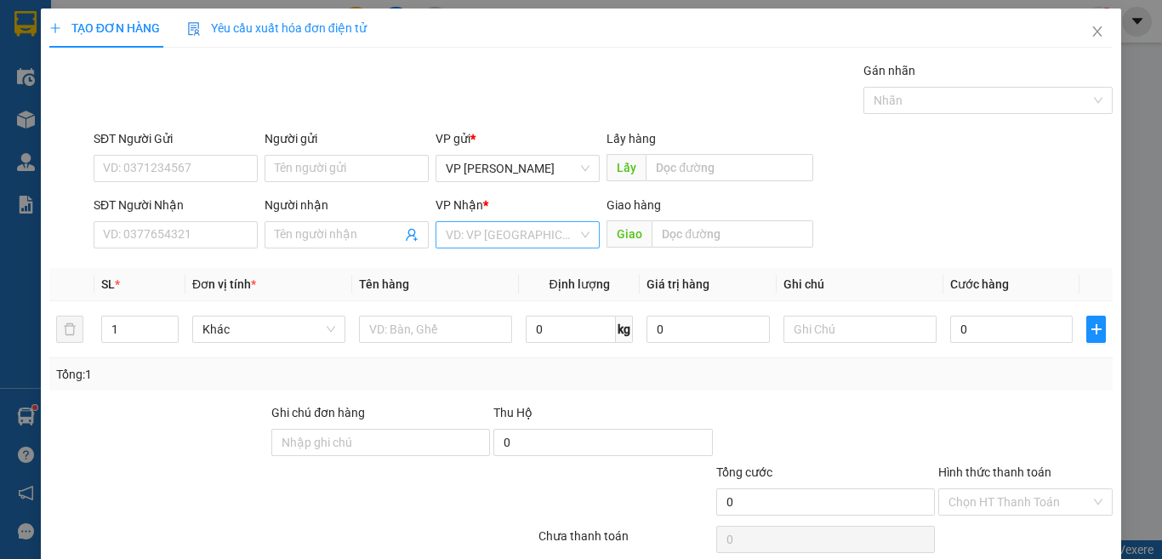
click at [477, 245] on input "search" at bounding box center [512, 235] width 132 height 26
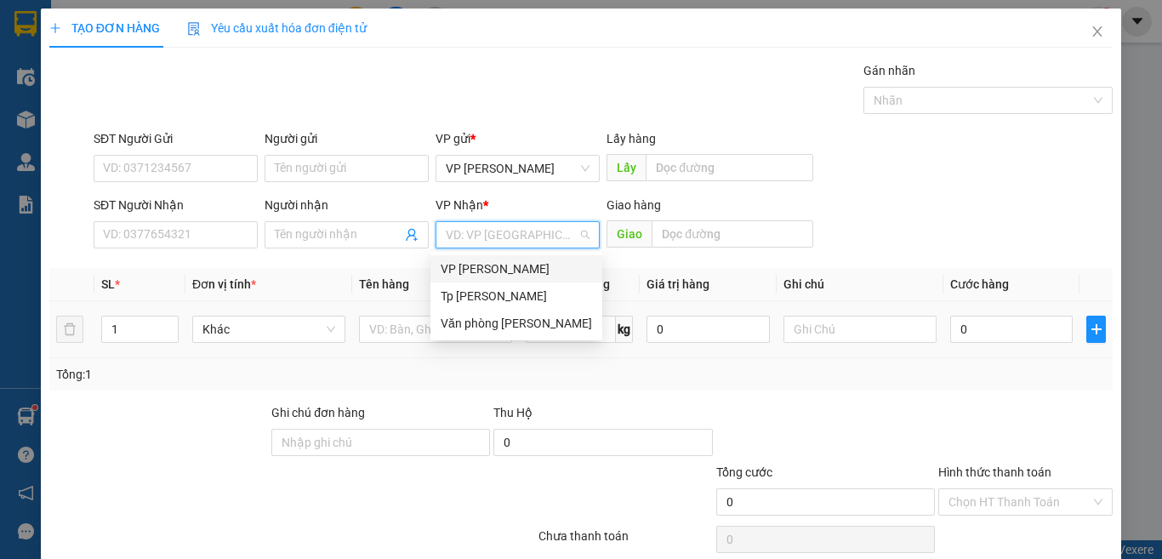
drag, startPoint x: 472, startPoint y: 265, endPoint x: 405, endPoint y: 315, distance: 83.9
click at [470, 266] on div "VP [PERSON_NAME]" at bounding box center [516, 268] width 151 height 19
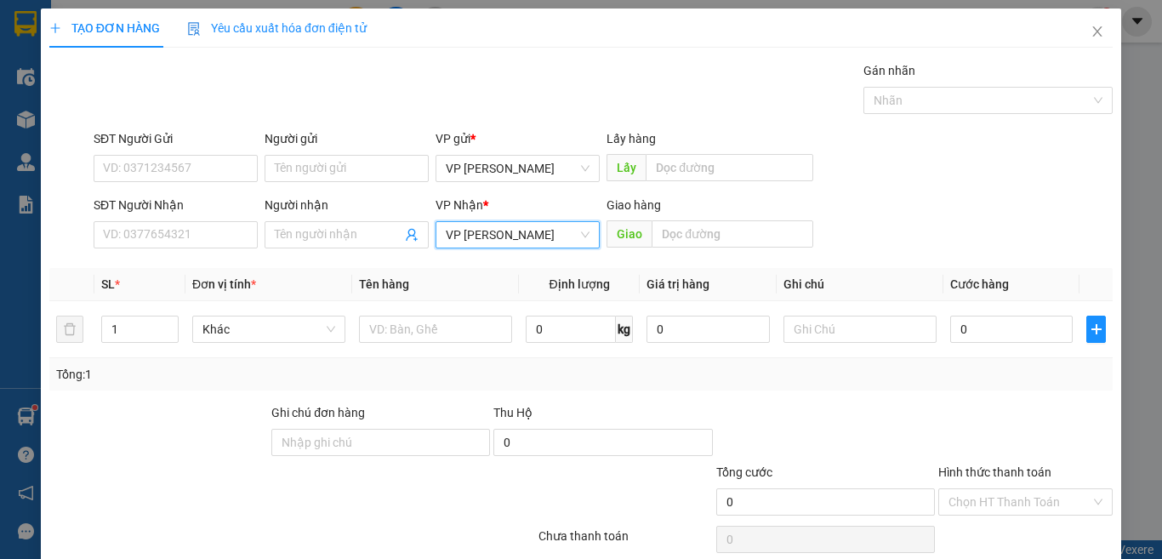
click at [476, 225] on span "VP [PERSON_NAME]" at bounding box center [518, 235] width 144 height 26
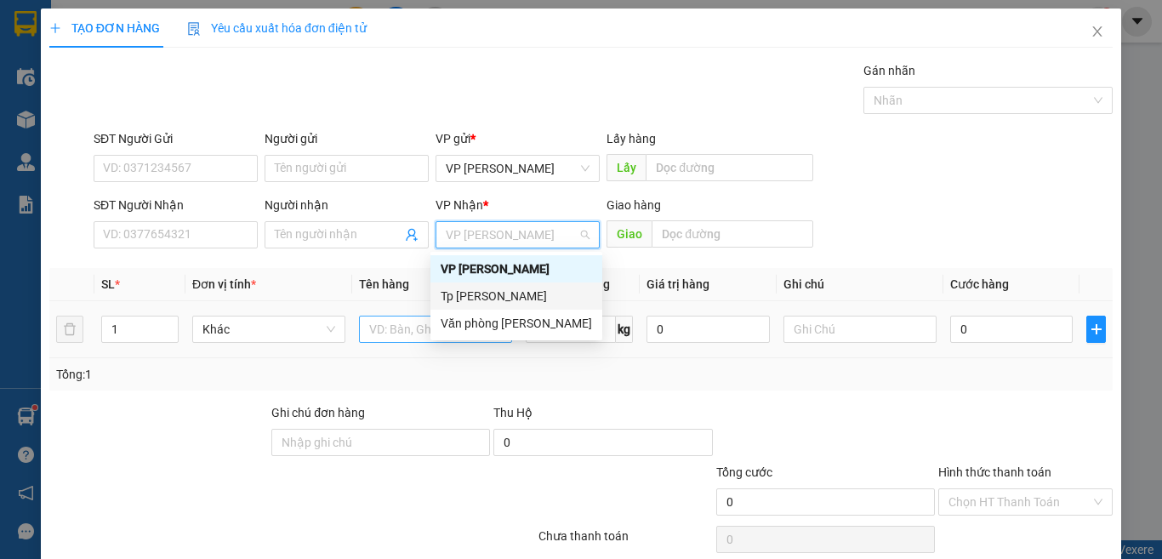
drag, startPoint x: 466, startPoint y: 302, endPoint x: 430, endPoint y: 320, distance: 39.9
click at [464, 304] on div "Tp [PERSON_NAME]" at bounding box center [516, 296] width 151 height 19
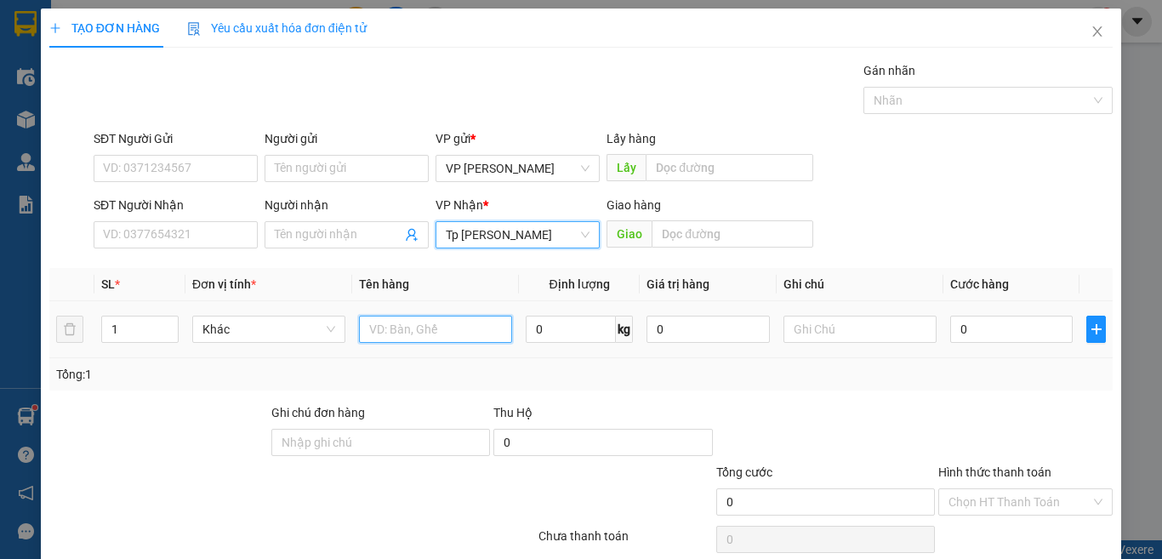
click at [422, 322] on input "text" at bounding box center [435, 329] width 153 height 27
paste input "óp"
paste input "ốp"
paste input "àn"
paste input "án"
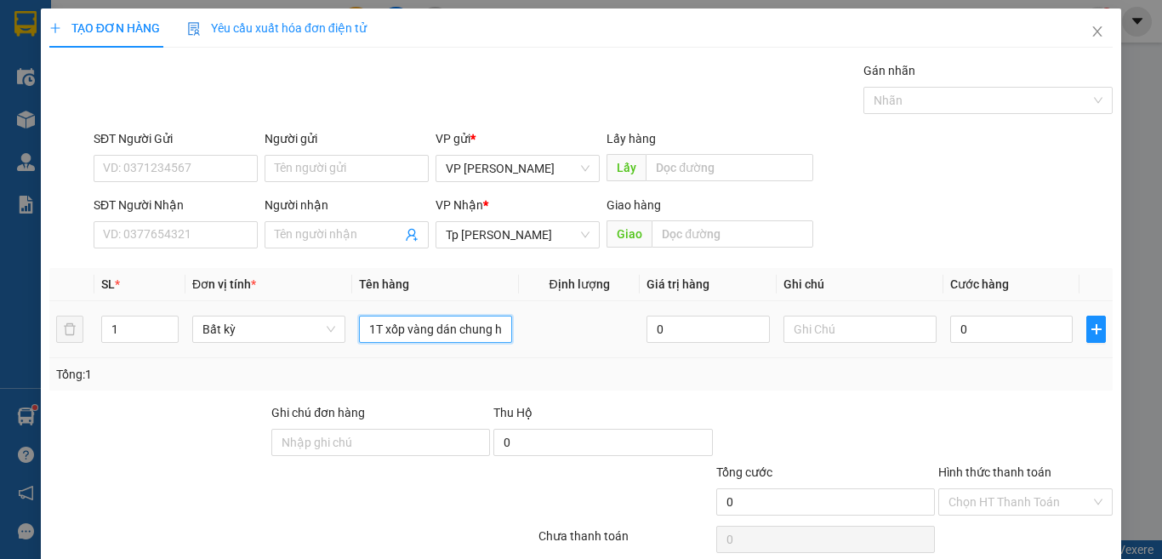
paste input "ôp"
paste input "ộp"
paste input "ám"
type input "1T xốp vàng dán chung hộp xám"
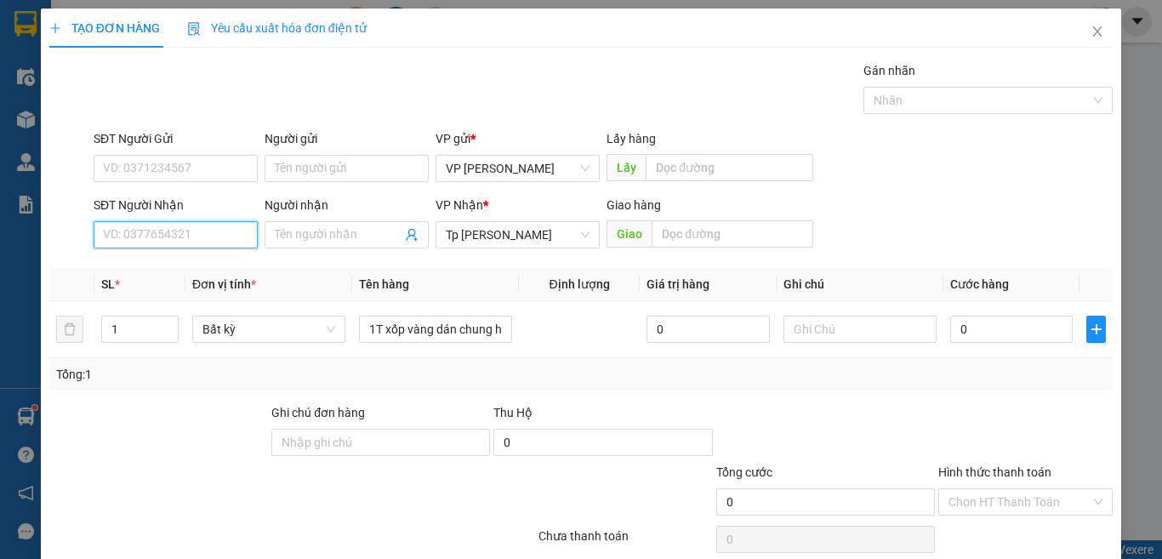
click at [200, 239] on input "SĐT Người Nhận" at bounding box center [176, 234] width 164 height 27
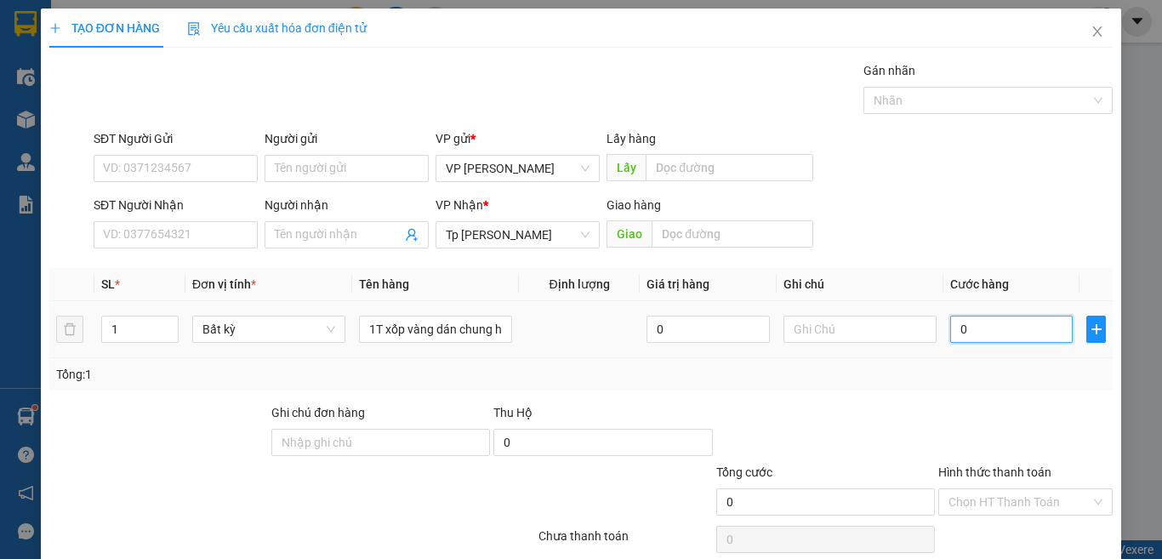
click at [982, 323] on input "0" at bounding box center [1011, 329] width 122 height 27
type input "4"
type input "40"
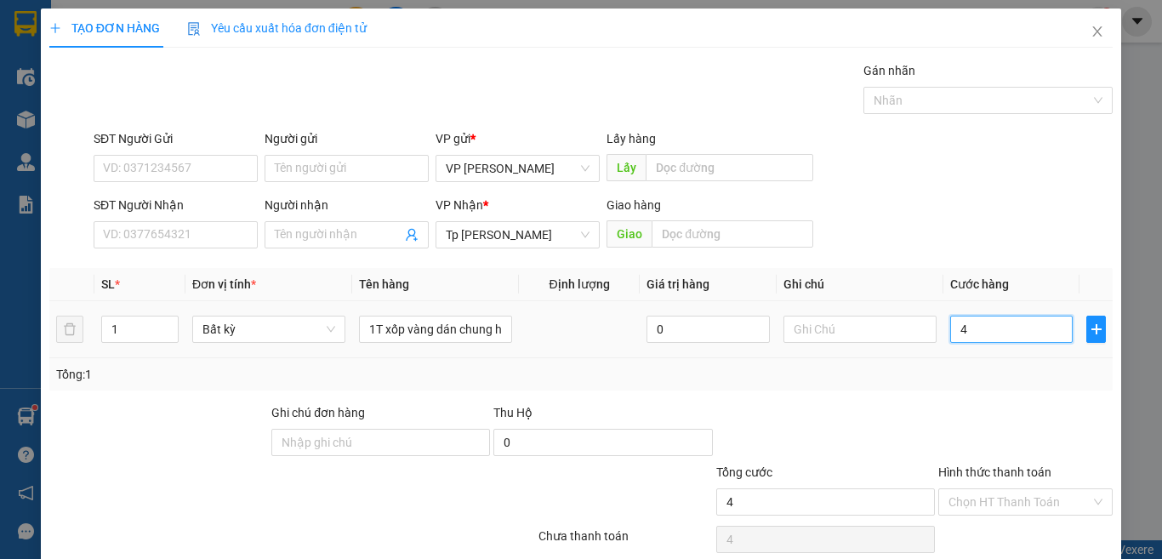
type input "40"
type input "400"
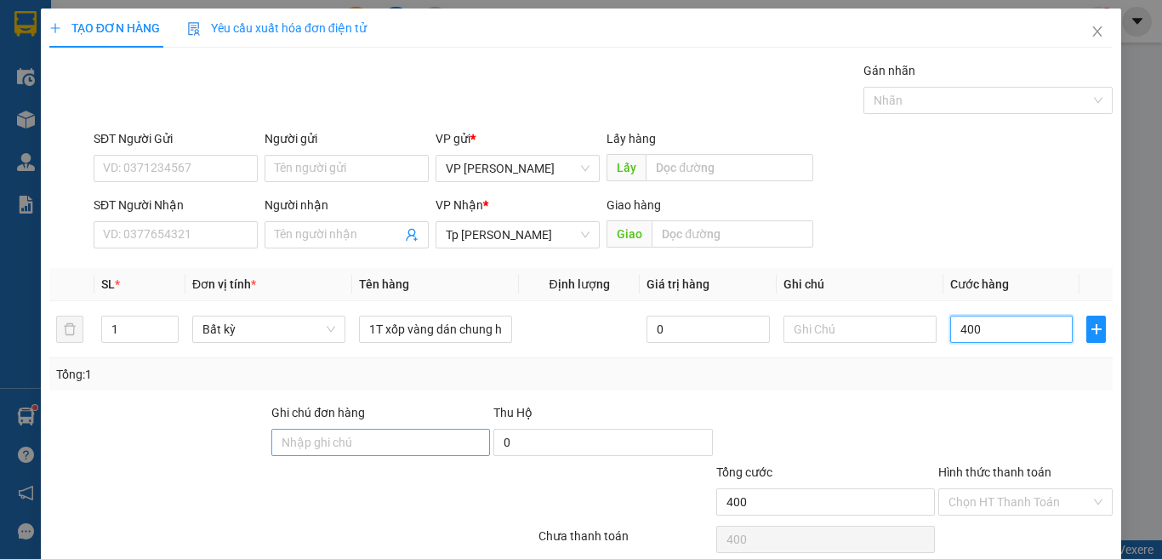
type input "4.007"
type input "40.077"
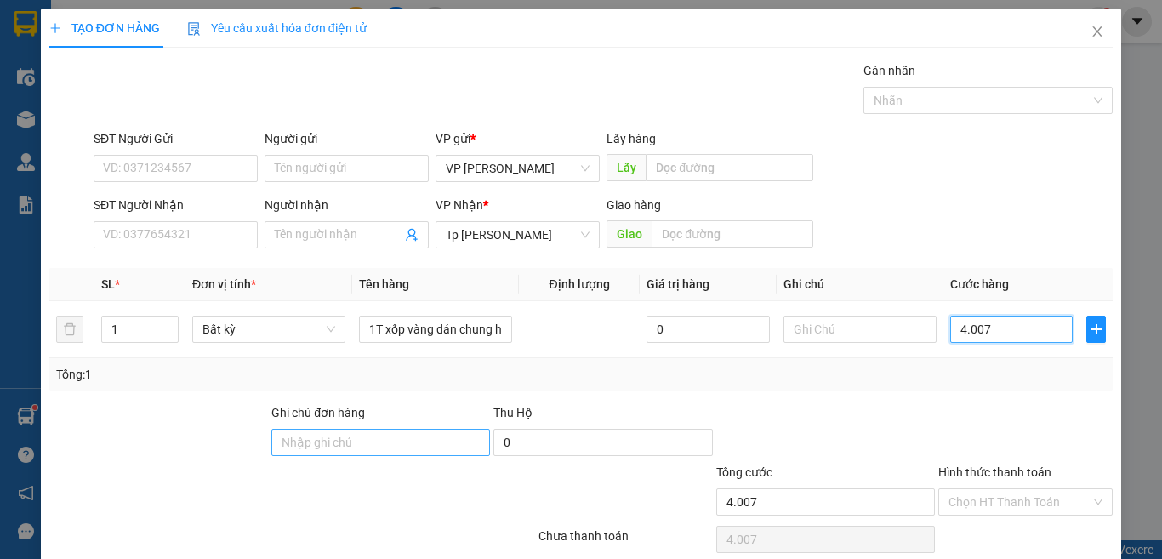
type input "40.077"
type input "40.000"
click at [142, 218] on div "SĐT Người Nhận" at bounding box center [176, 209] width 164 height 26
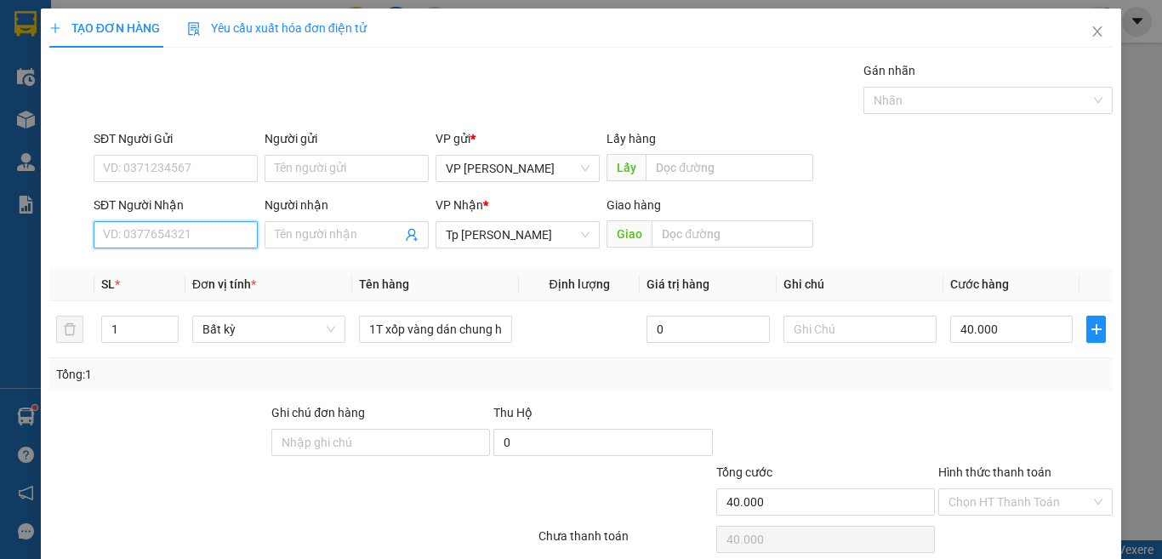
click at [138, 229] on input "SĐT Người Nhận" at bounding box center [176, 234] width 164 height 27
type input "0778083798"
click at [208, 269] on div "0778083798 - nghĩa" at bounding box center [173, 268] width 141 height 19
type input "nghĩa"
type input "0778083798"
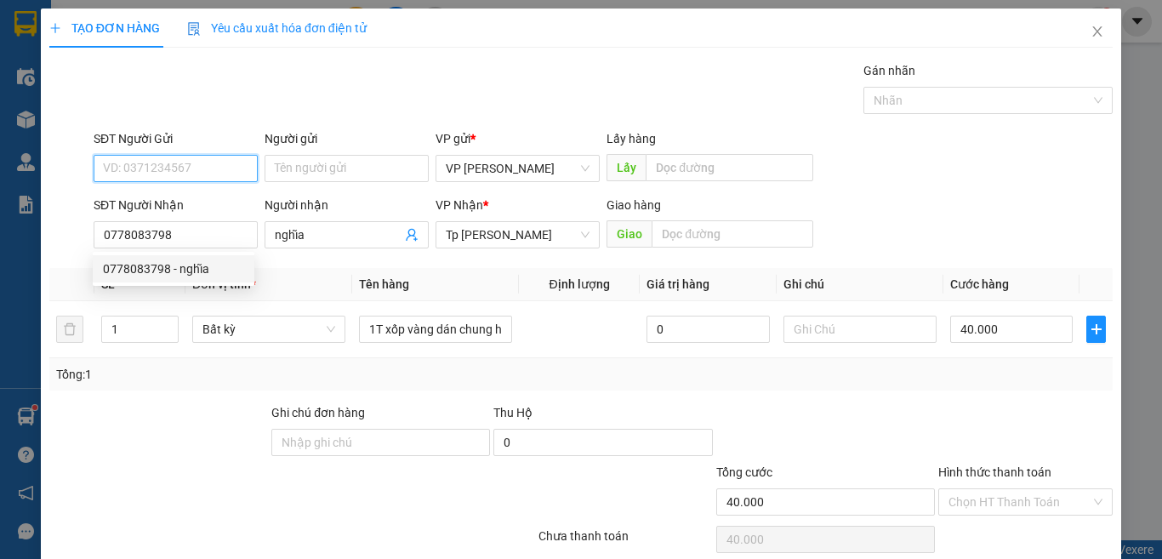
click at [208, 133] on div "SĐT Người Gửi VD: 0371234567" at bounding box center [176, 159] width 164 height 60
type input "0798942751"
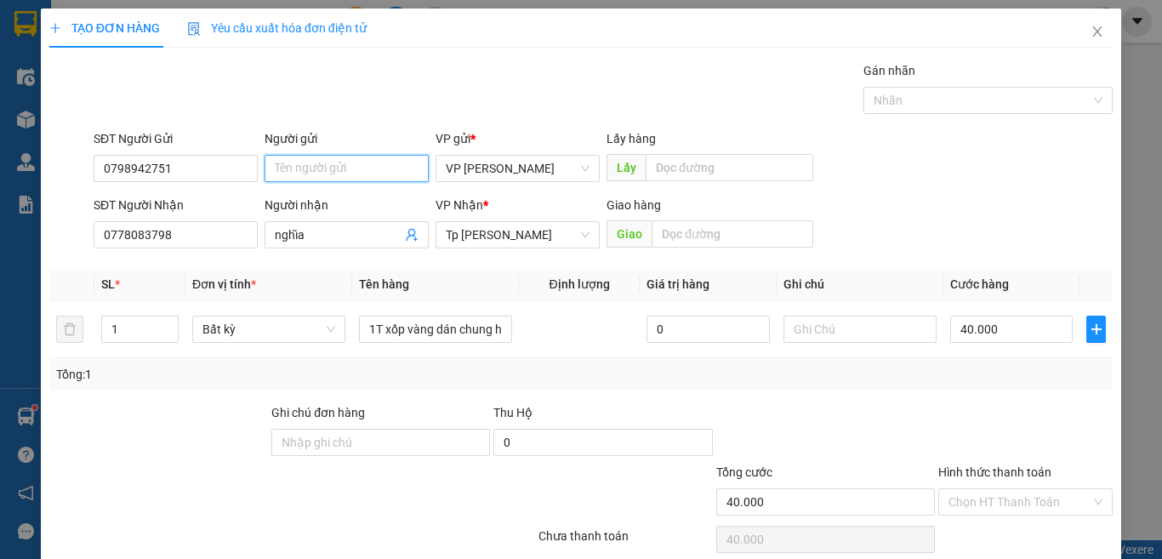
click at [276, 168] on input "Người gửi" at bounding box center [347, 168] width 164 height 27
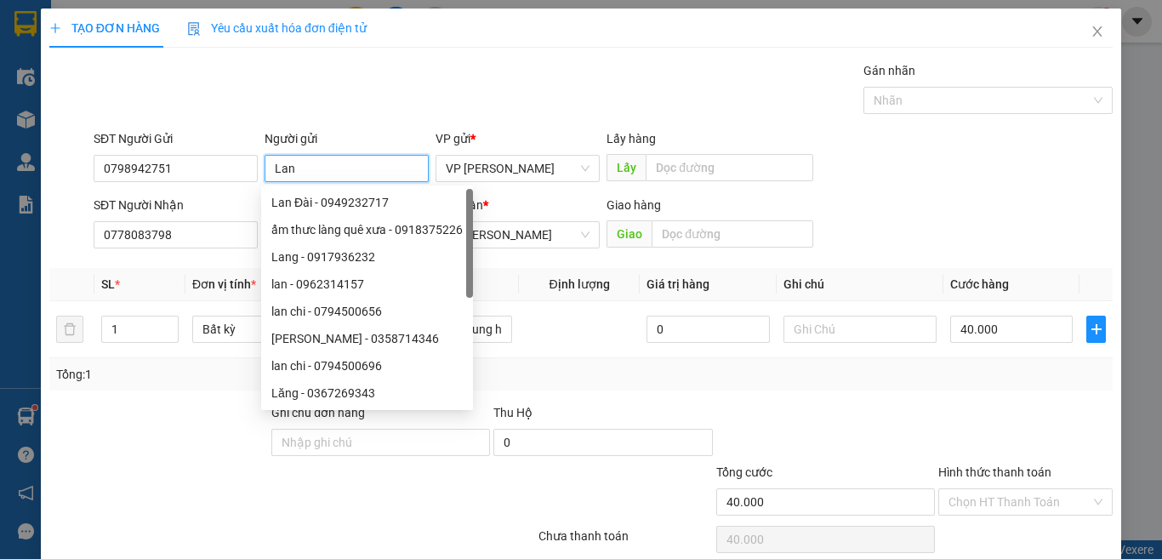
type input "Lan"
drag, startPoint x: 567, startPoint y: 380, endPoint x: 640, endPoint y: 384, distance: 72.4
click at [568, 380] on div "Tổng: 1" at bounding box center [581, 374] width 1050 height 19
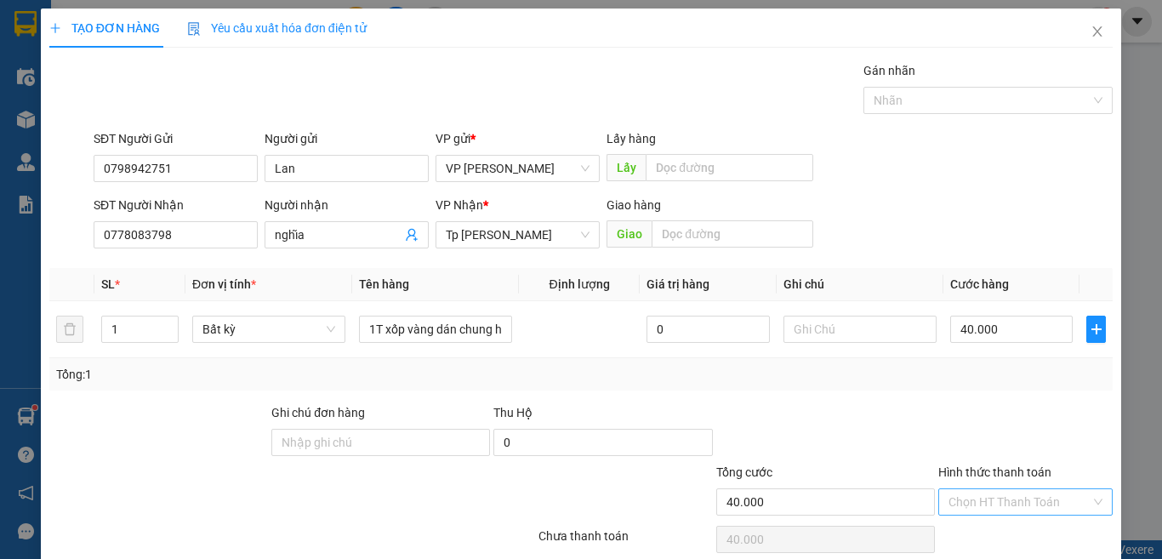
click at [961, 489] on input "Hình thức thanh toán" at bounding box center [1019, 502] width 142 height 26
click at [960, 527] on div "Tại văn phòng" at bounding box center [1012, 536] width 151 height 19
click at [901, 403] on div at bounding box center [826, 433] width 222 height 60
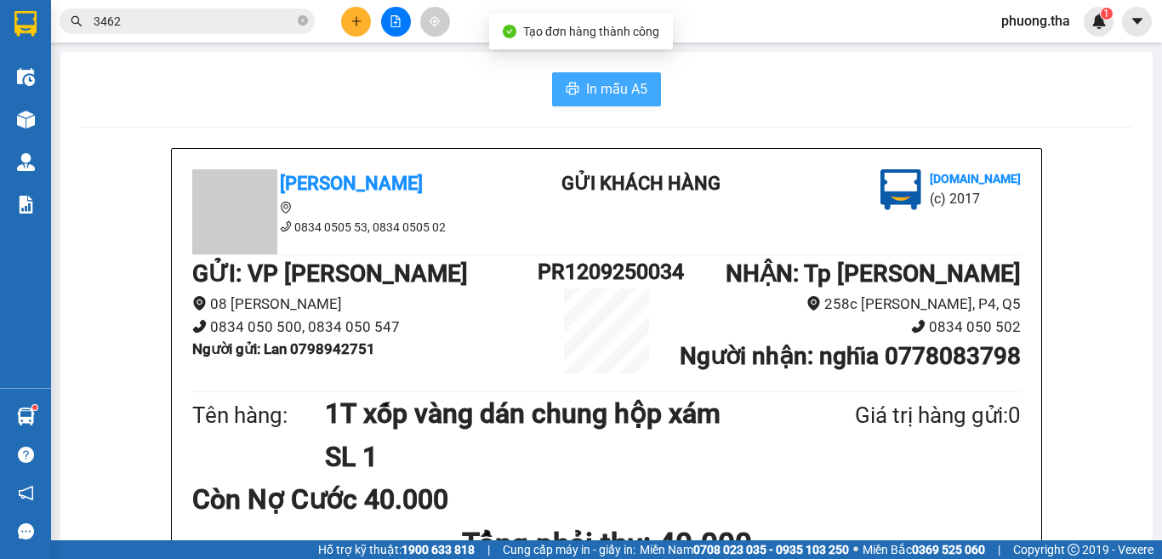
click at [572, 94] on icon "printer" at bounding box center [573, 89] width 14 height 14
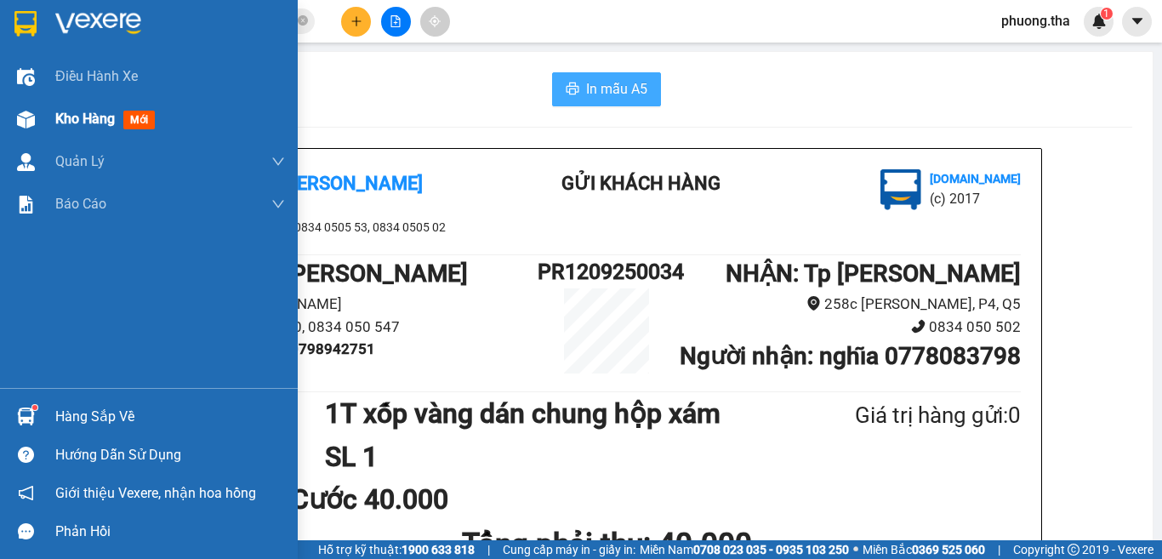
click at [31, 120] on img at bounding box center [26, 120] width 18 height 18
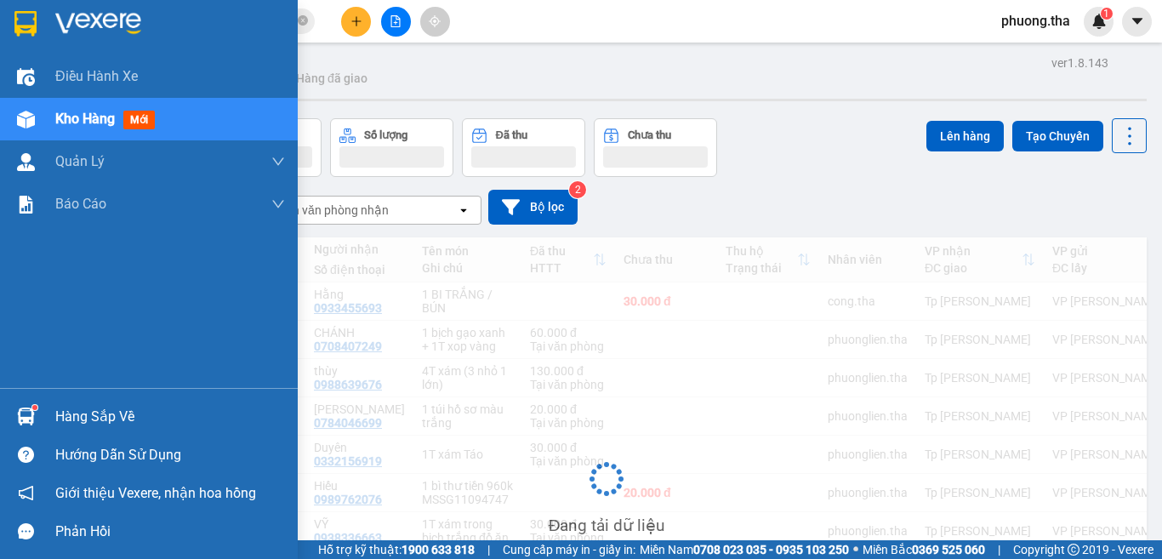
click at [107, 120] on span "Kho hàng" at bounding box center [85, 119] width 60 height 16
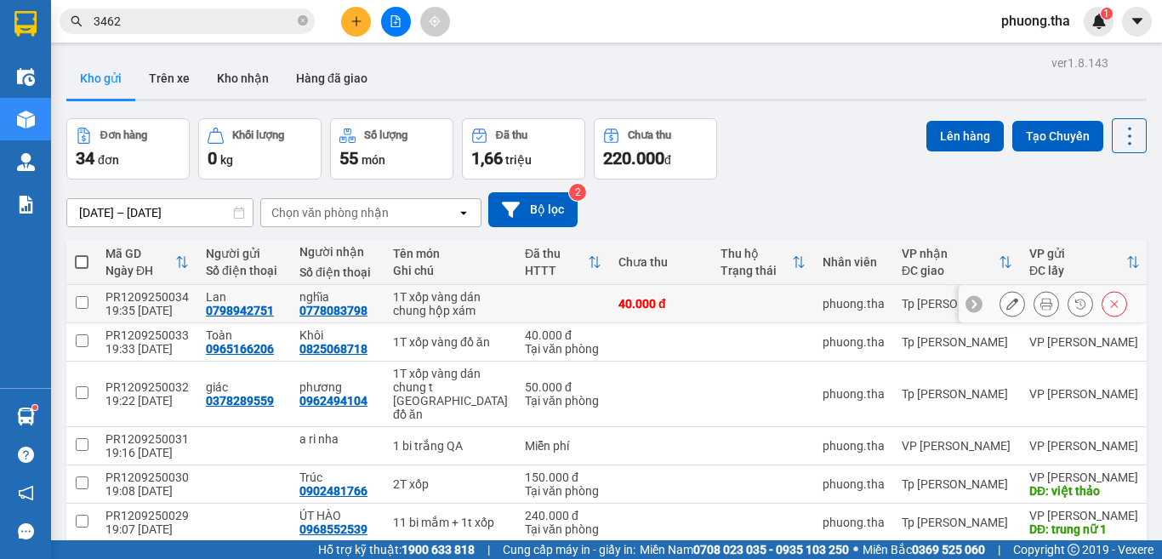
click at [1000, 307] on button at bounding box center [1012, 304] width 24 height 30
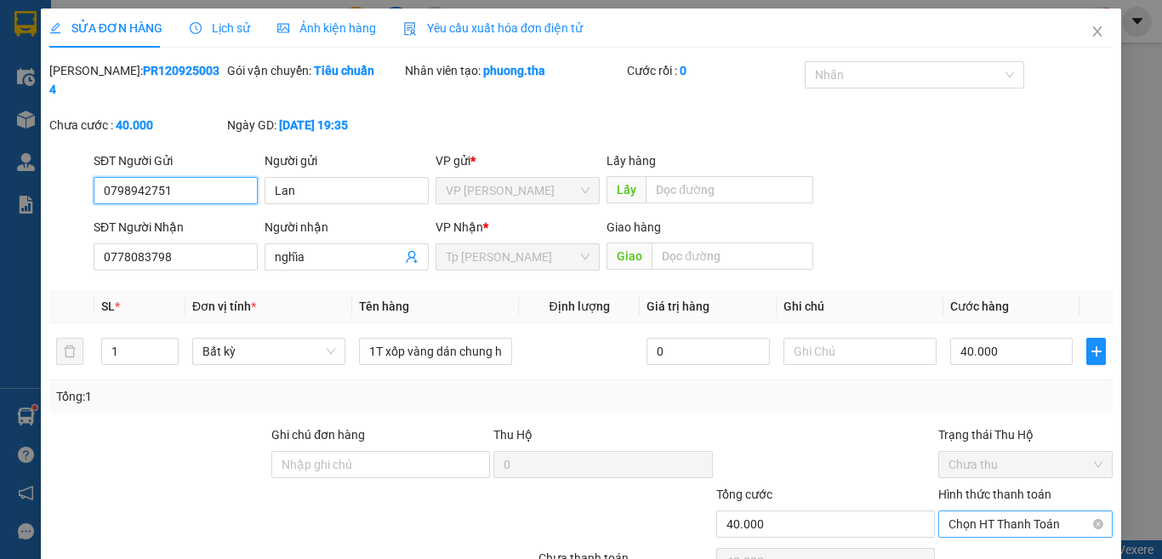
click at [976, 511] on span "Chọn HT Thanh Toán" at bounding box center [1025, 524] width 154 height 26
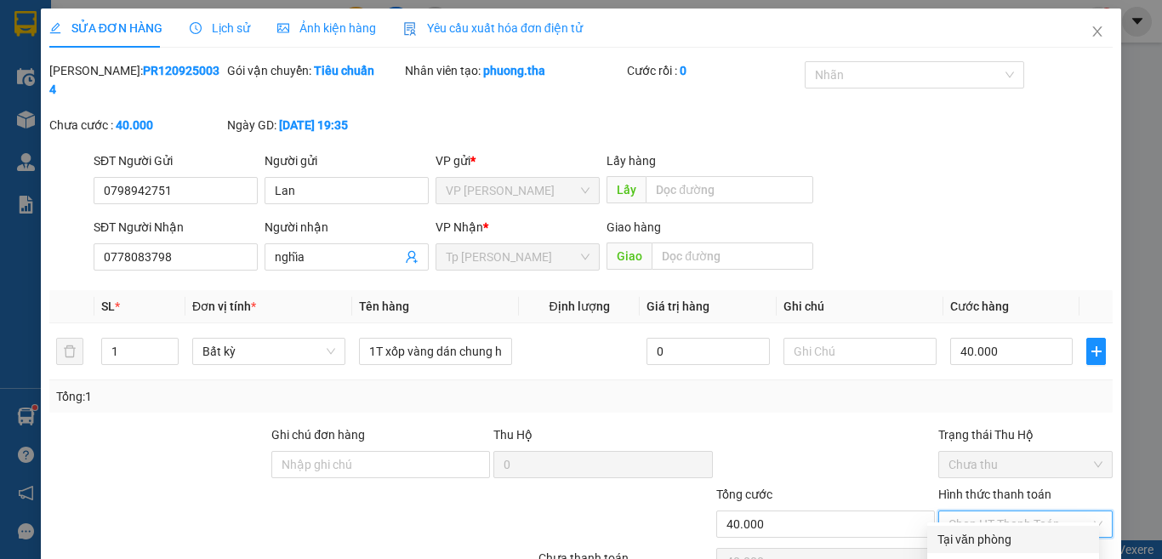
click at [962, 530] on div "Tại văn phòng" at bounding box center [1012, 539] width 151 height 19
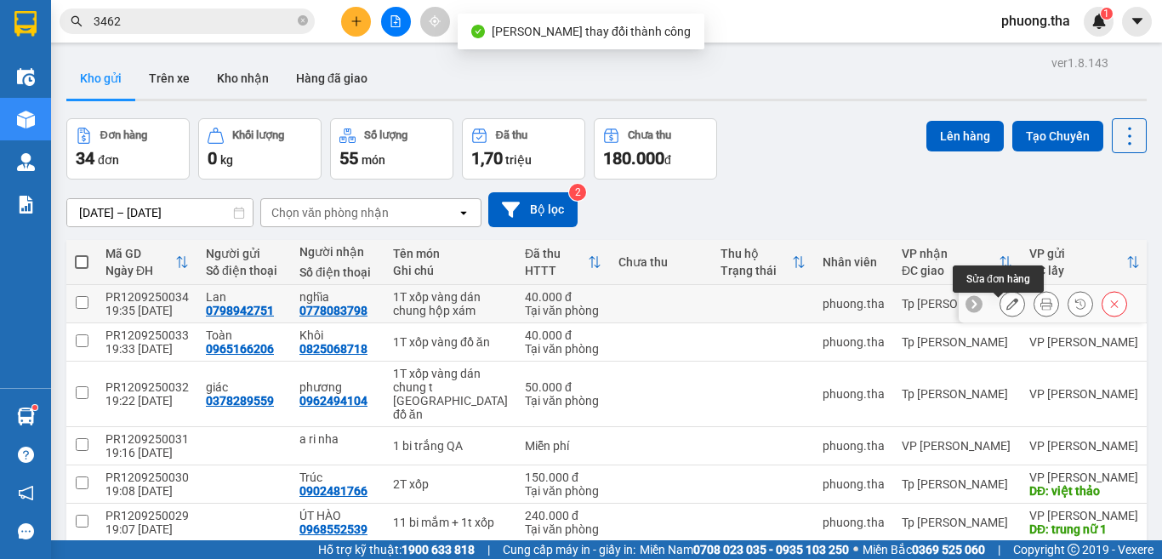
click at [1034, 307] on button at bounding box center [1046, 304] width 24 height 30
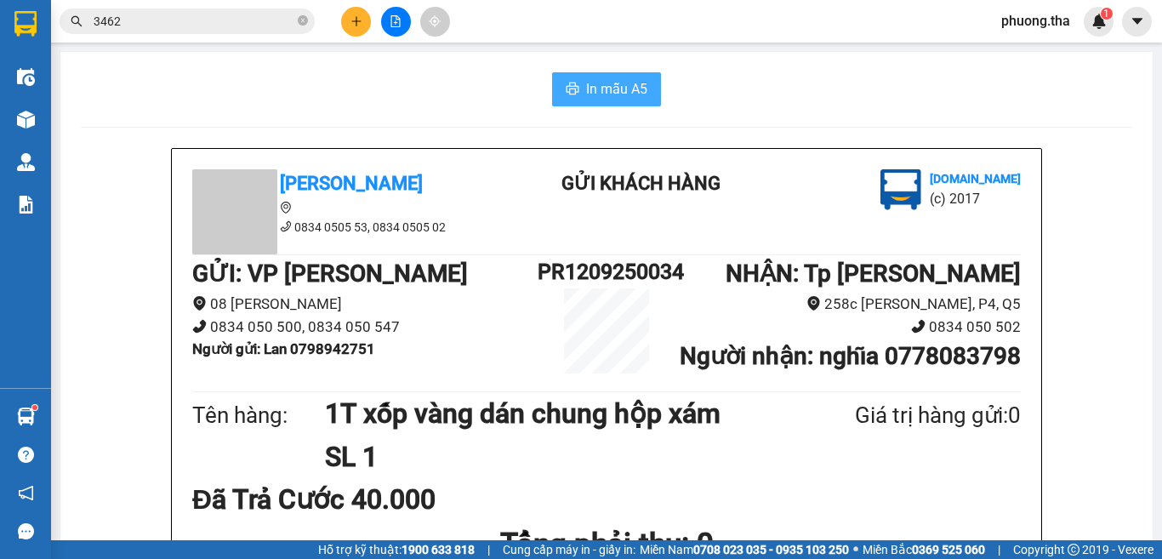
click at [590, 87] on span "In mẫu A5" at bounding box center [616, 88] width 61 height 21
click at [353, 30] on button at bounding box center [356, 22] width 30 height 30
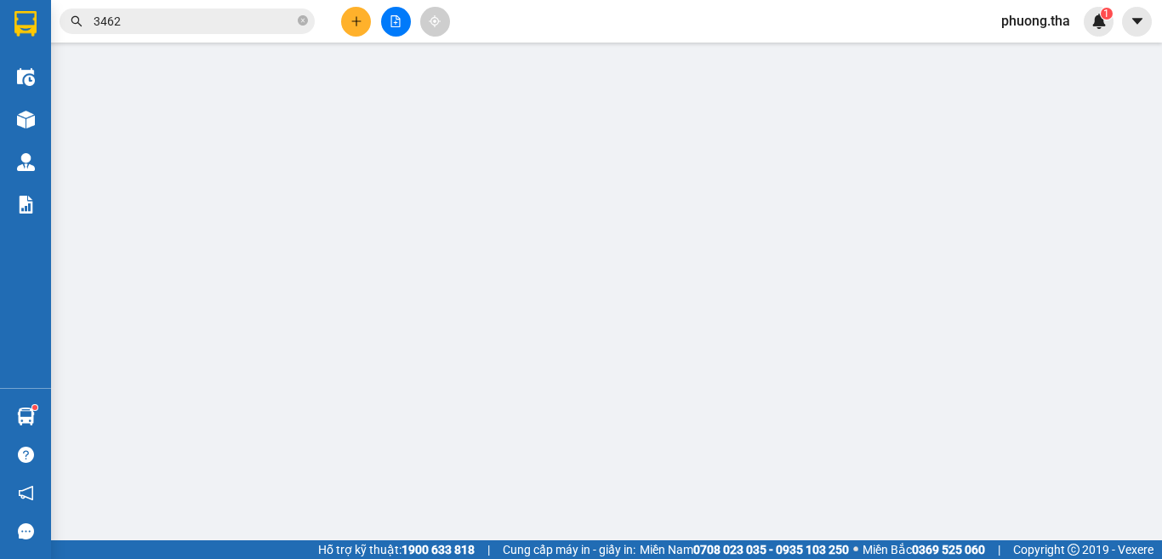
click at [350, 22] on span "Yêu cầu xuất hóa đơn điện tử" at bounding box center [276, 28] width 179 height 14
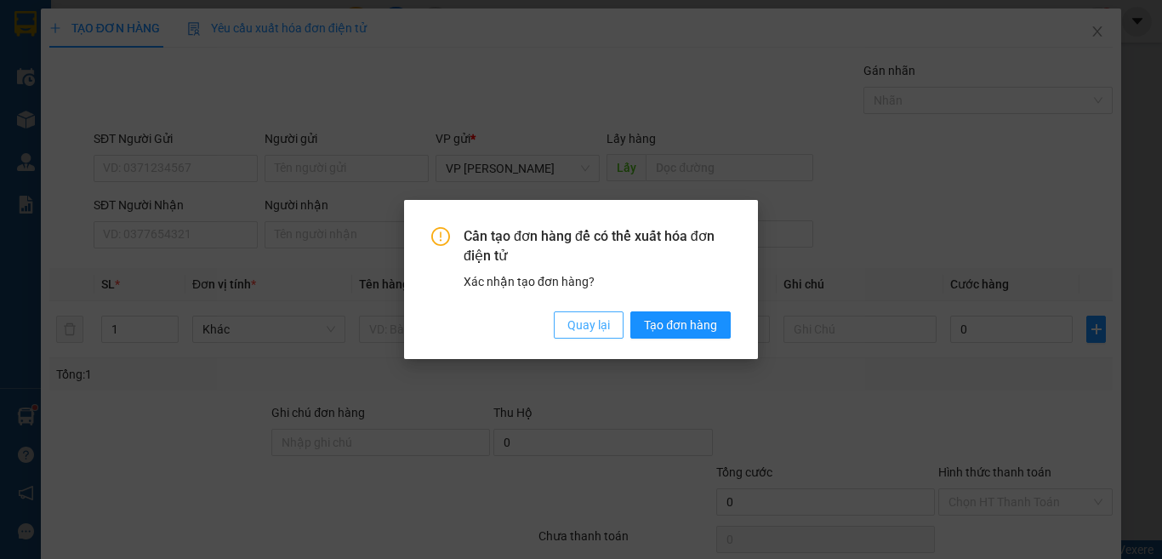
click at [589, 327] on span "Quay lại" at bounding box center [588, 325] width 43 height 19
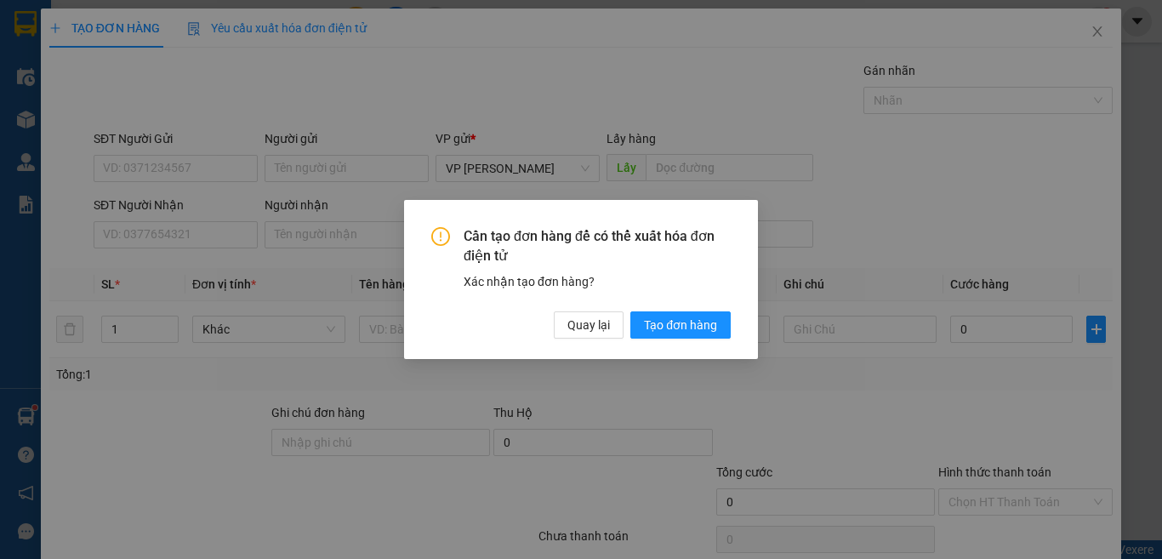
click at [198, 232] on div "Cần tạo đơn hàng để có thể xuất hóa đơn điện tử Xác nhận tạo đơn hàng? Quay lại…" at bounding box center [581, 279] width 1162 height 559
click at [572, 327] on span "Quay lại" at bounding box center [588, 325] width 43 height 19
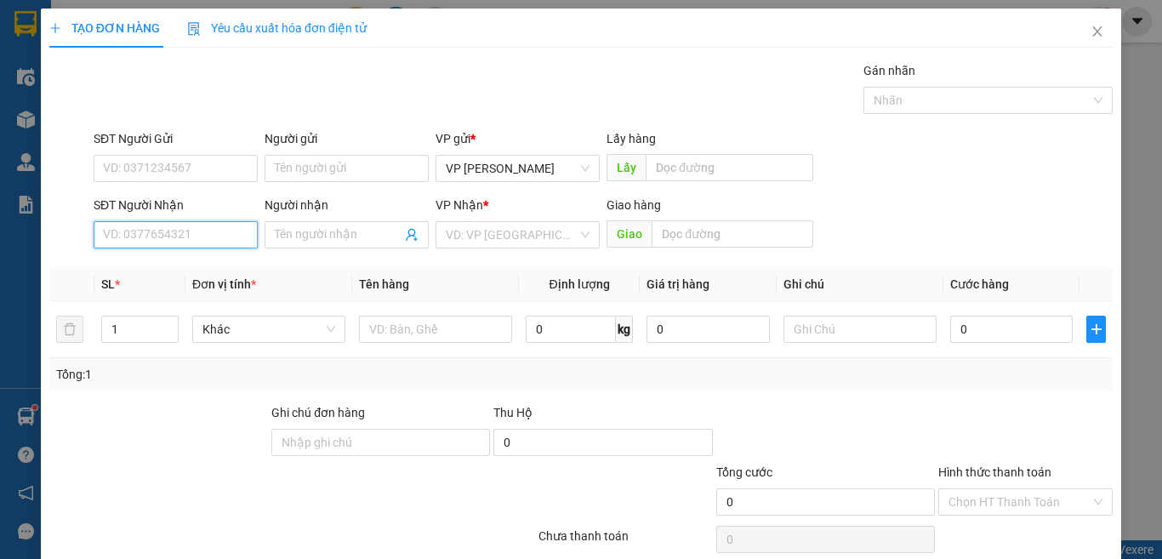
click at [159, 237] on input "SĐT Người Nhận" at bounding box center [176, 234] width 164 height 27
drag, startPoint x: 181, startPoint y: 265, endPoint x: 198, endPoint y: 200, distance: 66.8
click at [181, 263] on div "0938046633 - [PERSON_NAME]" at bounding box center [187, 268] width 168 height 19
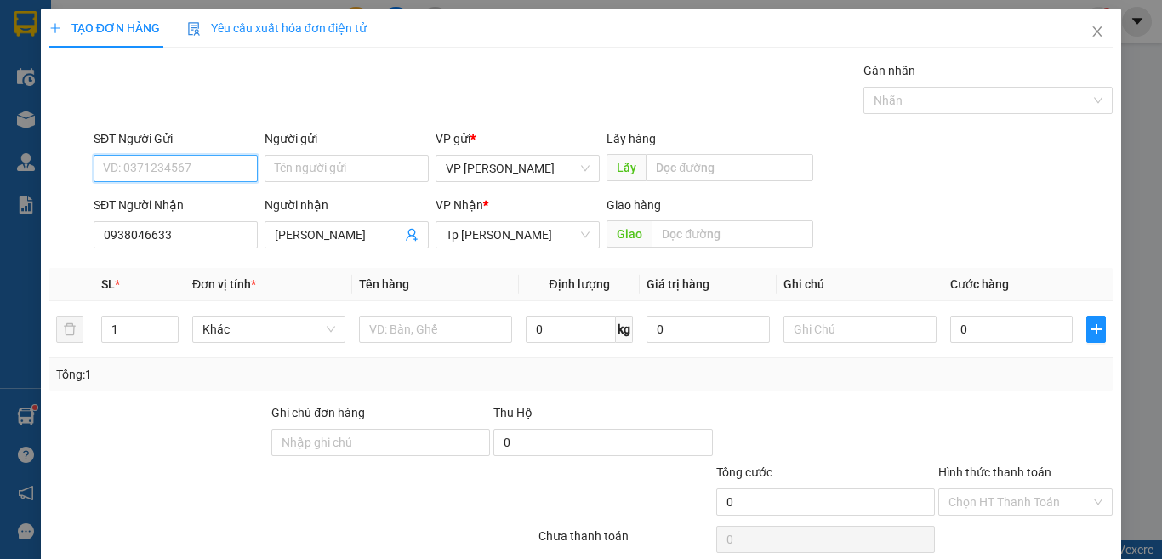
click at [202, 174] on input "SĐT Người Gửi" at bounding box center [176, 168] width 164 height 27
click at [182, 208] on div "0918184591 - [PERSON_NAME]" at bounding box center [187, 202] width 168 height 19
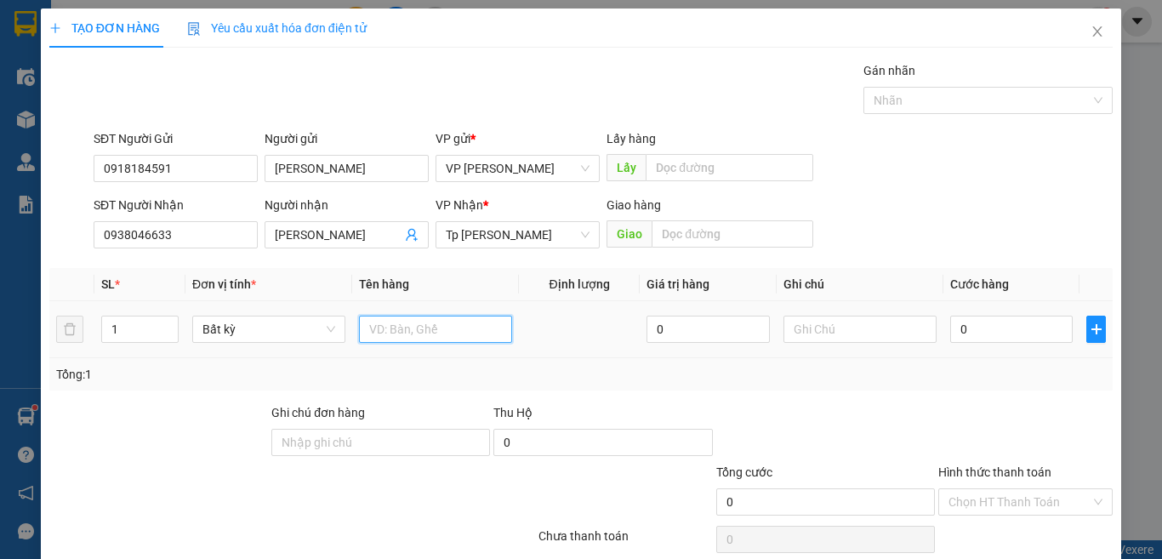
click at [390, 327] on input "text" at bounding box center [435, 329] width 153 height 27
paste input "ám"
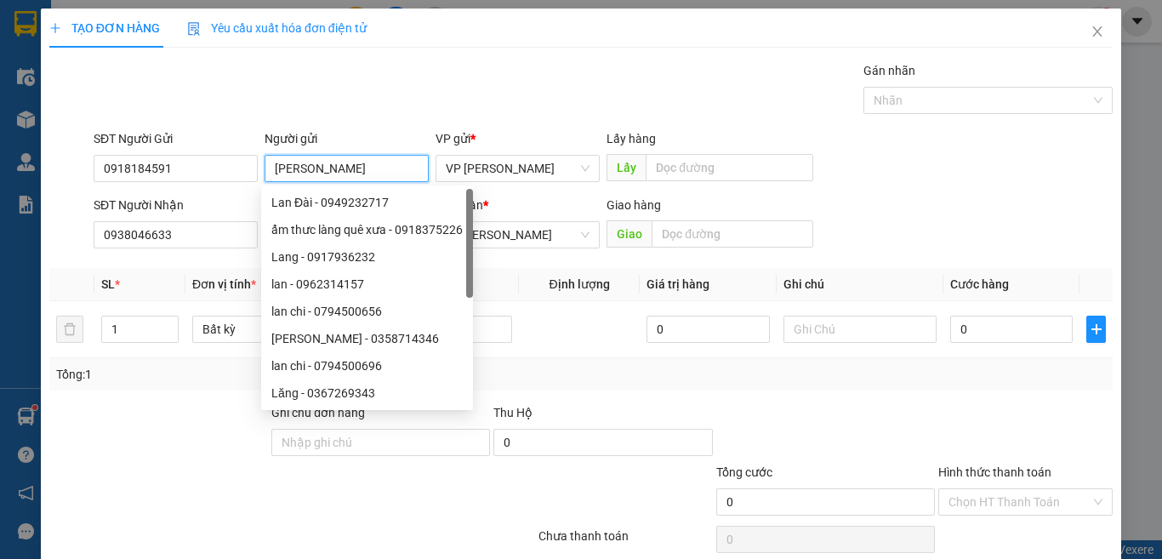
drag, startPoint x: 293, startPoint y: 164, endPoint x: 276, endPoint y: 171, distance: 18.3
click at [276, 171] on input "[PERSON_NAME]" at bounding box center [347, 168] width 164 height 27
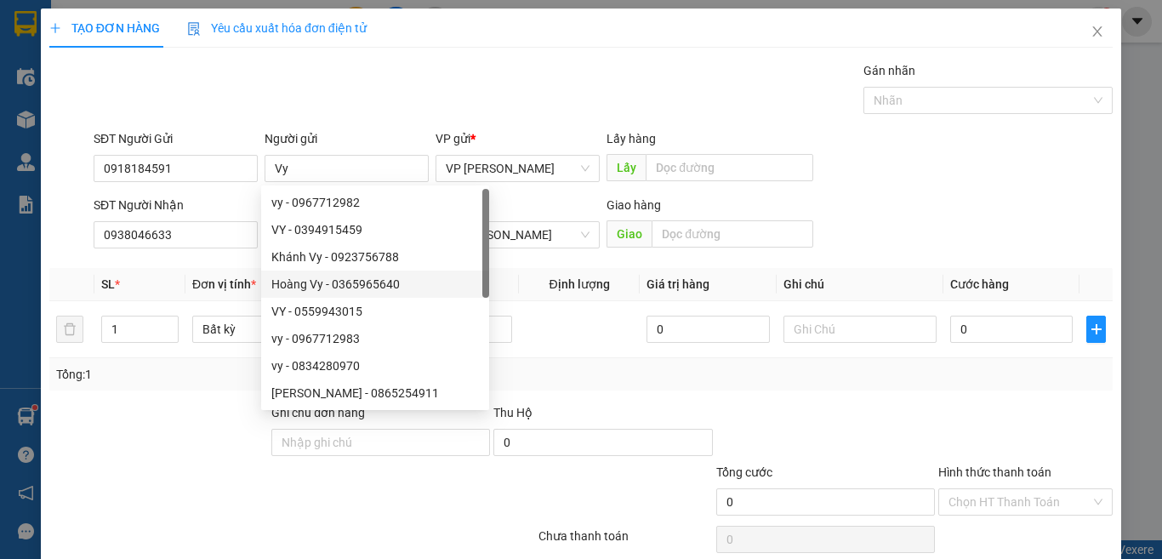
drag, startPoint x: 584, startPoint y: 374, endPoint x: 519, endPoint y: 361, distance: 66.1
click at [580, 375] on div "Tổng: 1" at bounding box center [581, 374] width 1050 height 19
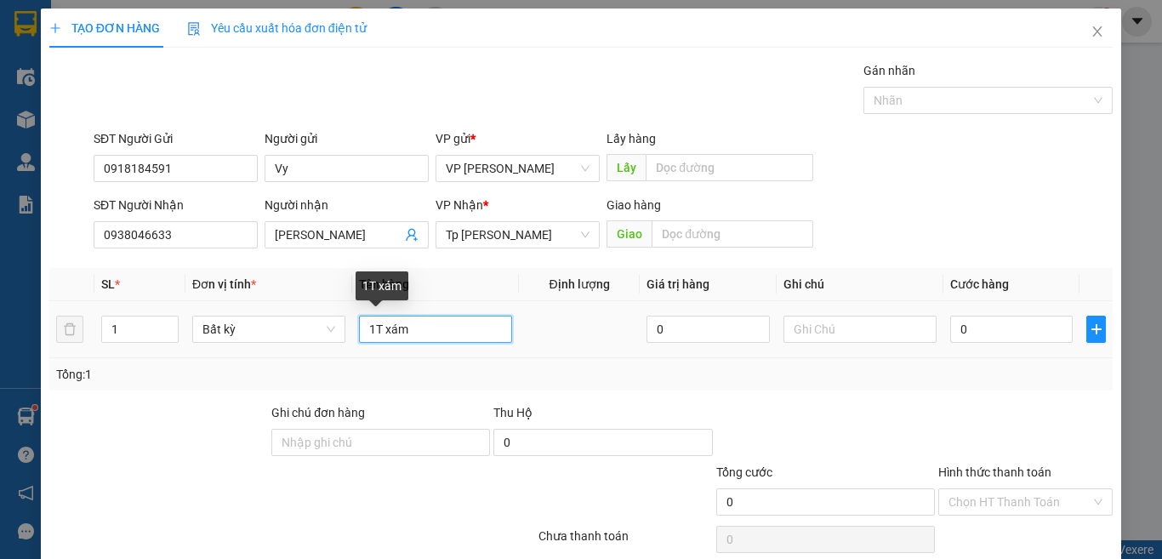
click at [464, 331] on input "1T xám" at bounding box center [435, 329] width 153 height 27
paste input "óp"
paste input "ốp"
paste input "àn"
paste
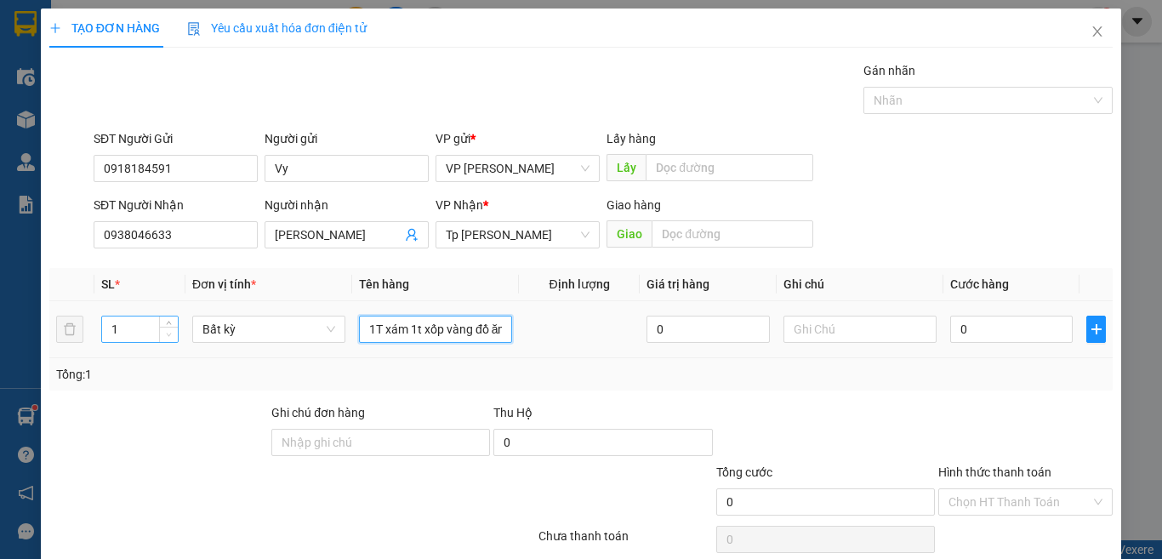
click at [168, 327] on span "Decrease Value" at bounding box center [168, 334] width 19 height 15
click at [169, 322] on icon "up" at bounding box center [169, 325] width 6 height 6
click at [967, 318] on input "0" at bounding box center [1011, 329] width 122 height 27
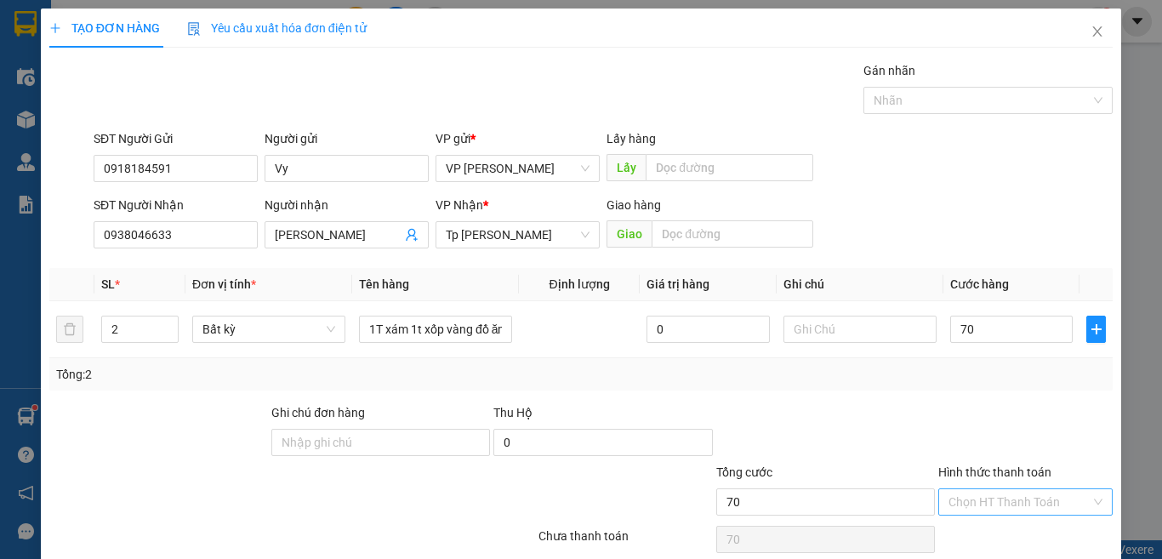
click at [998, 489] on input "Hình thức thanh toán" at bounding box center [1019, 502] width 142 height 26
click at [982, 527] on div "Tại văn phòng" at bounding box center [1012, 536] width 151 height 19
click at [936, 327] on div "Transit Pickup Surcharge Ids Transit Deliver Surcharge Ids Transit Deliver Surc…" at bounding box center [580, 328] width 1063 height 535
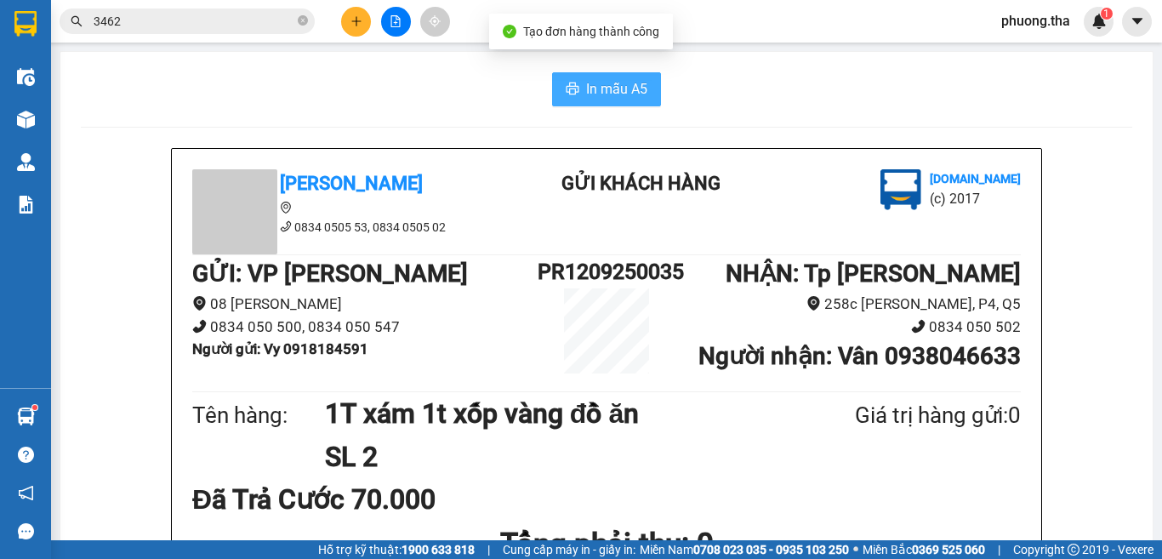
click at [586, 81] on span "In mẫu A5" at bounding box center [616, 88] width 61 height 21
click at [578, 83] on span "loading" at bounding box center [576, 89] width 20 height 14
click at [578, 83] on button "In mẫu A5" at bounding box center [606, 89] width 109 height 34
click at [356, 22] on icon "plus" at bounding box center [356, 20] width 1 height 9
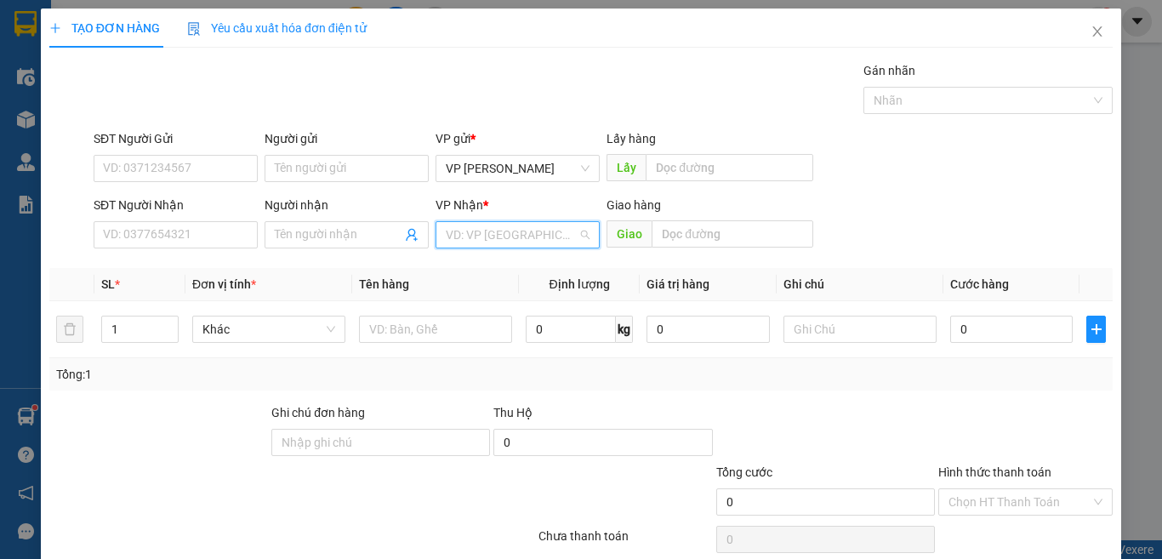
drag, startPoint x: 465, startPoint y: 235, endPoint x: 476, endPoint y: 271, distance: 37.2
click at [466, 235] on input "search" at bounding box center [512, 235] width 132 height 26
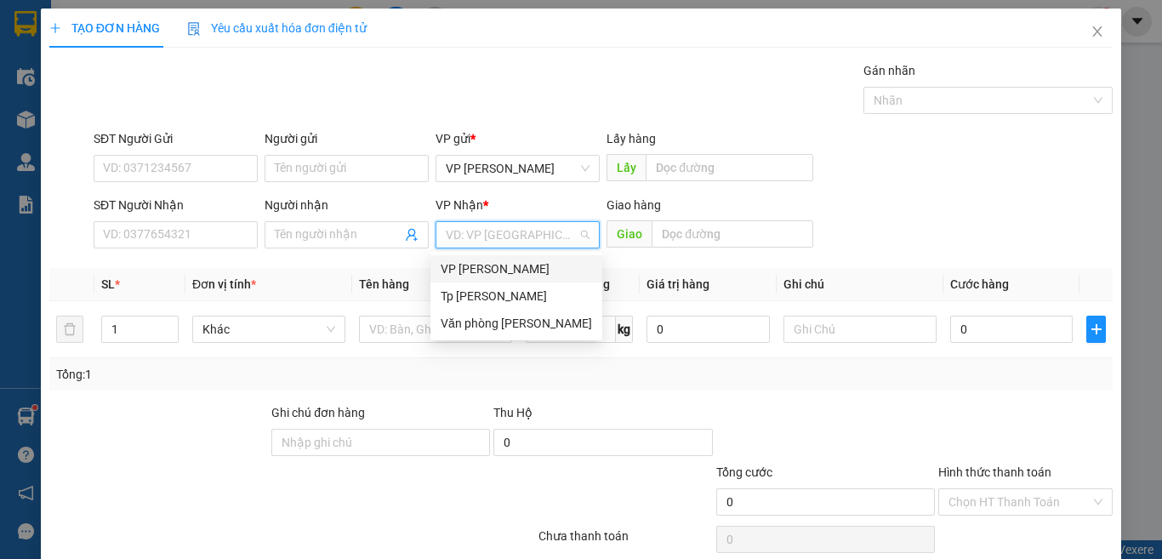
drag, startPoint x: 473, startPoint y: 276, endPoint x: 345, endPoint y: 274, distance: 127.6
click at [469, 276] on div "VP [PERSON_NAME]" at bounding box center [516, 268] width 151 height 19
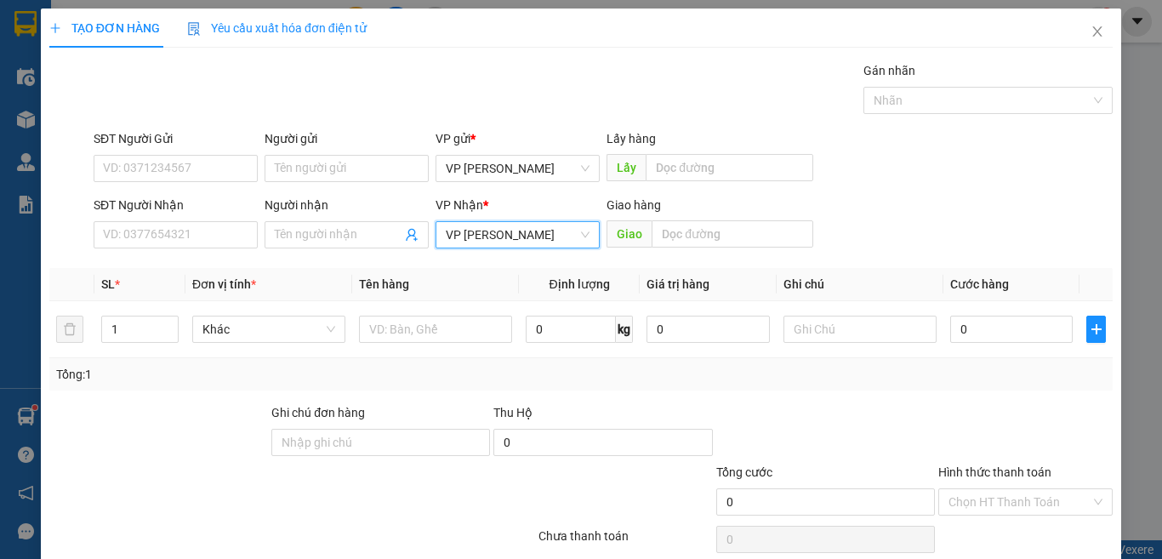
drag, startPoint x: 495, startPoint y: 225, endPoint x: 484, endPoint y: 278, distance: 53.9
click at [494, 225] on span "VP [PERSON_NAME]" at bounding box center [518, 235] width 144 height 26
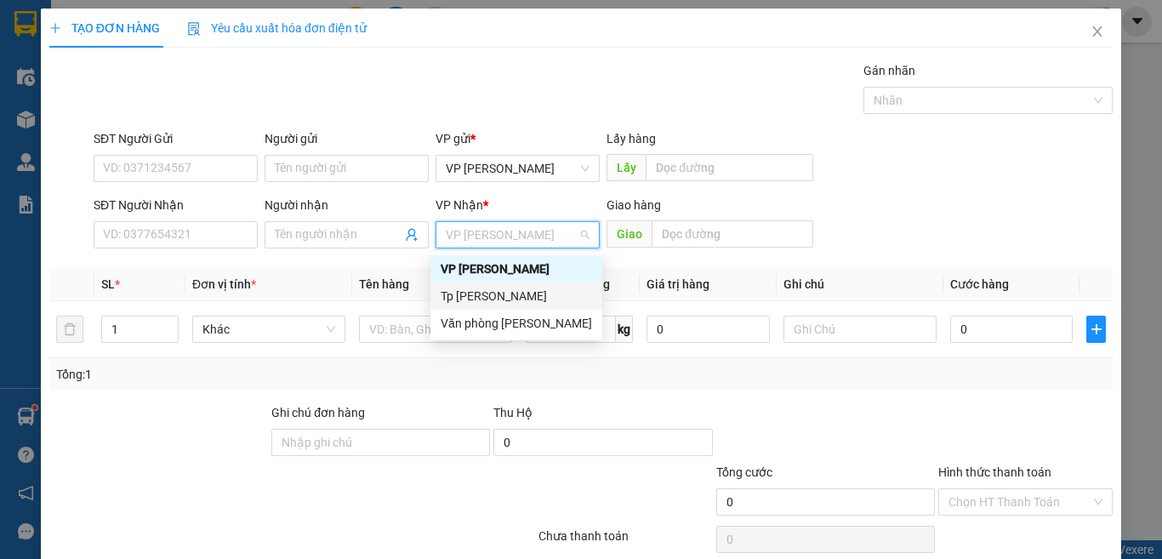
drag, startPoint x: 478, startPoint y: 296, endPoint x: 175, endPoint y: 231, distance: 309.7
click at [477, 296] on div "Tp [PERSON_NAME]" at bounding box center [516, 296] width 151 height 19
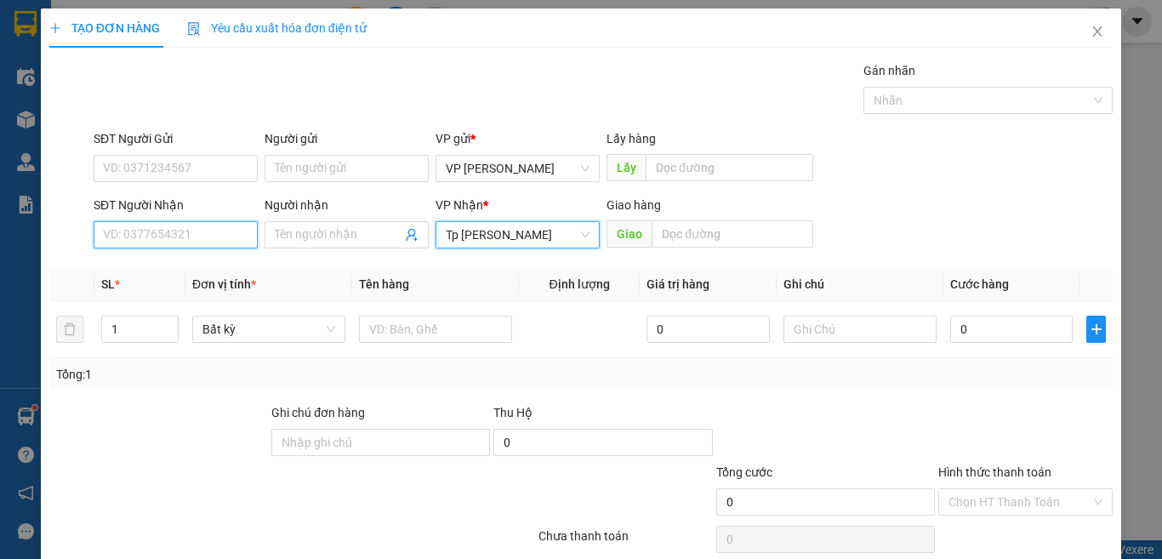
click at [176, 231] on input "SĐT Người Nhận" at bounding box center [176, 234] width 164 height 27
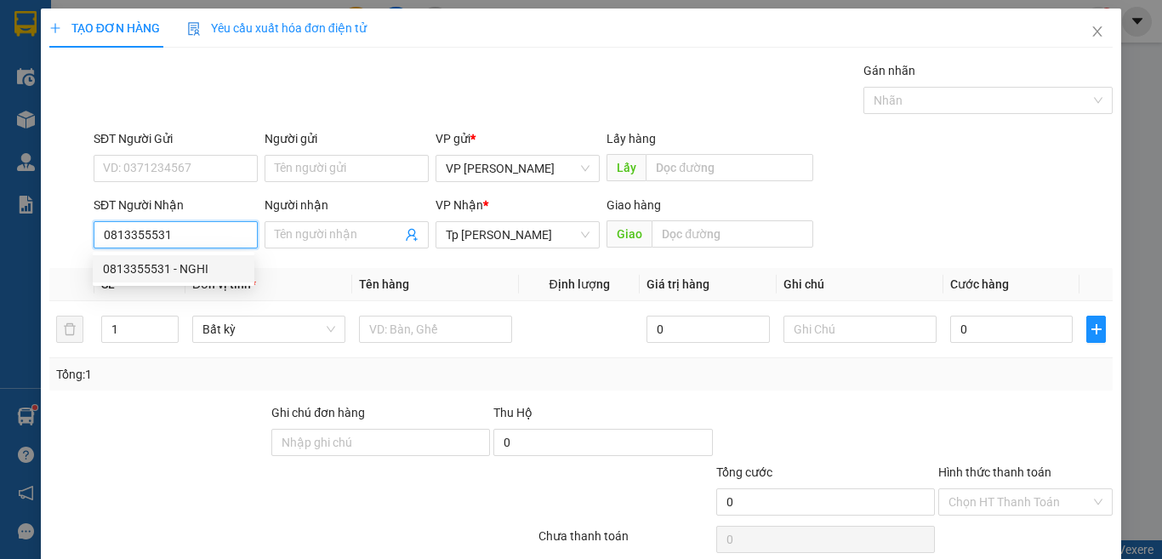
click at [211, 274] on div "0813355531 - NGHI" at bounding box center [173, 268] width 141 height 19
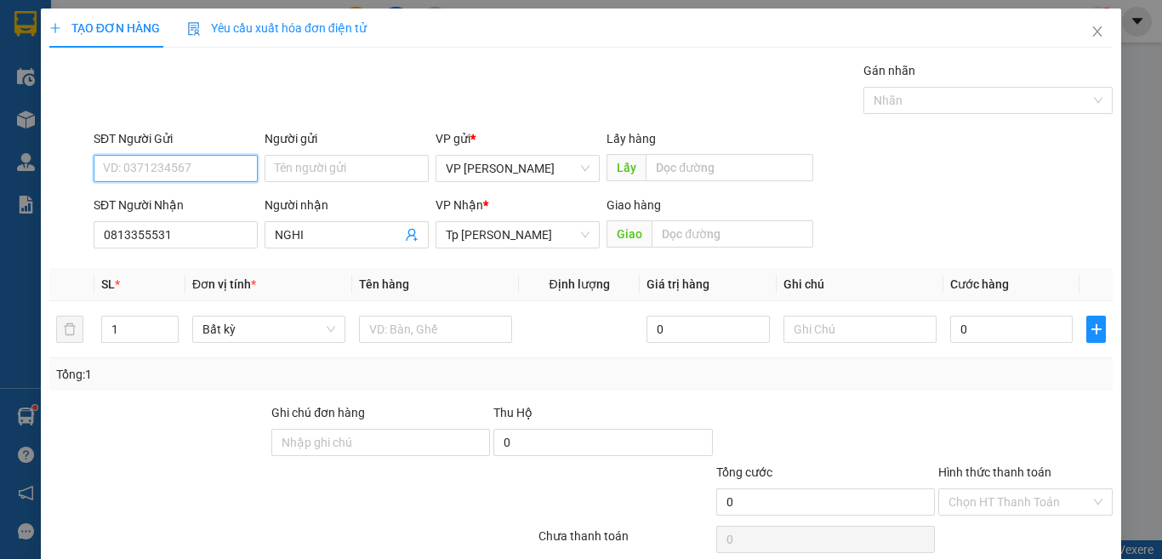
click at [196, 168] on input "SĐT Người Gửi" at bounding box center [176, 168] width 164 height 27
click at [308, 153] on div "Người gửi" at bounding box center [347, 142] width 164 height 26
click at [377, 169] on input "Người gửi" at bounding box center [347, 168] width 164 height 27
drag, startPoint x: 188, startPoint y: 171, endPoint x: 47, endPoint y: 196, distance: 143.5
click at [49, 196] on form "SĐT Người Gửi 0943786050 0943786050 Người gửi [PERSON_NAME] VP gửi * VP [PERSON…" at bounding box center [580, 192] width 1063 height 126
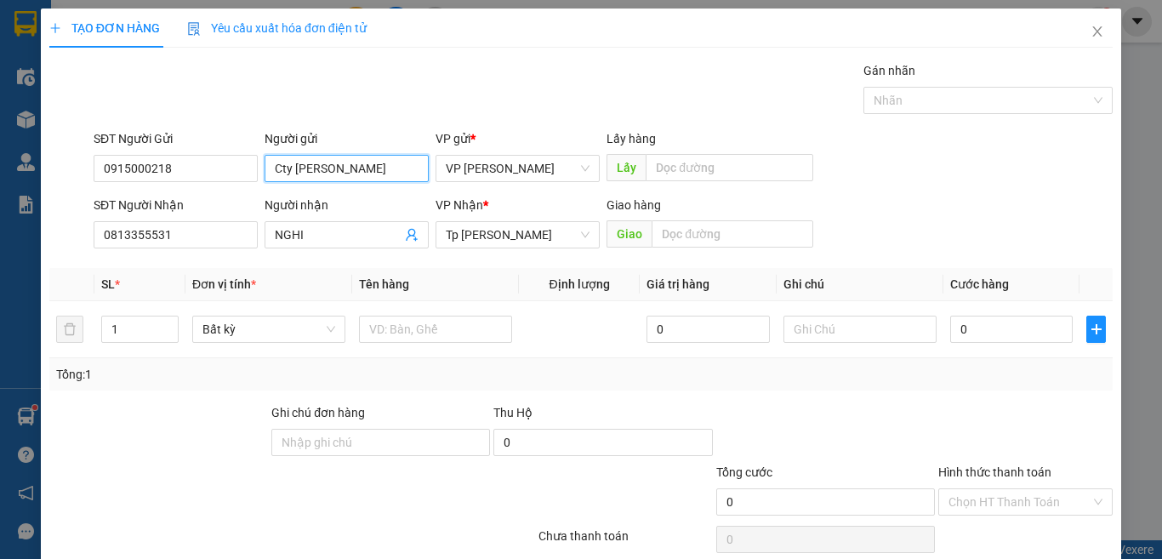
click at [366, 164] on input "Cty [PERSON_NAME]" at bounding box center [347, 168] width 164 height 27
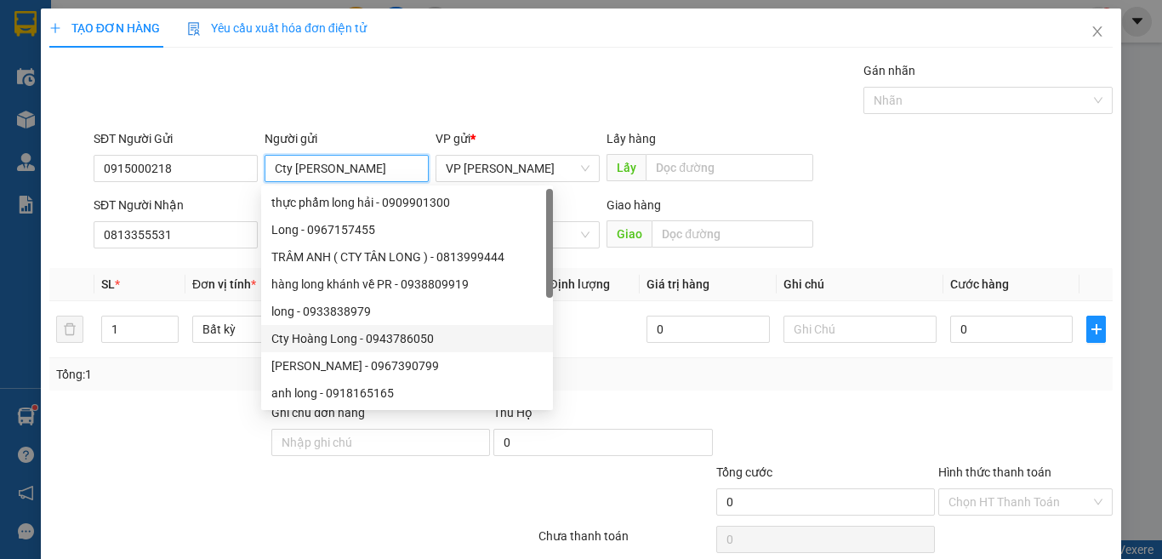
click at [366, 164] on input "Cty [PERSON_NAME]" at bounding box center [347, 168] width 164 height 27
click at [992, 202] on div "SĐT Người Nhận 0813355531 Người nhận NGHI VP Nhận * Tp [PERSON_NAME] hàng Giao" at bounding box center [603, 226] width 1026 height 60
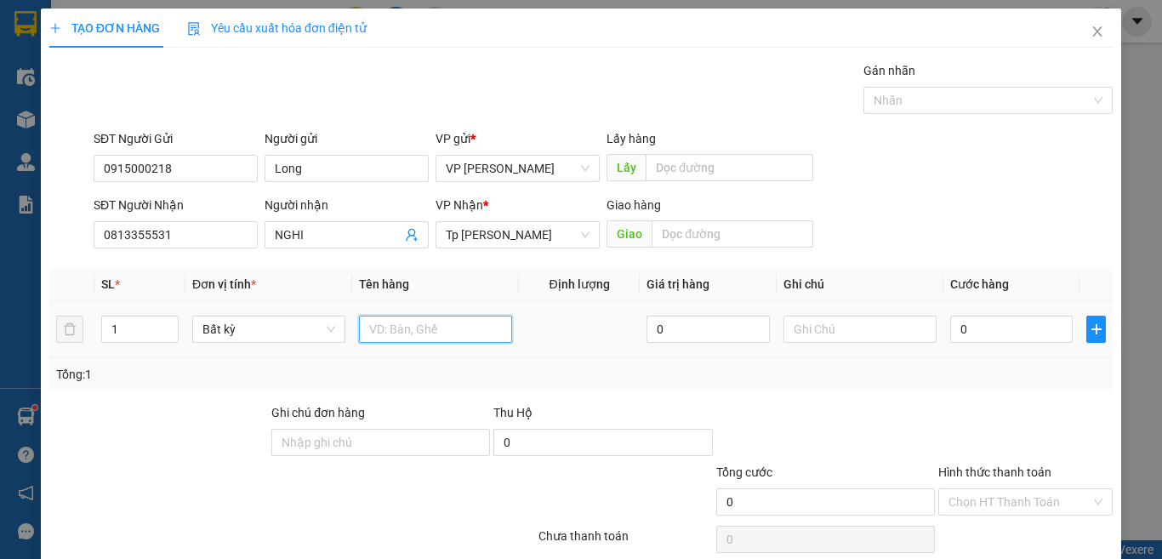
click at [453, 333] on input "text" at bounding box center [435, 329] width 153 height 27
click at [1000, 326] on input "0" at bounding box center [1011, 329] width 122 height 27
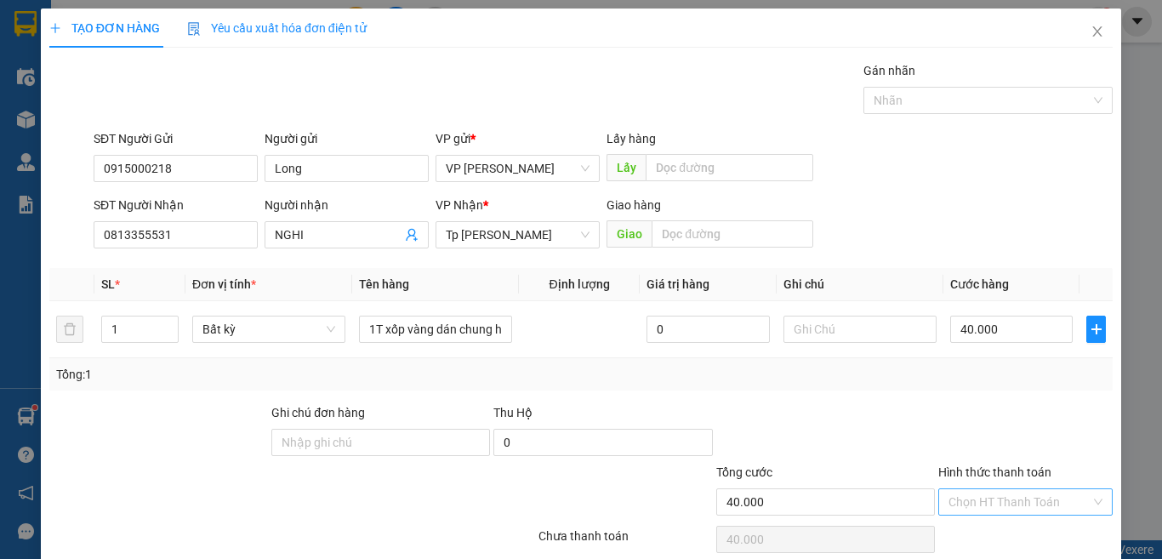
click at [981, 489] on input "Hình thức thanh toán" at bounding box center [1019, 502] width 142 height 26
click at [968, 527] on div "Tại văn phòng" at bounding box center [1012, 536] width 151 height 19
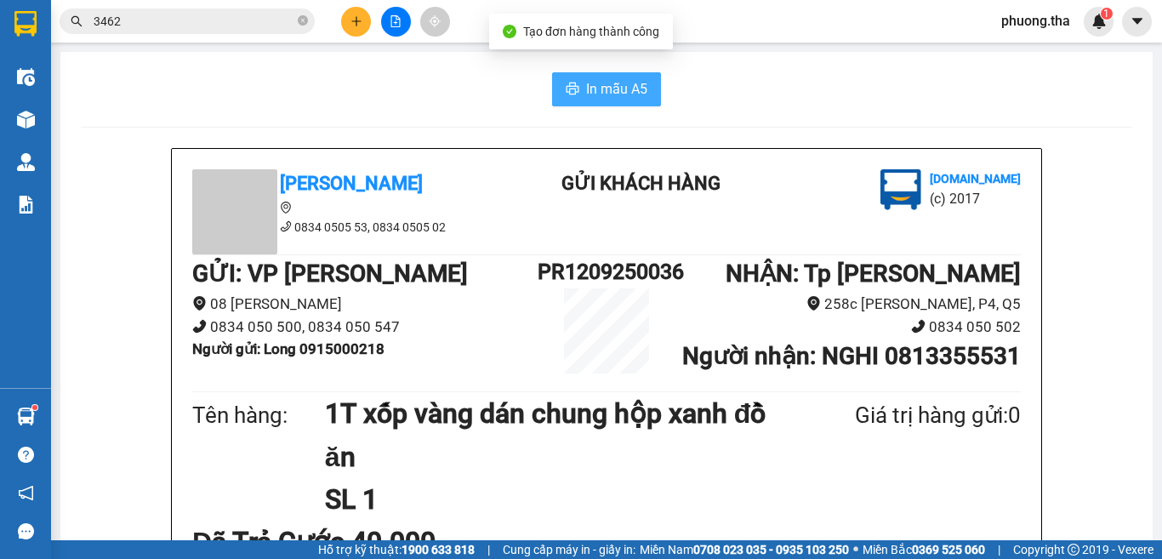
click at [617, 86] on span "In mẫu A5" at bounding box center [616, 88] width 61 height 21
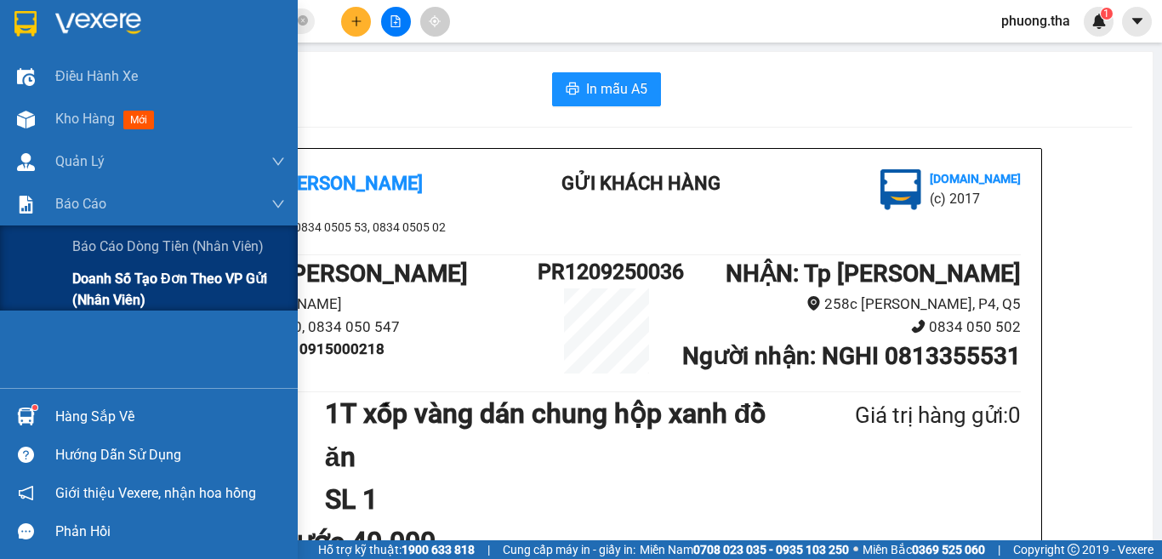
click at [92, 279] on span "Doanh số tạo đơn theo VP gửi (nhân viên)" at bounding box center [178, 289] width 213 height 43
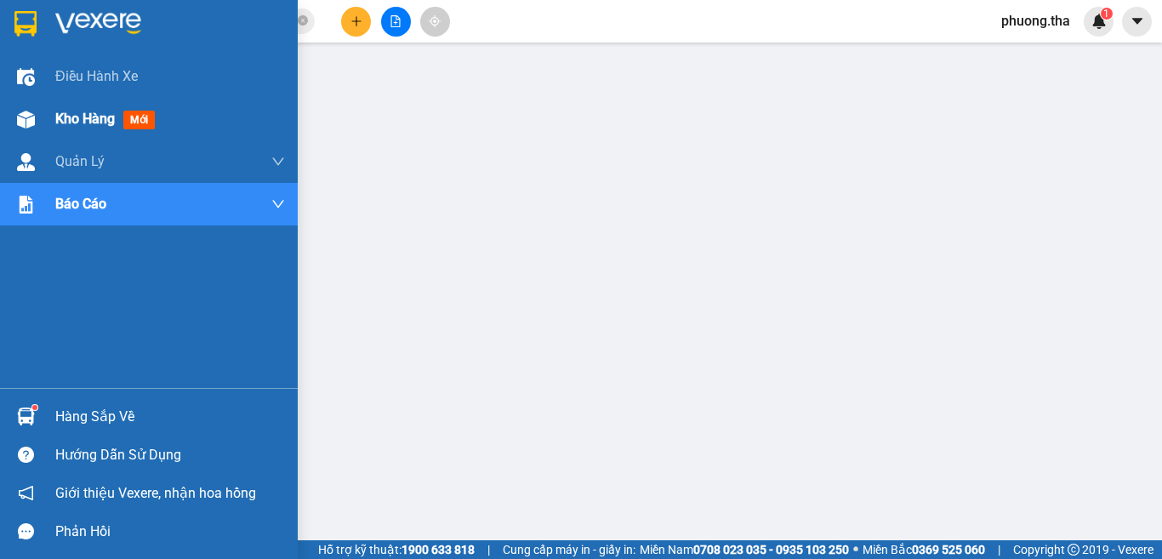
click at [48, 111] on div "Kho hàng mới" at bounding box center [149, 119] width 298 height 43
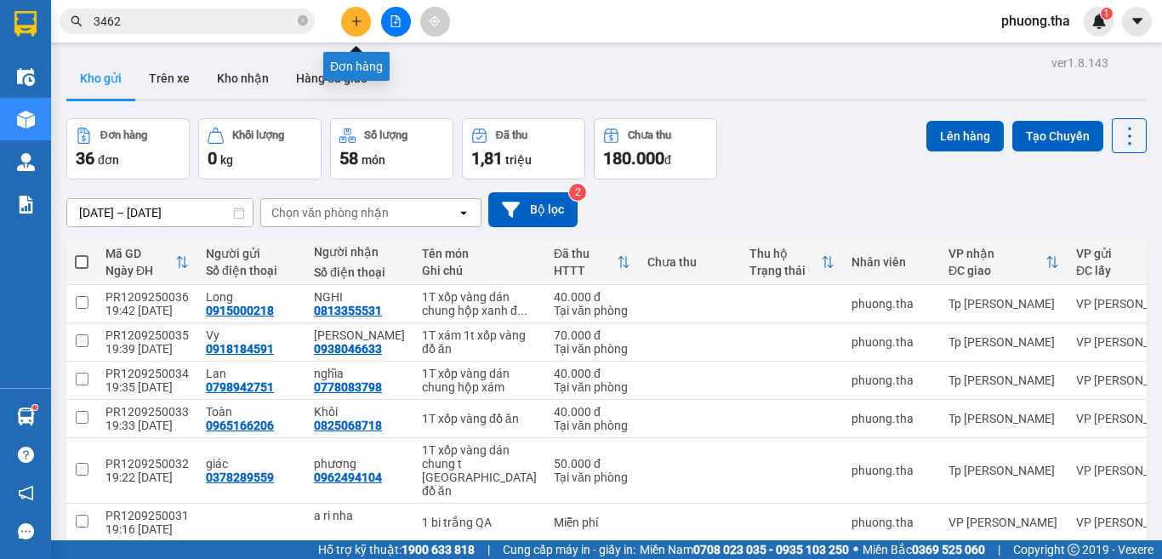
click at [349, 21] on button at bounding box center [356, 22] width 30 height 30
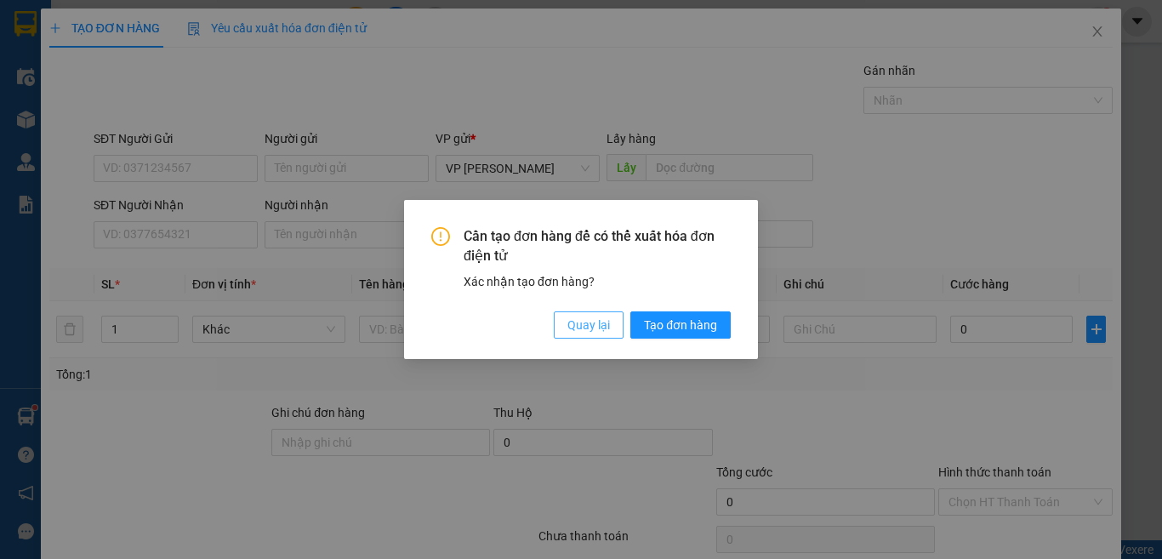
drag, startPoint x: 575, startPoint y: 326, endPoint x: 452, endPoint y: 303, distance: 125.5
click at [576, 326] on span "Quay lại" at bounding box center [588, 325] width 43 height 19
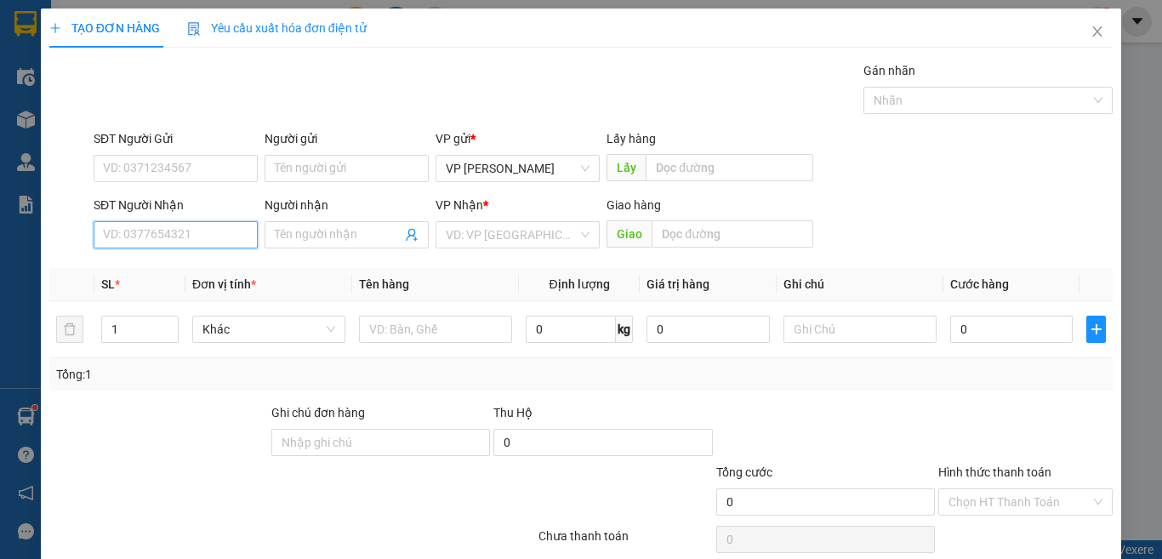
click at [231, 233] on input "SĐT Người Nhận" at bounding box center [176, 234] width 164 height 27
click at [139, 239] on input "448" at bounding box center [176, 234] width 164 height 27
click at [159, 261] on div "0979974448 - HUỆ" at bounding box center [173, 268] width 141 height 19
click at [391, 345] on div at bounding box center [435, 329] width 153 height 34
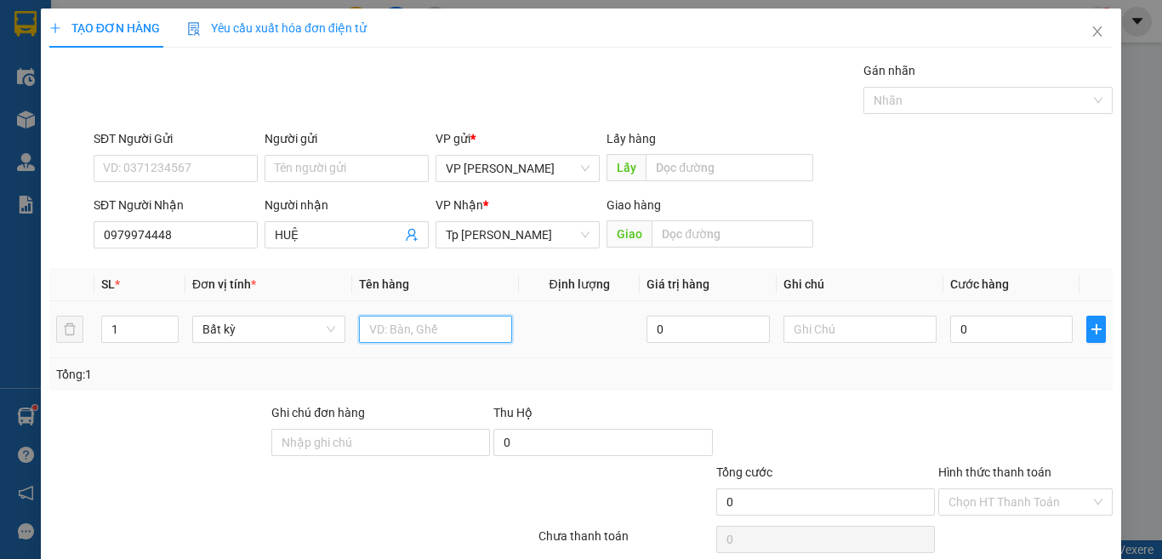
click at [396, 333] on input "text" at bounding box center [435, 329] width 153 height 27
click at [972, 327] on input "0" at bounding box center [1011, 329] width 122 height 27
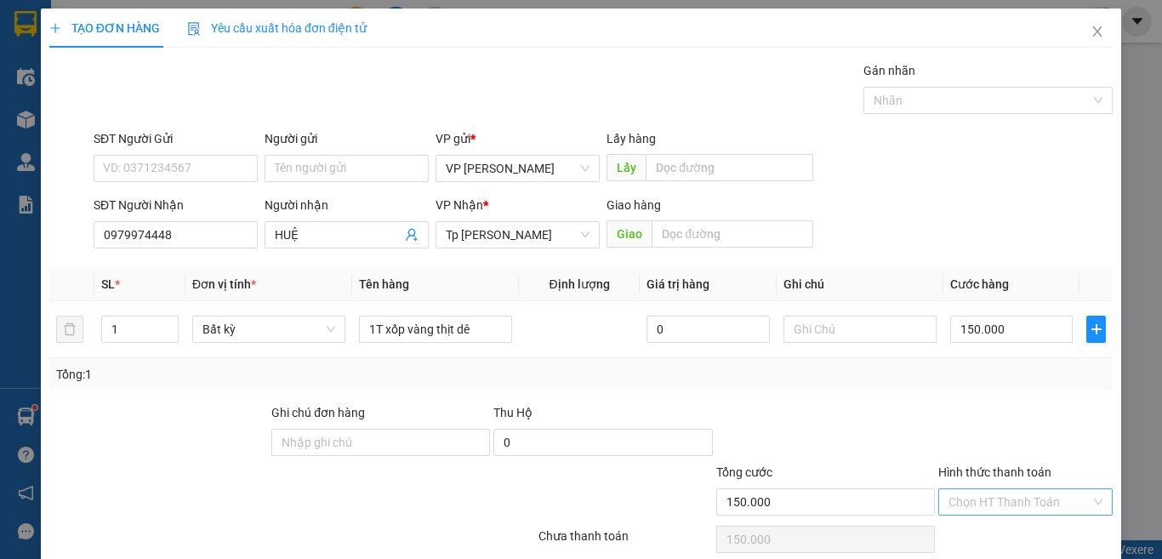
click at [1005, 489] on input "Hình thức thanh toán" at bounding box center [1019, 502] width 142 height 26
click at [990, 527] on div "Tại văn phòng" at bounding box center [1012, 536] width 151 height 19
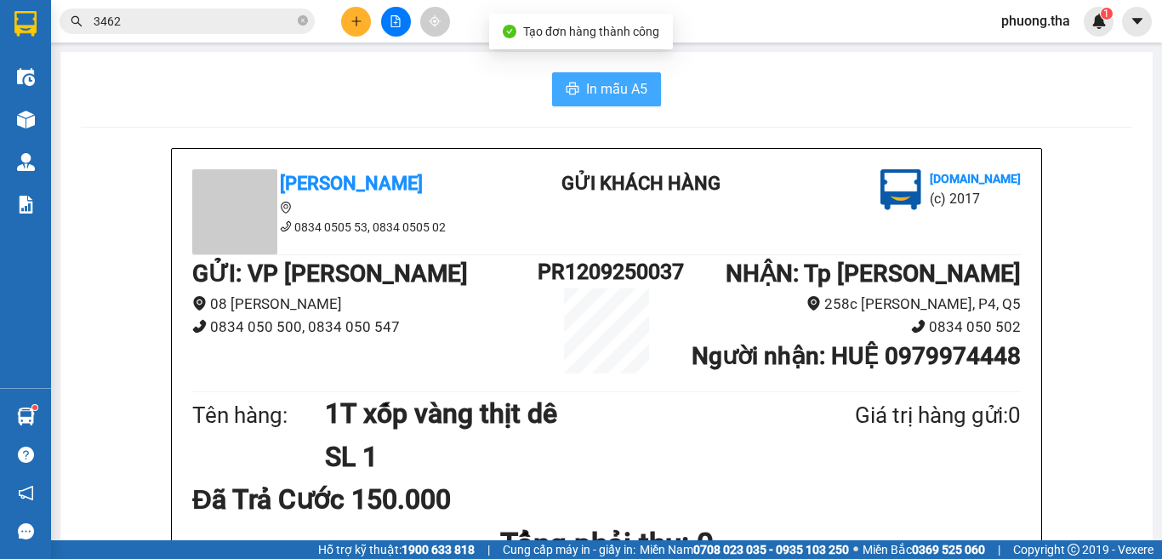
click at [595, 88] on span "In mẫu A5" at bounding box center [616, 88] width 61 height 21
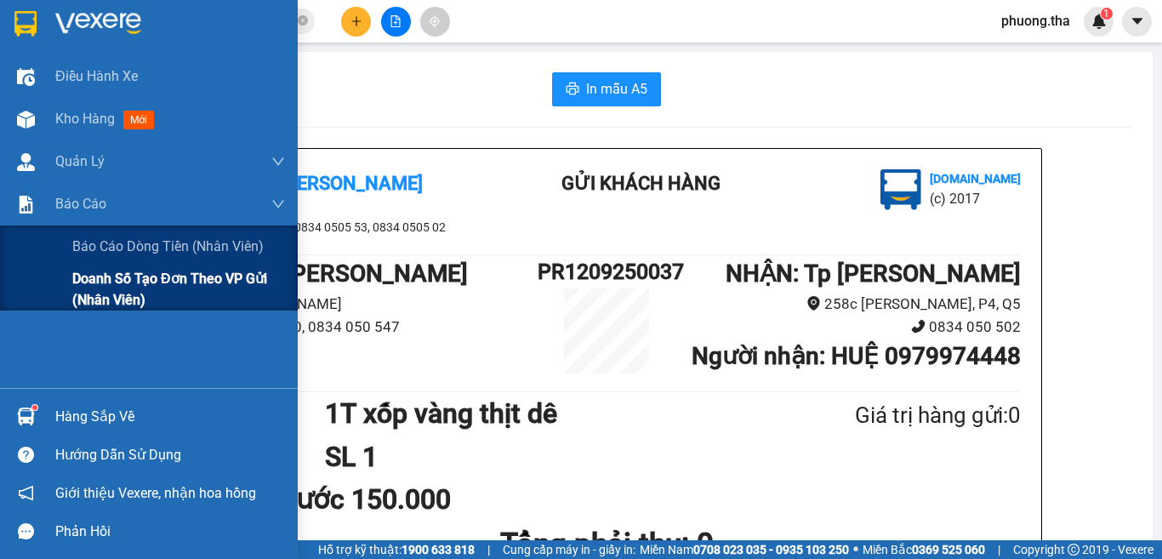
click at [59, 293] on div "Doanh số tạo đơn theo VP gửi (nhân viên)" at bounding box center [149, 289] width 298 height 43
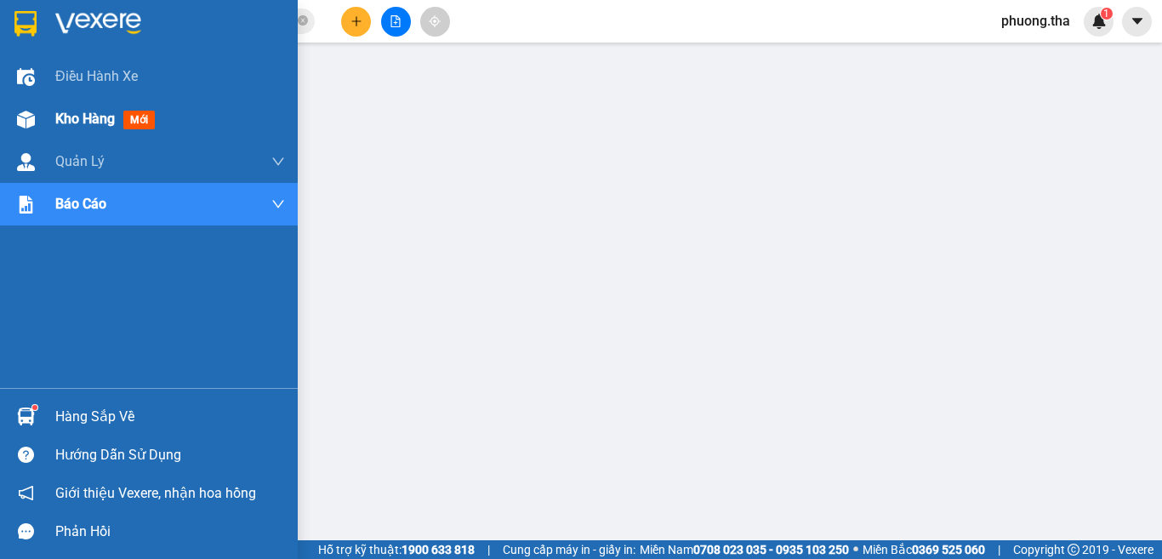
click at [47, 116] on div "Kho hàng mới" at bounding box center [149, 119] width 298 height 43
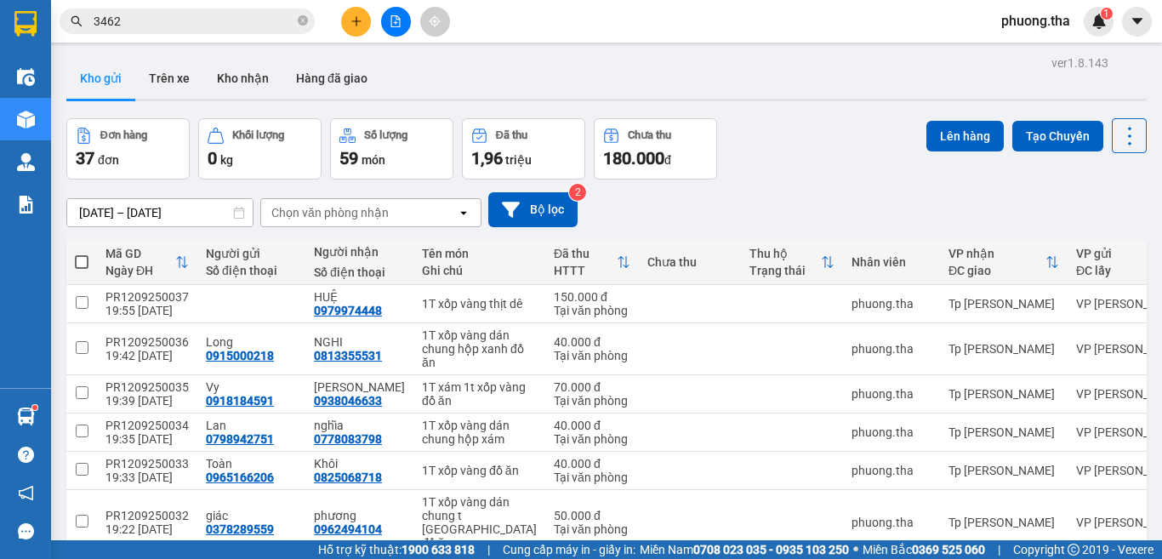
click at [362, 14] on button at bounding box center [356, 22] width 30 height 30
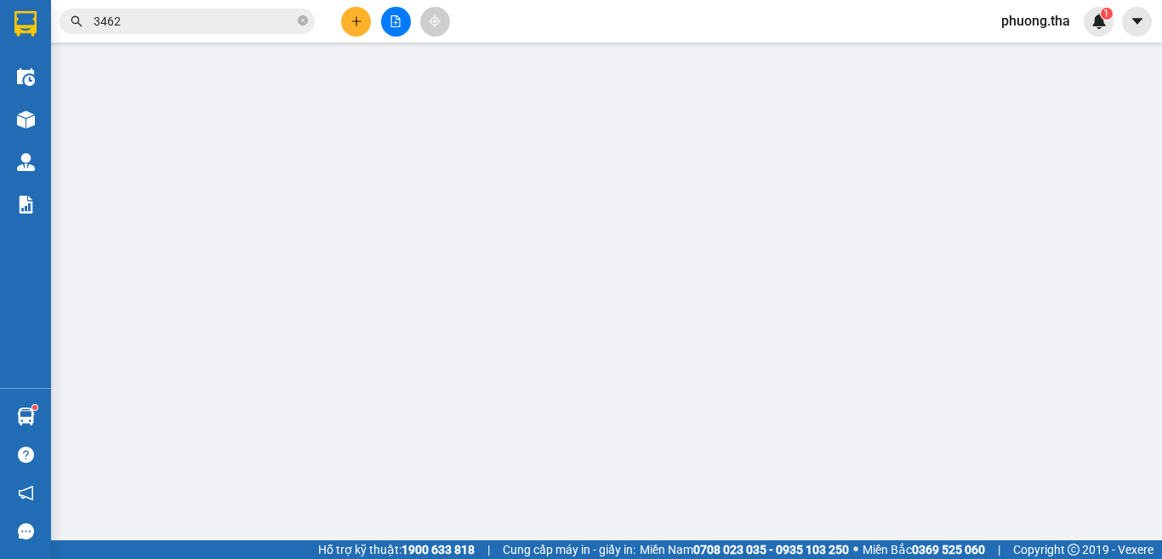
click at [362, 14] on div "TẠO ĐƠN HÀNG Yêu cầu xuất hóa đơn điện tử Transit Pickup Surcharge Ids Transit …" at bounding box center [580, 303] width 1063 height 588
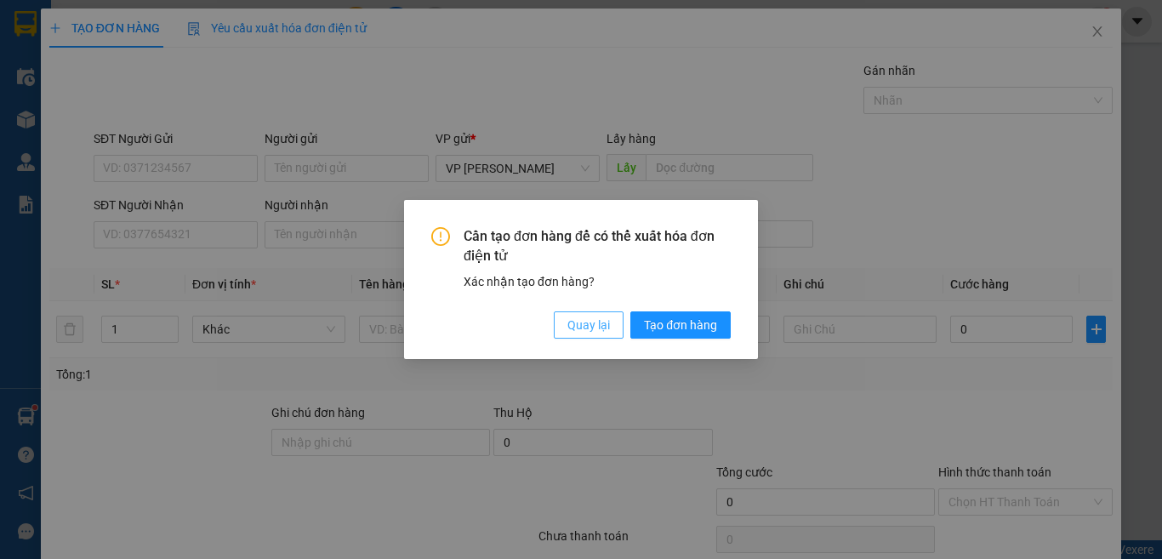
drag, startPoint x: 583, startPoint y: 318, endPoint x: 582, endPoint y: 310, distance: 8.5
click at [583, 316] on span "Quay lại" at bounding box center [588, 325] width 43 height 19
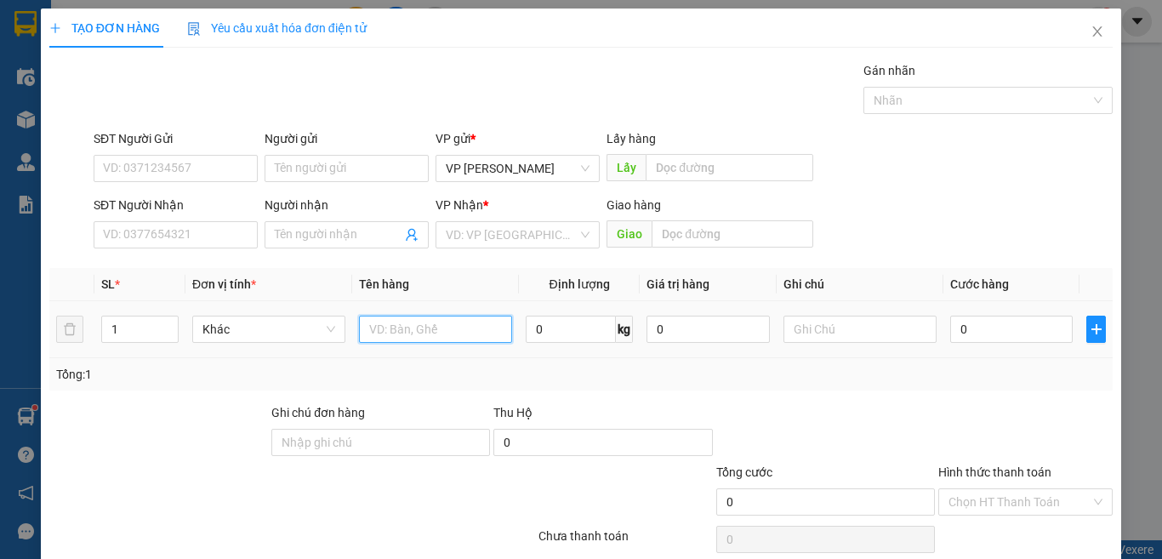
click at [457, 336] on input "text" at bounding box center [435, 329] width 153 height 27
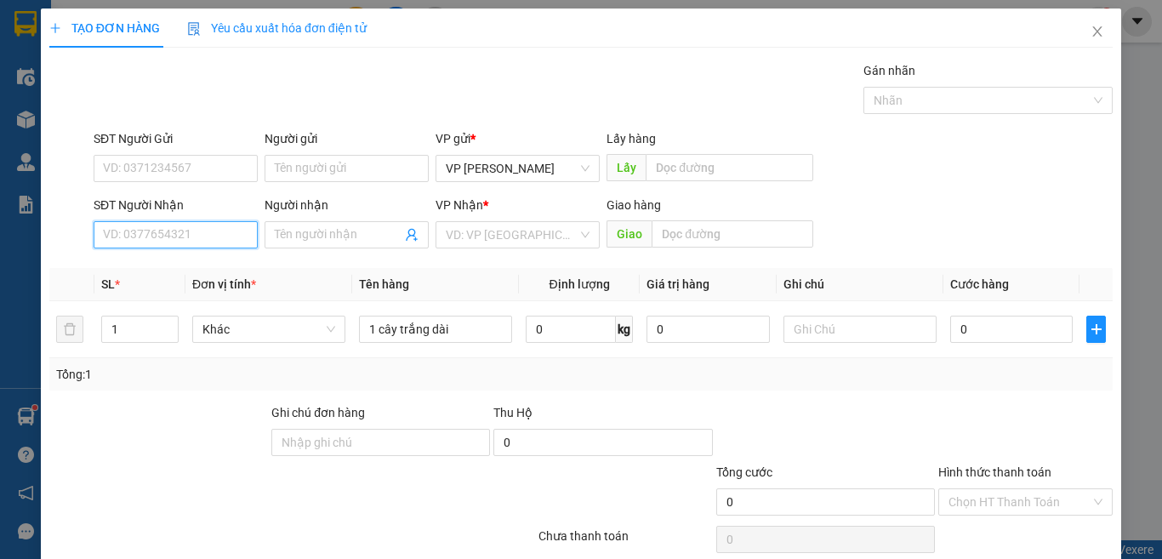
click at [199, 231] on input "SĐT Người Nhận" at bounding box center [176, 234] width 164 height 27
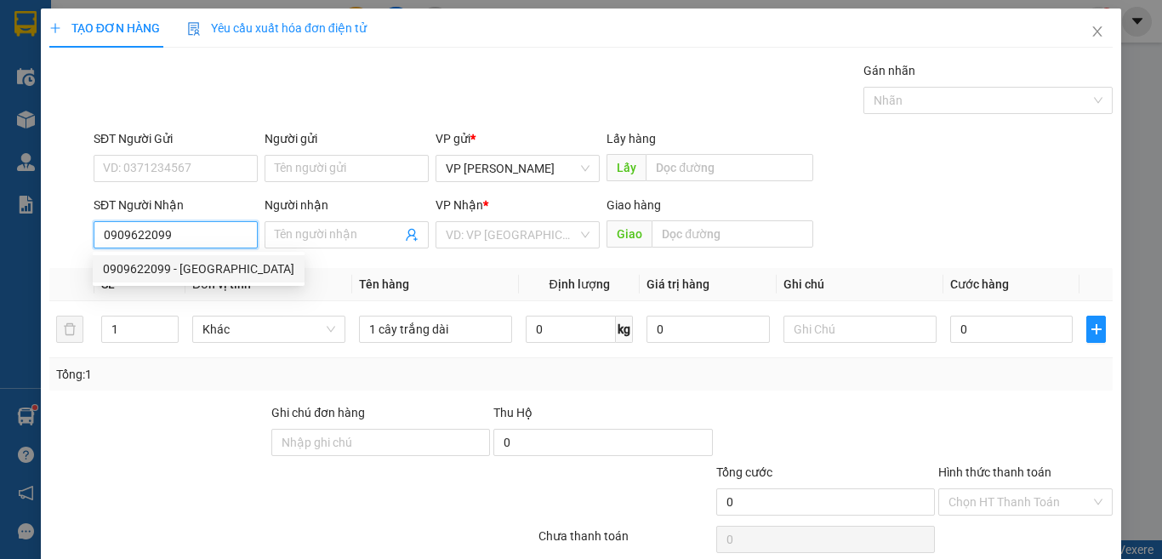
click at [183, 267] on div "0909622099 - [GEOGRAPHIC_DATA]" at bounding box center [198, 268] width 191 height 19
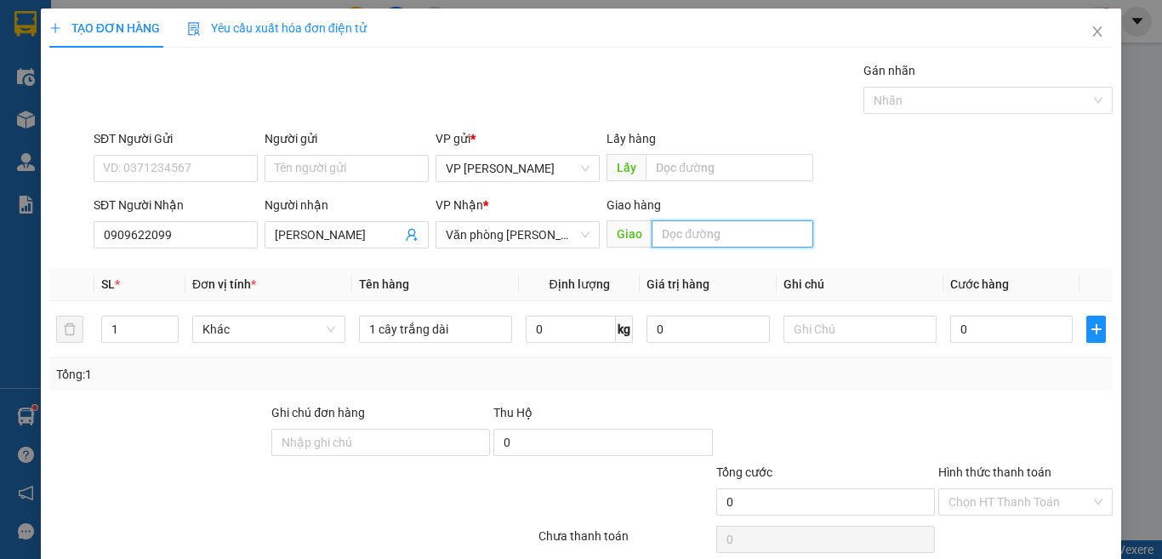
click at [716, 231] on input "text" at bounding box center [733, 233] width 162 height 27
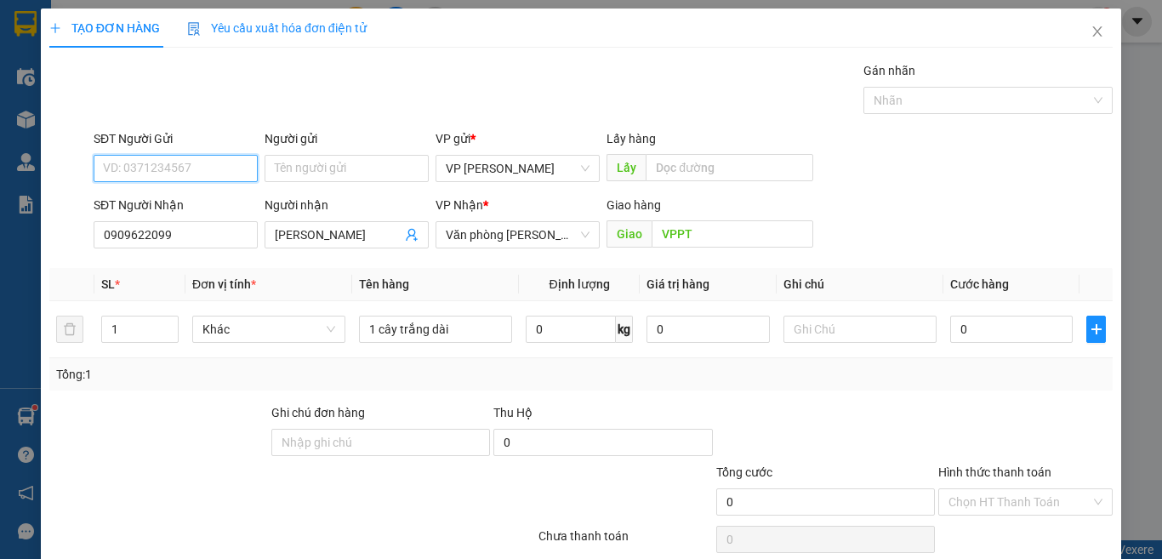
click at [178, 164] on input "SĐT Người Gửi" at bounding box center [176, 168] width 164 height 27
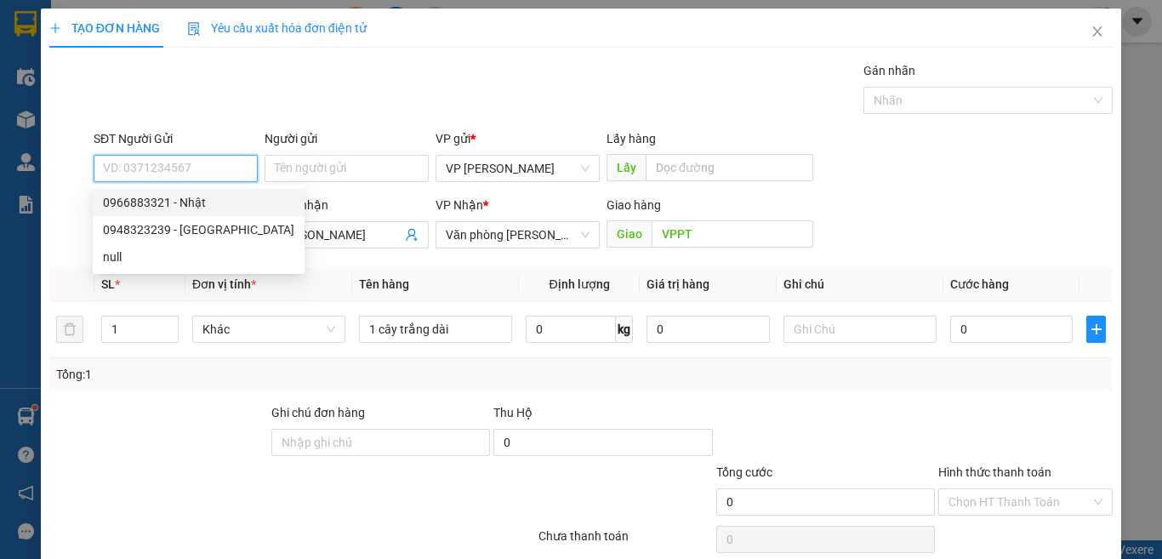
click at [206, 213] on div "0966883321 - Nhật" at bounding box center [199, 202] width 212 height 27
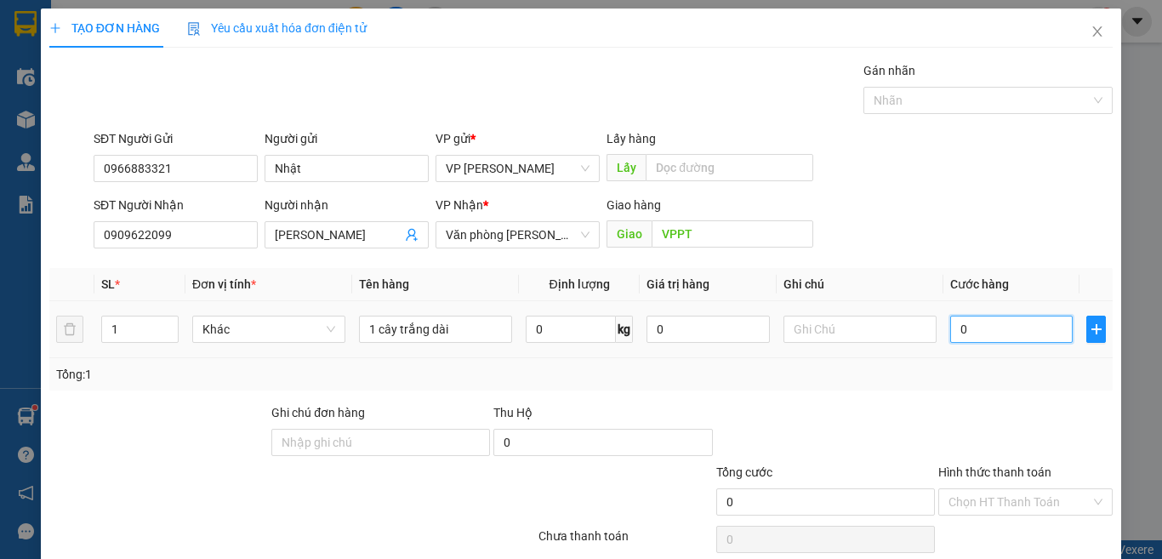
click at [966, 327] on input "0" at bounding box center [1011, 329] width 122 height 27
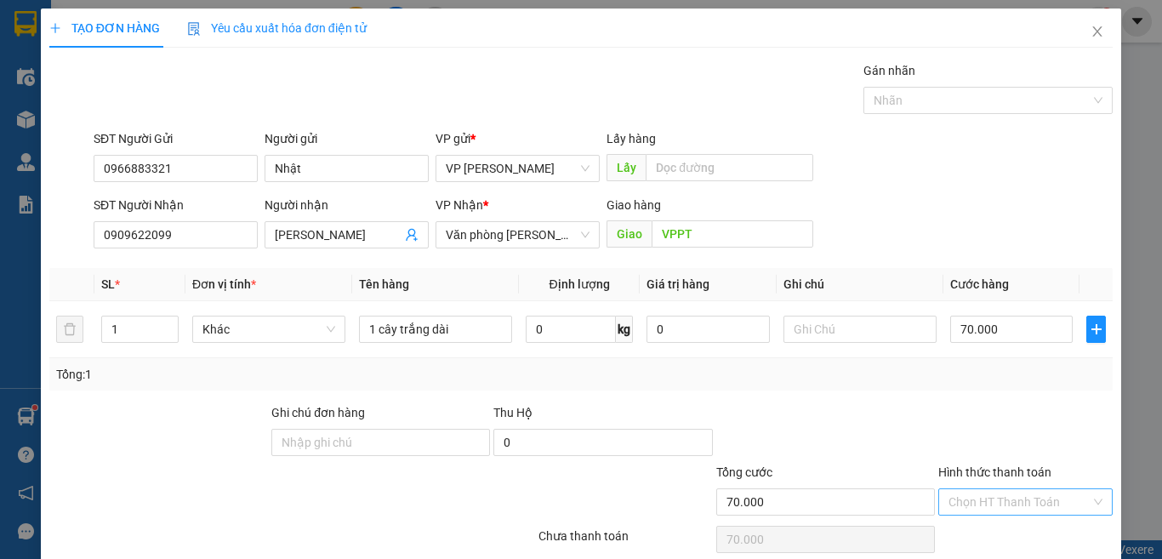
click at [1035, 489] on input "Hình thức thanh toán" at bounding box center [1019, 502] width 142 height 26
click at [983, 527] on div "Tại văn phòng" at bounding box center [1012, 536] width 151 height 19
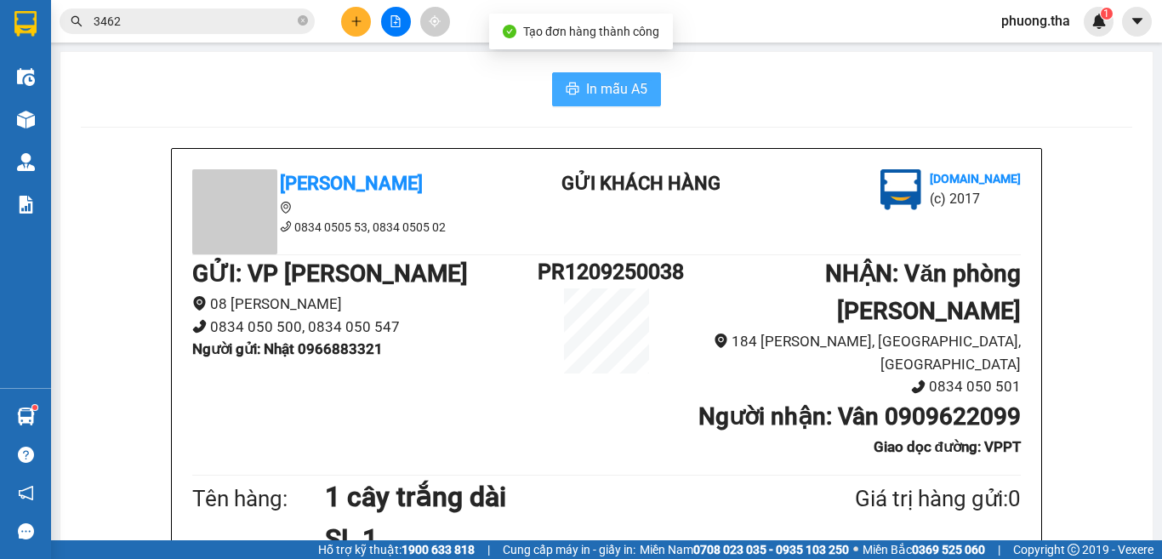
click at [566, 83] on icon "printer" at bounding box center [573, 89] width 14 height 14
click at [353, 14] on button at bounding box center [356, 22] width 30 height 30
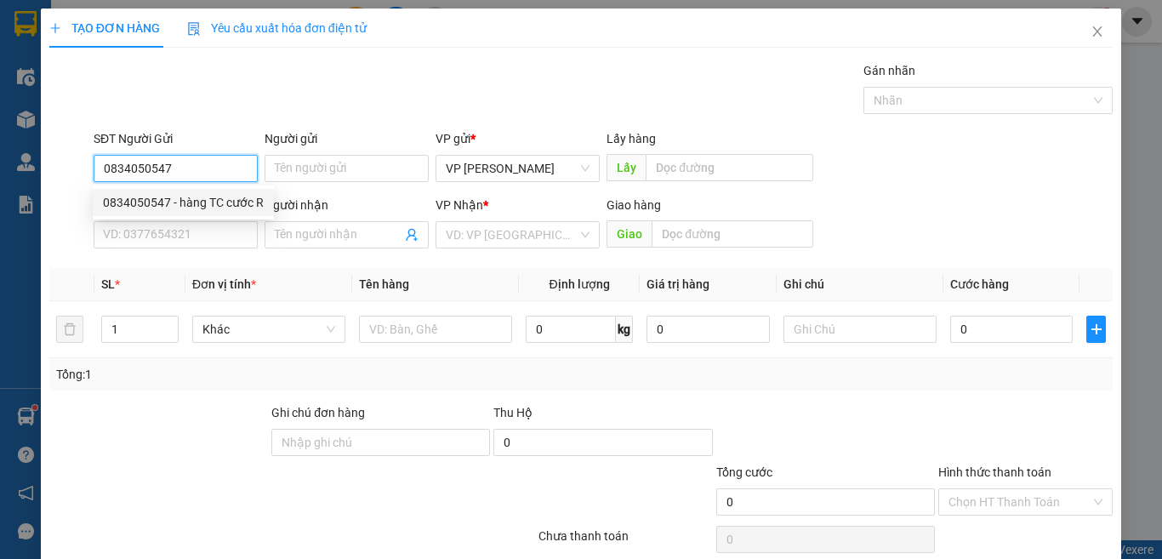
click at [209, 201] on div "0834050547 - hàng TC cước R" at bounding box center [183, 202] width 161 height 19
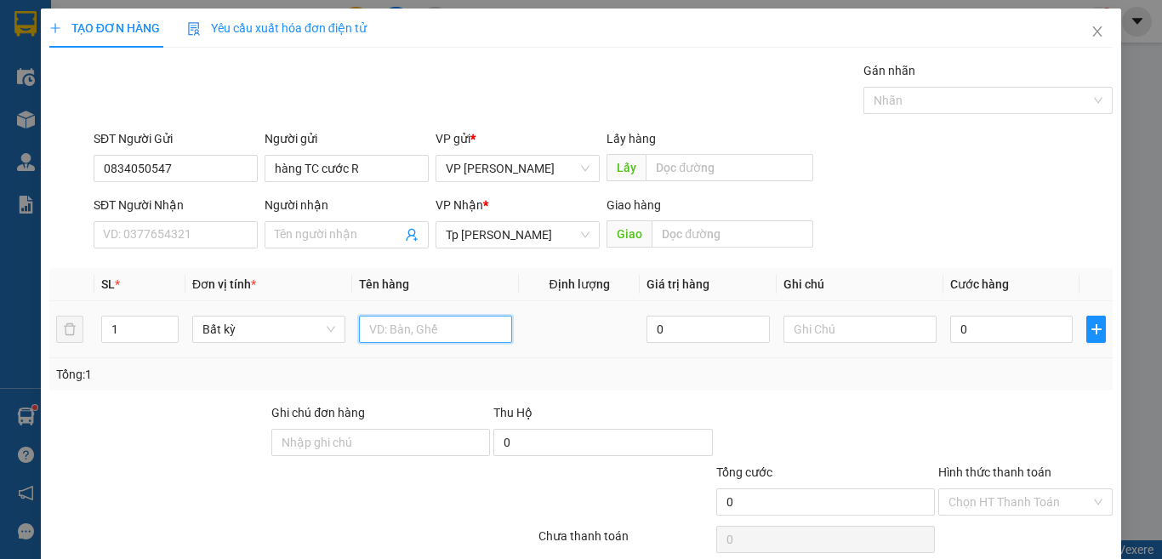
click at [428, 327] on input "text" at bounding box center [435, 329] width 153 height 27
click at [994, 321] on input "0" at bounding box center [1011, 329] width 122 height 27
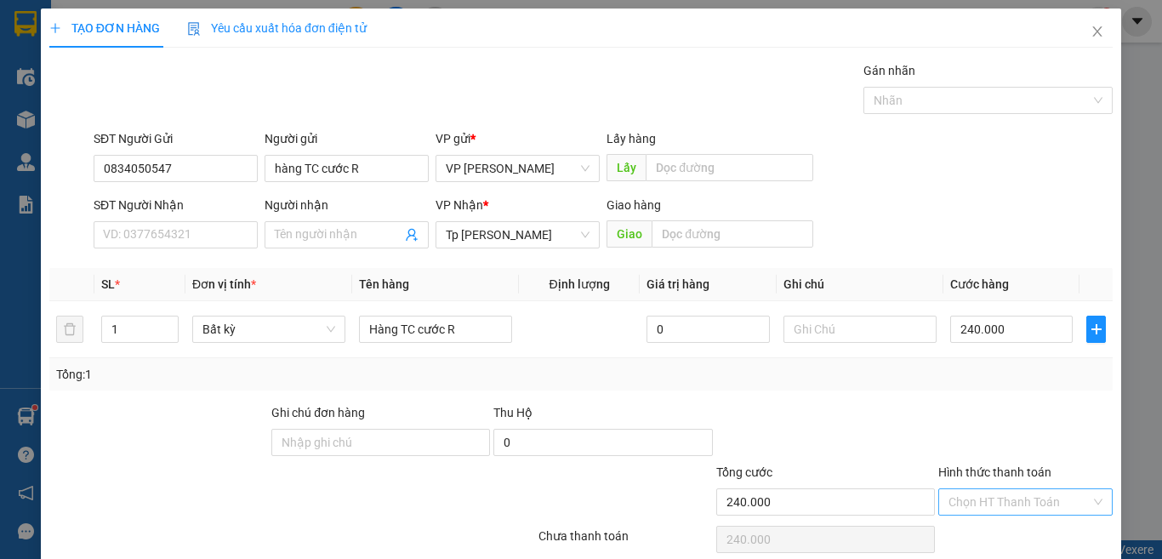
click at [963, 503] on input "Hình thức thanh toán" at bounding box center [1019, 502] width 142 height 26
drag, startPoint x: 969, startPoint y: 441, endPoint x: 960, endPoint y: 452, distance: 14.5
click at [967, 441] on div "Tại văn phòng" at bounding box center [1012, 440] width 151 height 19
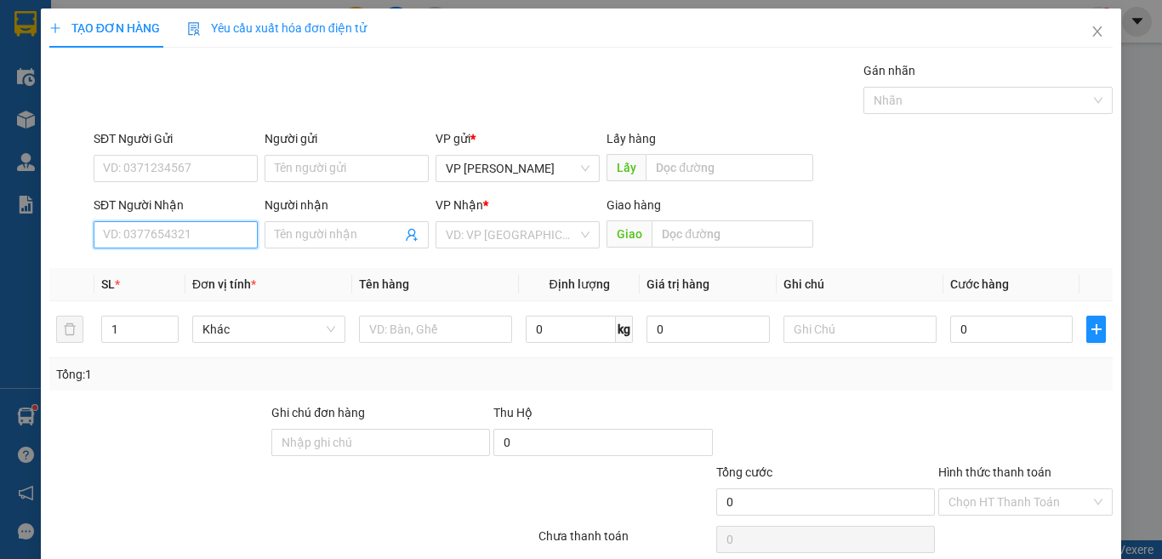
click at [152, 221] on input "SĐT Người Nhận" at bounding box center [176, 234] width 164 height 27
click at [193, 221] on input "0834050578" at bounding box center [176, 234] width 164 height 27
click at [187, 194] on div "0834050578 - Hàng TC chưa cước" at bounding box center [194, 198] width 182 height 19
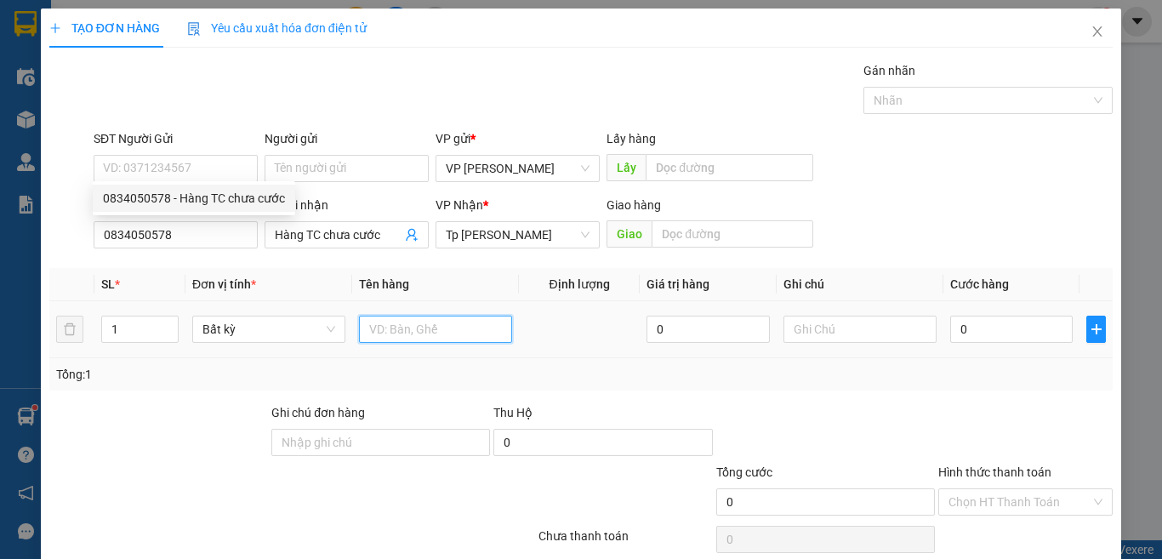
click at [381, 316] on input "text" at bounding box center [435, 329] width 153 height 27
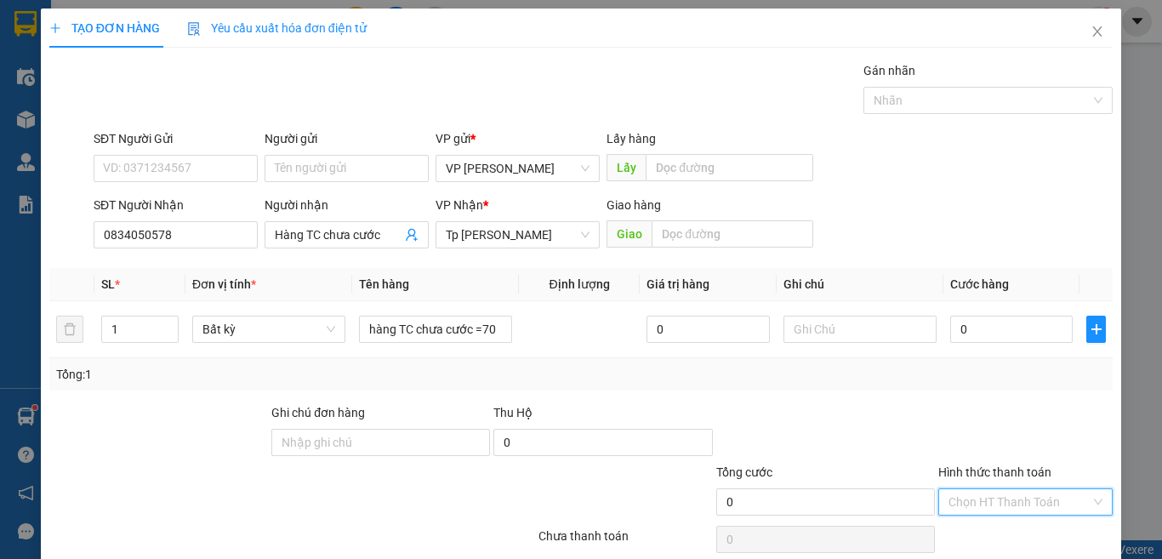
click at [1003, 489] on input "Hình thức thanh toán" at bounding box center [1019, 502] width 142 height 26
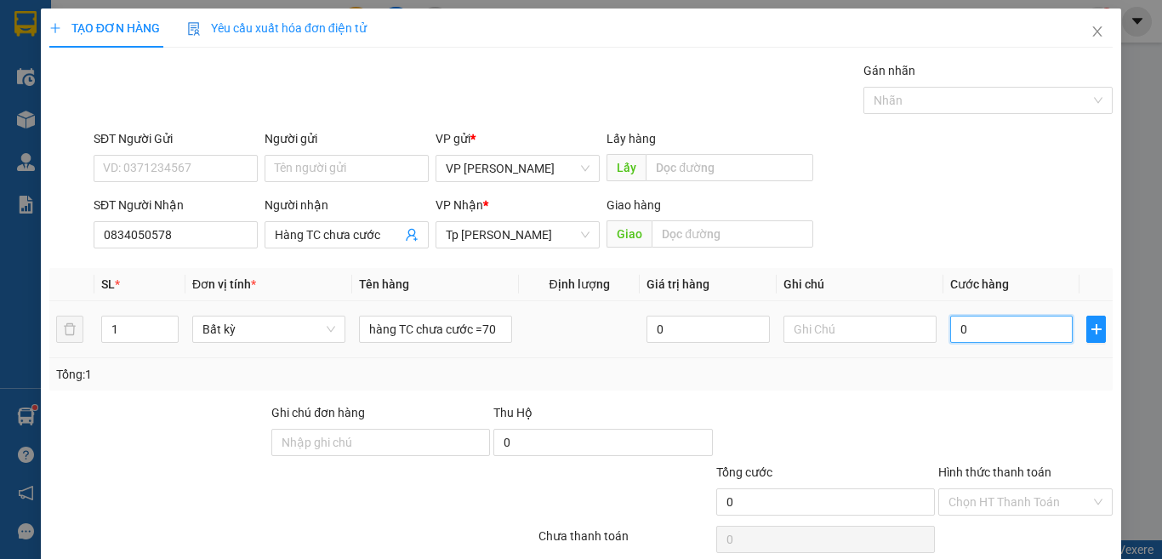
click at [969, 316] on input "0" at bounding box center [1011, 329] width 122 height 27
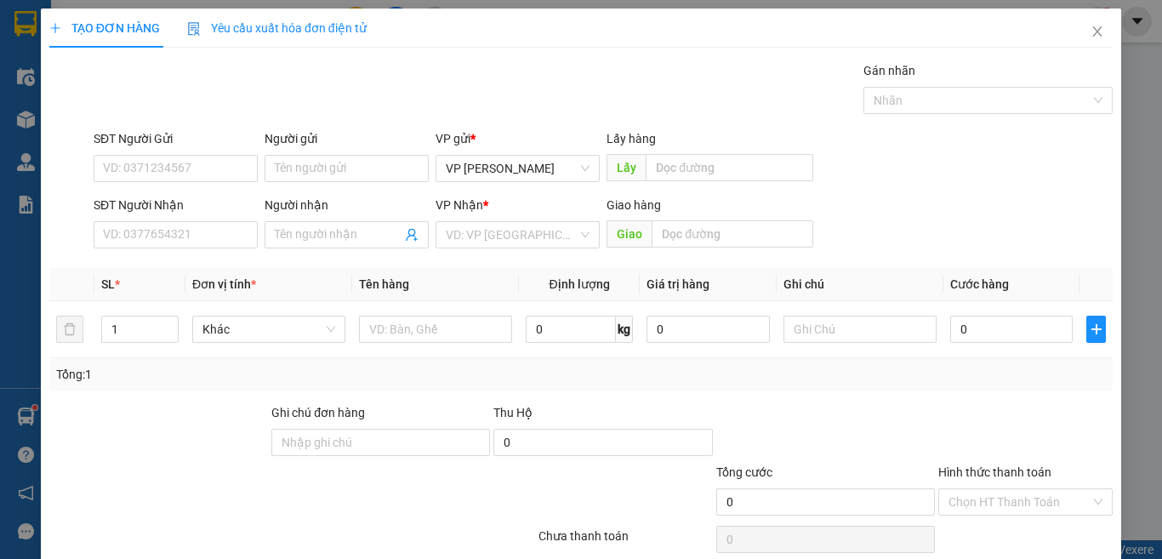
click at [225, 196] on div "SĐT Người Nhận VD: 0377654321" at bounding box center [176, 226] width 164 height 60
click at [225, 221] on input "SĐT Người Nhận" at bounding box center [176, 234] width 164 height 27
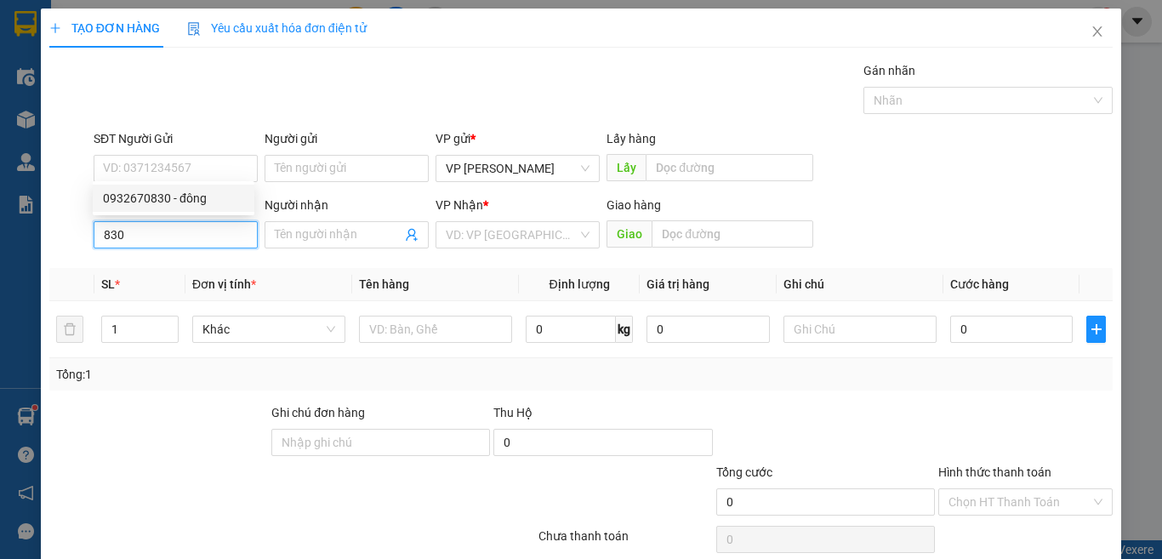
click at [126, 196] on div "0932670830 - đông" at bounding box center [173, 198] width 141 height 19
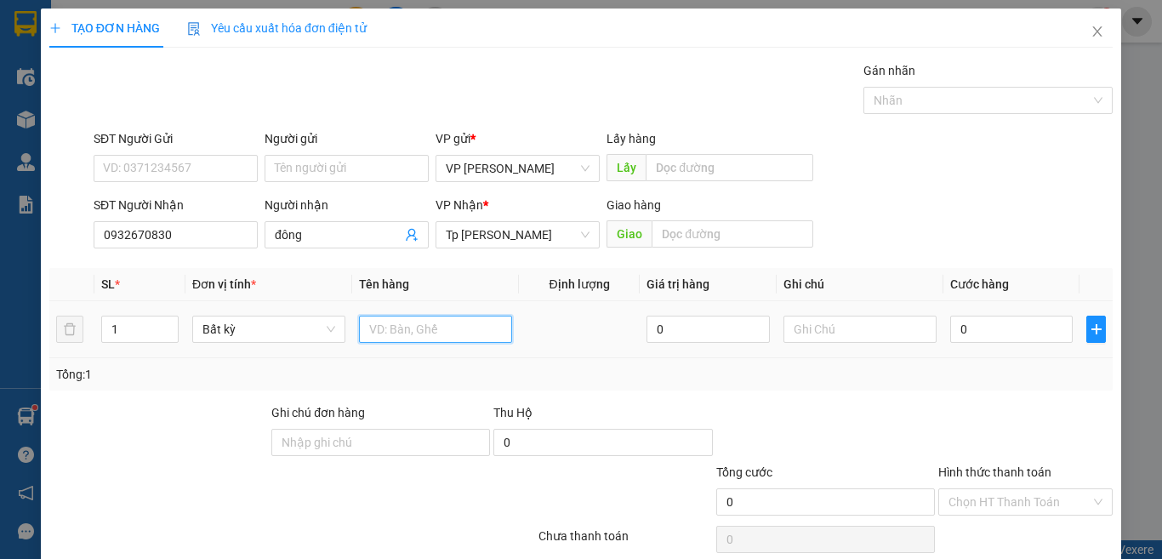
click at [433, 316] on input "text" at bounding box center [435, 329] width 153 height 27
click at [1015, 316] on input "0" at bounding box center [1011, 329] width 122 height 27
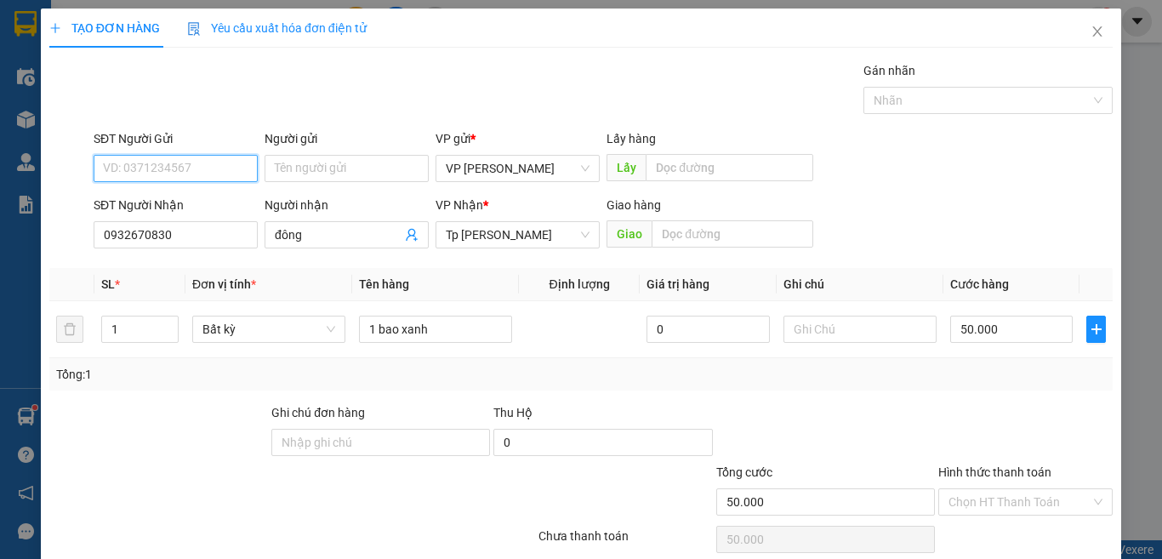
click at [210, 155] on input "SĐT Người Gửi" at bounding box center [176, 168] width 164 height 27
drag, startPoint x: 141, startPoint y: 99, endPoint x: 77, endPoint y: 119, distance: 67.8
click at [77, 129] on form "SĐT Người Gửi 40 40 Người gửi Tên người gửi VP gửi * VP [PERSON_NAME] Lấy hàng …" at bounding box center [580, 192] width 1063 height 126
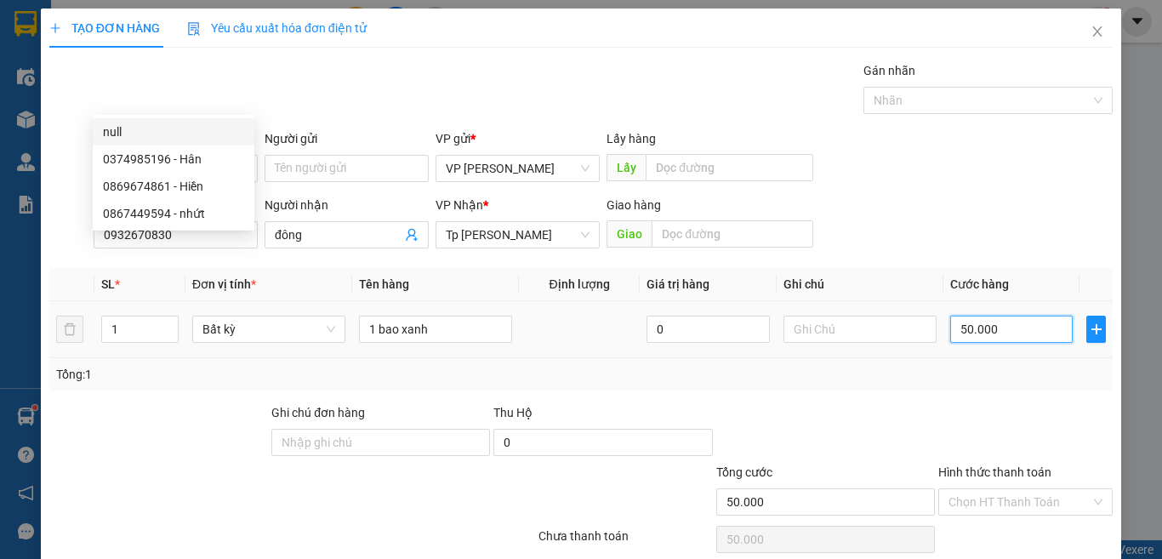
click at [964, 316] on input "50.000" at bounding box center [1011, 329] width 122 height 27
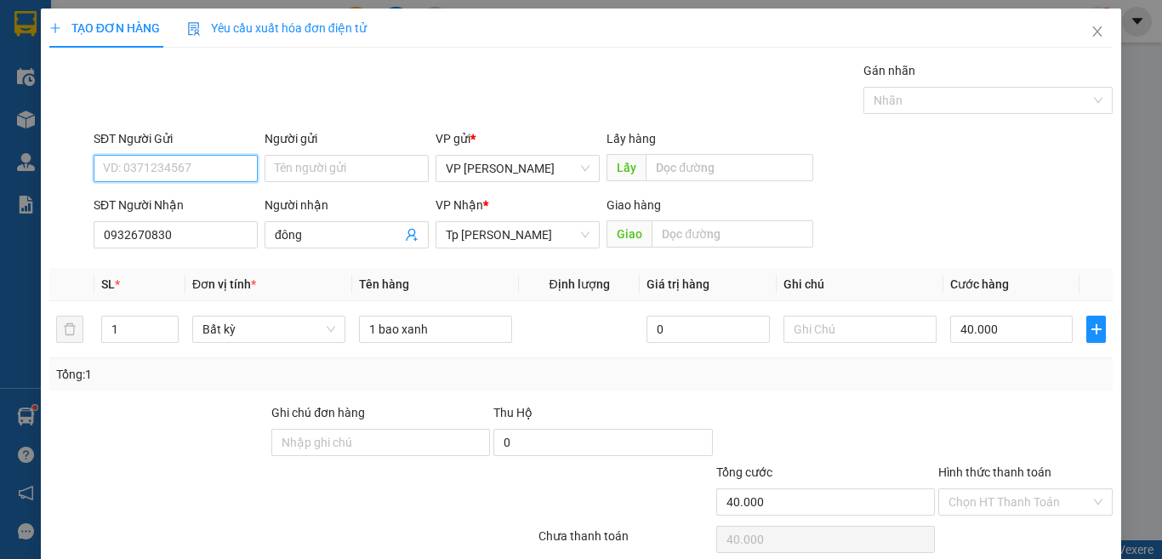
click at [175, 155] on input "SĐT Người Gửi" at bounding box center [176, 168] width 164 height 27
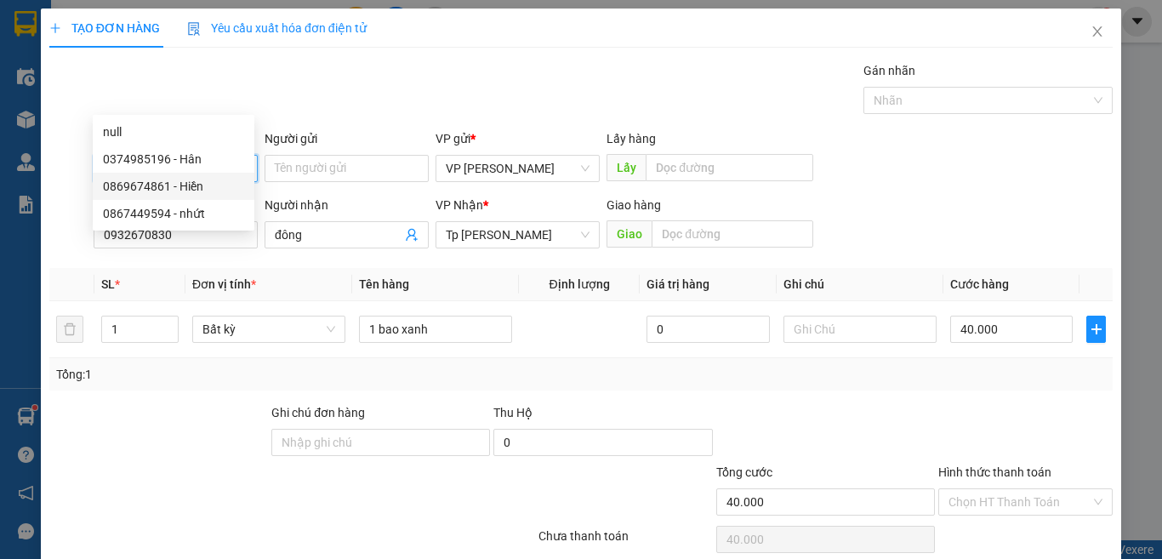
drag, startPoint x: 164, startPoint y: 185, endPoint x: 214, endPoint y: 200, distance: 51.7
click at [164, 185] on div "0869674861 - Hiền" at bounding box center [173, 186] width 141 height 19
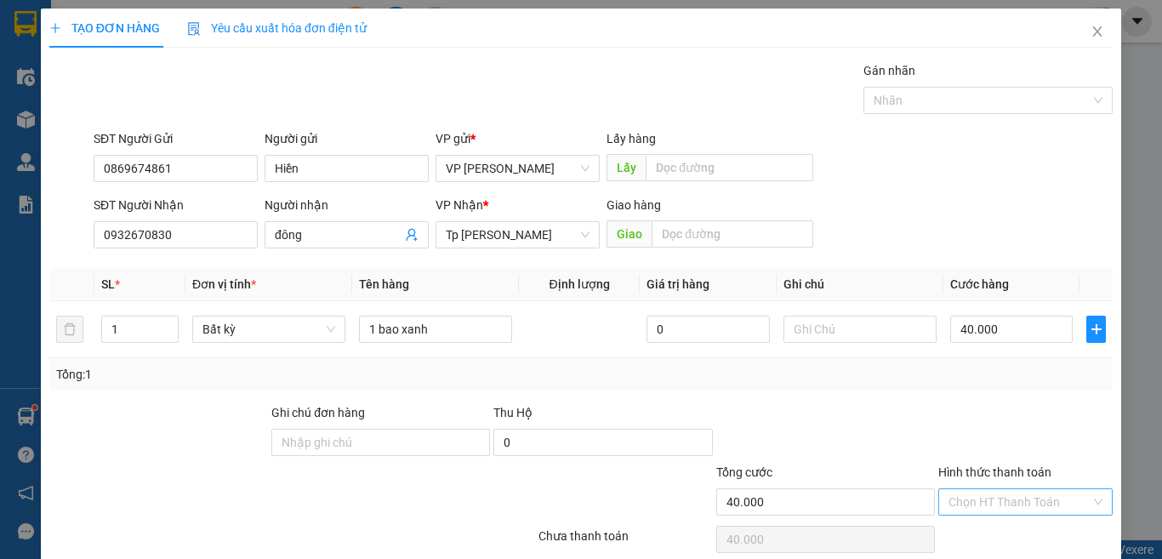
click at [1012, 489] on input "Hình thức thanh toán" at bounding box center [1019, 502] width 142 height 26
click at [985, 527] on div "Tại văn phòng" at bounding box center [1012, 536] width 151 height 19
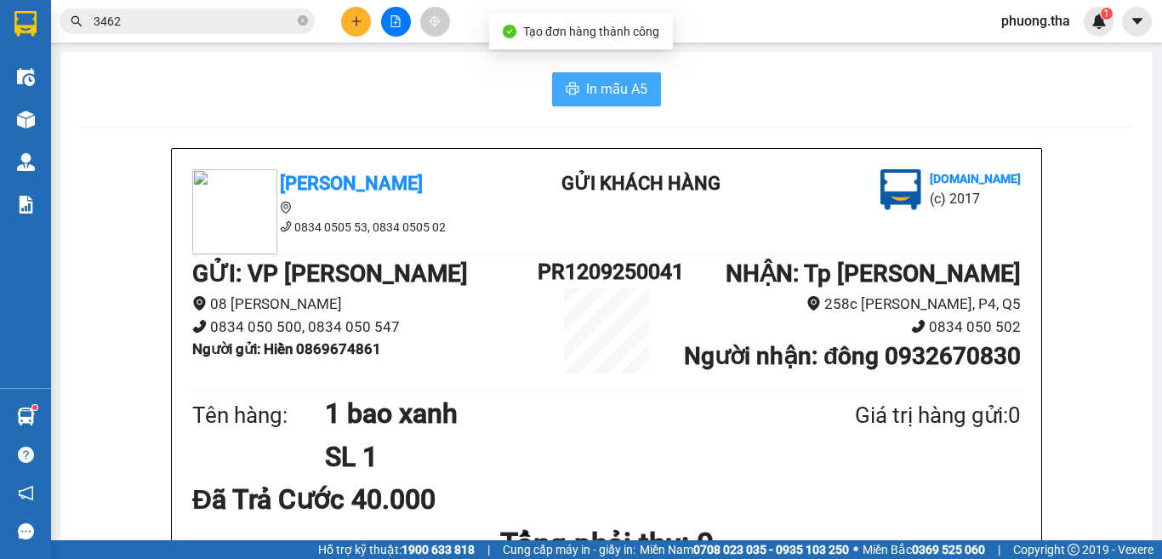
click at [601, 101] on button "In mẫu A5" at bounding box center [606, 89] width 109 height 34
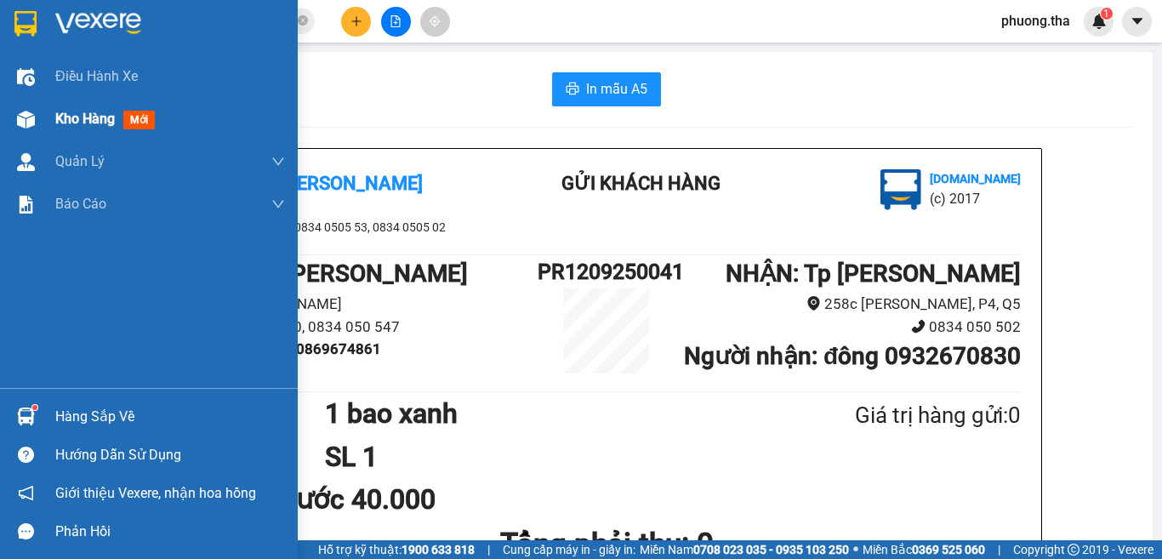
click at [105, 119] on span "Kho hàng" at bounding box center [85, 119] width 60 height 16
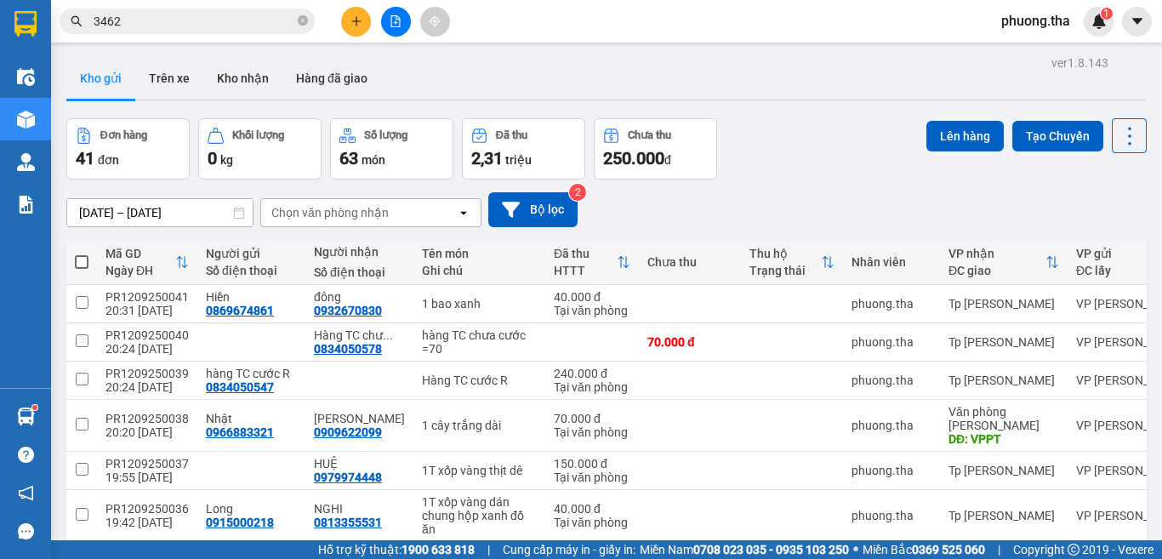
click at [78, 255] on span at bounding box center [82, 262] width 14 height 14
click at [82, 253] on input "checkbox" at bounding box center [82, 253] width 0 height 0
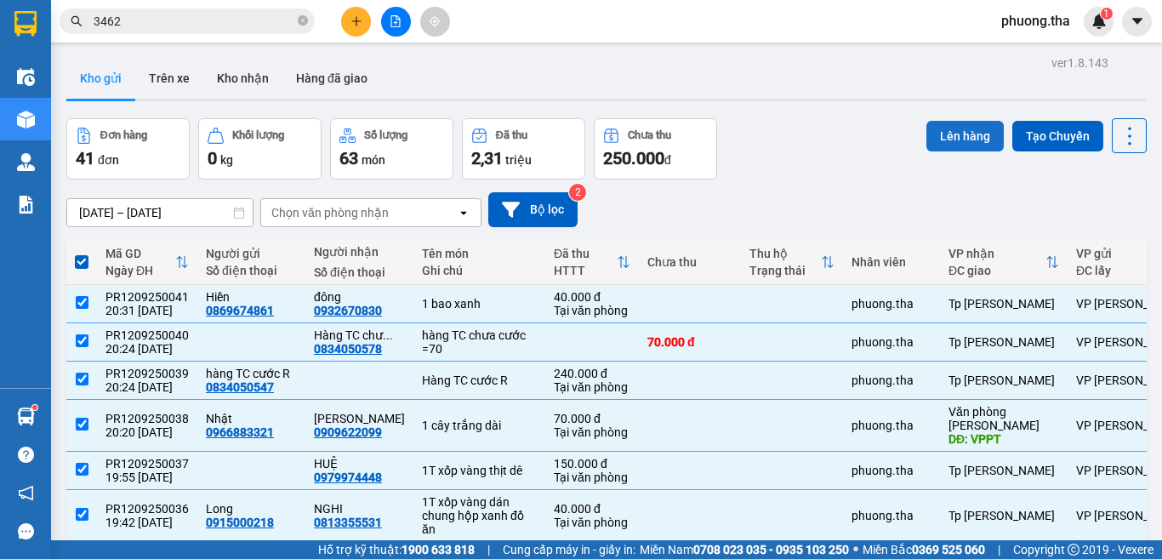
click at [967, 142] on button "Lên hàng" at bounding box center [964, 136] width 77 height 31
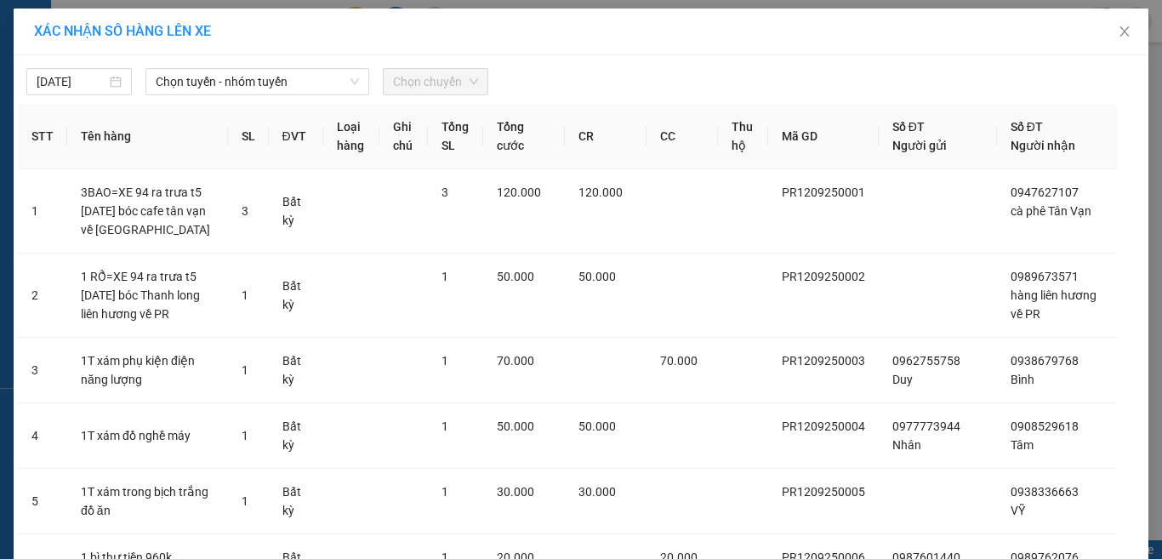
click at [188, 74] on span "Chọn tuyến - nhóm tuyến" at bounding box center [257, 82] width 203 height 26
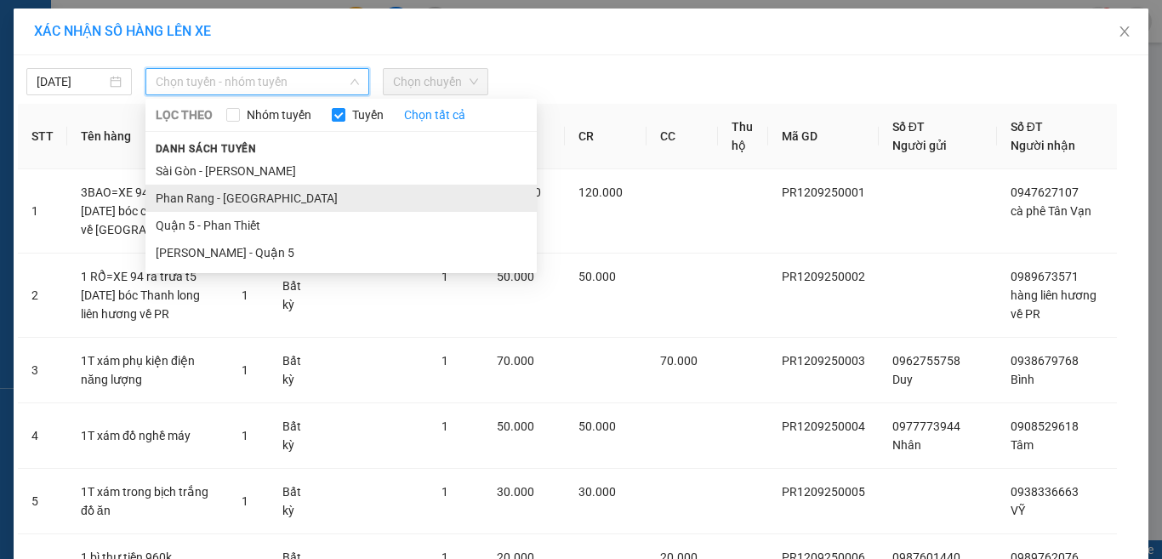
click at [207, 191] on li "Phan Rang - [GEOGRAPHIC_DATA]" at bounding box center [340, 198] width 391 height 27
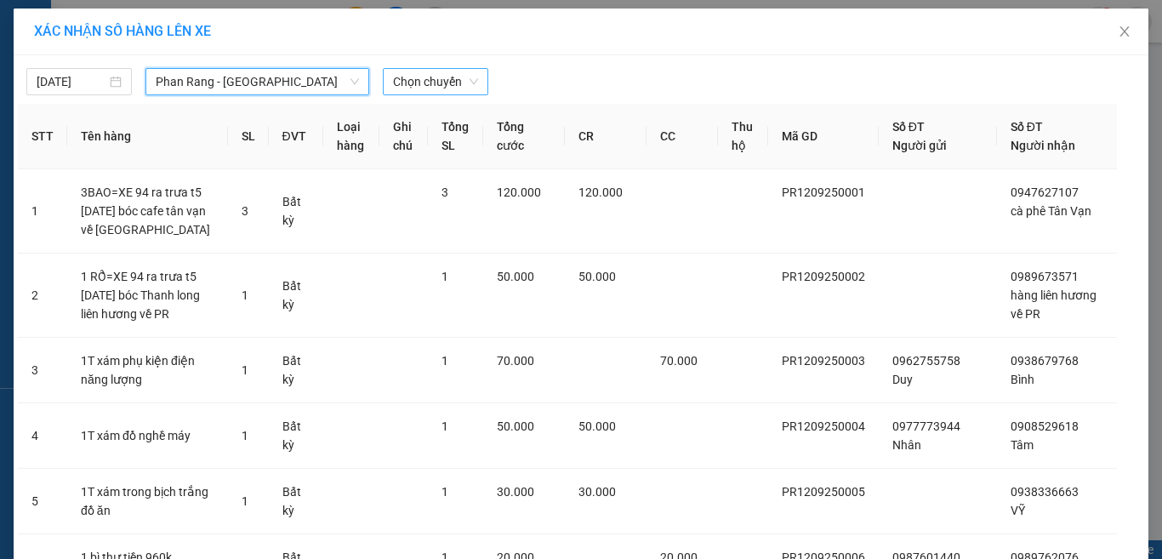
click at [426, 77] on span "Chọn chuyến" at bounding box center [435, 82] width 85 height 26
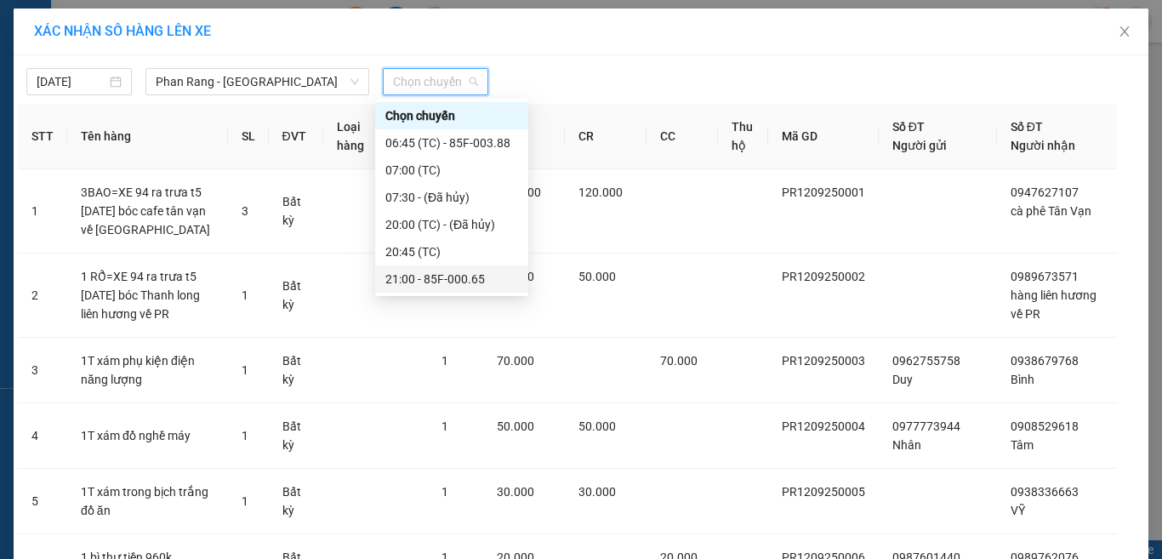
click at [426, 286] on div "21:00 - 85F-000.65" at bounding box center [451, 279] width 133 height 19
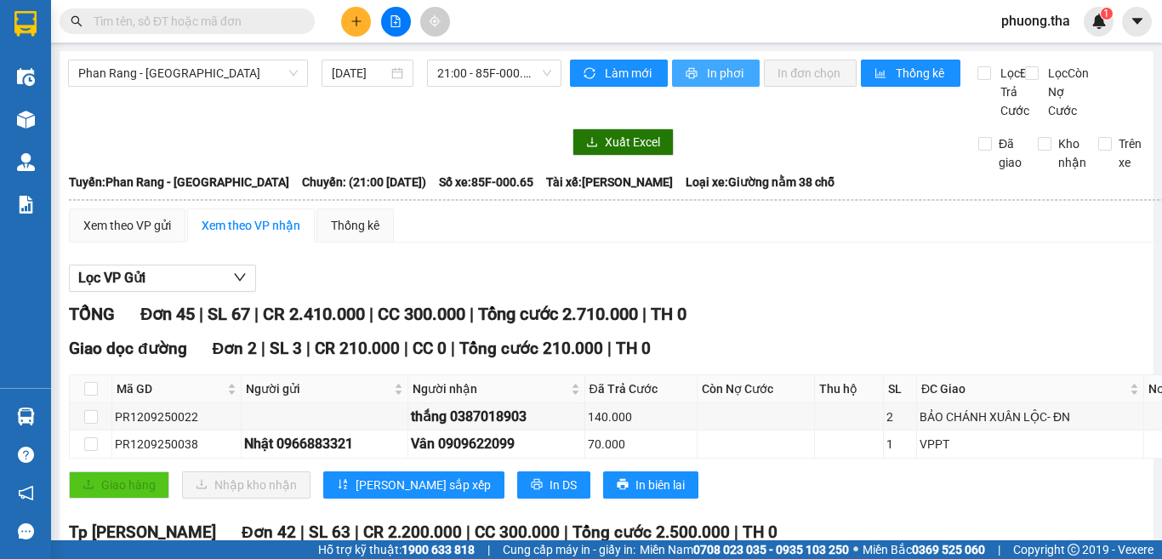
click at [686, 80] on span "printer" at bounding box center [693, 74] width 14 height 14
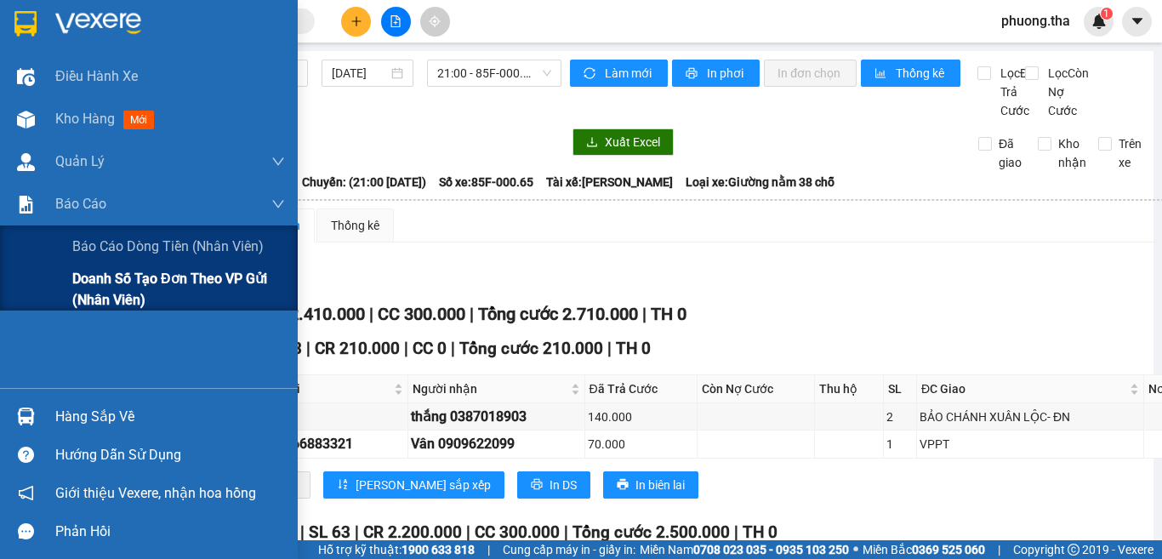
click at [111, 297] on span "Doanh số tạo đơn theo VP gửi (nhân viên)" at bounding box center [178, 289] width 213 height 43
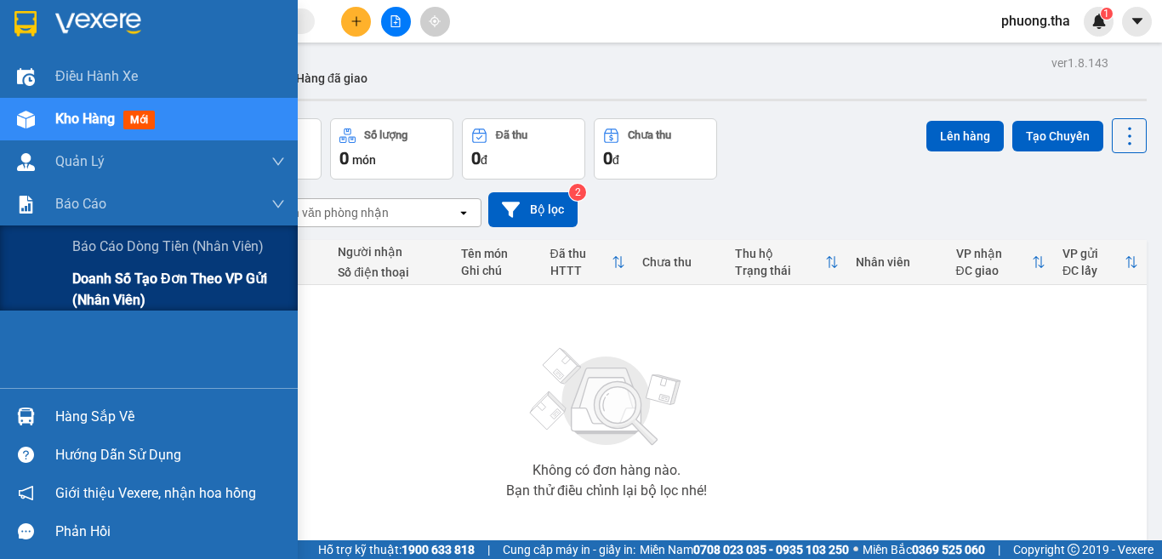
click at [110, 286] on span "Doanh số tạo đơn theo VP gửi (nhân viên)" at bounding box center [178, 289] width 213 height 43
